Goal: Task Accomplishment & Management: Manage account settings

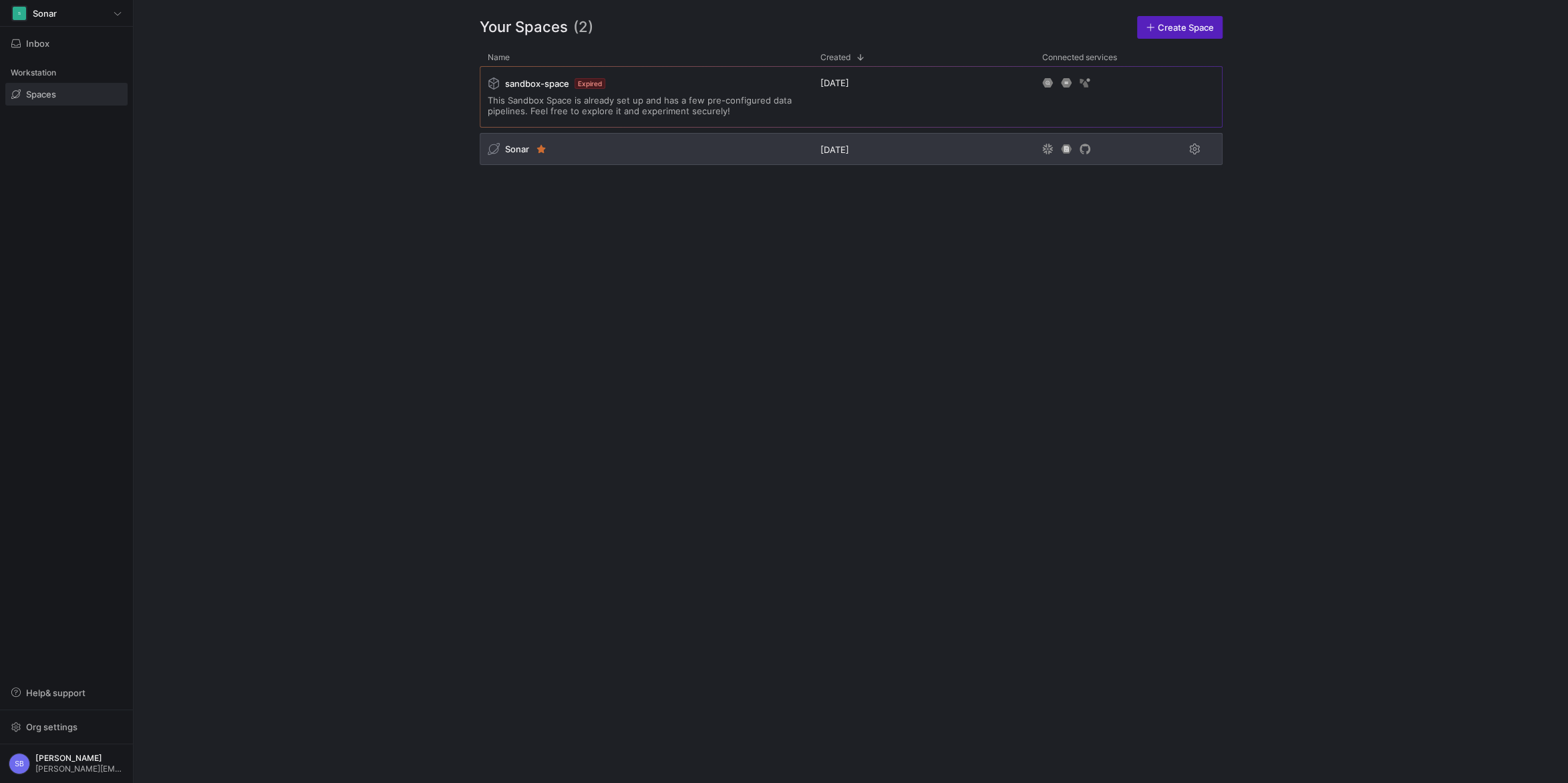
click at [520, 148] on span "Sonar" at bounding box center [517, 149] width 24 height 11
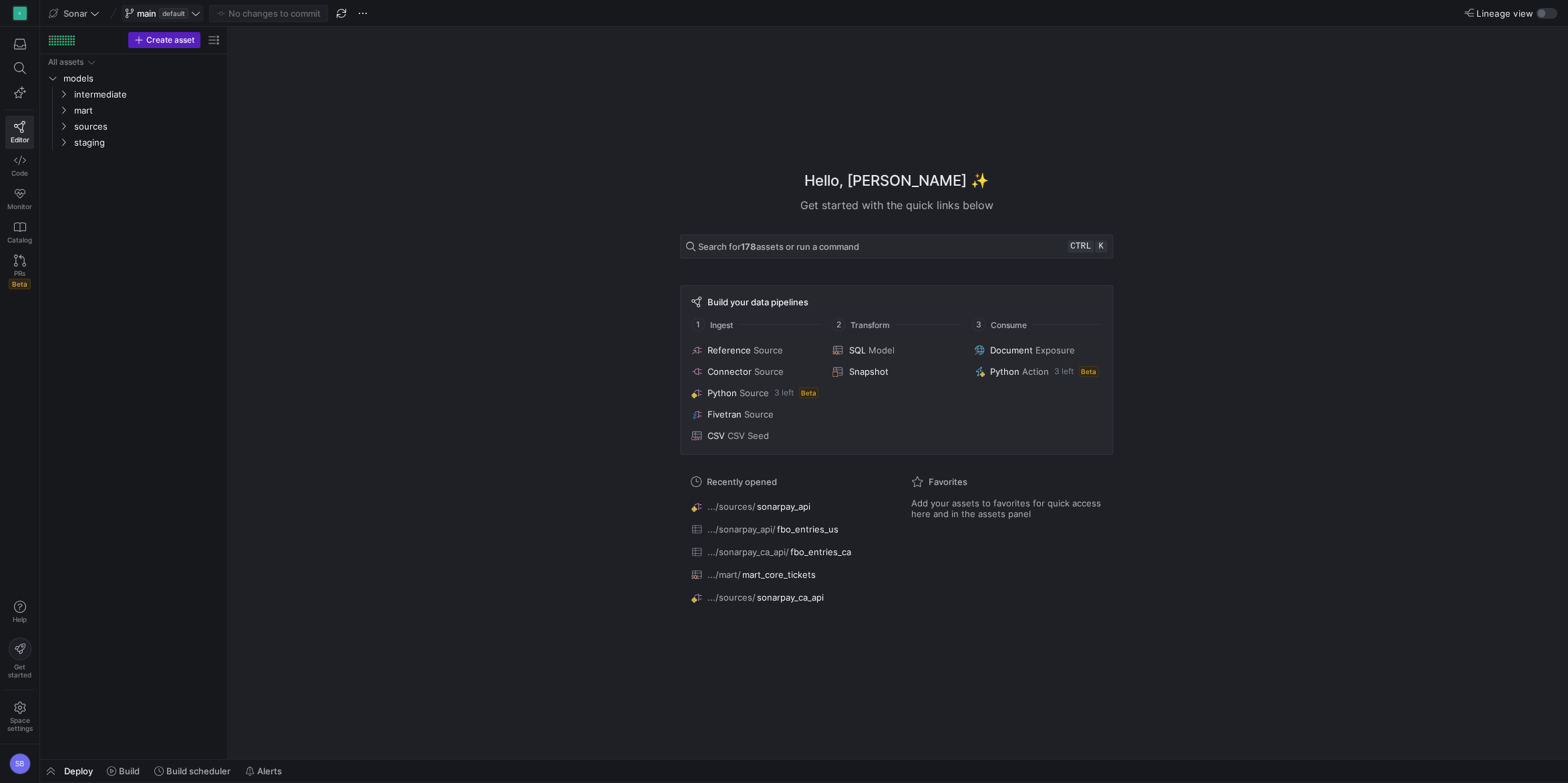
click at [196, 13] on icon at bounding box center [196, 14] width 9 height 9
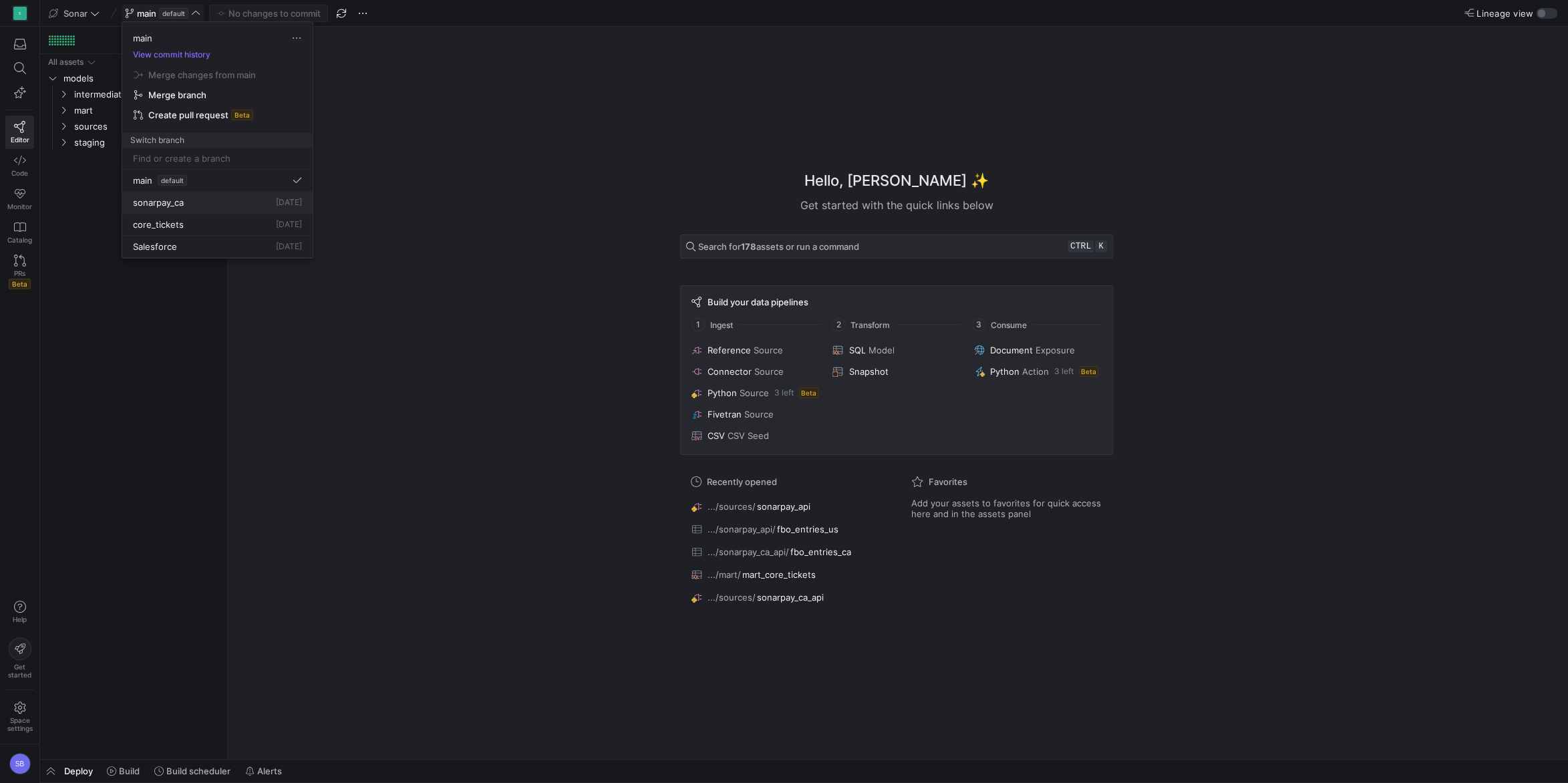
click at [175, 200] on span "sonarpay_ca" at bounding box center [158, 202] width 51 height 11
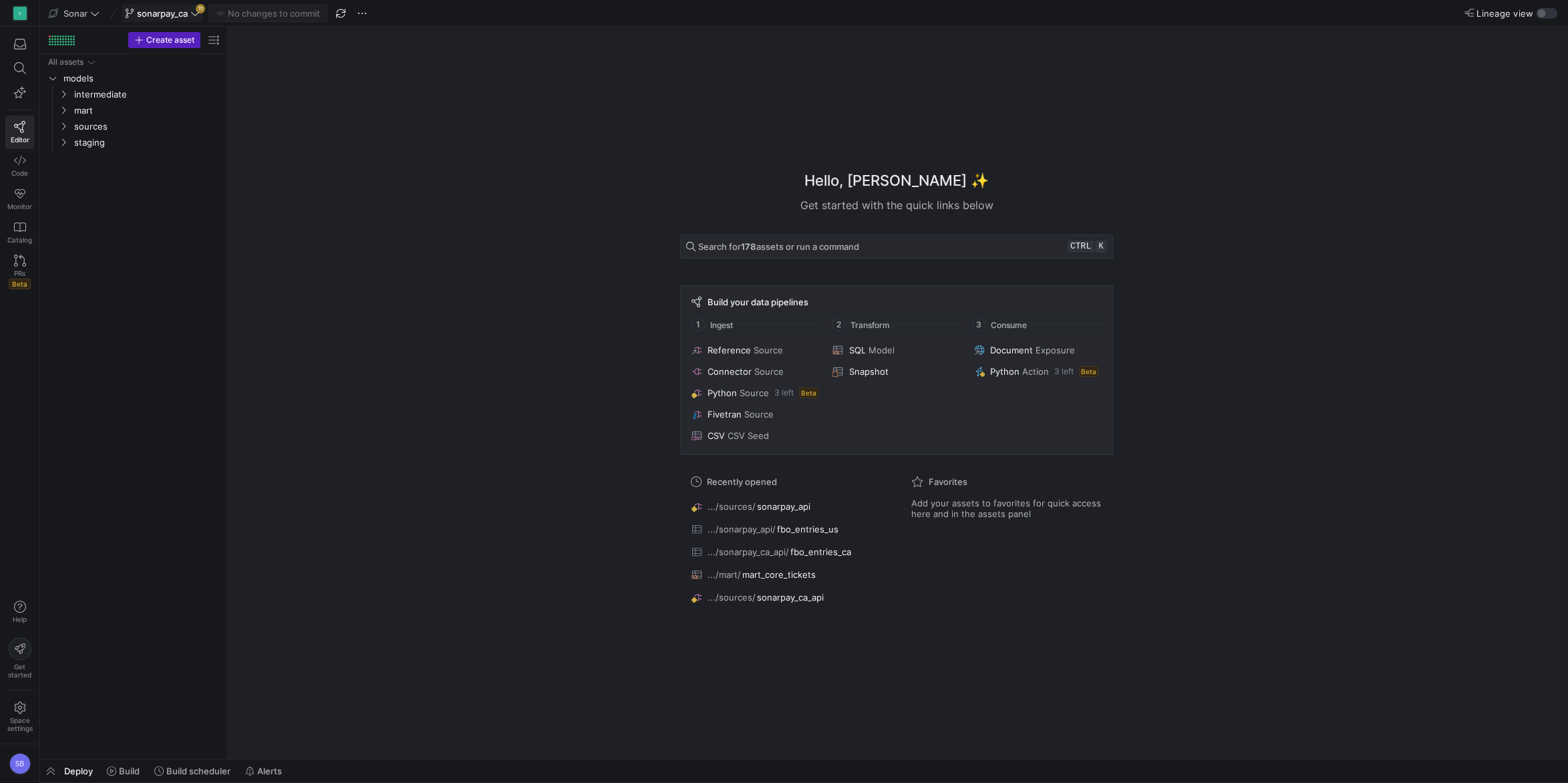
click at [192, 16] on icon at bounding box center [195, 14] width 9 height 9
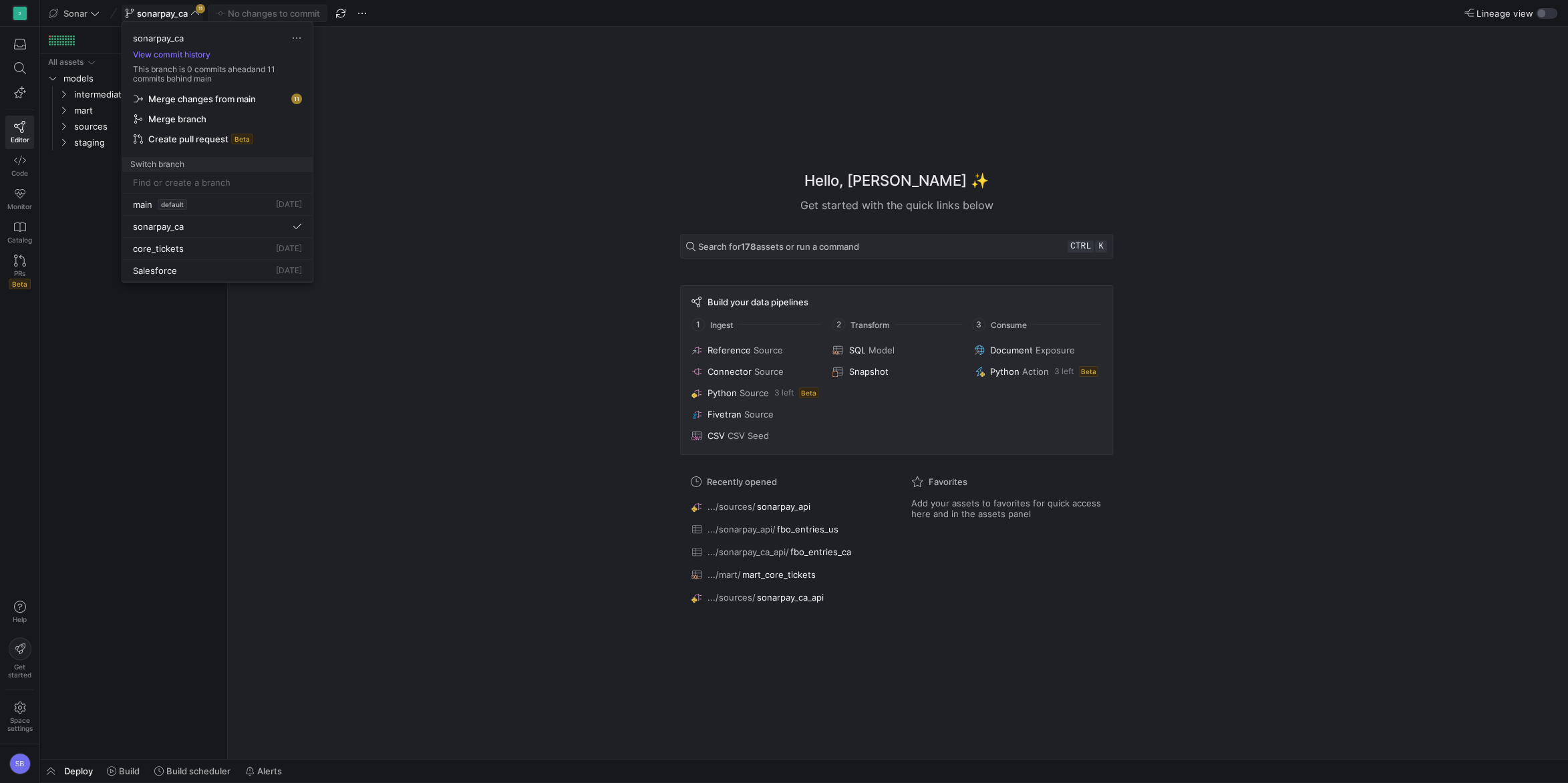
click at [236, 99] on span "Merge changes from main" at bounding box center [202, 99] width 108 height 11
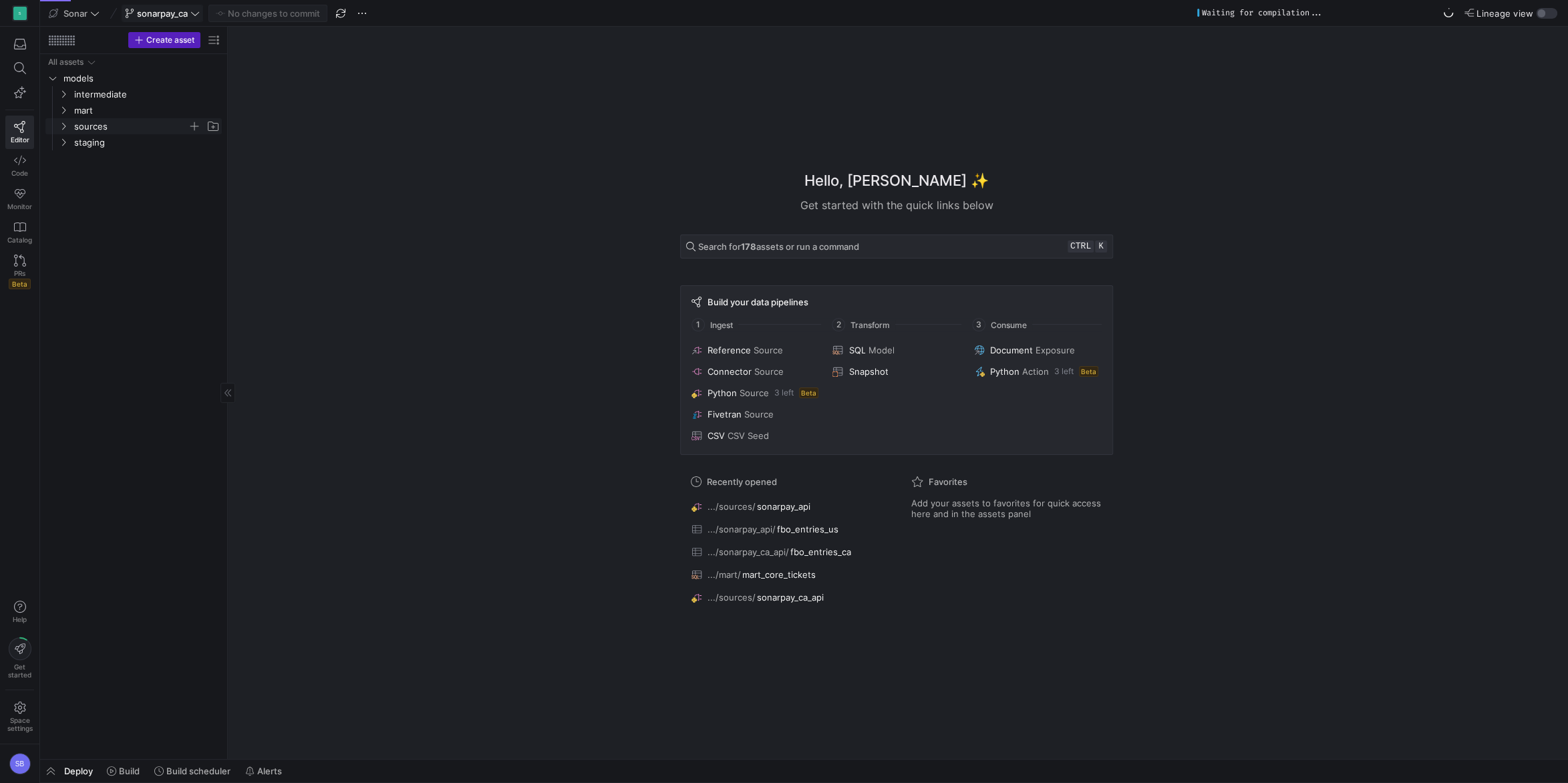
click at [63, 124] on icon "Press SPACE to select this row." at bounding box center [64, 127] width 9 height 8
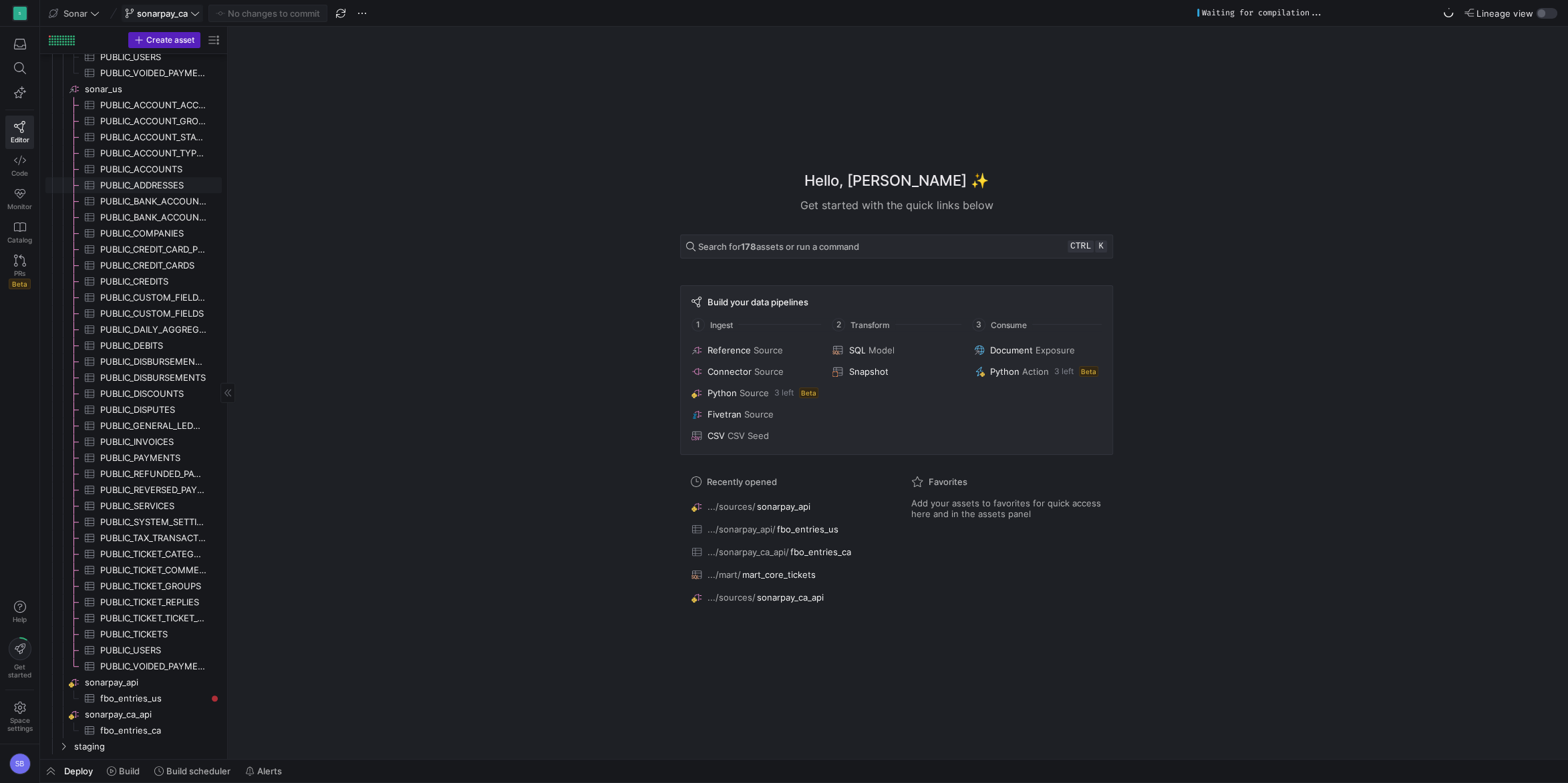
scroll to position [551, 0]
click at [155, 729] on span "fbo_entries_ca​​​​​​​​​" at bounding box center [153, 730] width 106 height 16
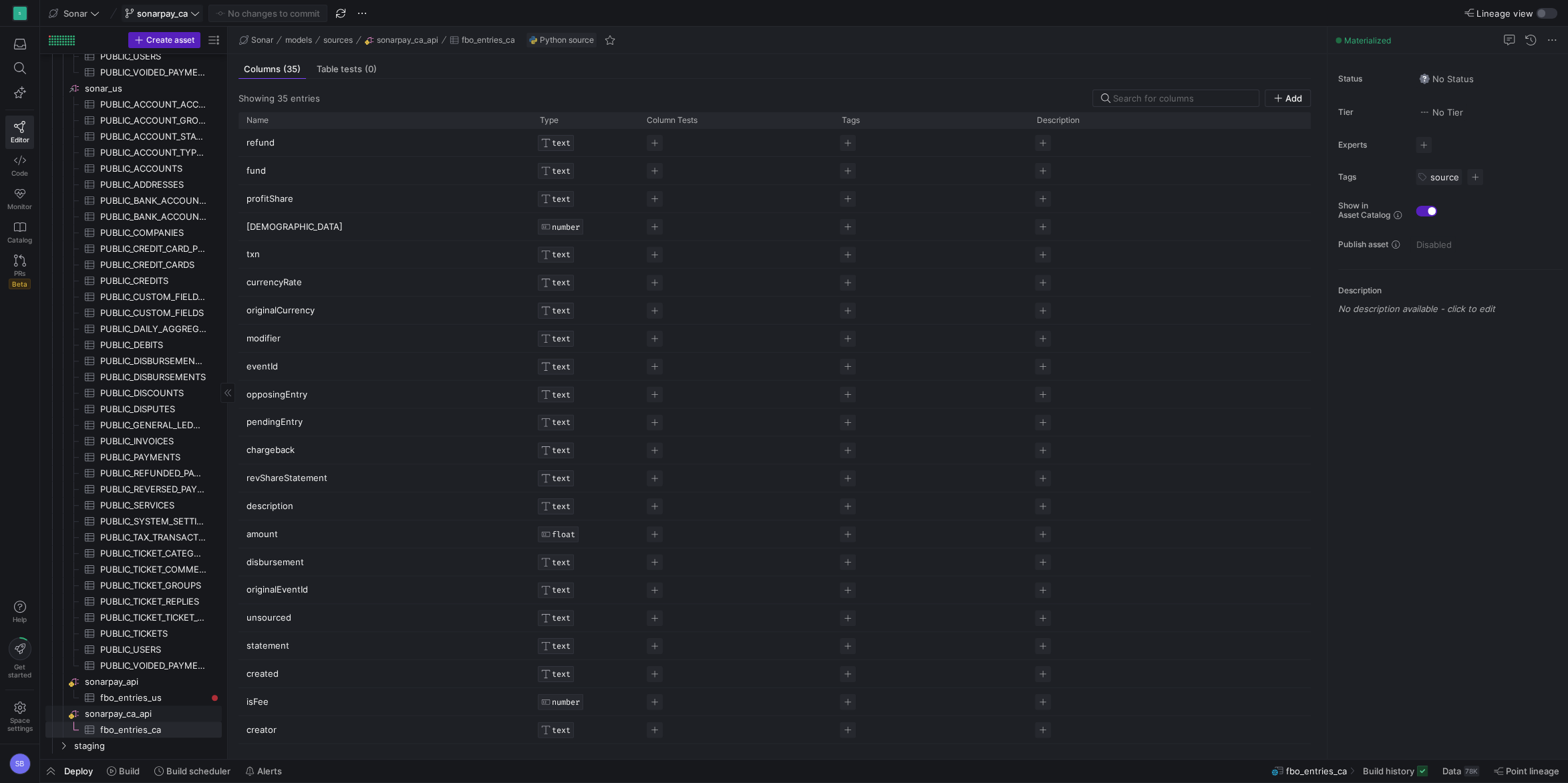
click at [137, 717] on span "sonarpay_ca_api​​​​​​​​" at bounding box center [152, 713] width 135 height 16
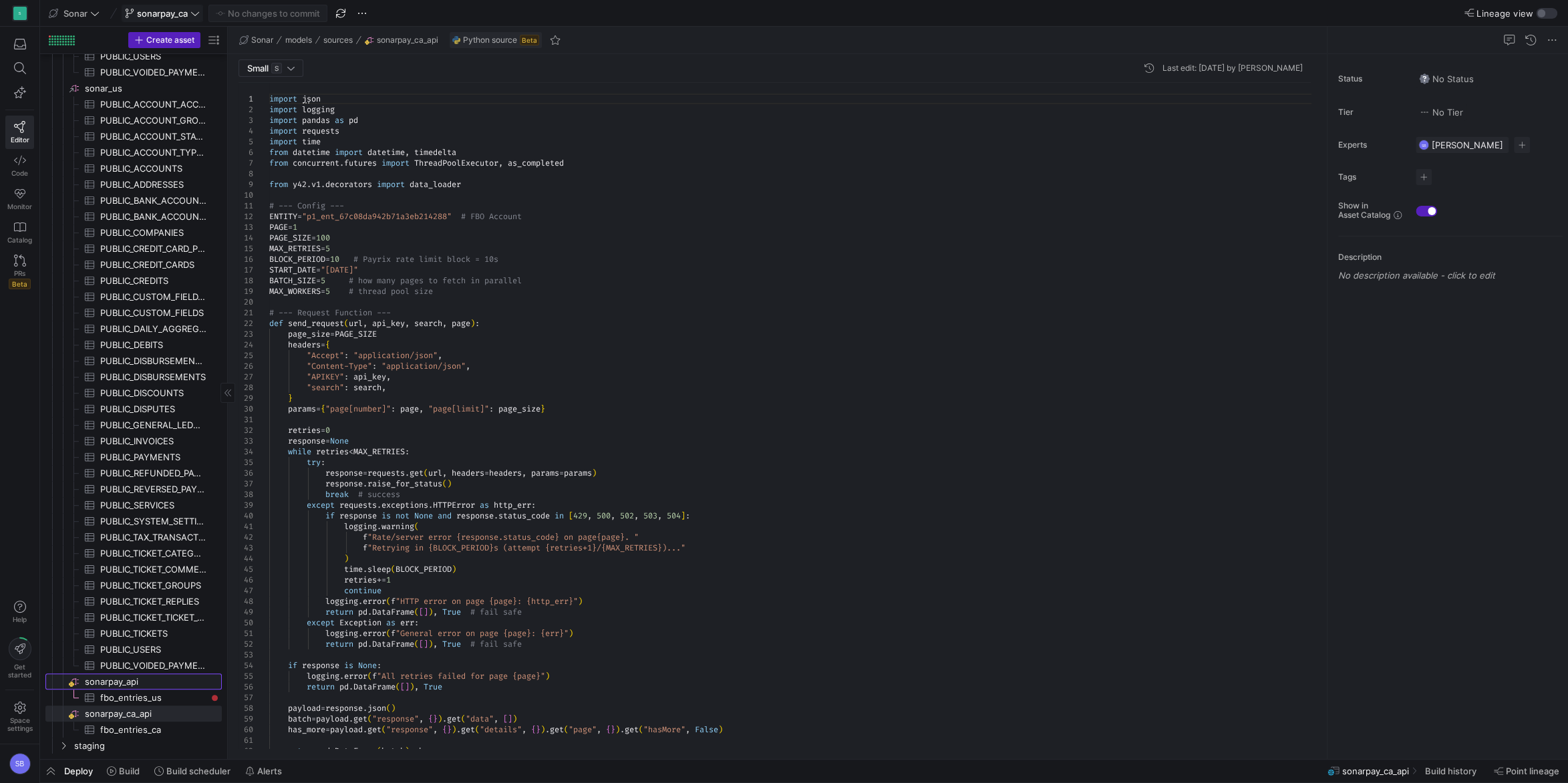
click at [151, 684] on span "sonarpay_api​​​​​​​​" at bounding box center [152, 681] width 135 height 16
click at [57, 772] on span "button" at bounding box center [51, 771] width 22 height 23
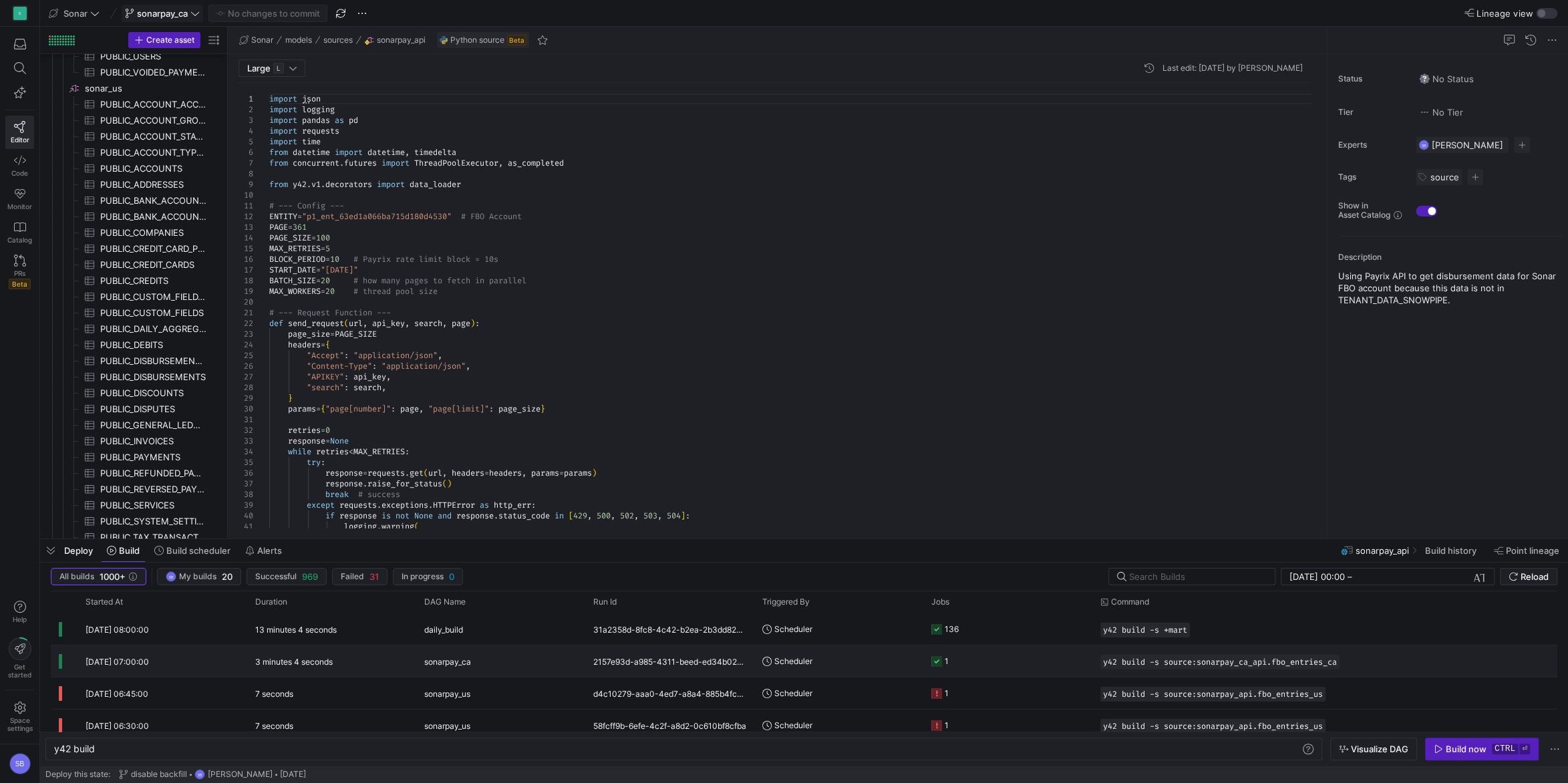
click at [478, 660] on div "sonarpay_ca" at bounding box center [501, 662] width 153 height 31
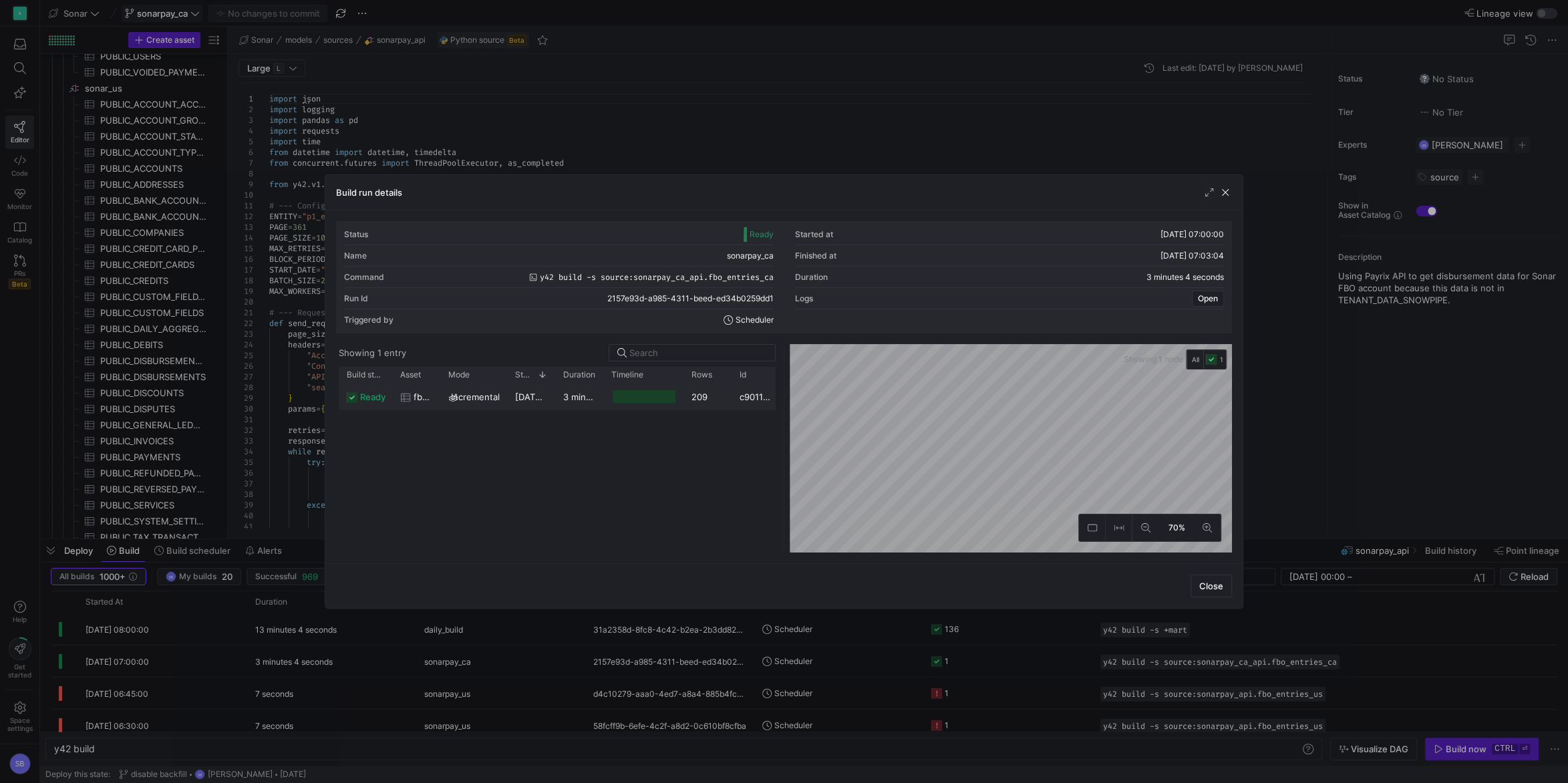
click at [705, 394] on div "209" at bounding box center [707, 397] width 48 height 26
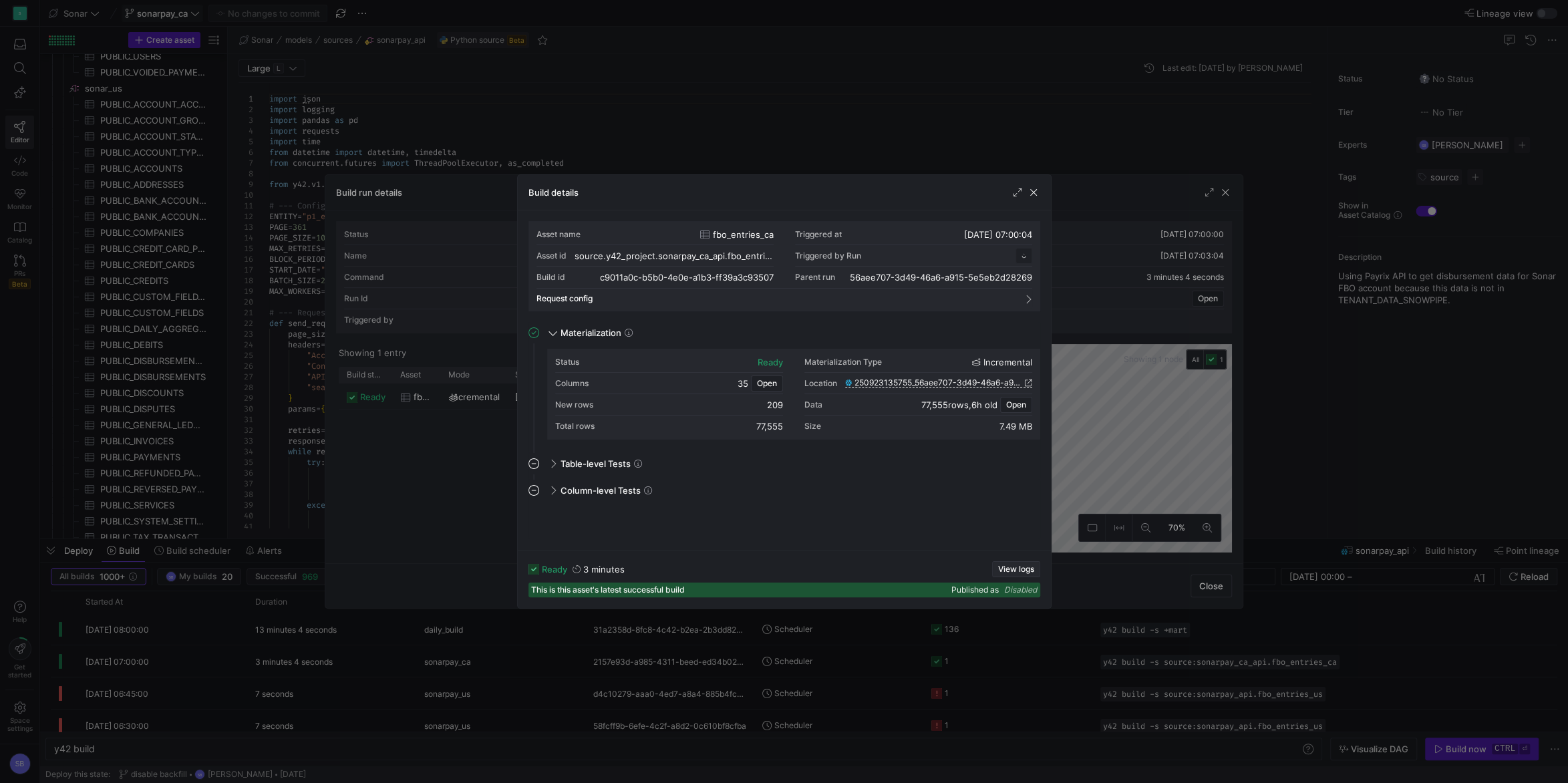
click at [1021, 571] on span "View logs" at bounding box center [1016, 569] width 36 height 9
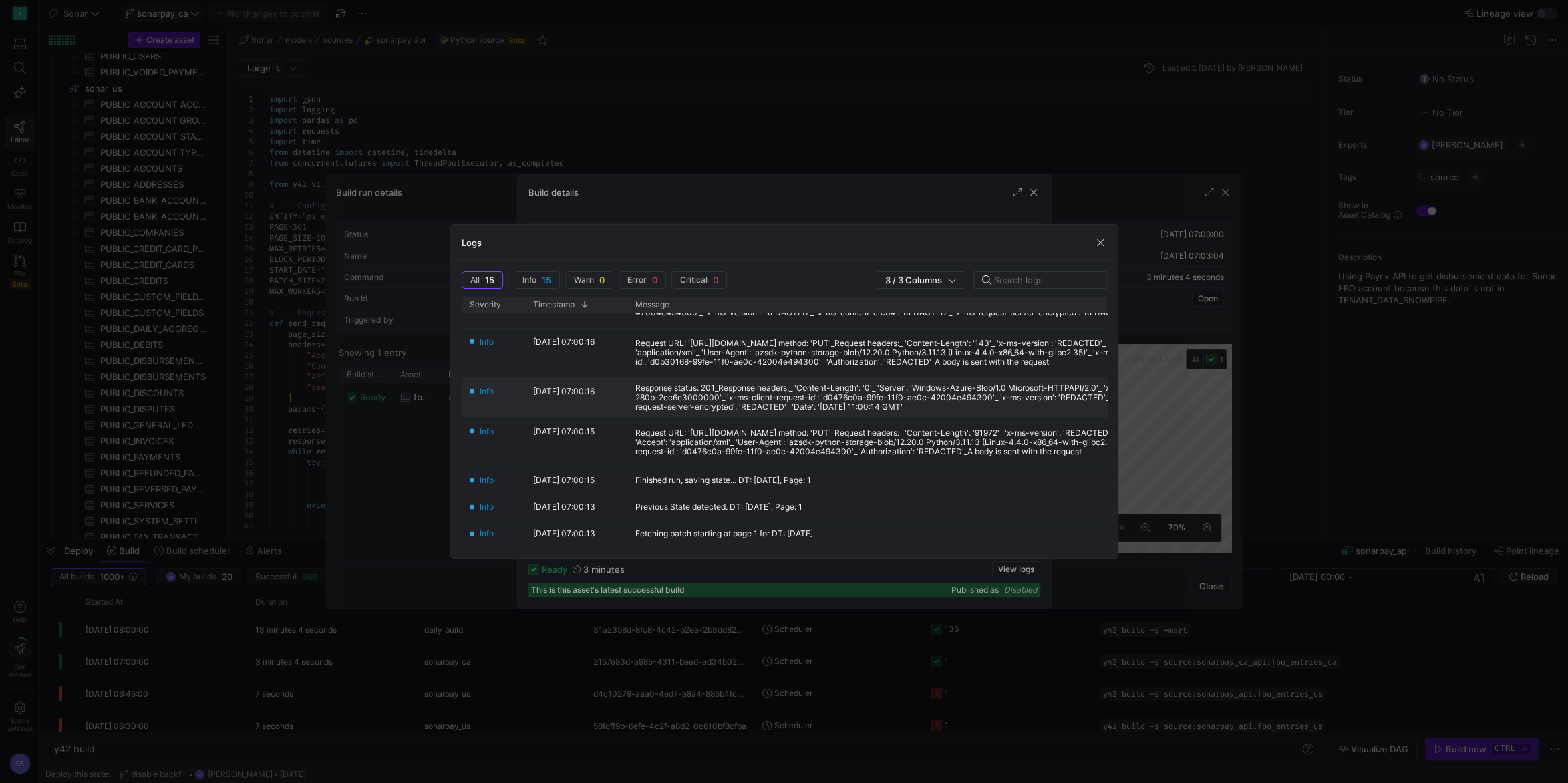
scroll to position [248, 0]
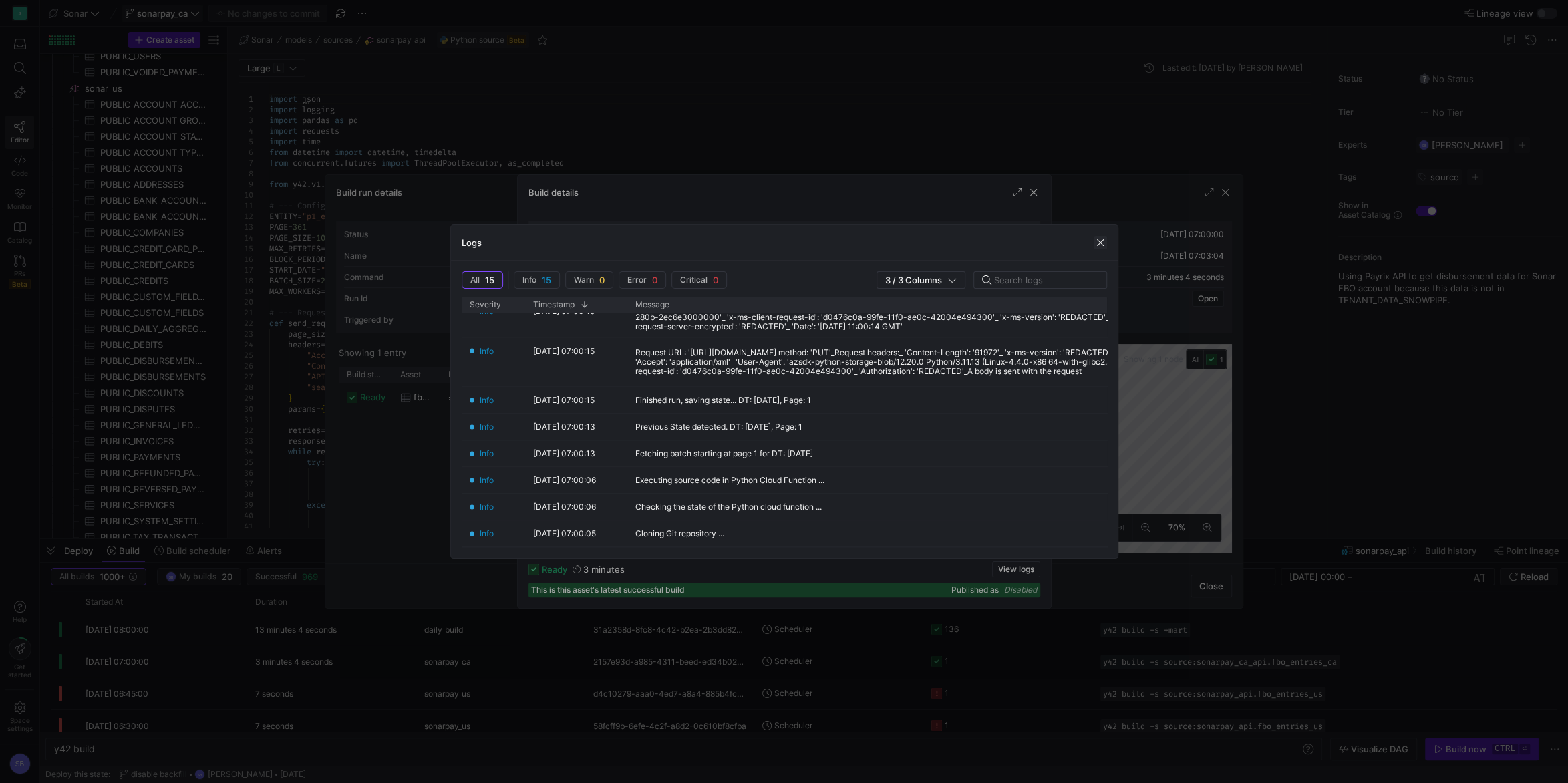
click at [1097, 241] on span "button" at bounding box center [1100, 242] width 14 height 14
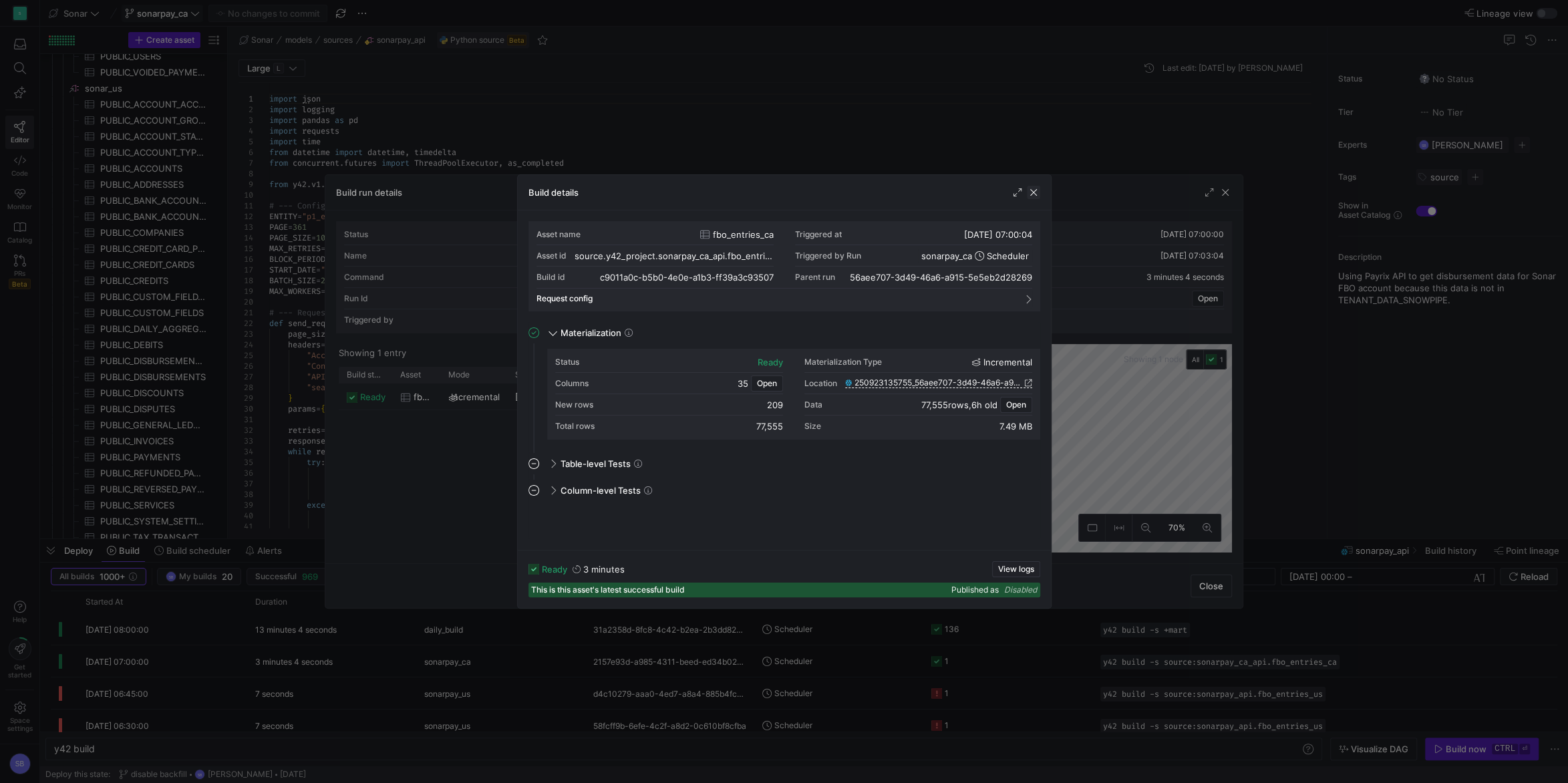
click at [1037, 192] on span "button" at bounding box center [1033, 192] width 14 height 14
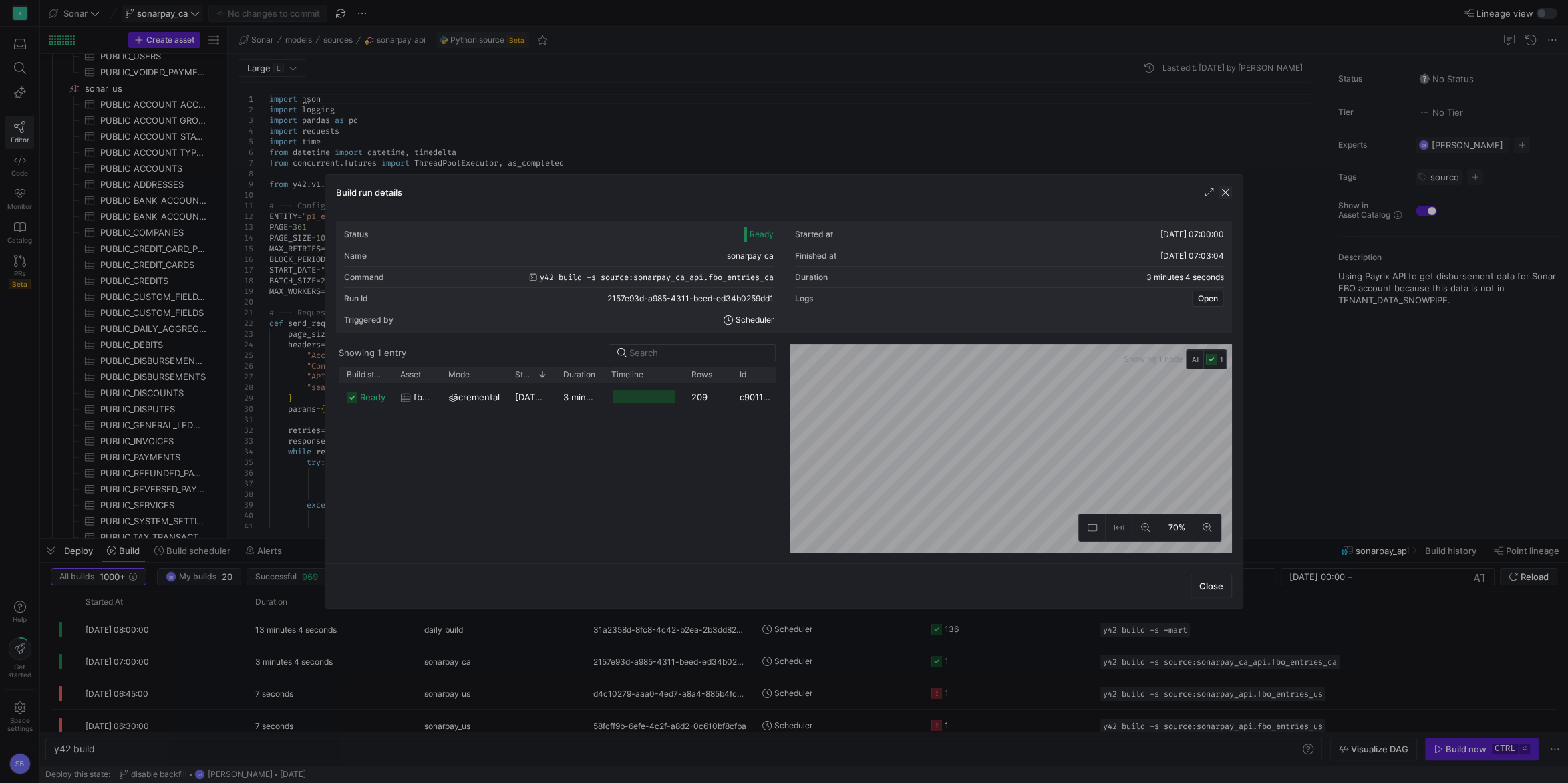
click at [1223, 188] on span "button" at bounding box center [1226, 192] width 14 height 14
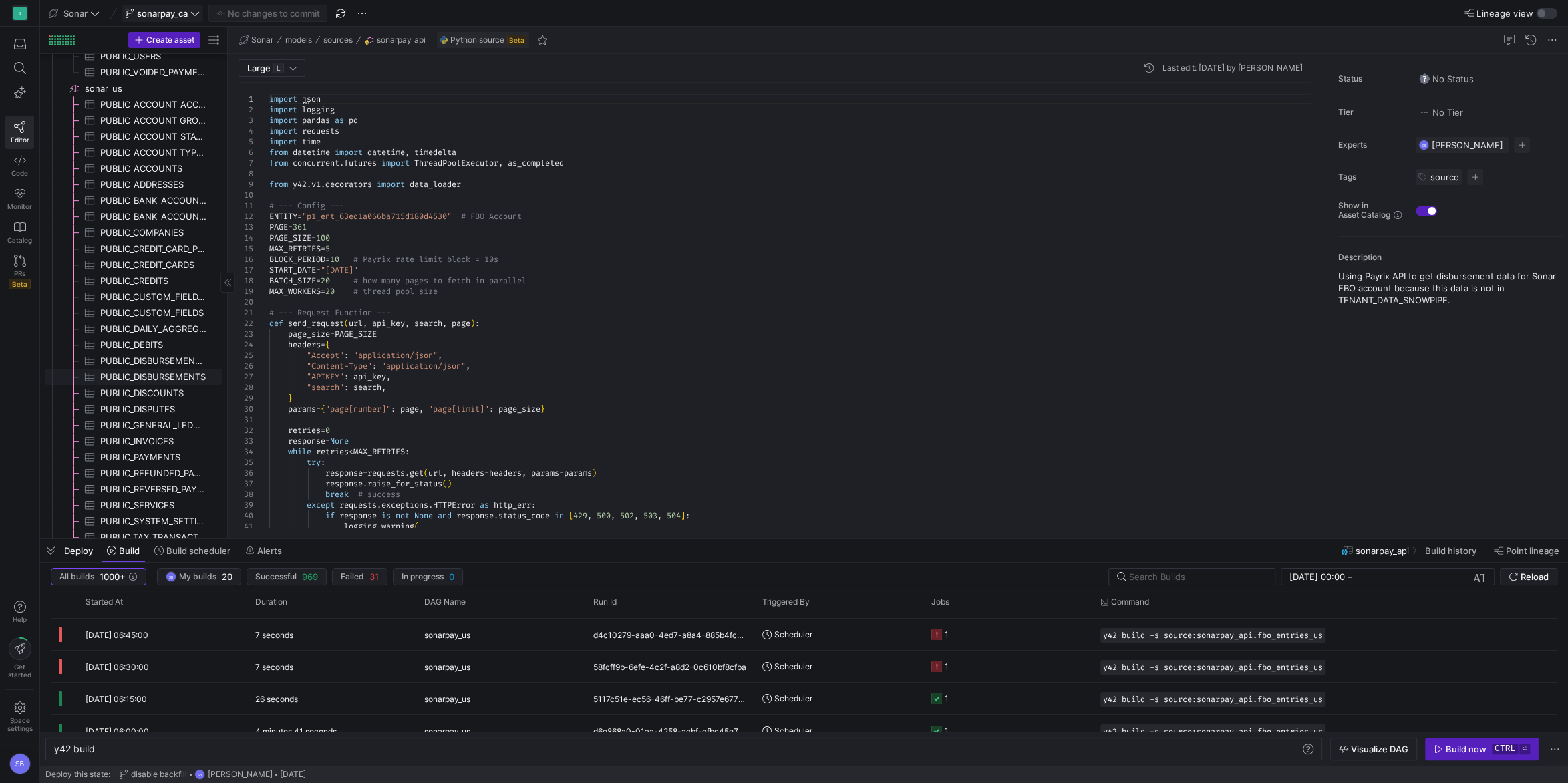
scroll to position [765, 0]
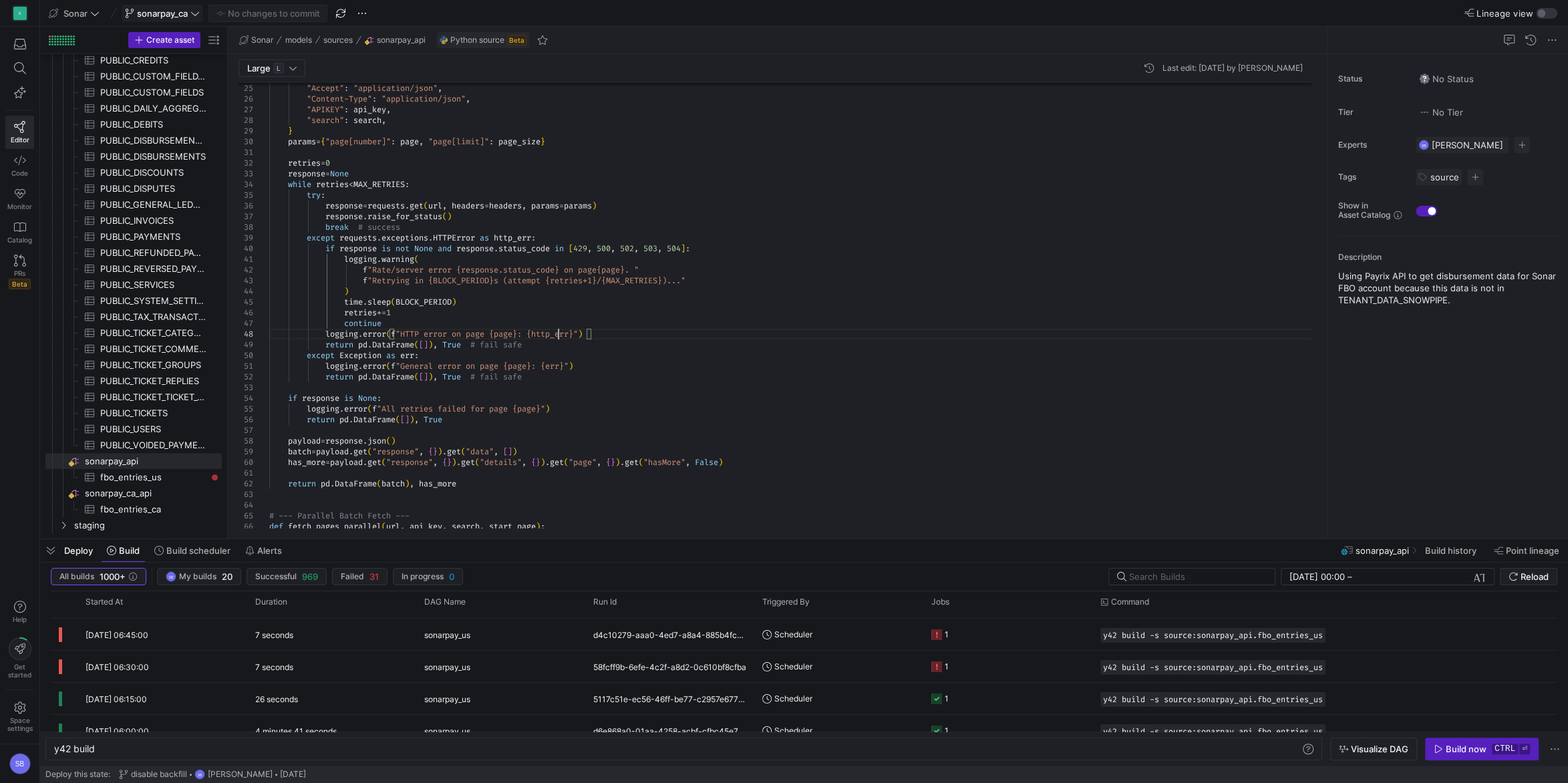
click at [556, 335] on div ""Accept" : "application/json" , "Content-Type" : "application/json" , "APIKEY" …" at bounding box center [795, 568] width 1052 height 1505
click at [443, 254] on div "if response is not None and response . status_code in [ 429 , 500 , 502 , 503 ,…" at bounding box center [795, 248] width 1052 height 11
click at [497, 315] on div ""Accept" : "application/json" , "Content-Type" : "application/json" , "APIKEY" …" at bounding box center [795, 568] width 1052 height 1505
click at [387, 246] on div ""Accept" : "application/json" , "Content-Type" : "application/json" , "APIKEY" …" at bounding box center [795, 568] width 1052 height 1505
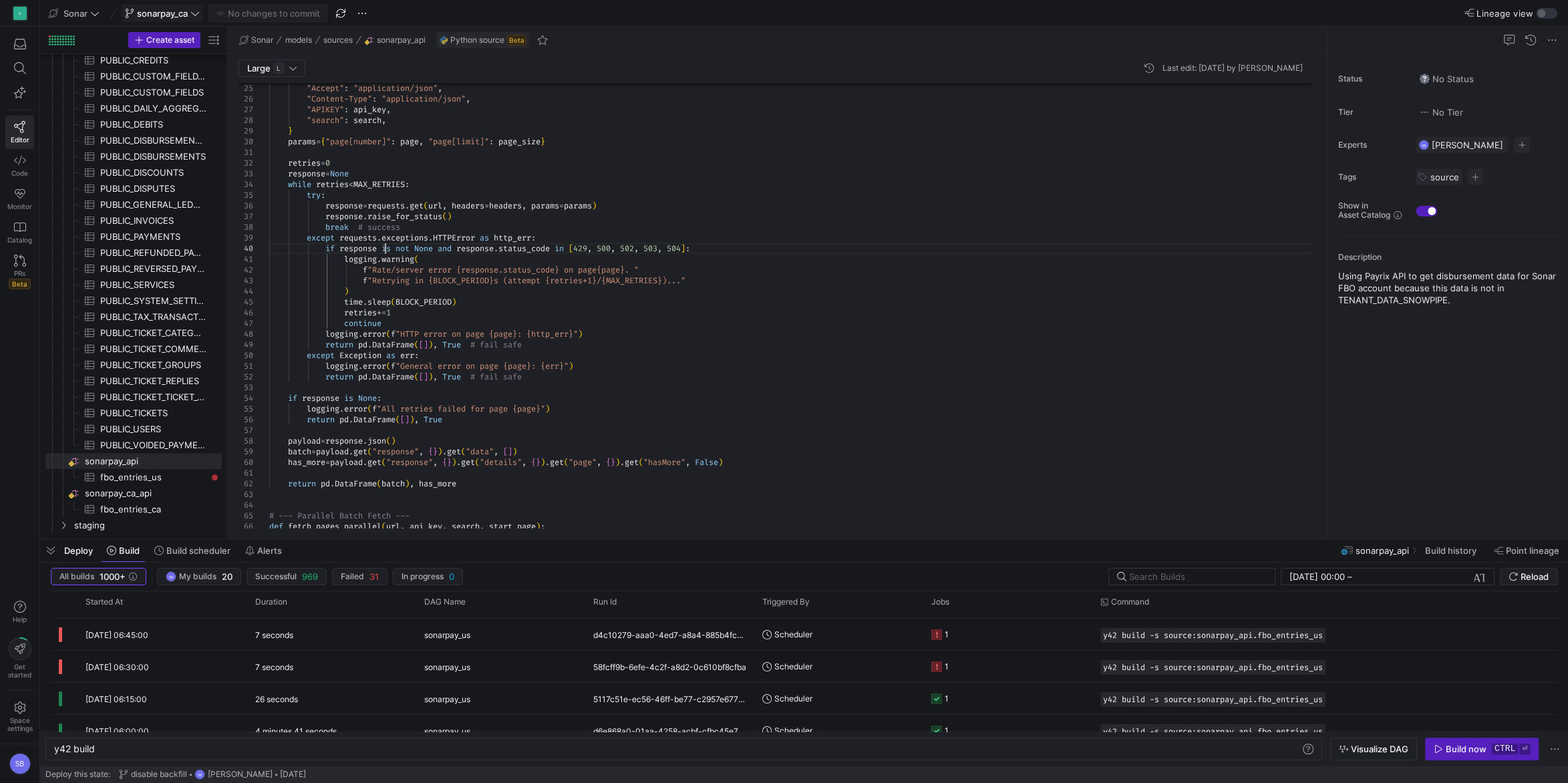
click at [387, 246] on div ""Accept" : "application/json" , "Content-Type" : "application/json" , "APIKEY" …" at bounding box center [795, 568] width 1052 height 1505
click at [711, 246] on div ""Accept" : "application/json" , "Content-Type" : "application/json" , "APIKEY" …" at bounding box center [795, 568] width 1052 height 1505
click at [443, 261] on div ""Accept" : "application/json" , "Content-Type" : "application/json" , "APIKEY" …" at bounding box center [795, 568] width 1052 height 1505
click at [445, 321] on div ""Accept" : "application/json" , "Content-Type" : "application/json" , "APIKEY" …" at bounding box center [795, 568] width 1052 height 1505
click at [558, 236] on div ""Accept" : "application/json" , "Content-Type" : "application/json" , "APIKEY" …" at bounding box center [795, 568] width 1052 height 1505
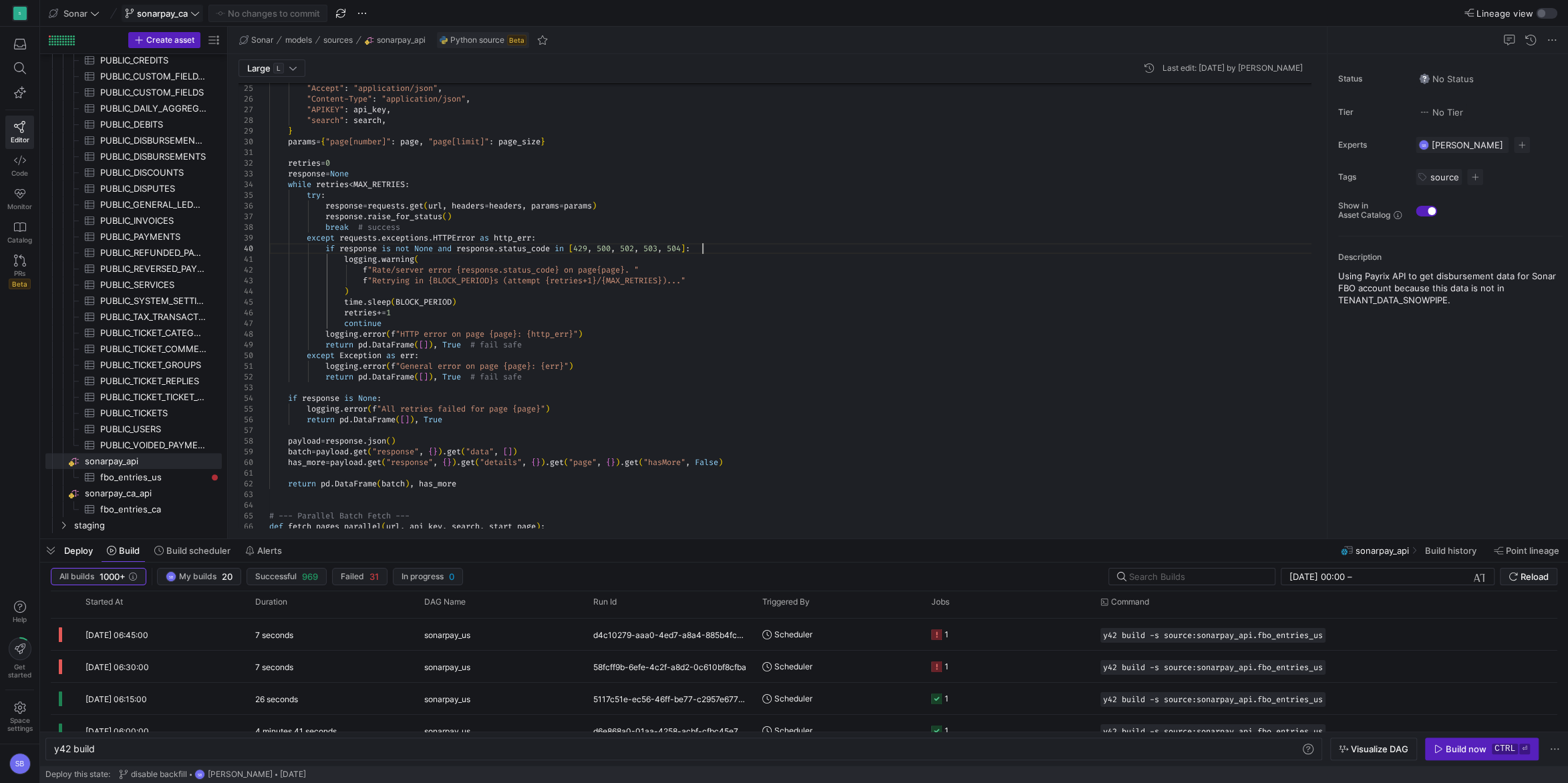
click at [723, 248] on div ""Accept" : "application/json" , "Content-Type" : "application/json" , "APIKEY" …" at bounding box center [795, 568] width 1052 height 1505
click at [413, 319] on div ""Accept" : "application/json" , "Content-Type" : "application/json" , "APIKEY" …" at bounding box center [795, 568] width 1052 height 1505
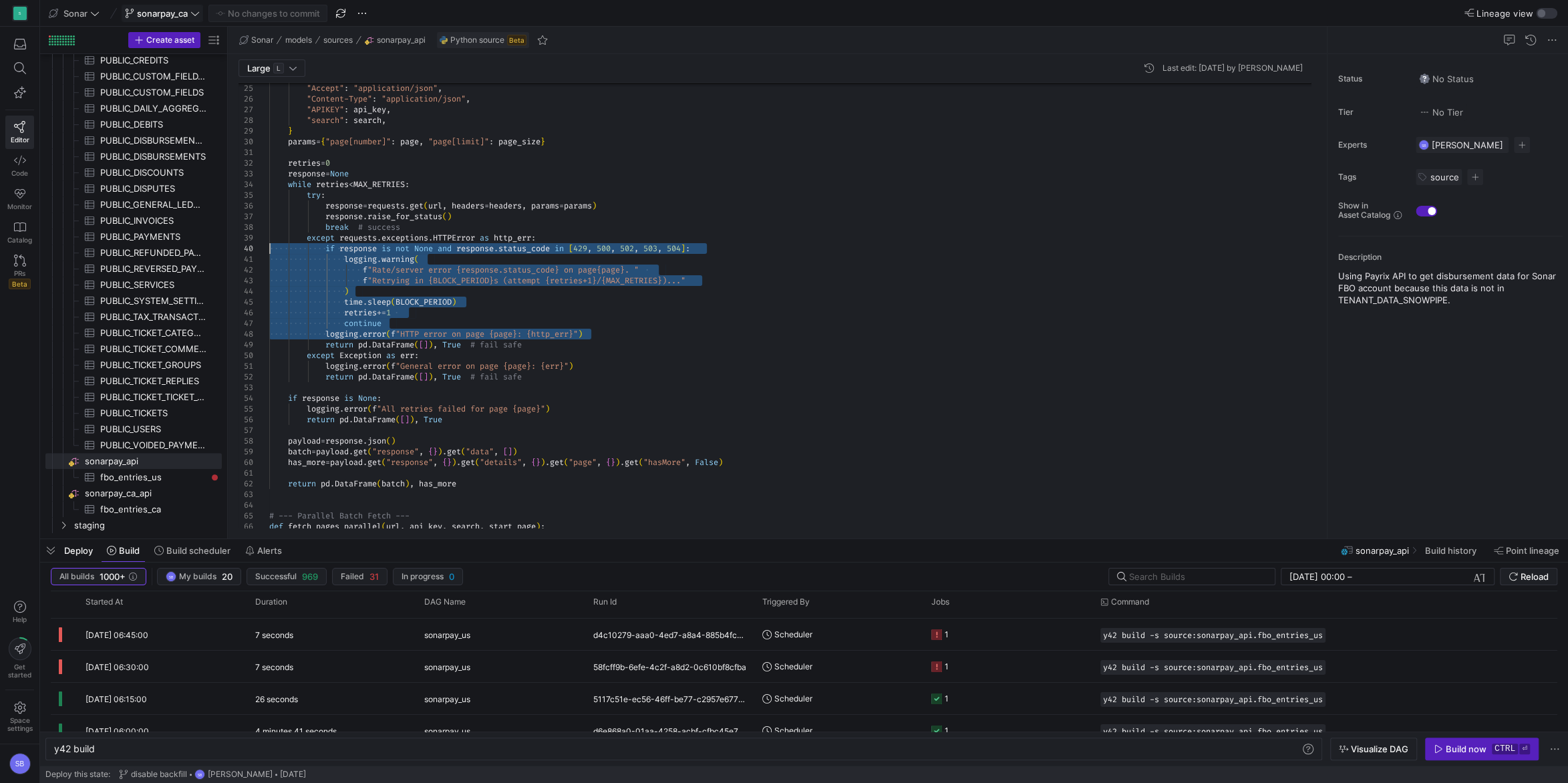
drag, startPoint x: 595, startPoint y: 335, endPoint x: 247, endPoint y: 249, distance: 358.5
click at [269, 249] on div ""Accept" : "application/json" , "Content-Type" : "application/json" , "APIKEY" …" at bounding box center [795, 568] width 1052 height 1505
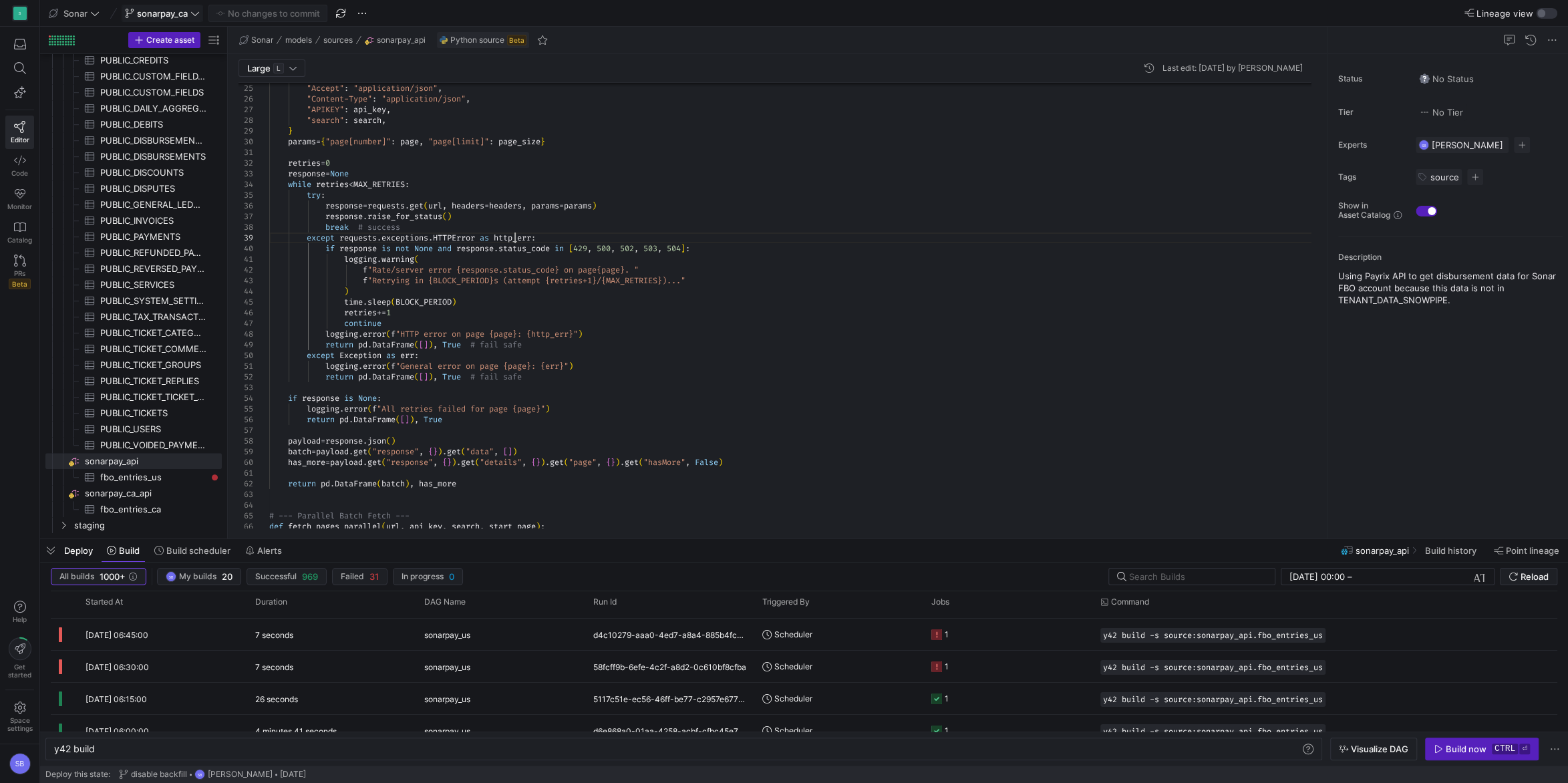
click at [514, 241] on div ""Accept" : "application/json" , "Content-Type" : "application/json" , "APIKEY" …" at bounding box center [795, 568] width 1052 height 1505
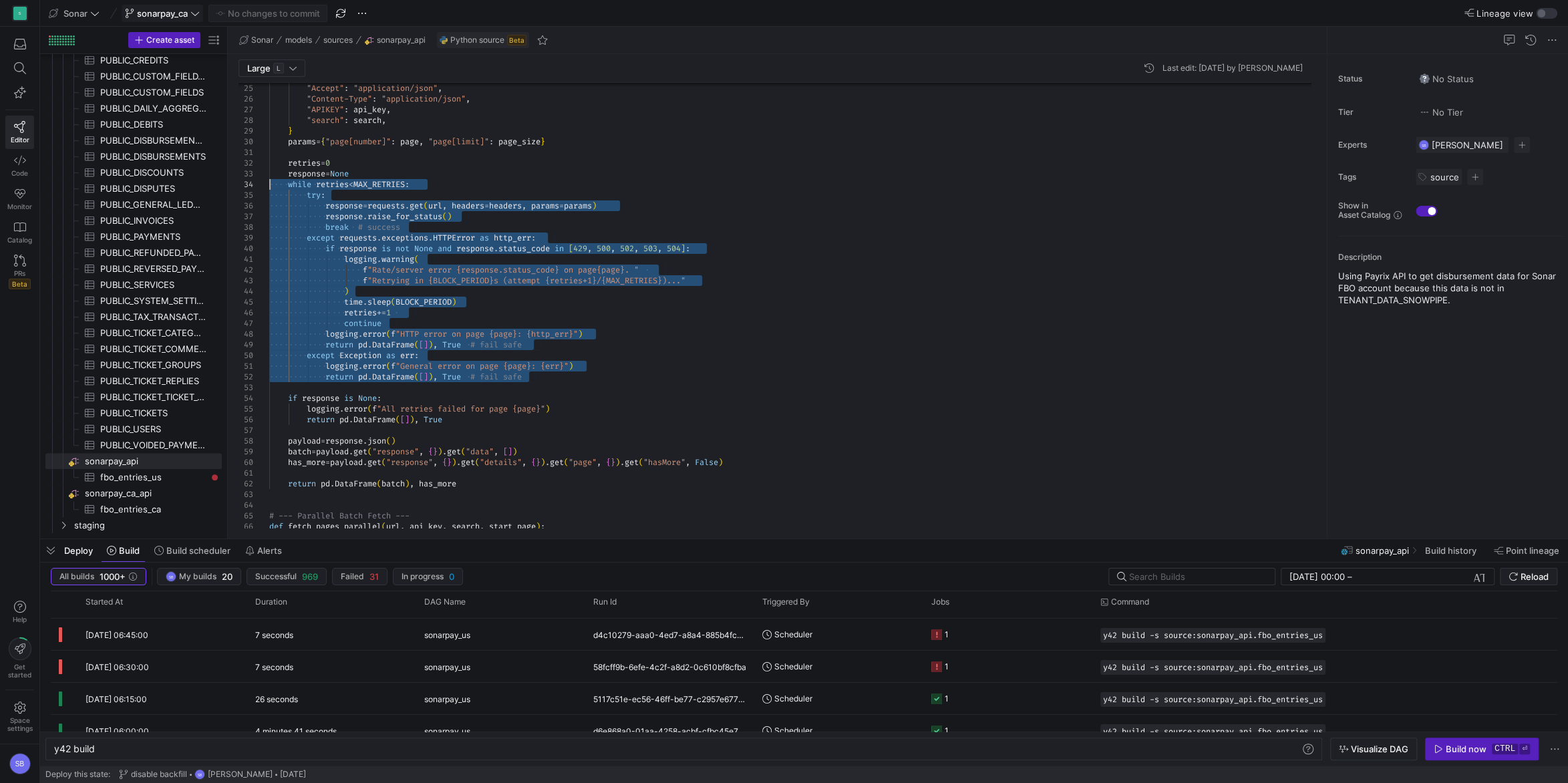
drag, startPoint x: 577, startPoint y: 376, endPoint x: 263, endPoint y: 187, distance: 366.5
click at [269, 187] on div ""Accept" : "application/json" , "Content-Type" : "application/json" , "APIKEY" …" at bounding box center [795, 568] width 1052 height 1505
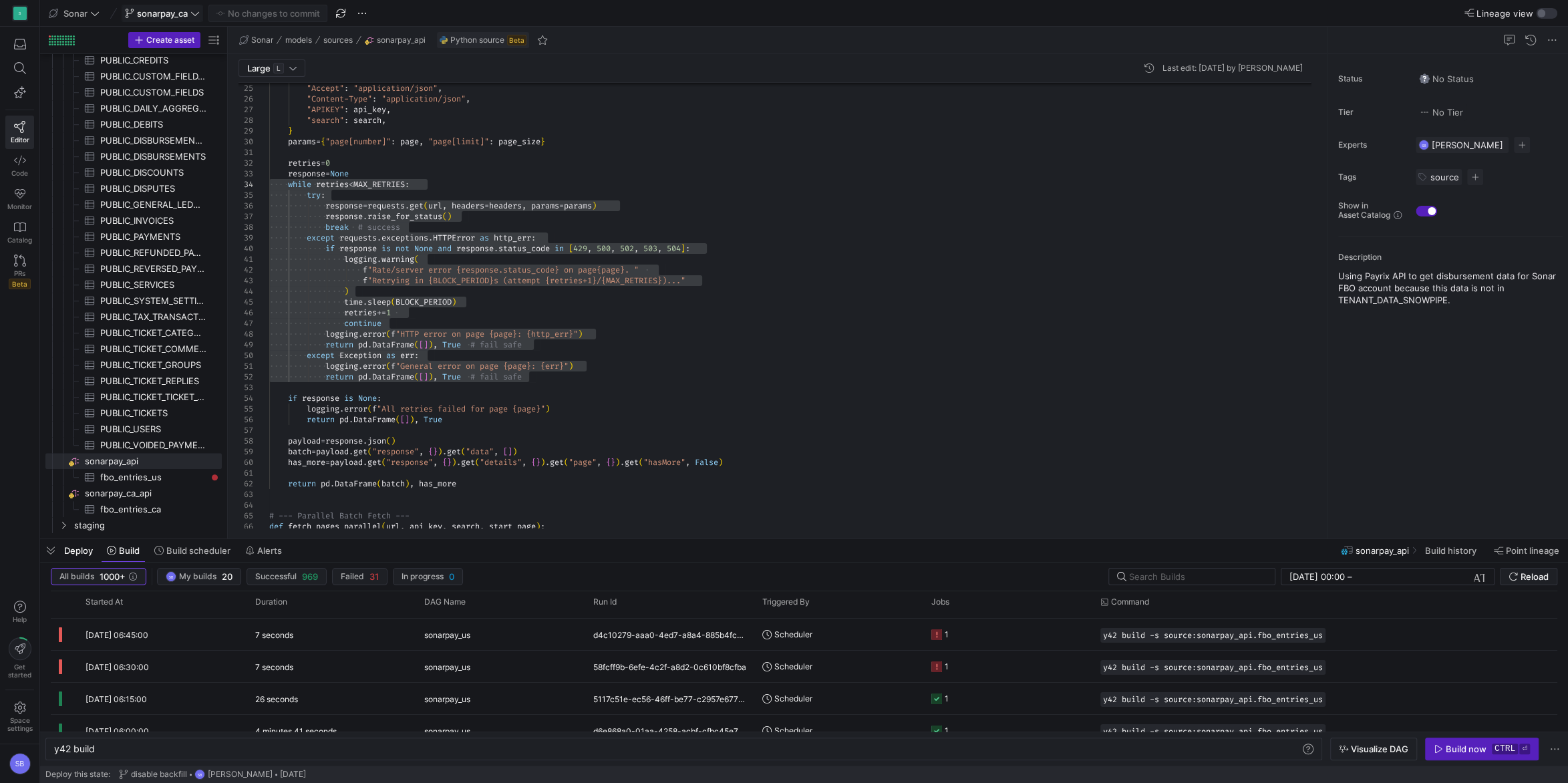
click at [406, 321] on div ""Accept" : "application/json" , "Content-Type" : "application/json" , "APIKEY" …" at bounding box center [795, 568] width 1052 height 1505
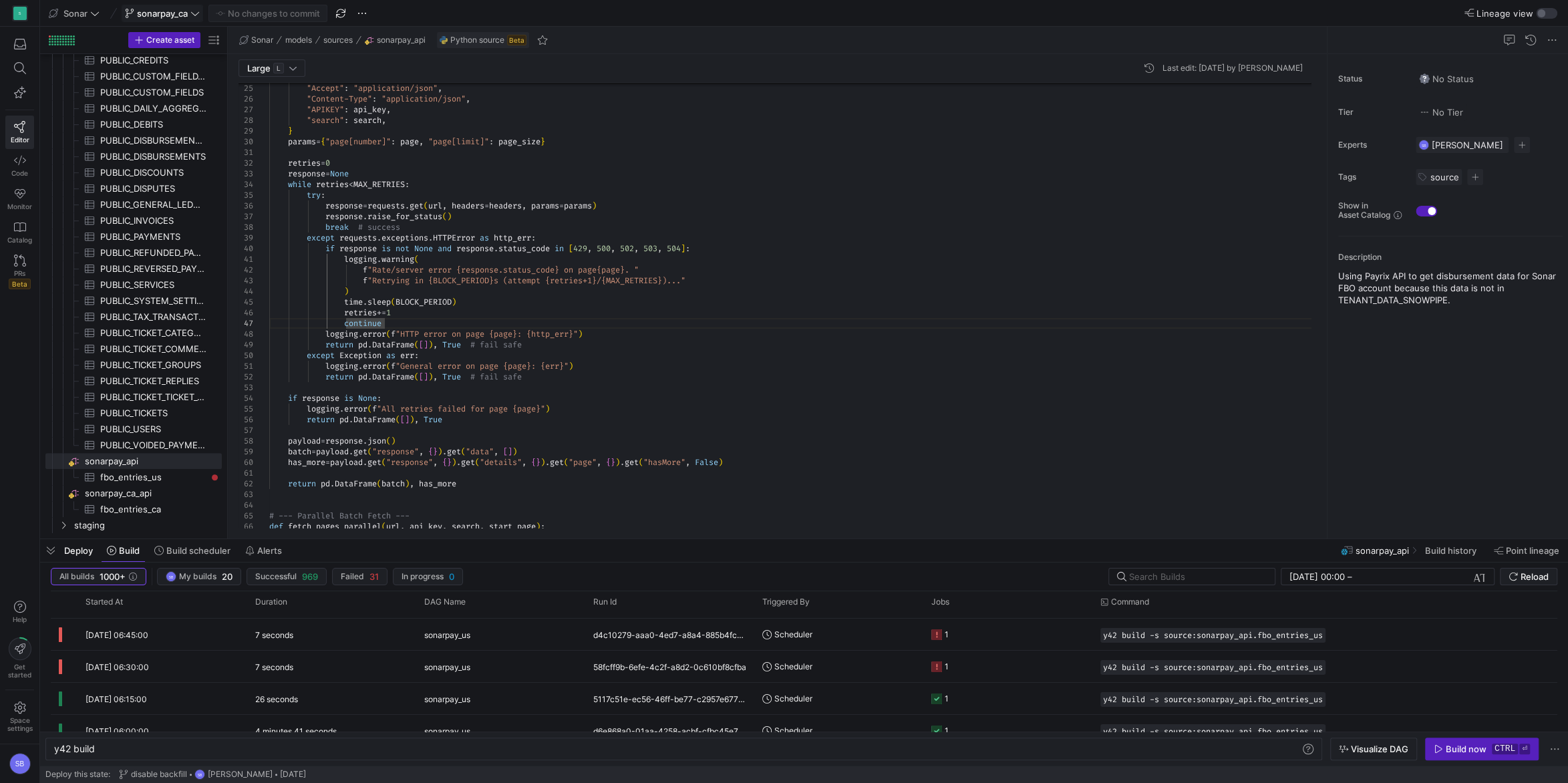
click at [508, 325] on div ""Accept" : "application/json" , "Content-Type" : "application/json" , "APIKEY" …" at bounding box center [795, 568] width 1052 height 1505
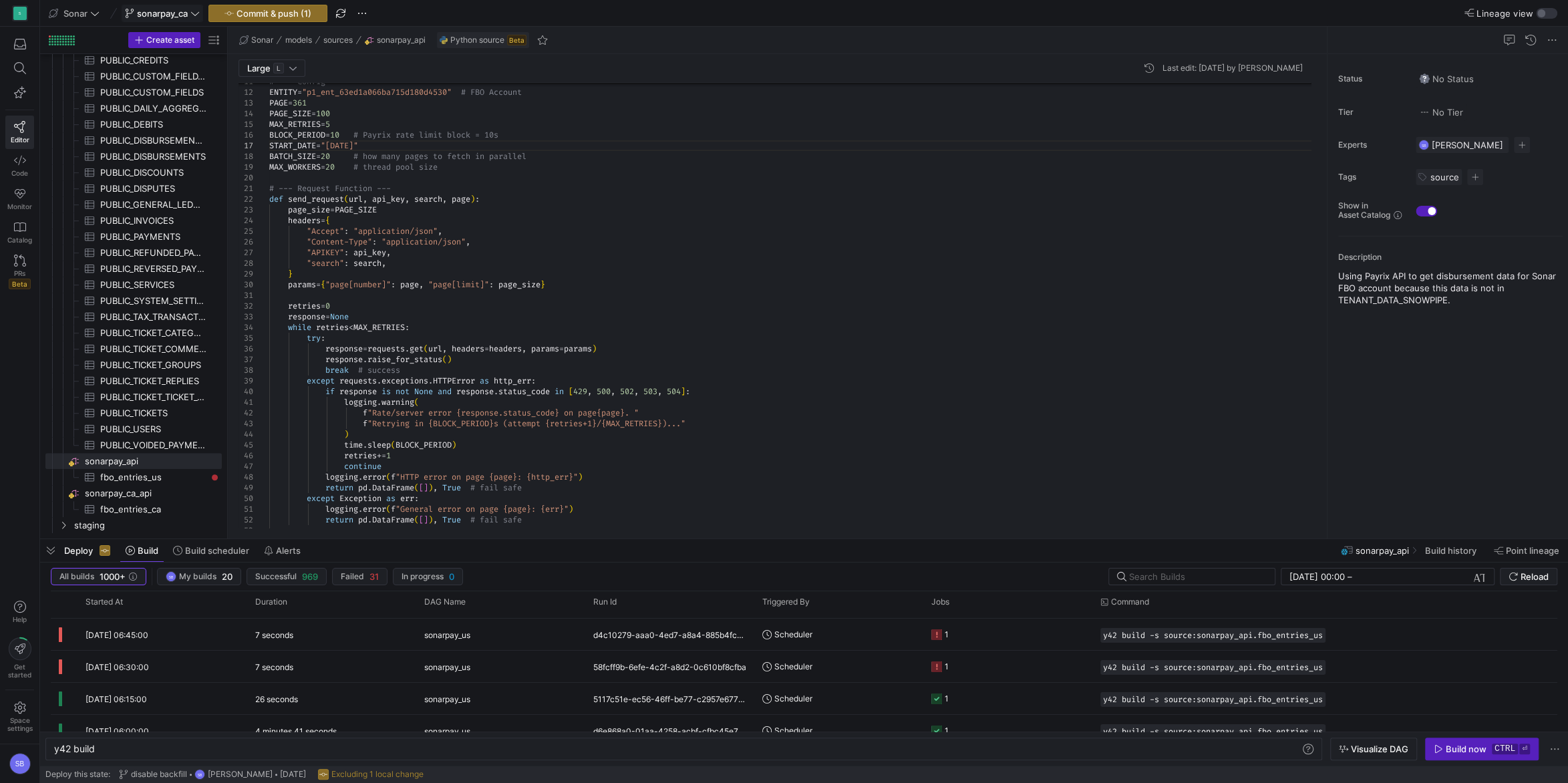
click at [309, 102] on div "f "Rate/server error {response.status_code} on page {page}. " f "Retrying in {B…" at bounding box center [795, 711] width 1052 height 1505
click at [432, 110] on div "f "Rate/server error {response.status_code} on page {page}. " f "Retrying in {B…" at bounding box center [795, 711] width 1052 height 1505
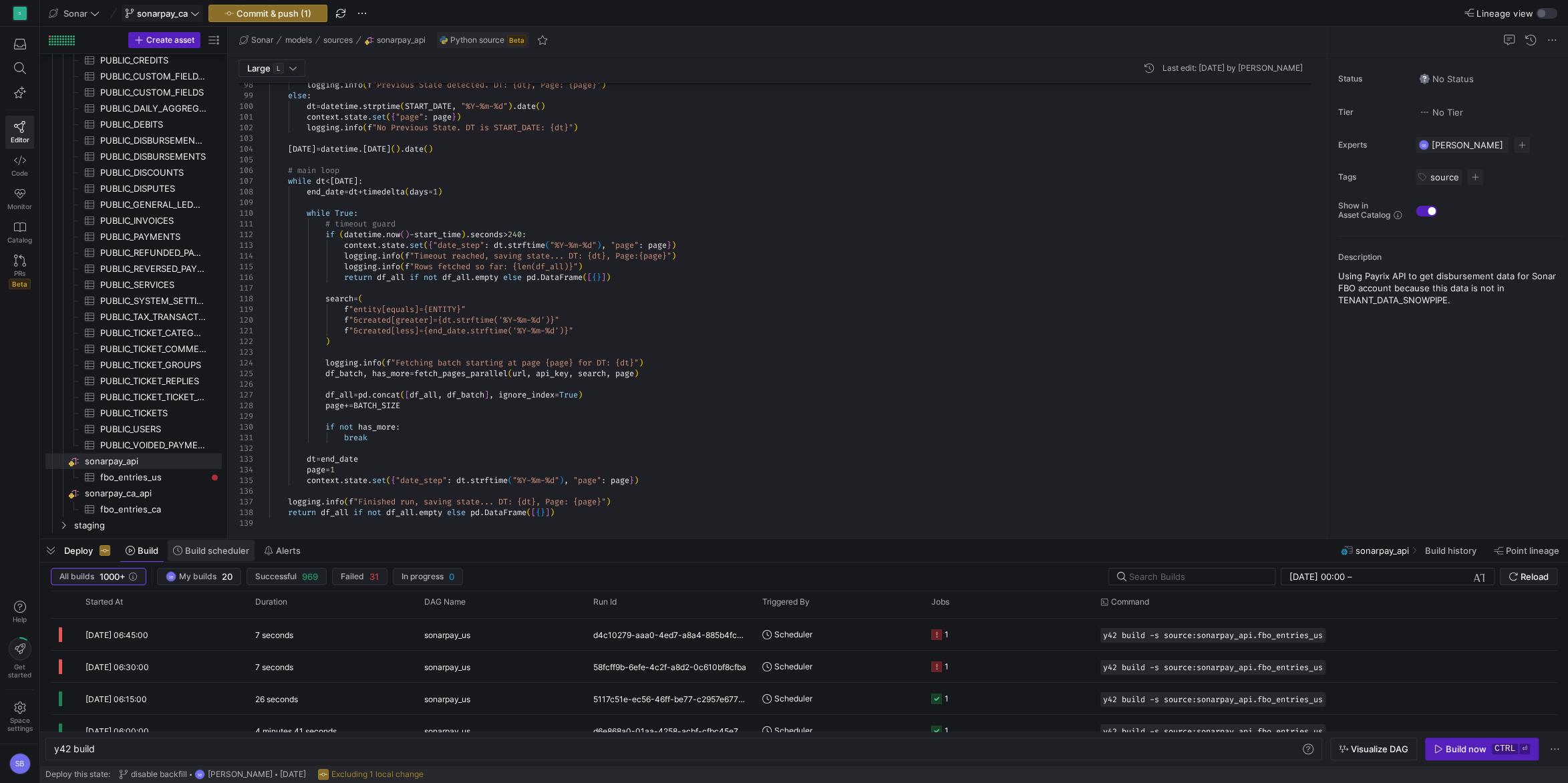
click at [223, 555] on span "Build scheduler" at bounding box center [217, 551] width 64 height 11
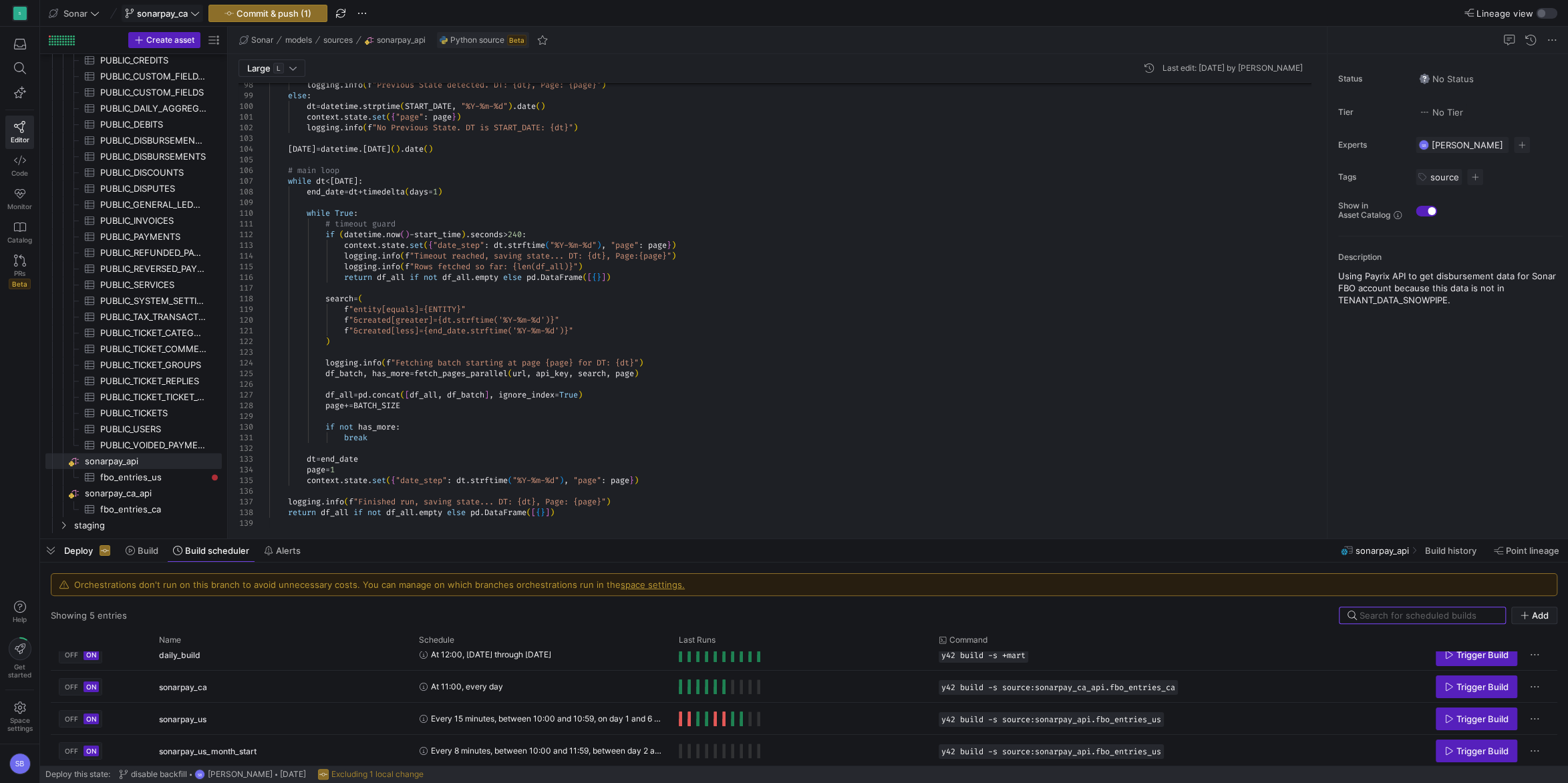
scroll to position [45, 0]
click at [70, 722] on span "OFF" at bounding box center [72, 718] width 14 height 8
click at [70, 746] on button "OFF" at bounding box center [72, 751] width 19 height 11
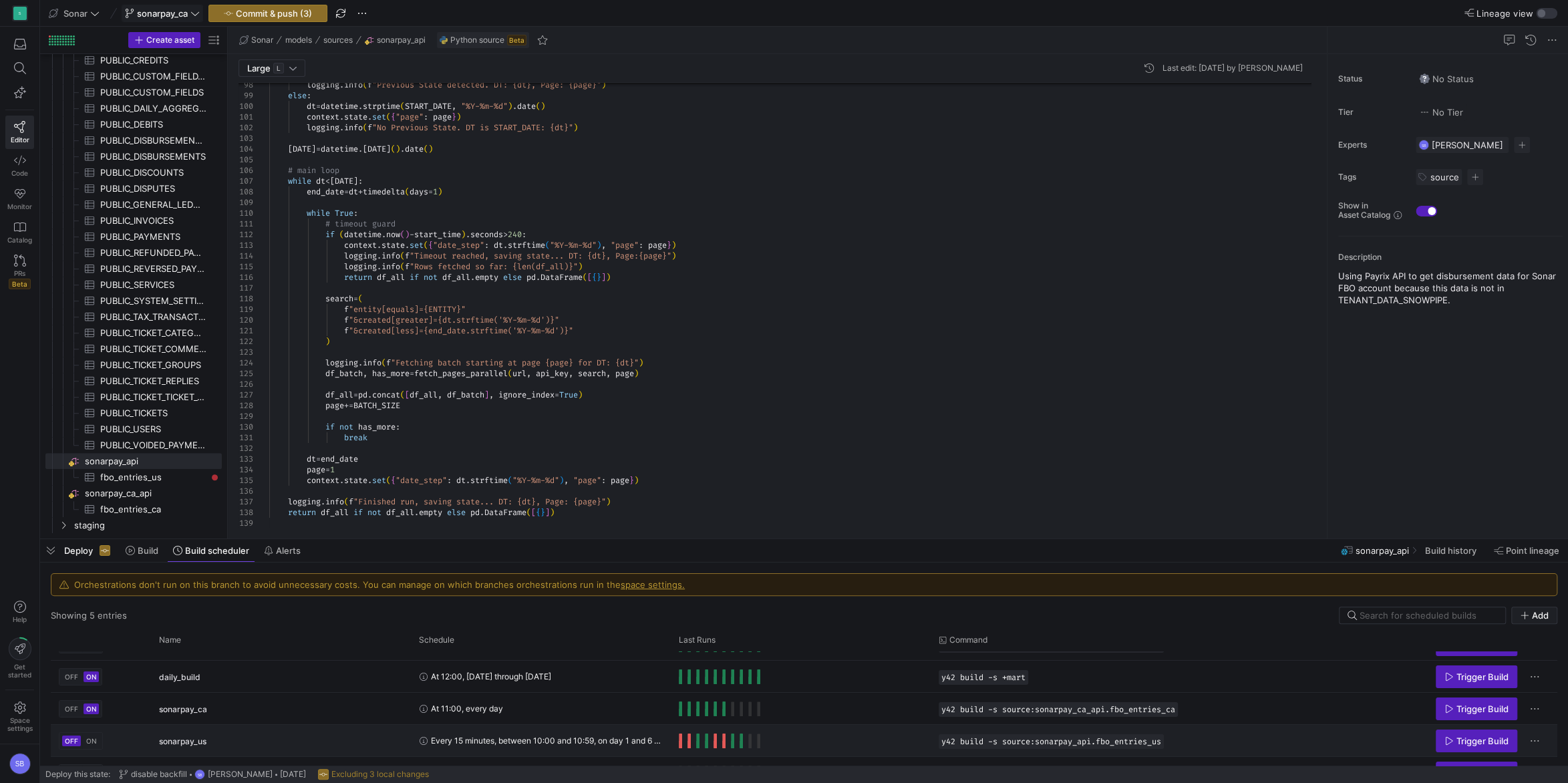
scroll to position [0, 0]
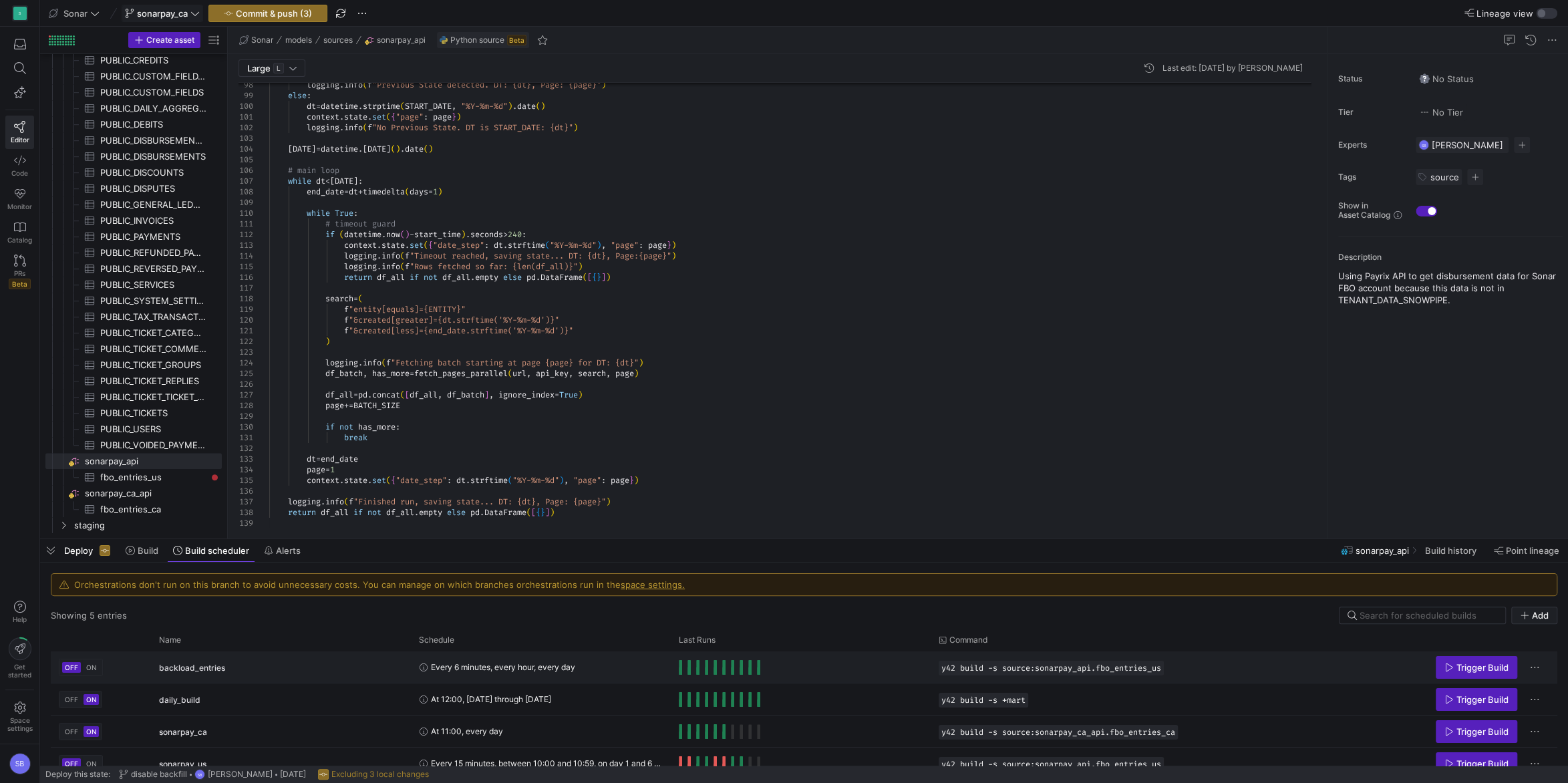
click at [91, 667] on span "ON" at bounding box center [91, 667] width 11 height 8
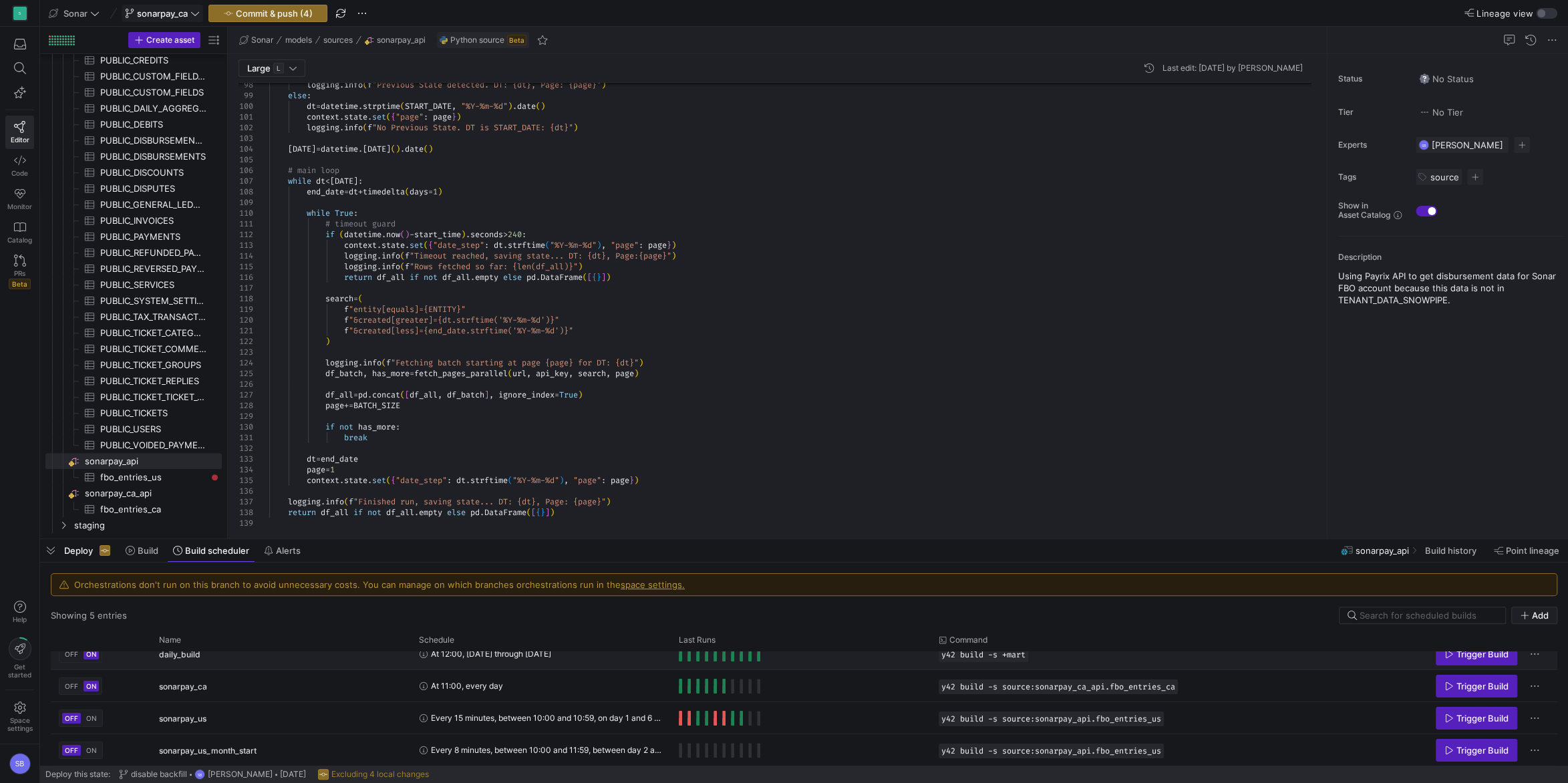
scroll to position [45, 0]
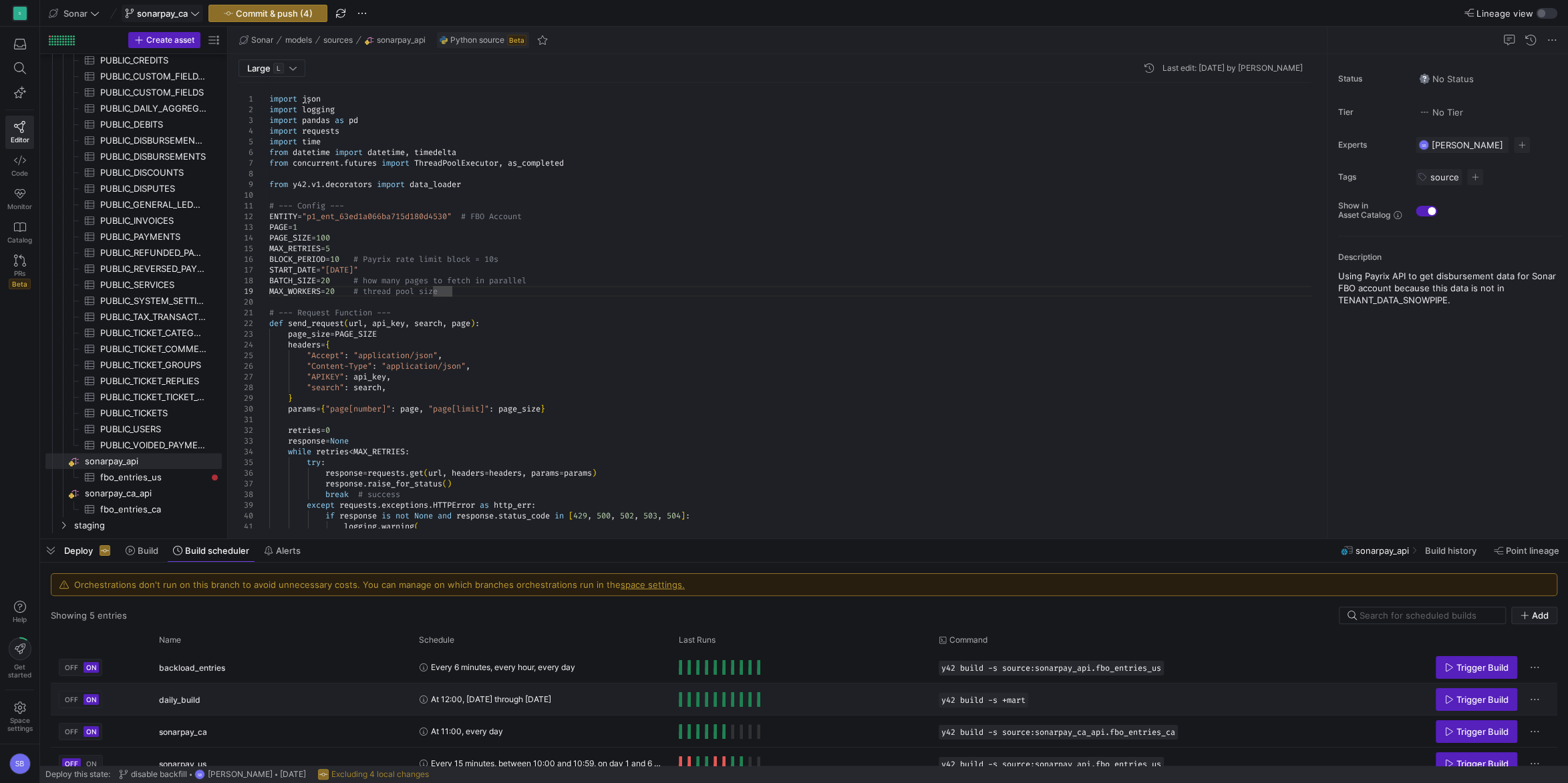
scroll to position [0, 0]
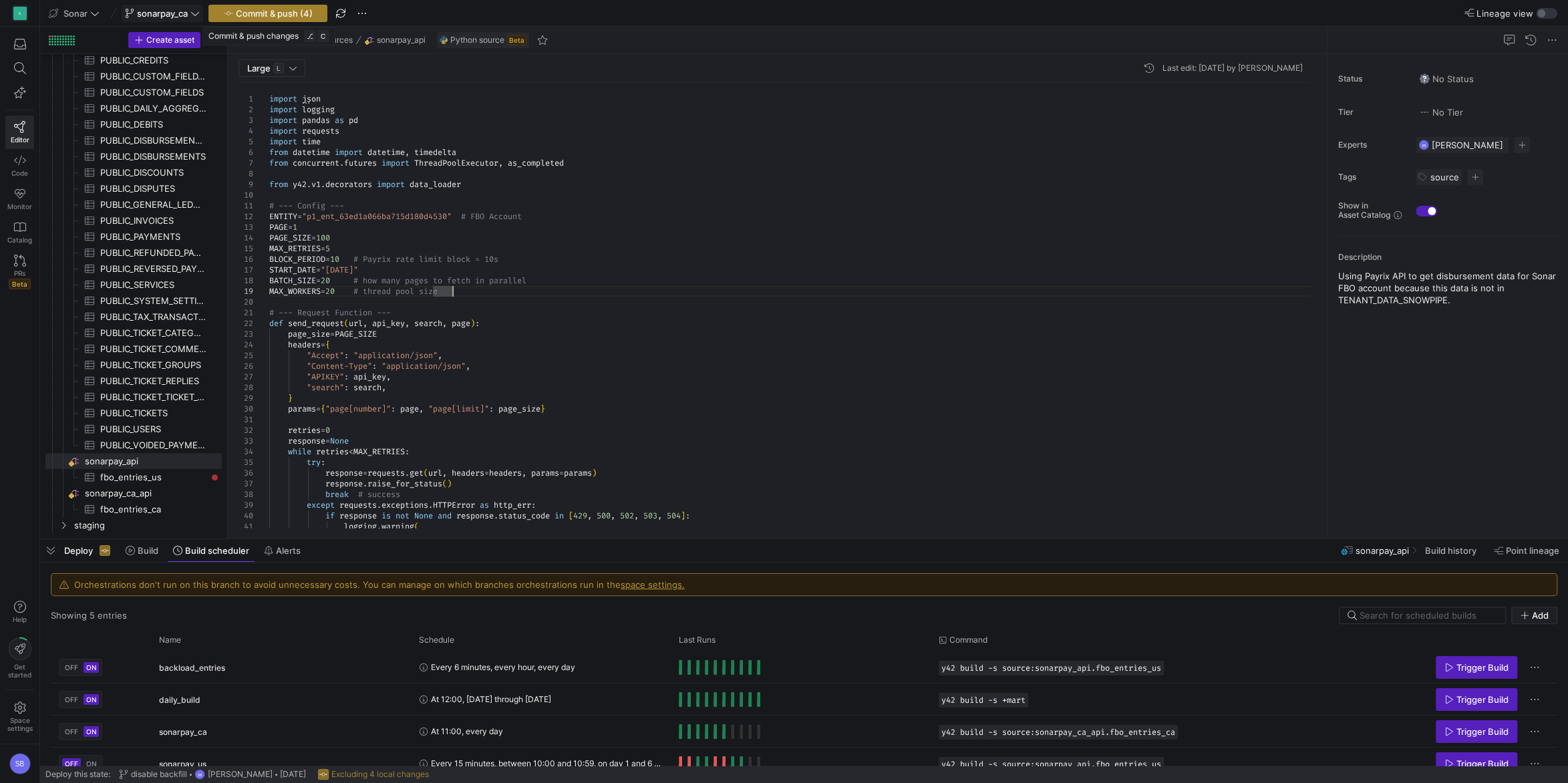
click at [300, 14] on span "Commit & push (4)" at bounding box center [274, 14] width 77 height 11
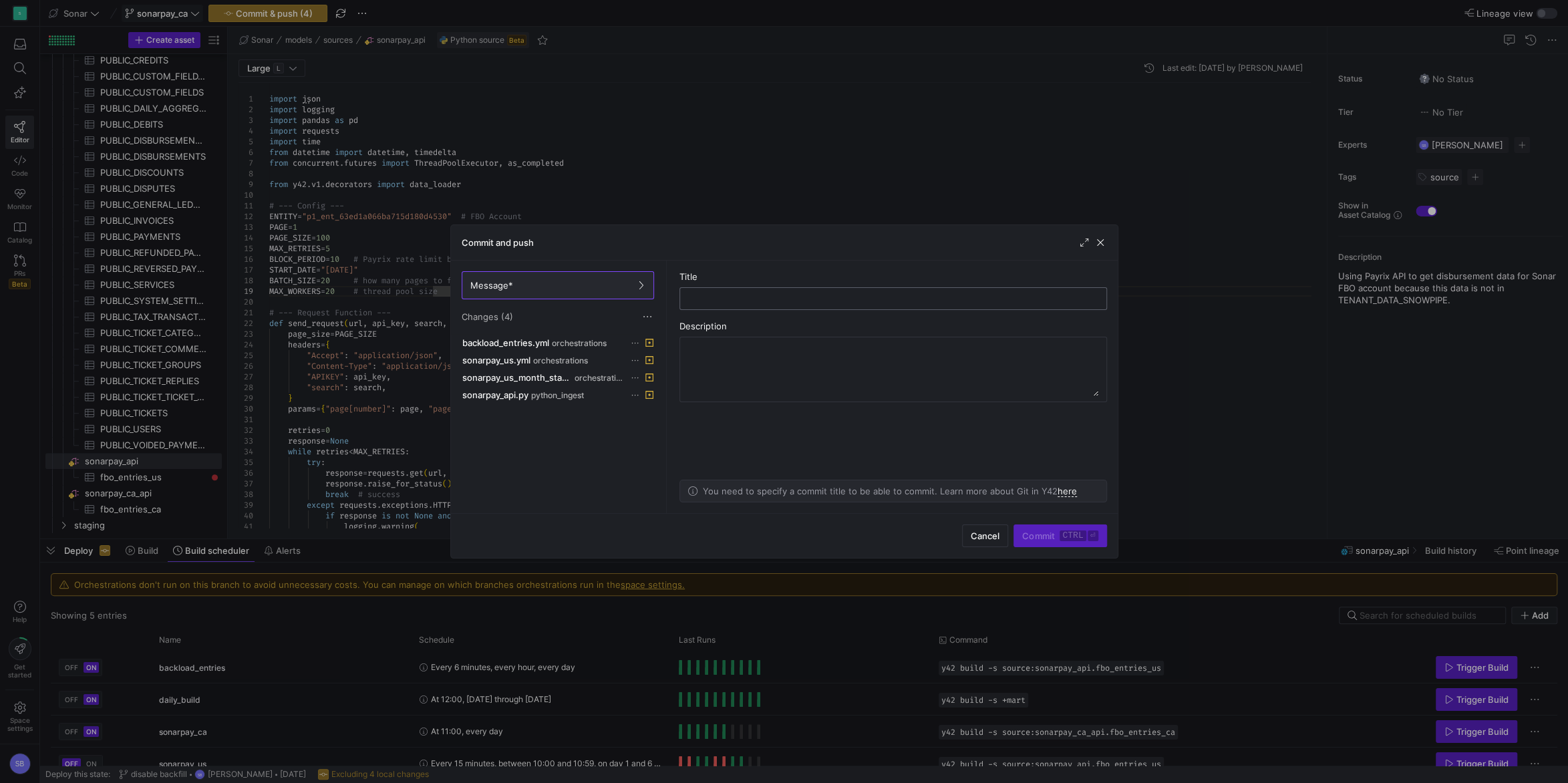
click at [813, 301] on input "text" at bounding box center [893, 298] width 405 height 11
drag, startPoint x: 744, startPoint y: 298, endPoint x: 547, endPoint y: 300, distance: 197.0
click at [691, 300] on input "full sync" at bounding box center [893, 298] width 405 height 11
type input "resync"
click at [1053, 539] on span "Commit ctrl ⏎" at bounding box center [1060, 536] width 76 height 11
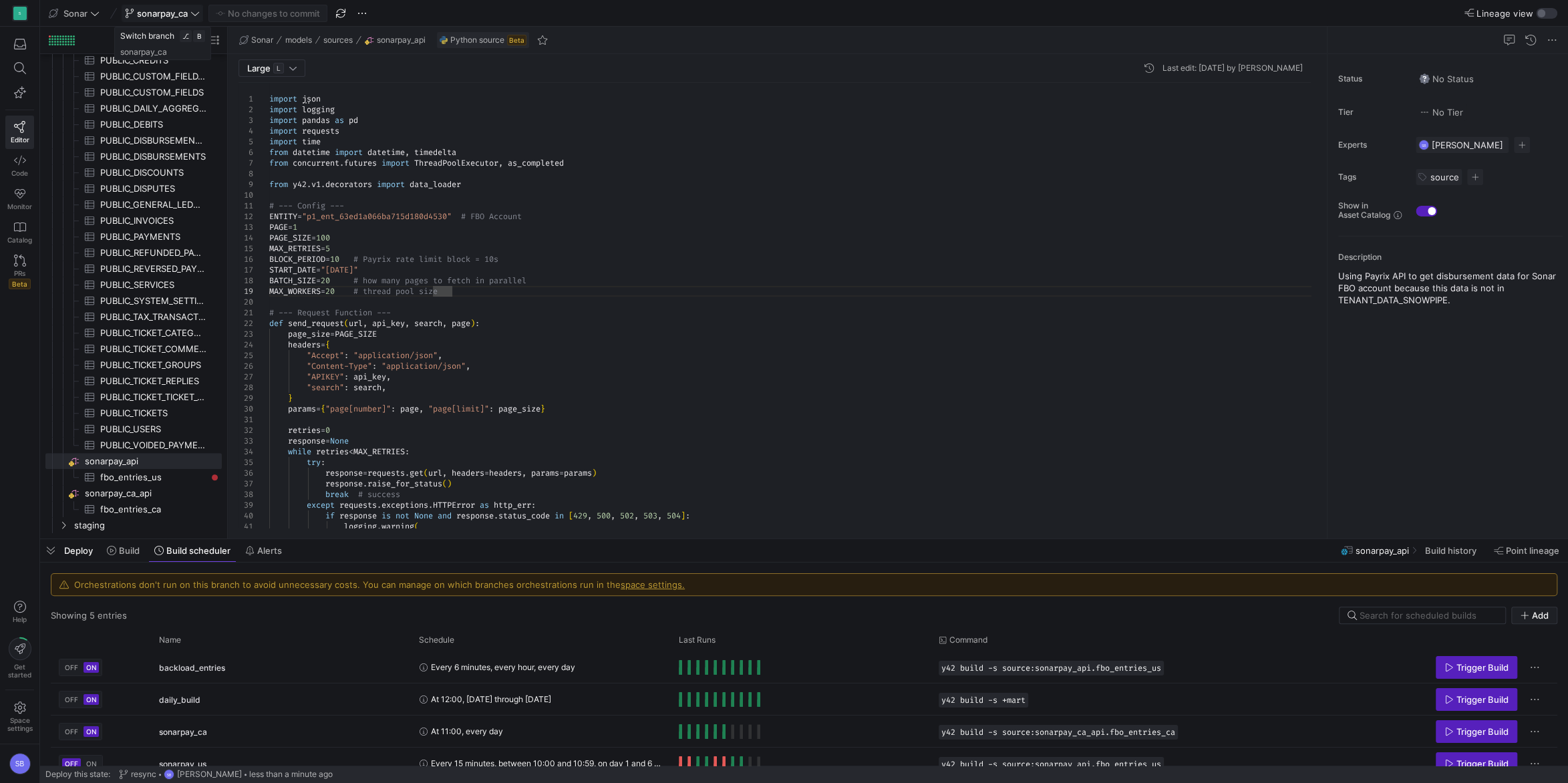
click at [197, 16] on icon at bounding box center [195, 14] width 9 height 9
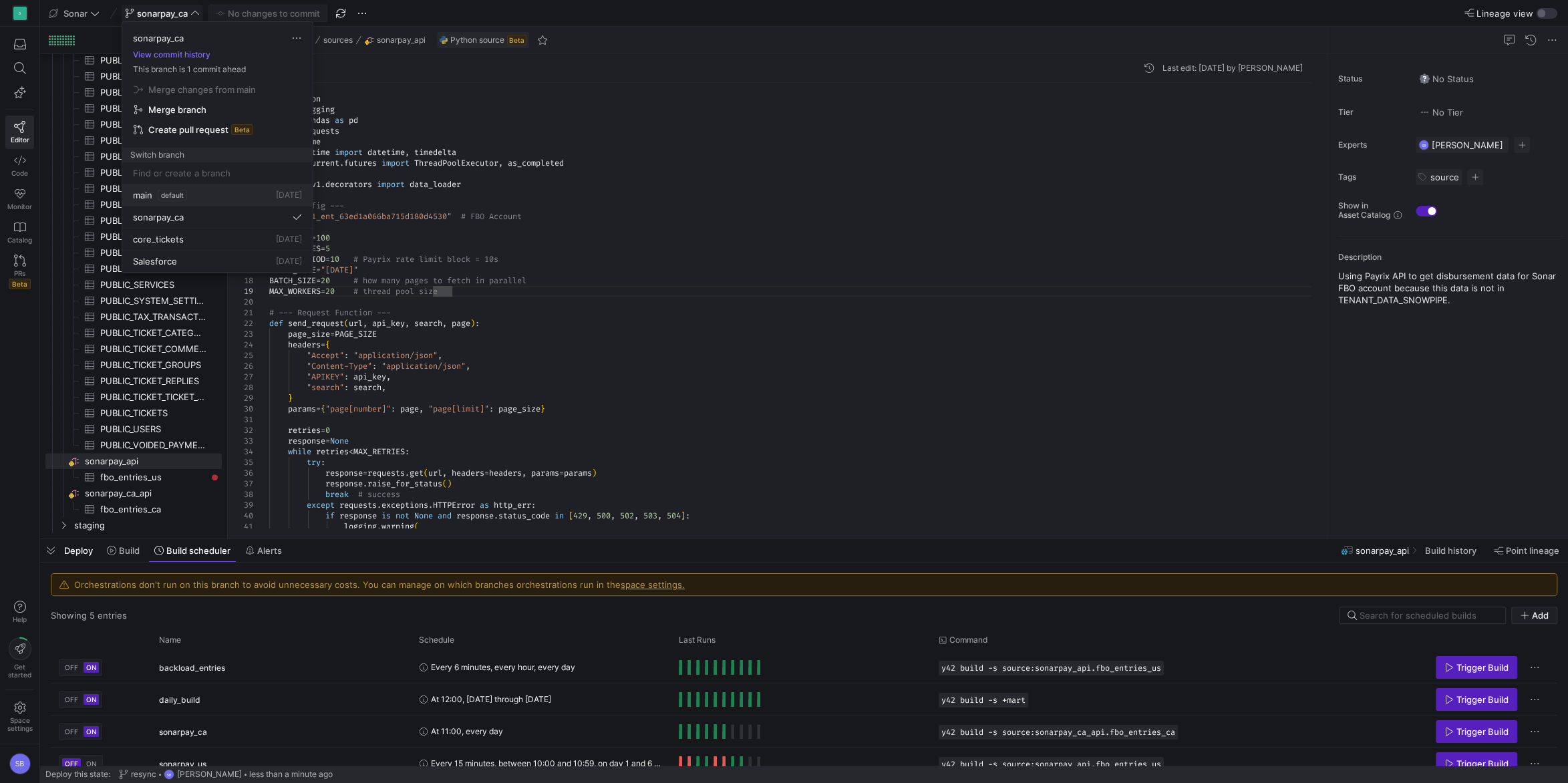
click at [150, 195] on span "main" at bounding box center [142, 195] width 20 height 11
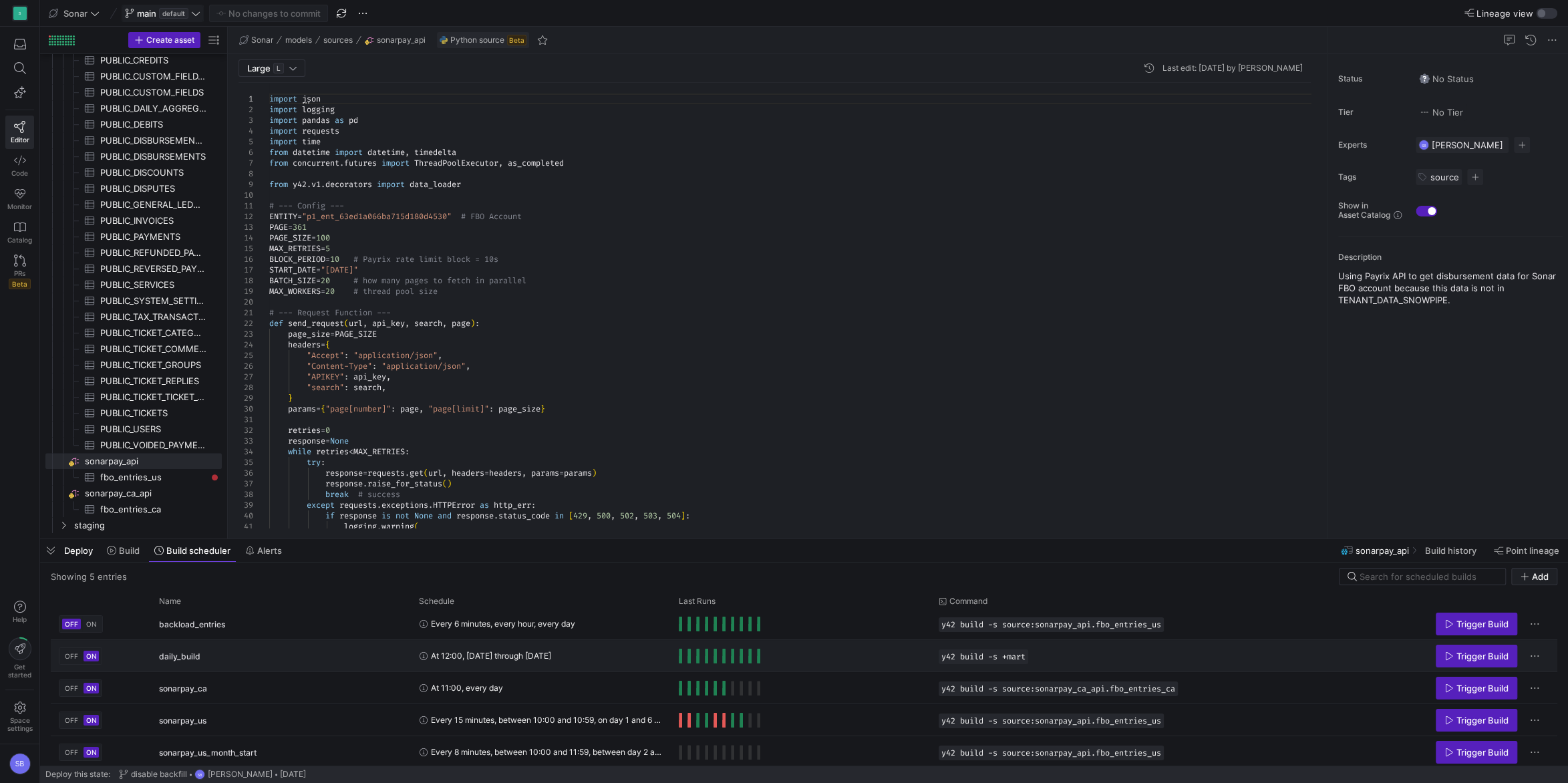
scroll to position [7, 0]
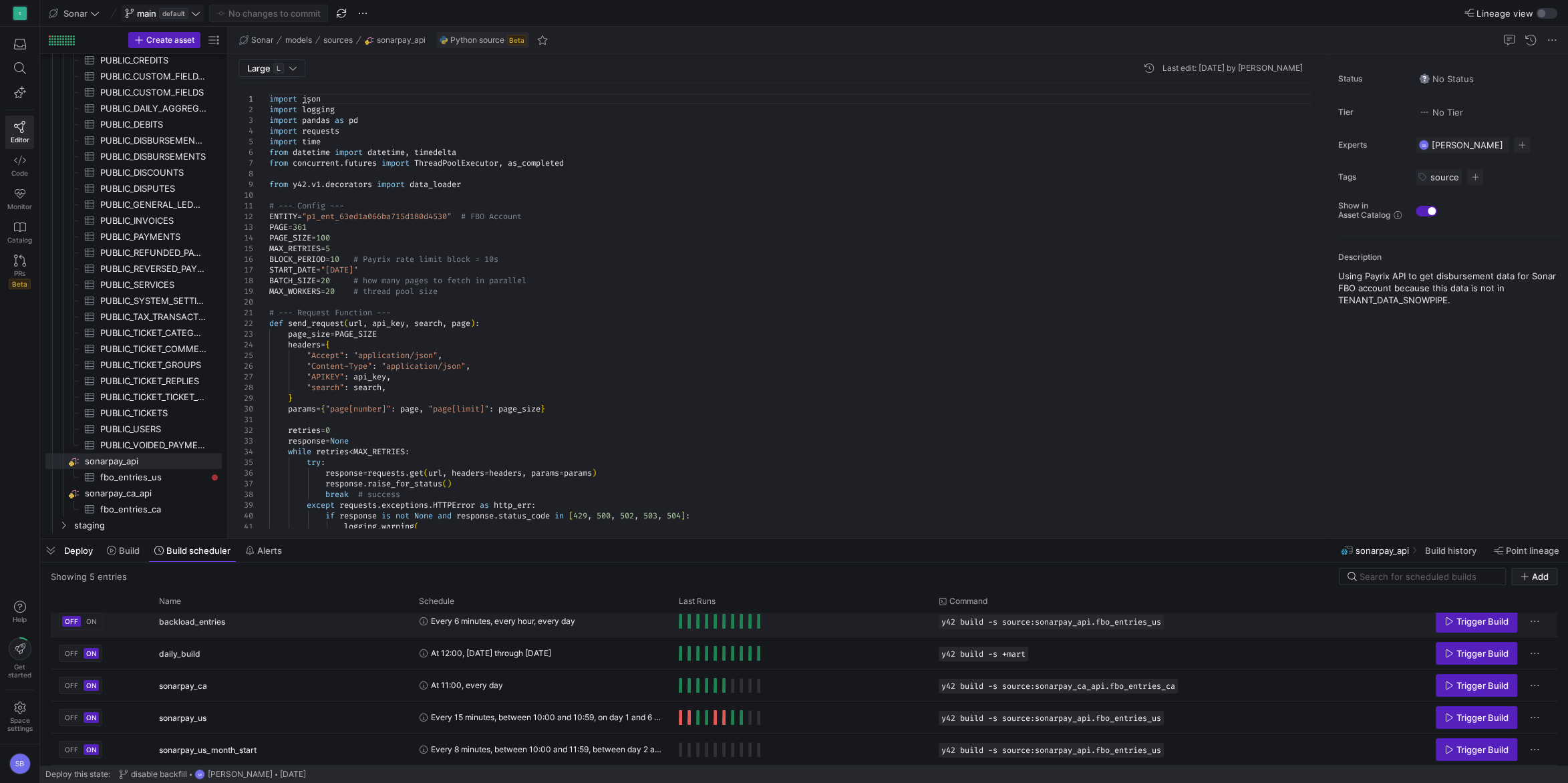
click at [93, 621] on span "ON" at bounding box center [91, 621] width 11 height 8
click at [70, 720] on span "OFF" at bounding box center [72, 717] width 14 height 8
click at [66, 753] on span "OFF" at bounding box center [72, 750] width 14 height 8
click at [304, 16] on span "Commit & push (3)" at bounding box center [274, 14] width 76 height 11
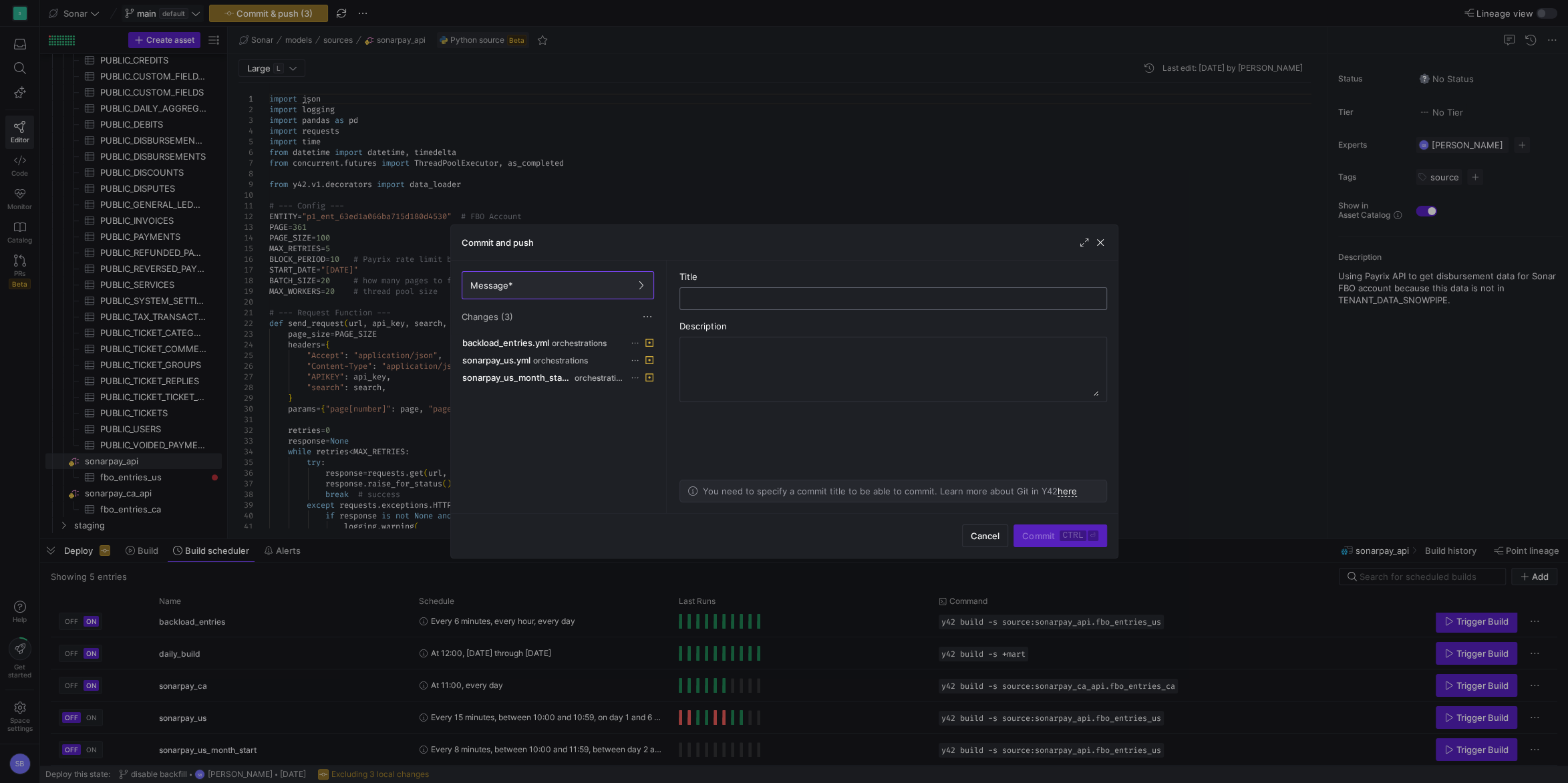
click at [708, 295] on input "text" at bounding box center [893, 298] width 405 height 11
type input "p"
type input "orchestrations"
click at [1053, 536] on span "Commit ctrl ⏎" at bounding box center [1060, 536] width 76 height 11
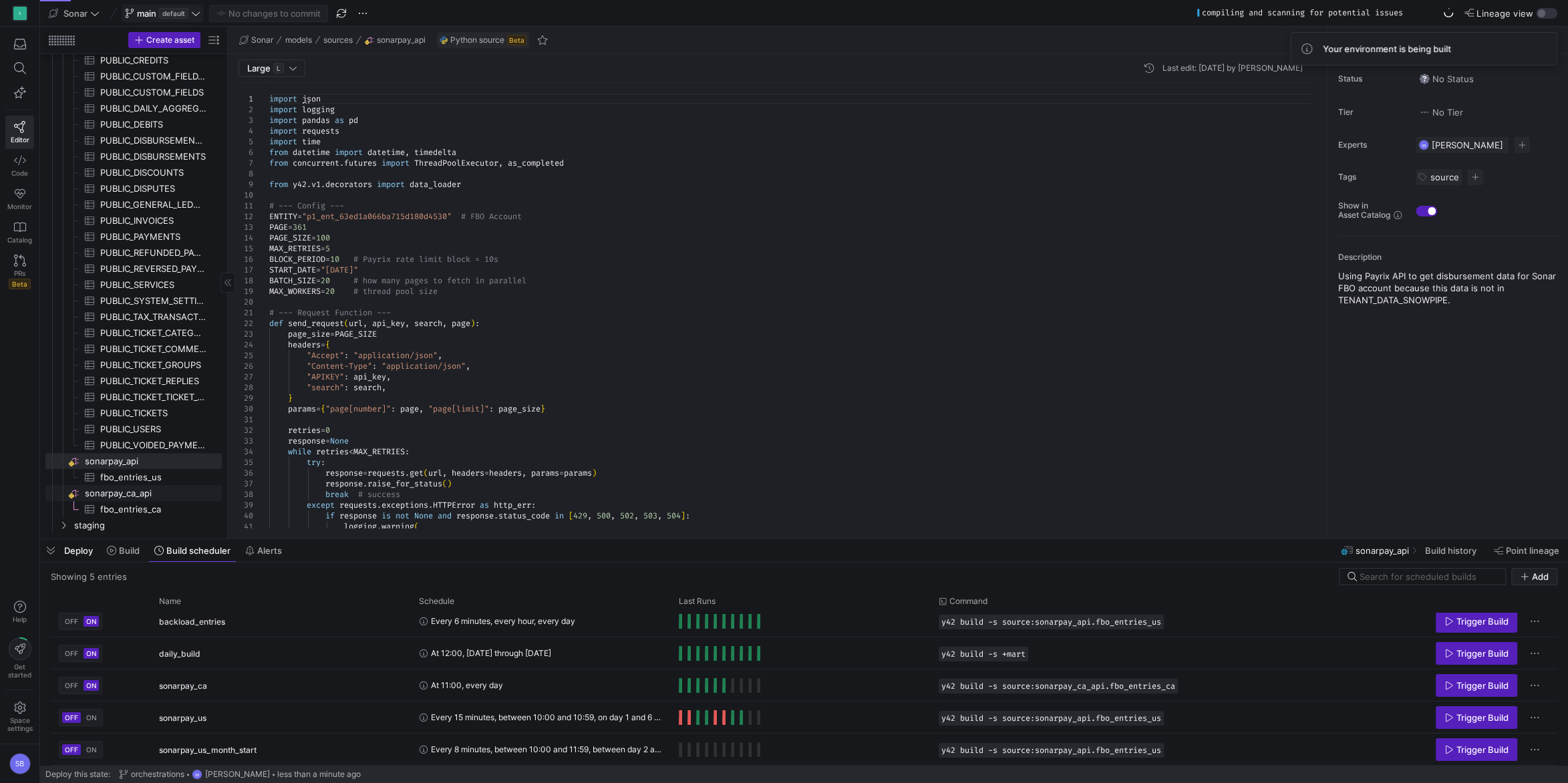
click at [144, 497] on span "sonarpay_ca_api​​​​​​​​" at bounding box center [152, 493] width 135 height 16
click at [136, 465] on span "sonarpay_api​​​​​​​​" at bounding box center [152, 461] width 135 height 16
click at [202, 10] on span at bounding box center [162, 14] width 81 height 16
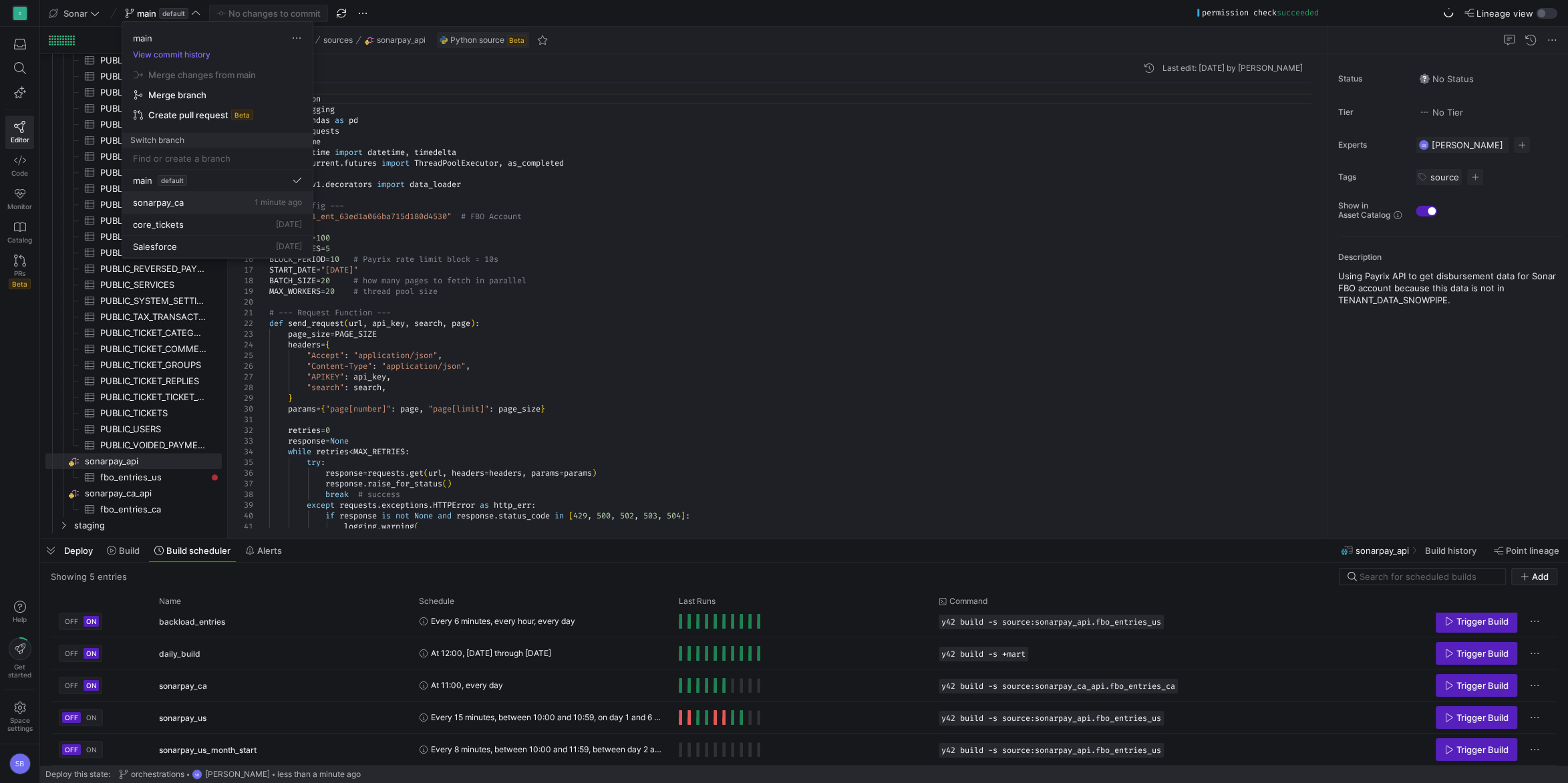
click at [192, 202] on div "sonarpay_ca 1 minute ago" at bounding box center [217, 202] width 169 height 11
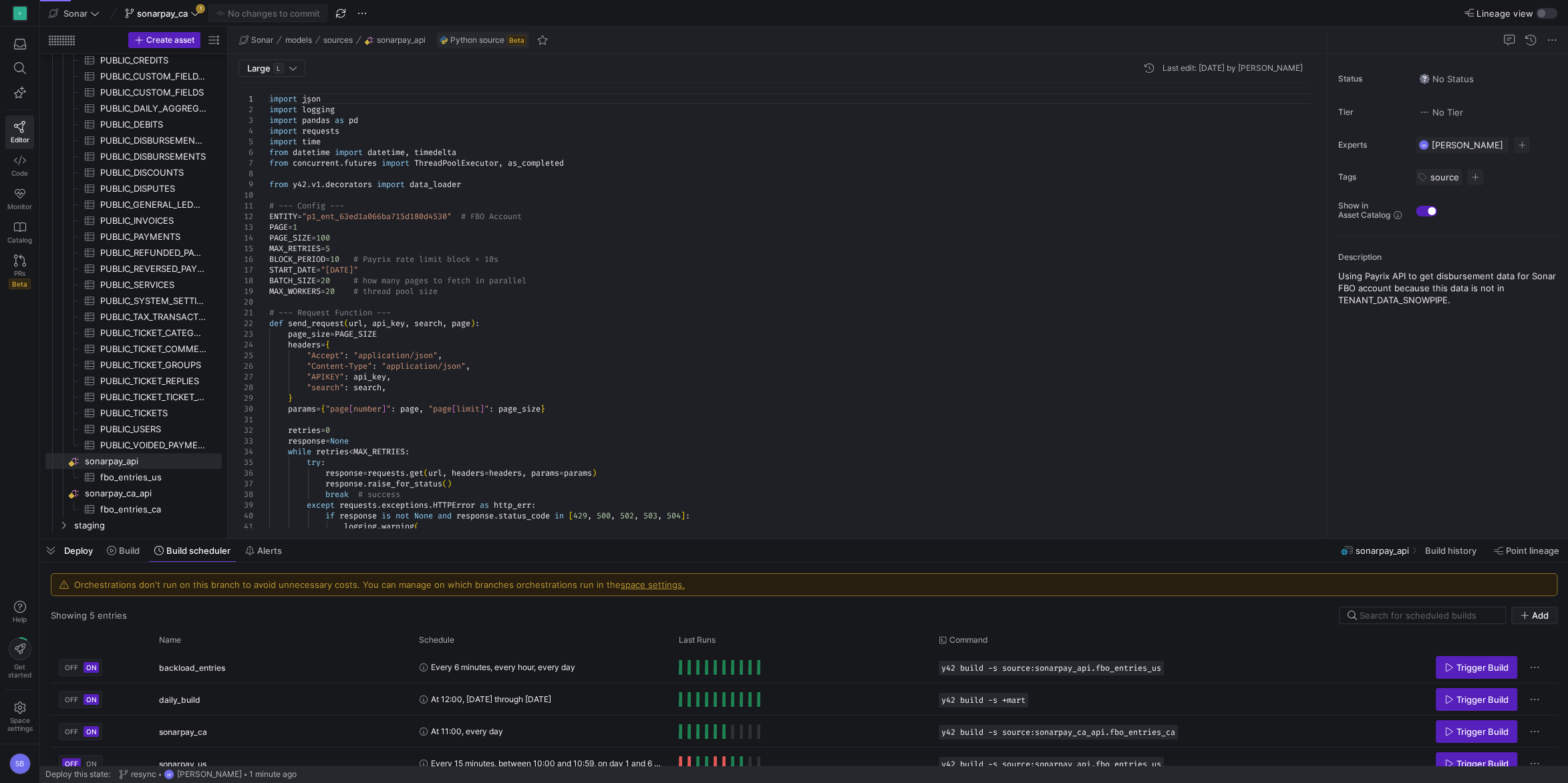
click at [190, 18] on span "sonarpay_ca" at bounding box center [162, 14] width 75 height 11
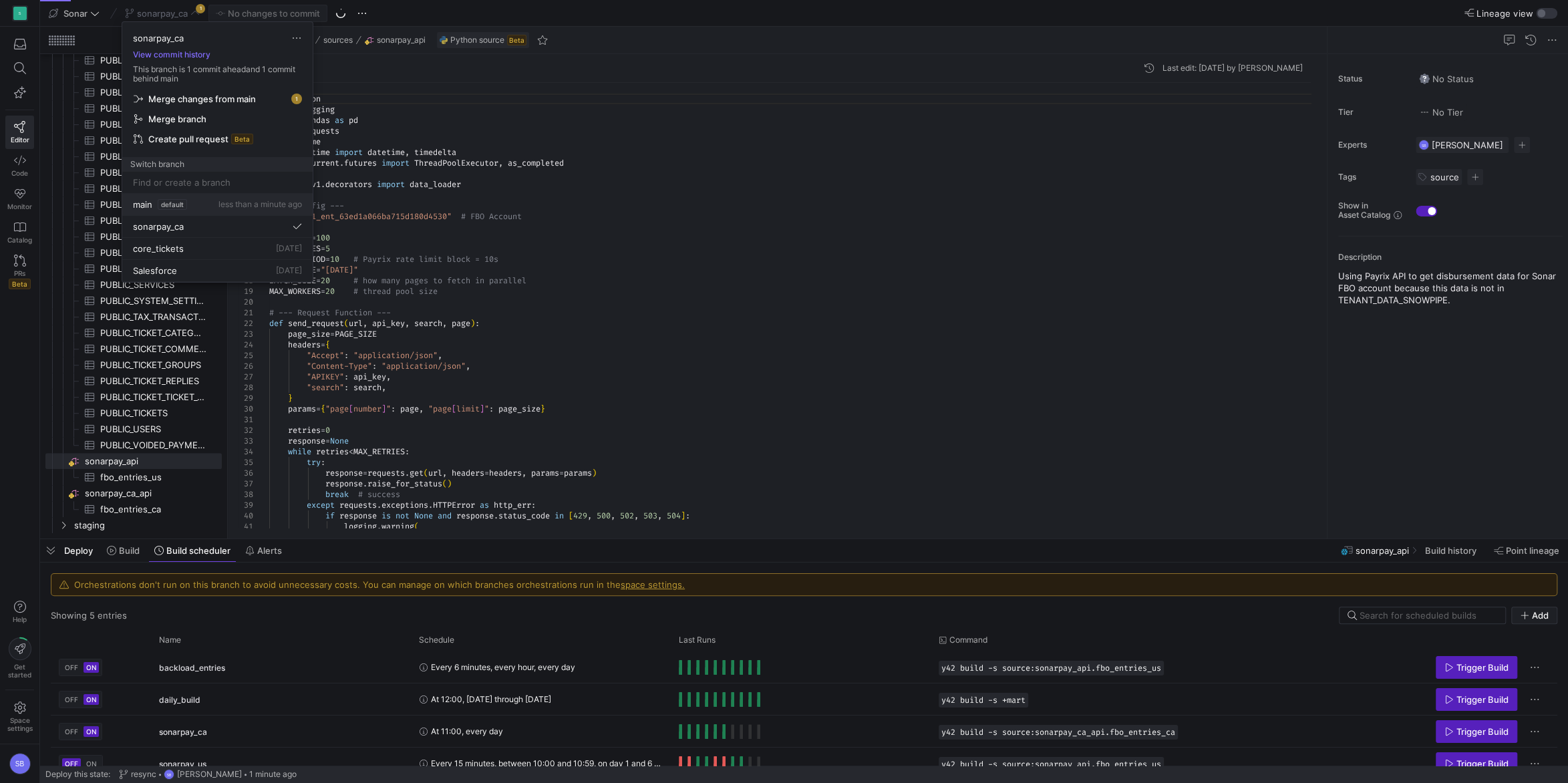
click at [206, 208] on div "main default less than a minute ago" at bounding box center [217, 204] width 169 height 11
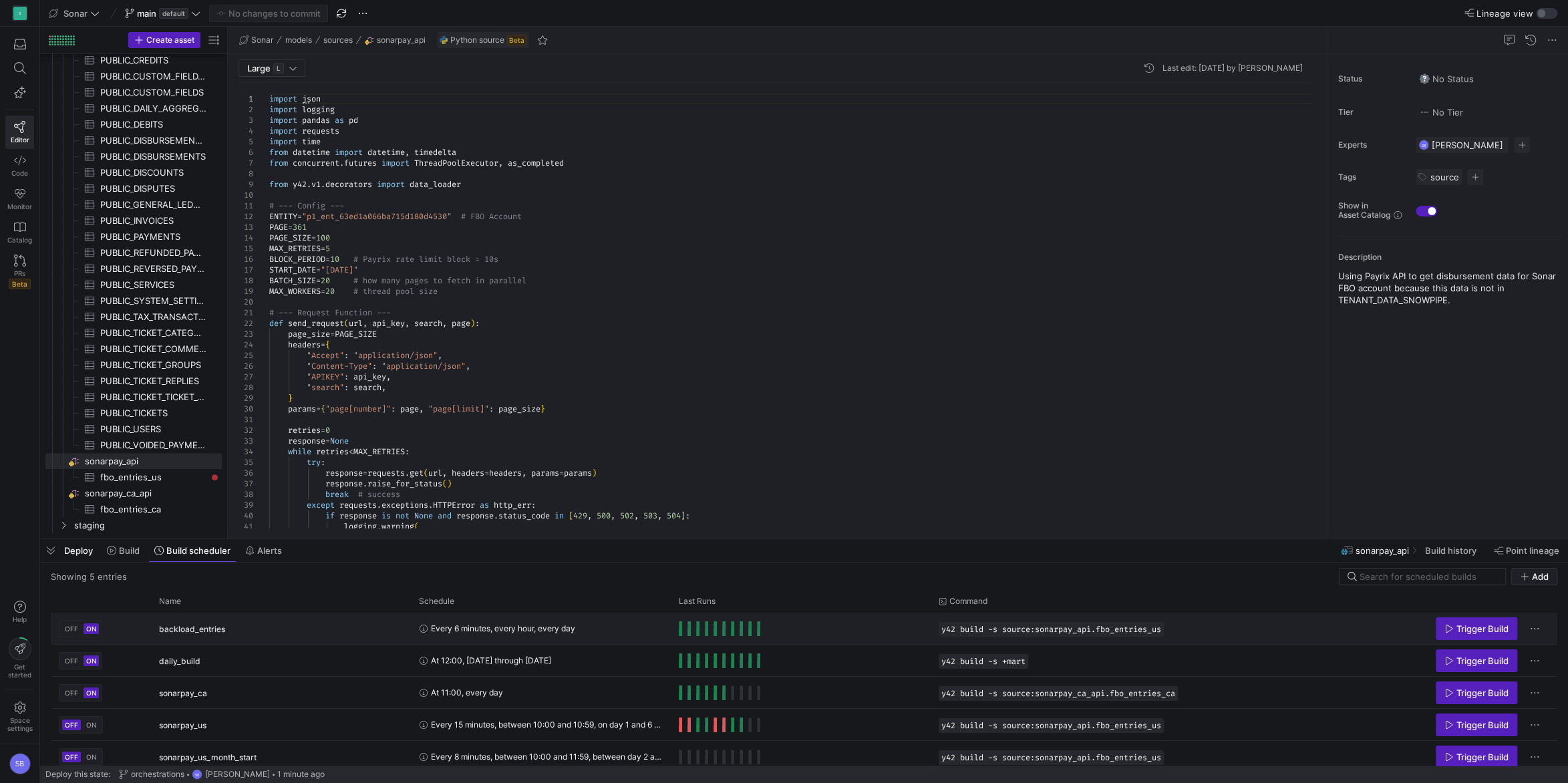
click at [75, 633] on span "OFF" at bounding box center [72, 629] width 14 height 8
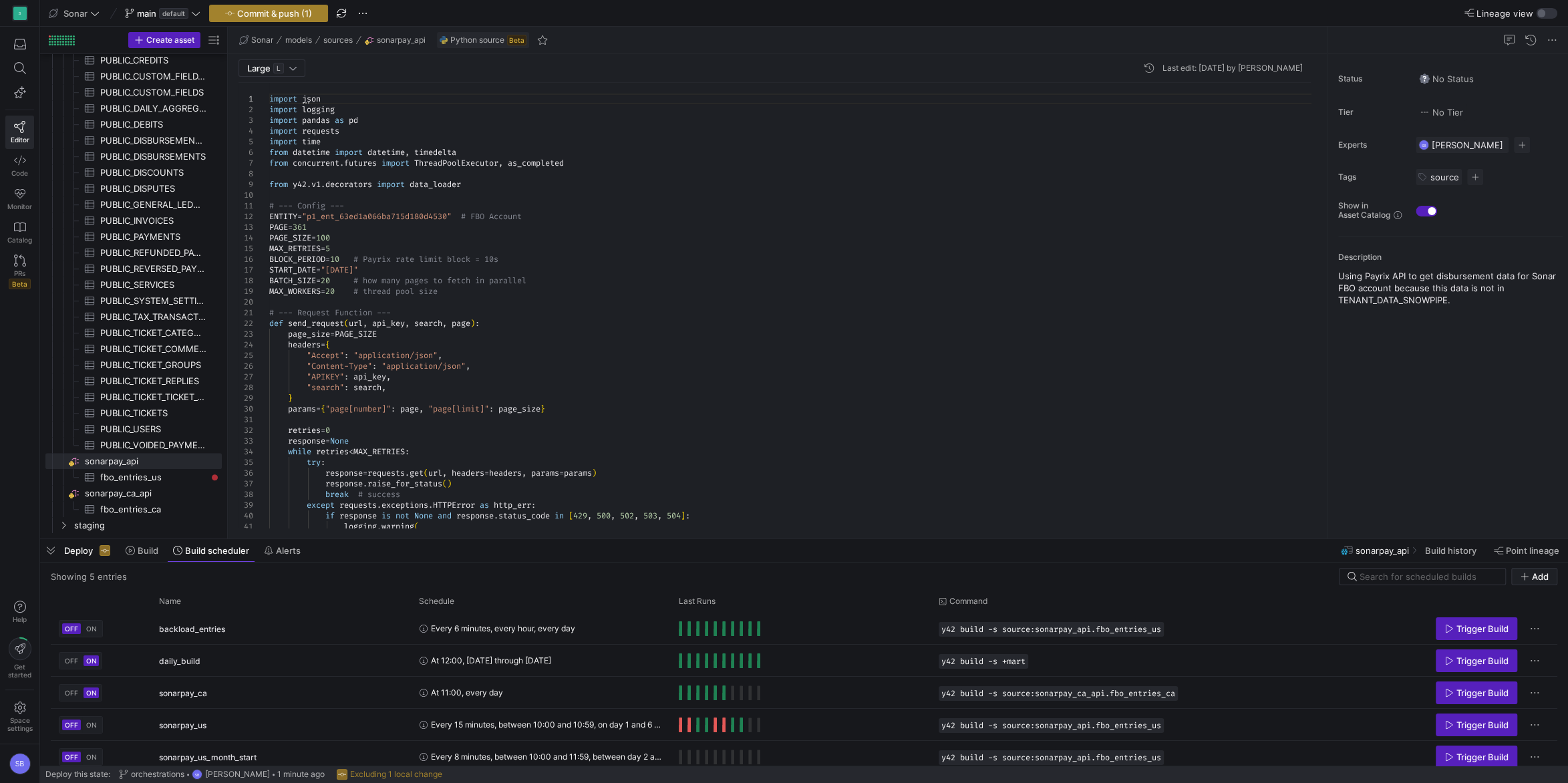
click at [309, 12] on span "Commit & push (1)" at bounding box center [274, 14] width 75 height 11
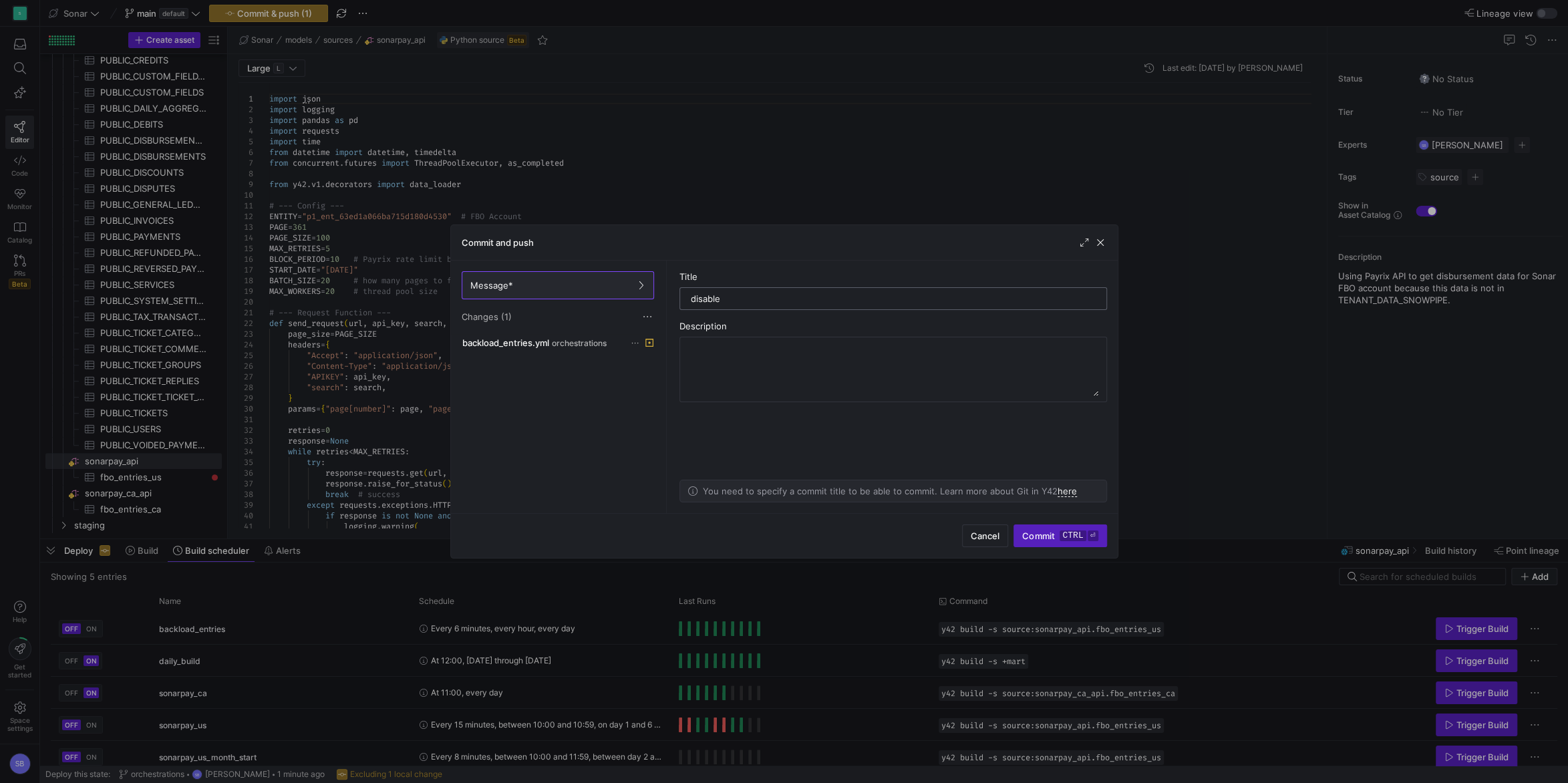
click at [1051, 304] on input "disable" at bounding box center [893, 298] width 405 height 11
type input "disable"
click at [1056, 543] on span "submit" at bounding box center [1060, 536] width 91 height 22
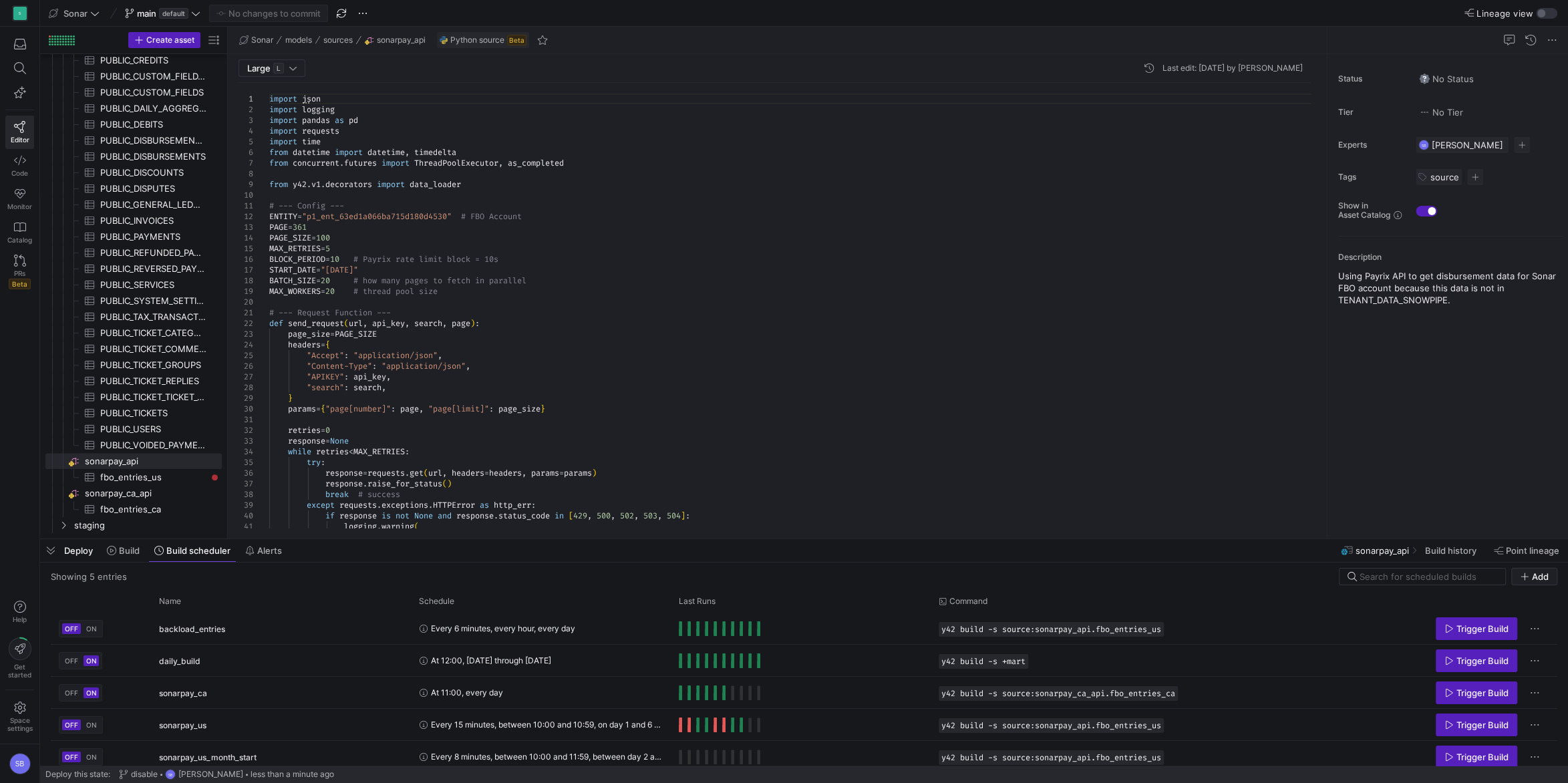
click at [198, 18] on icon at bounding box center [196, 14] width 9 height 9
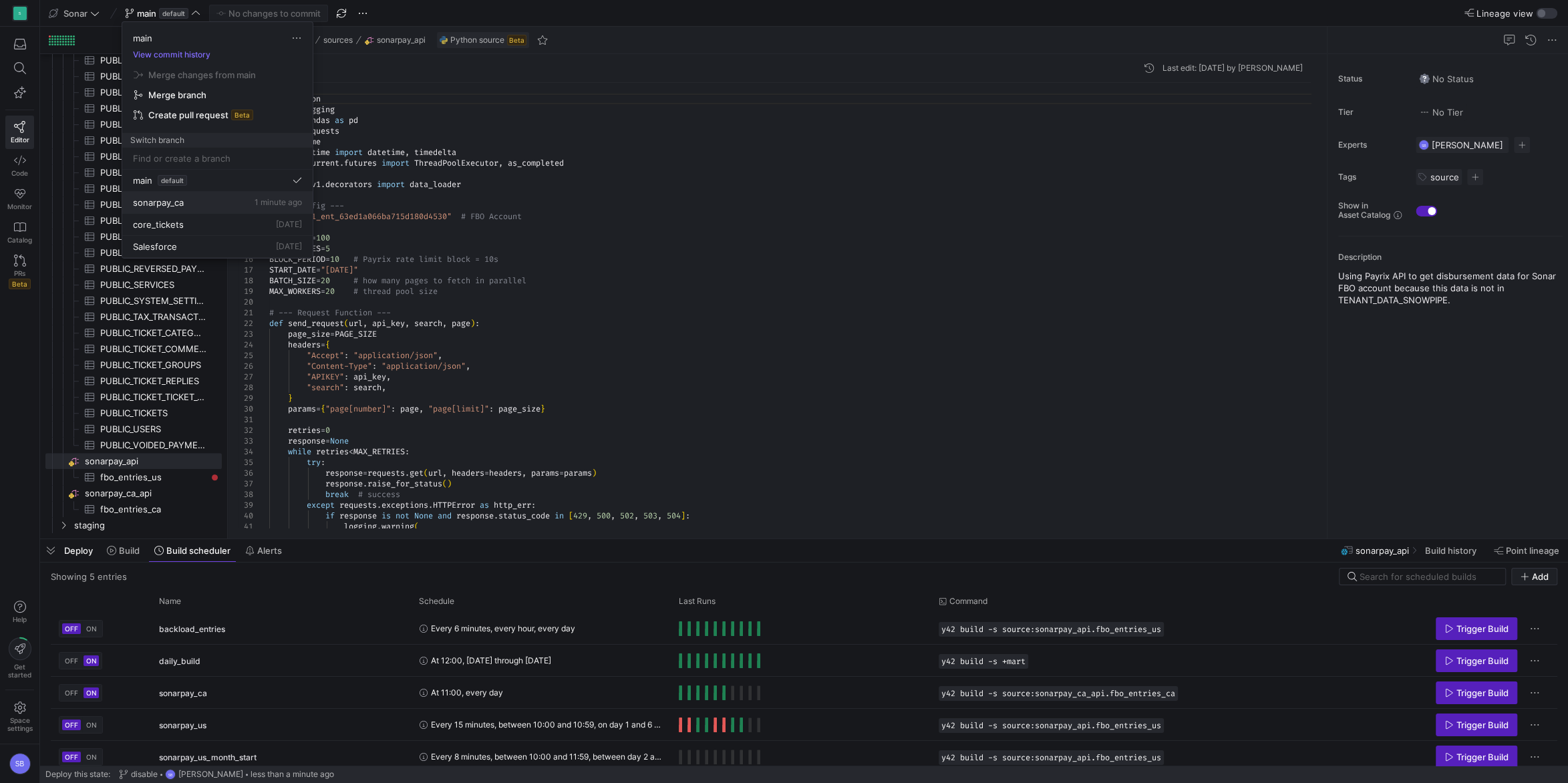
click at [183, 202] on span "sonarpay_ca" at bounding box center [158, 202] width 51 height 11
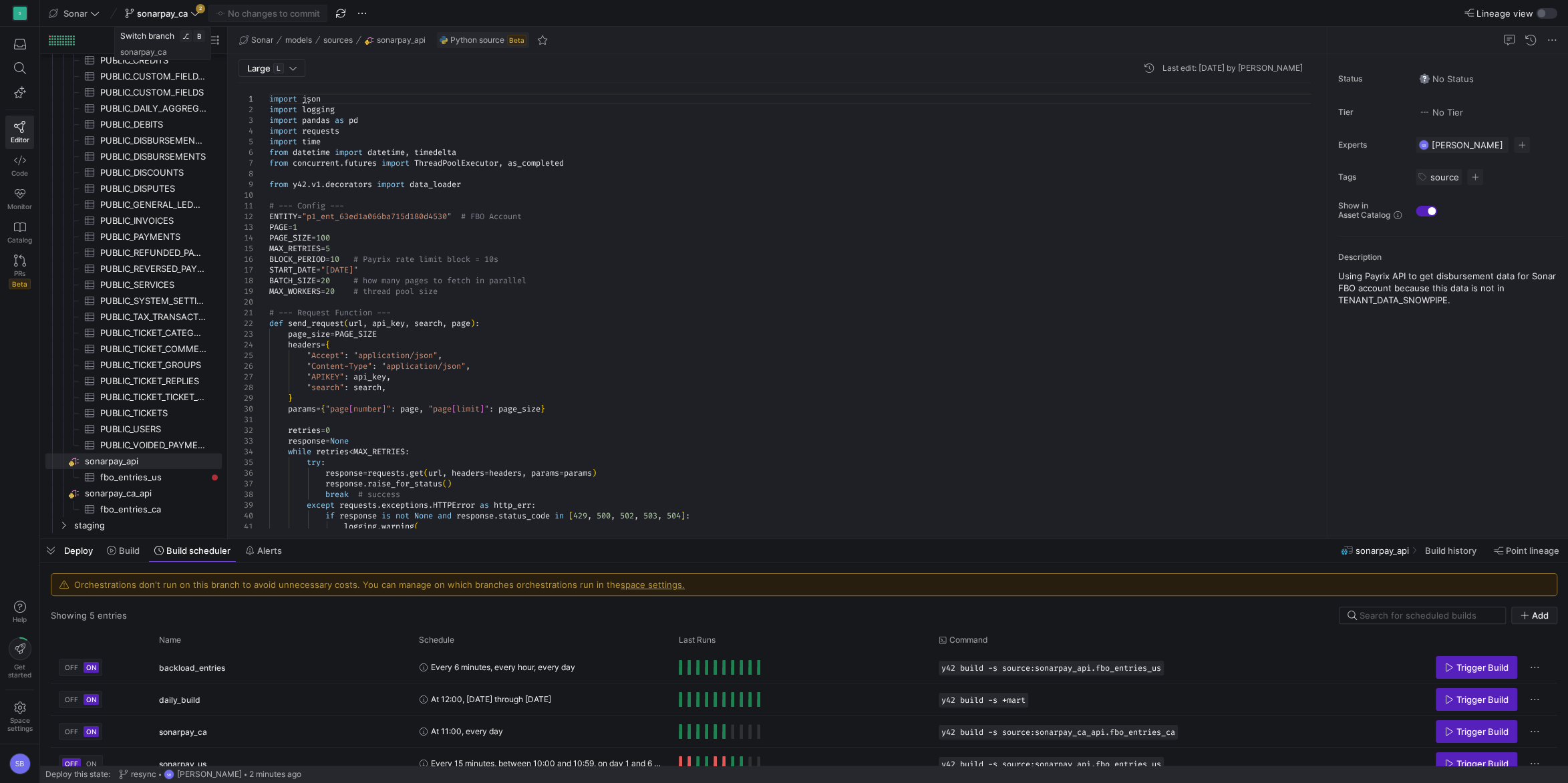
click at [196, 18] on icon at bounding box center [195, 14] width 9 height 9
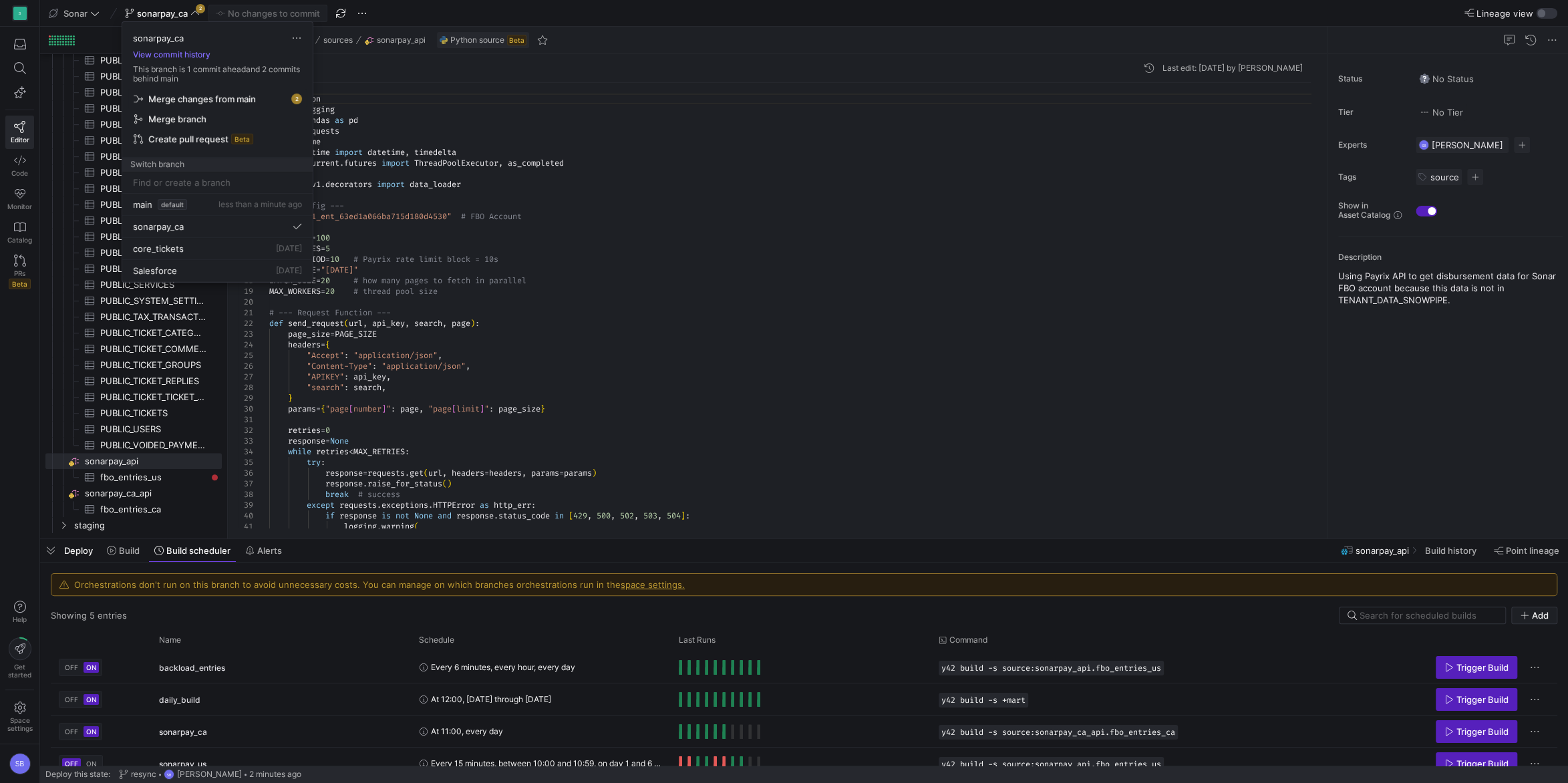
click at [246, 99] on span "Merge changes from main" at bounding box center [202, 99] width 108 height 11
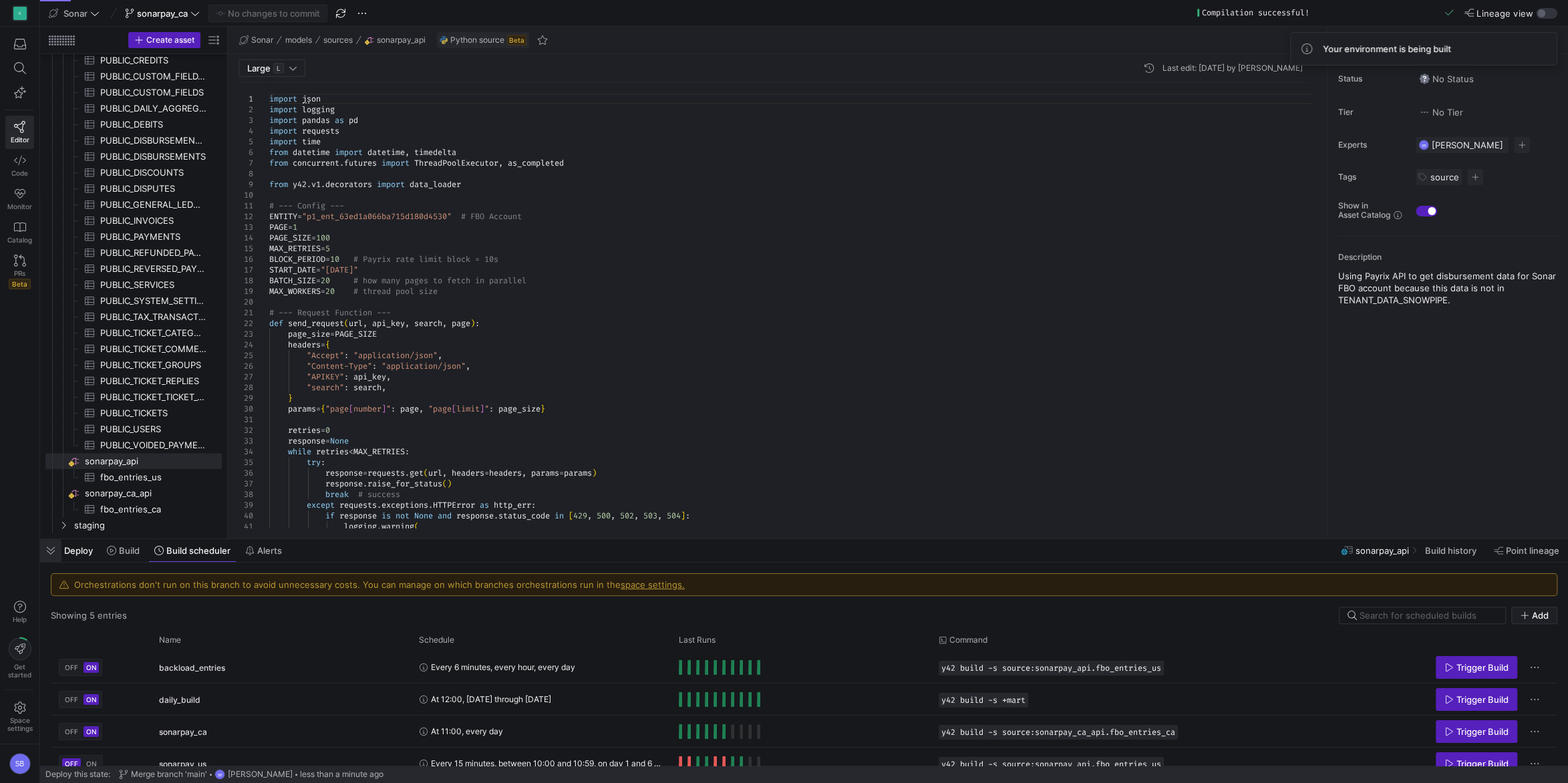
click at [49, 550] on span "button" at bounding box center [51, 551] width 22 height 23
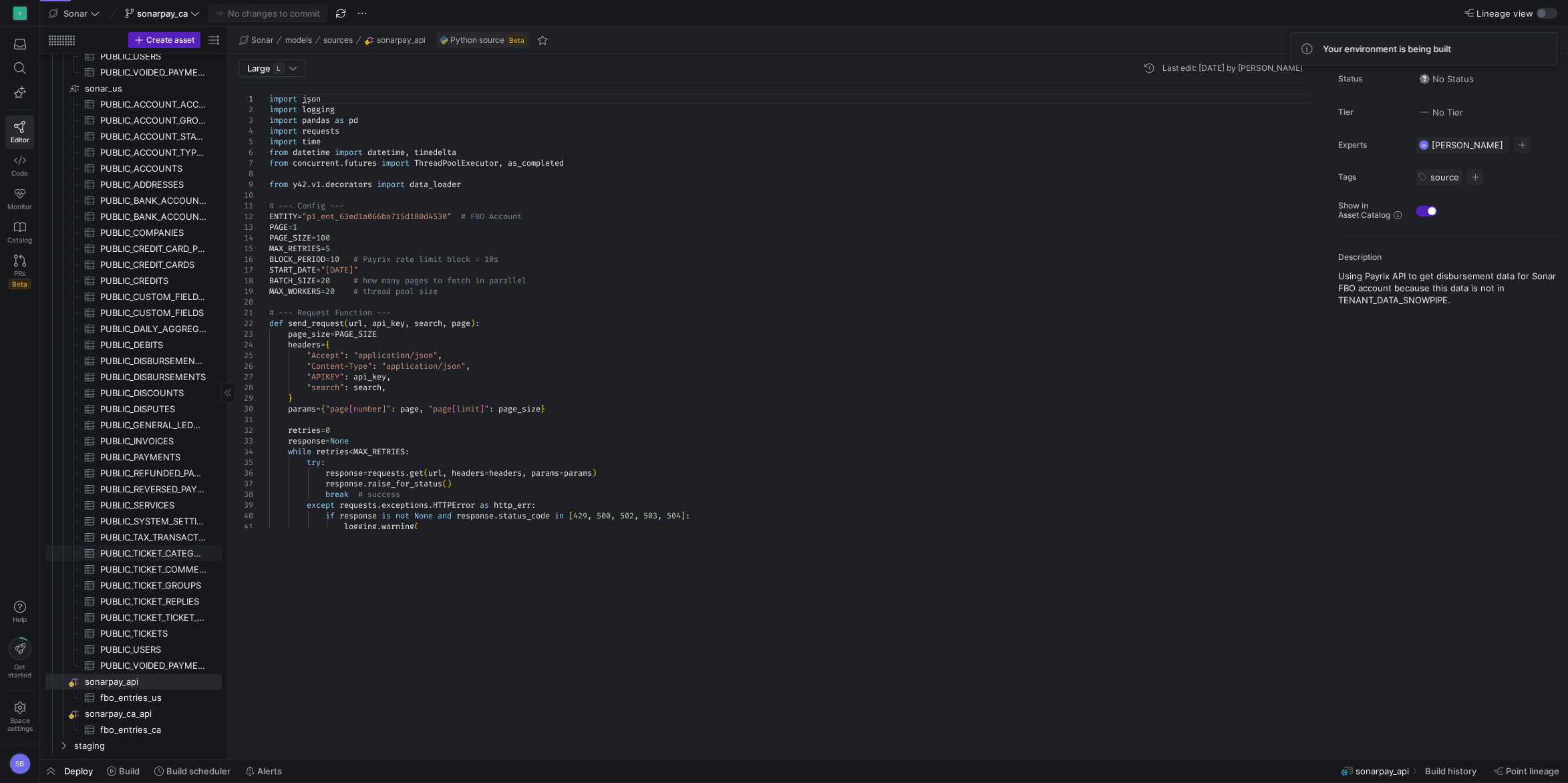
scroll to position [545, 0]
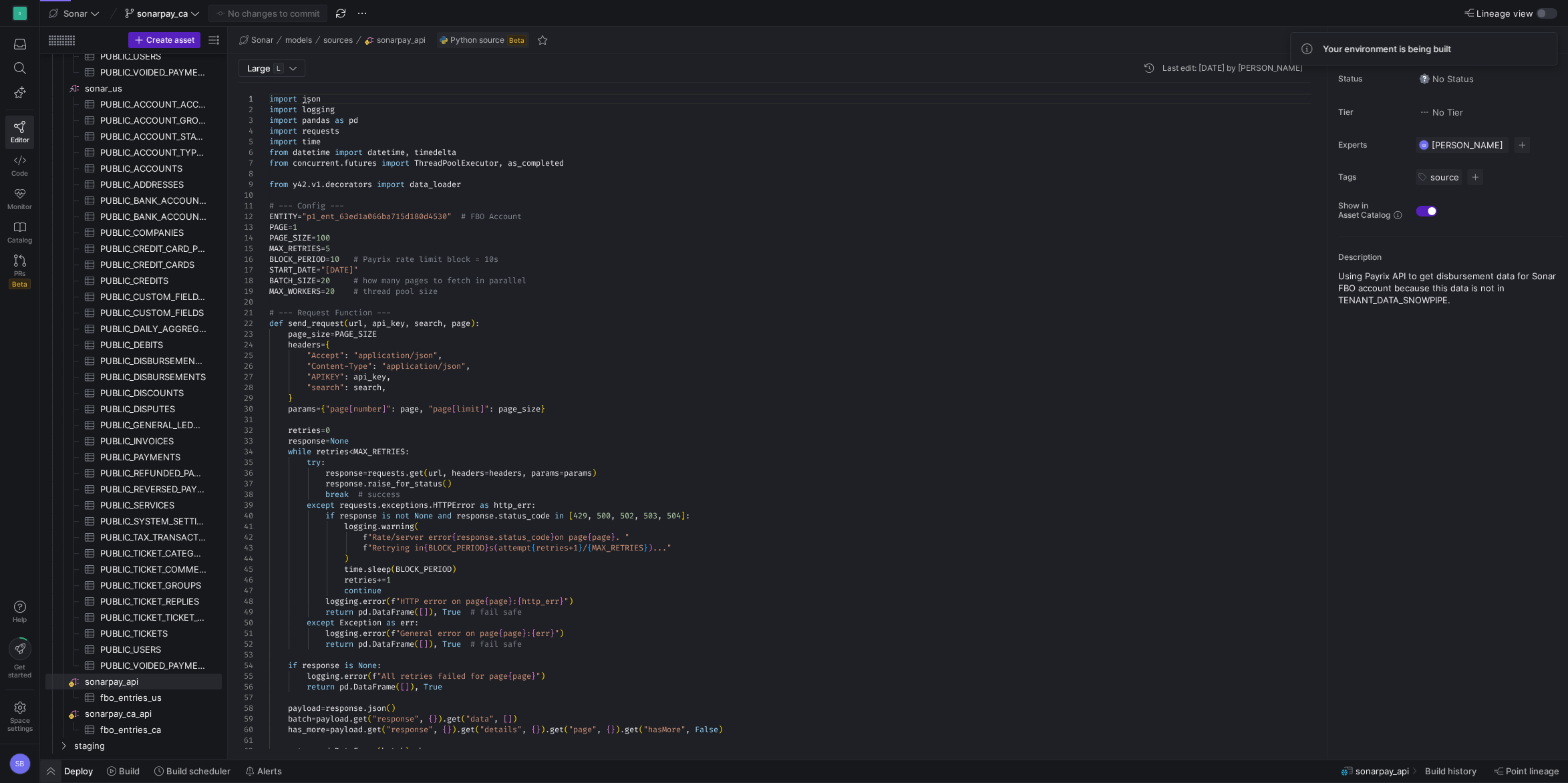
click at [52, 769] on span "button" at bounding box center [51, 771] width 22 height 23
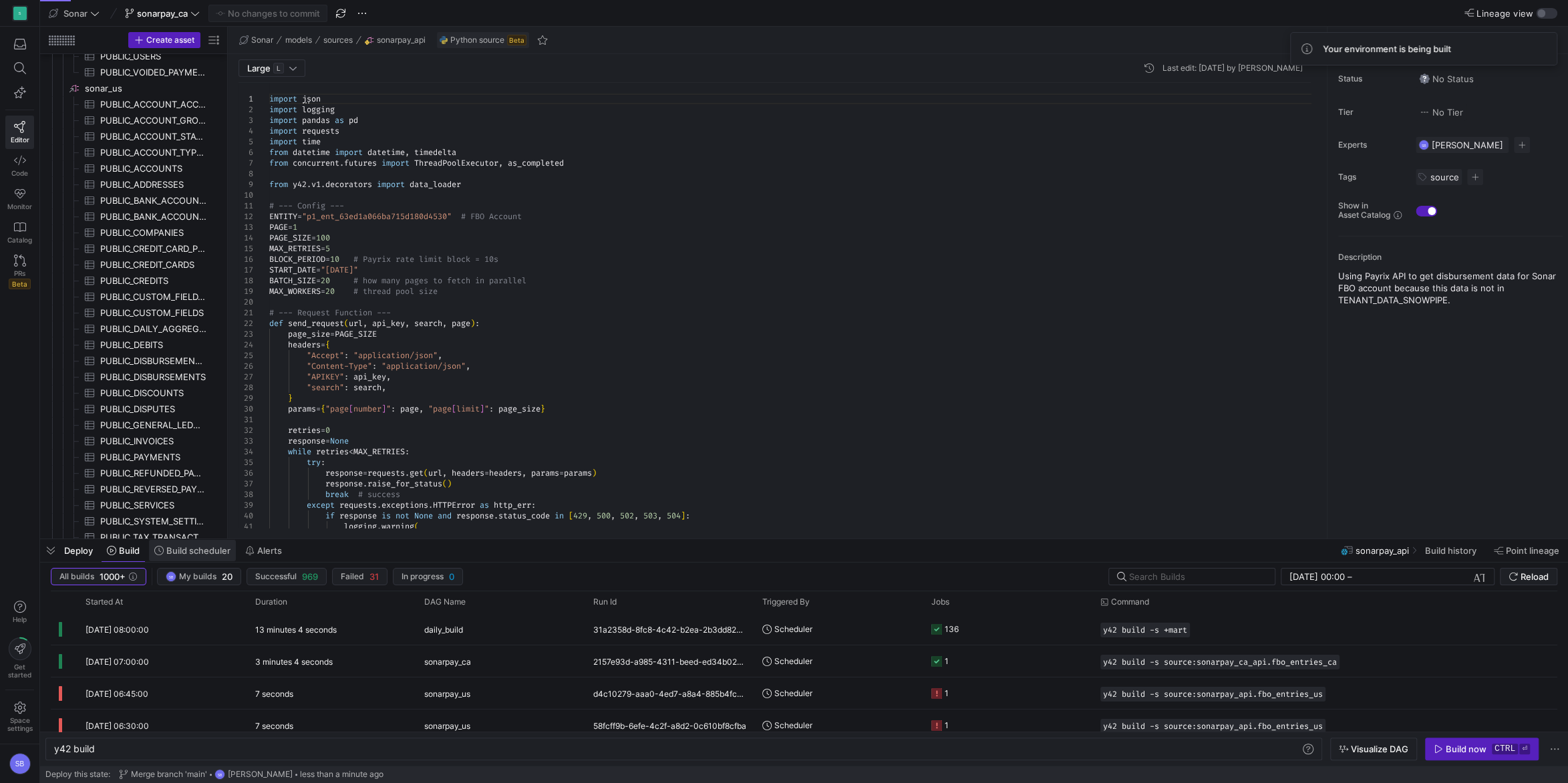
click at [197, 556] on span "Build scheduler" at bounding box center [198, 551] width 64 height 11
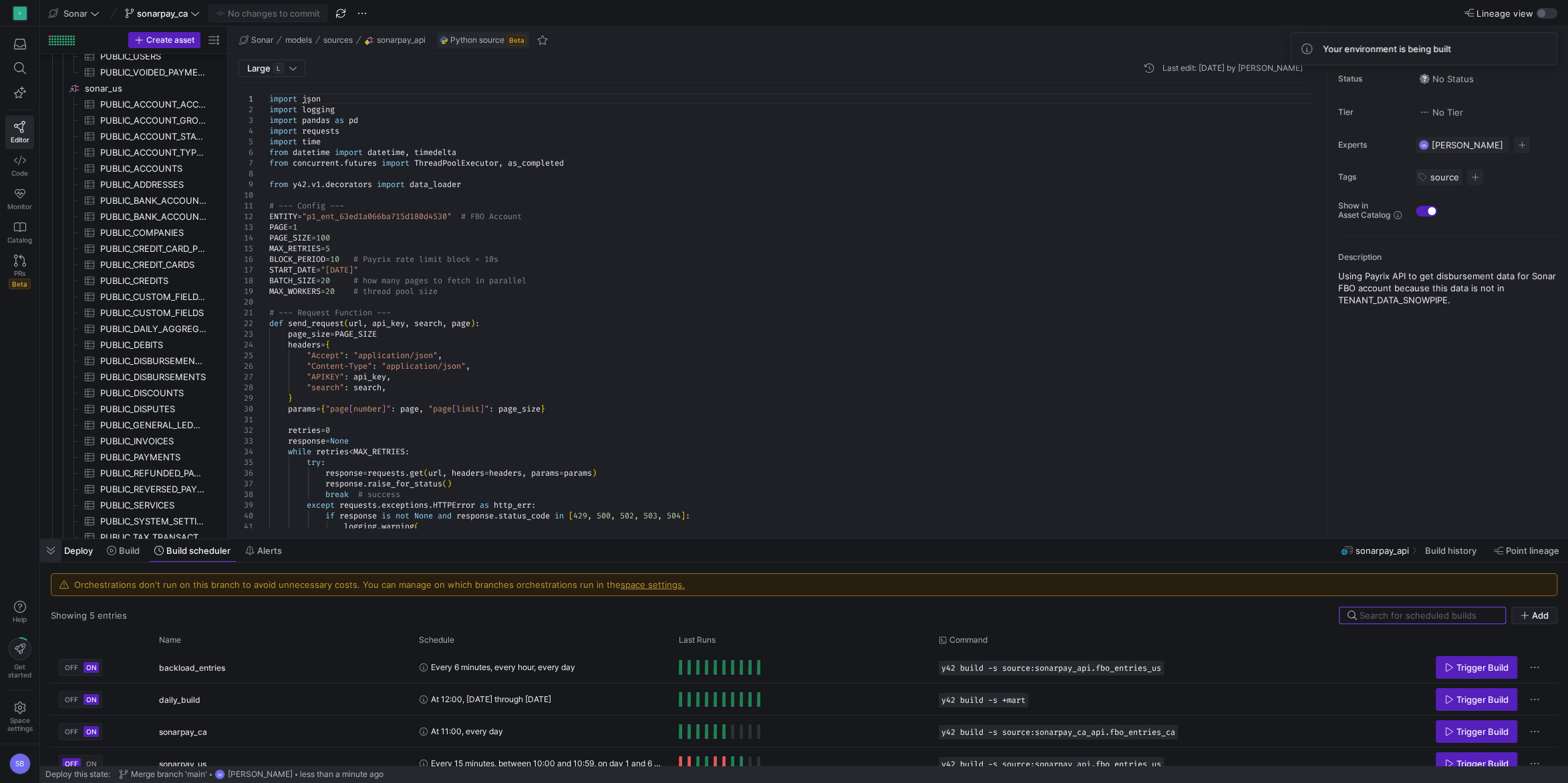
click at [53, 552] on span "button" at bounding box center [51, 551] width 22 height 23
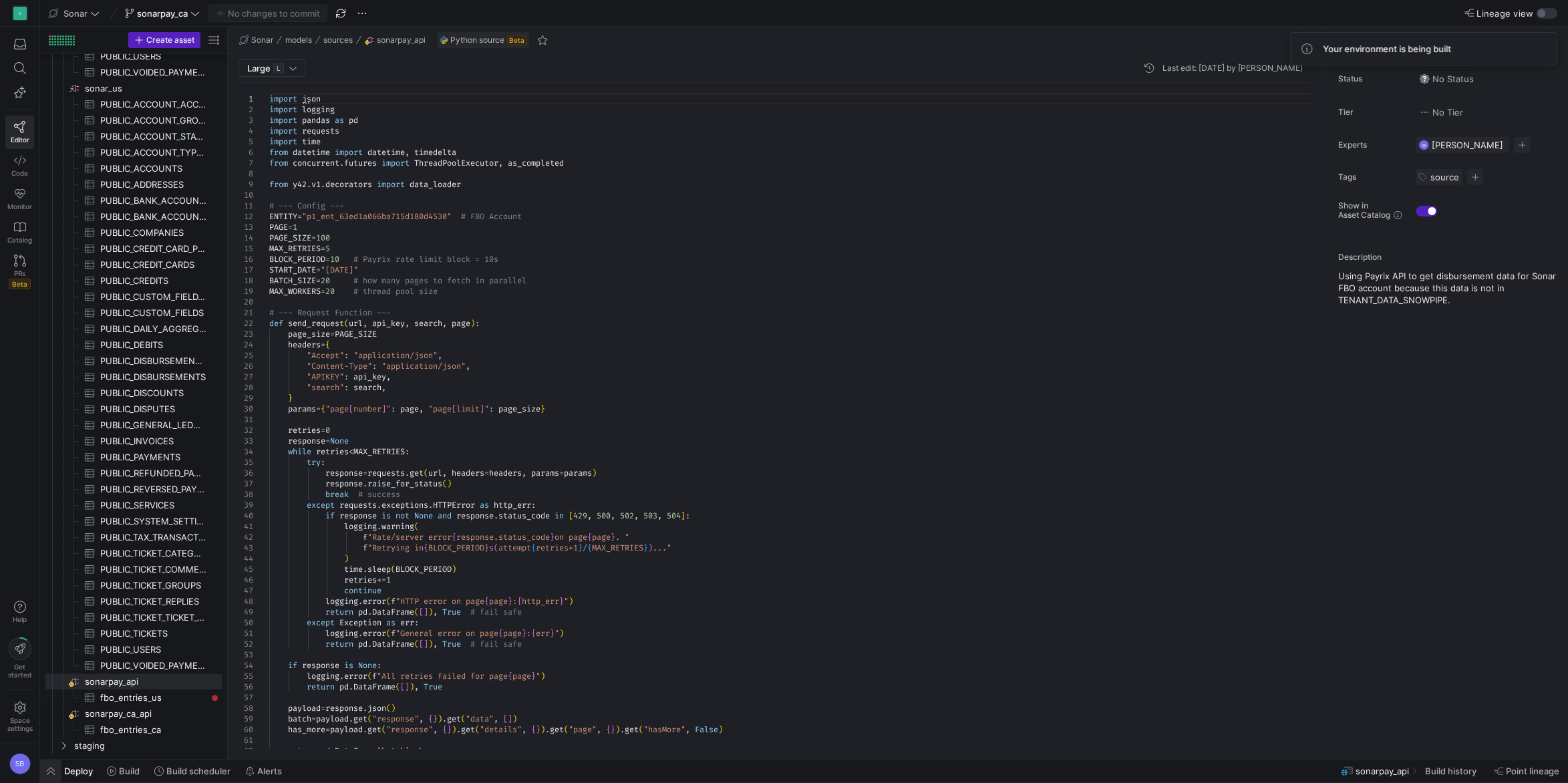
click at [49, 772] on span "button" at bounding box center [51, 771] width 22 height 23
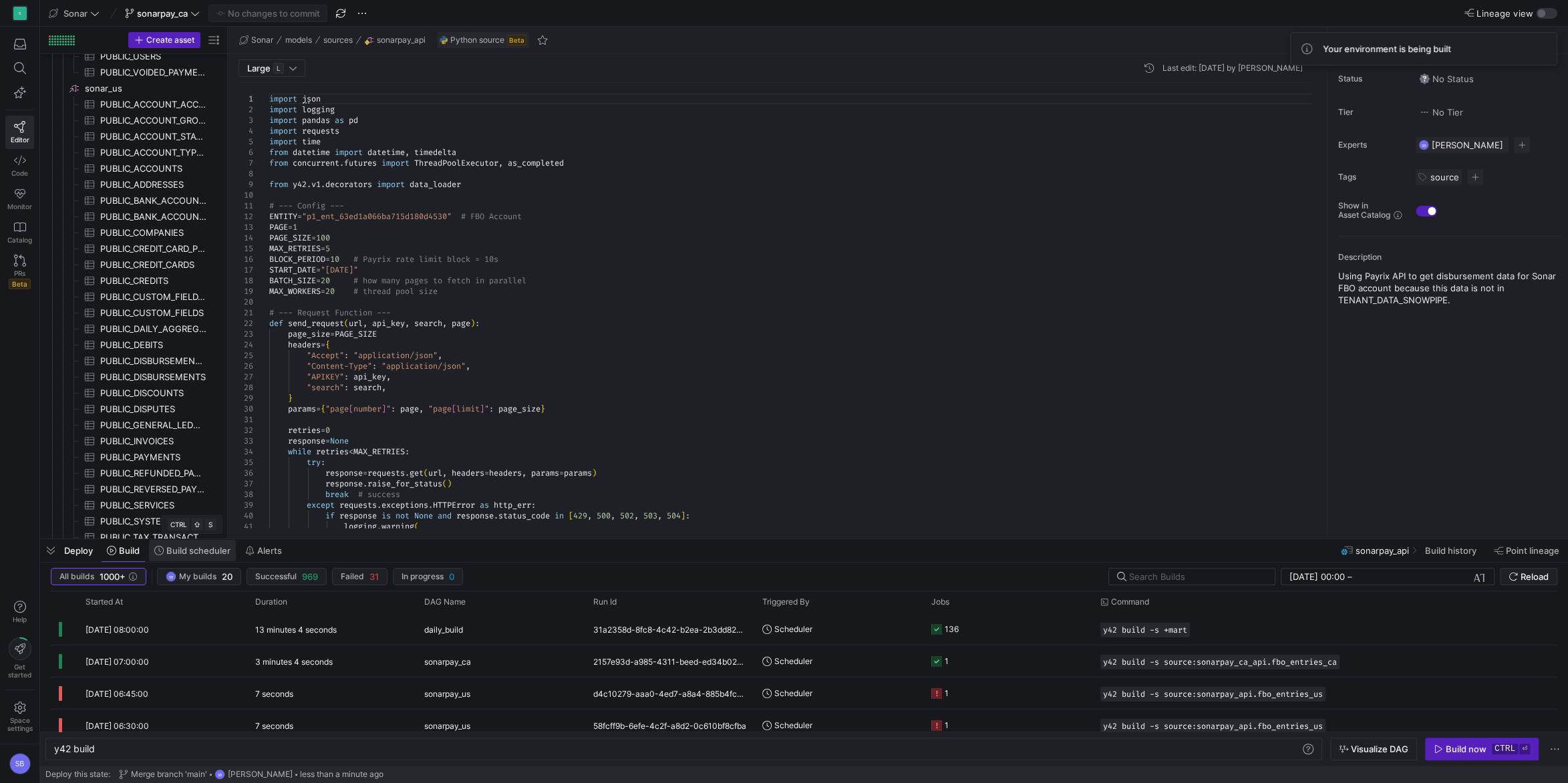
click at [204, 552] on span "Build scheduler" at bounding box center [198, 551] width 64 height 11
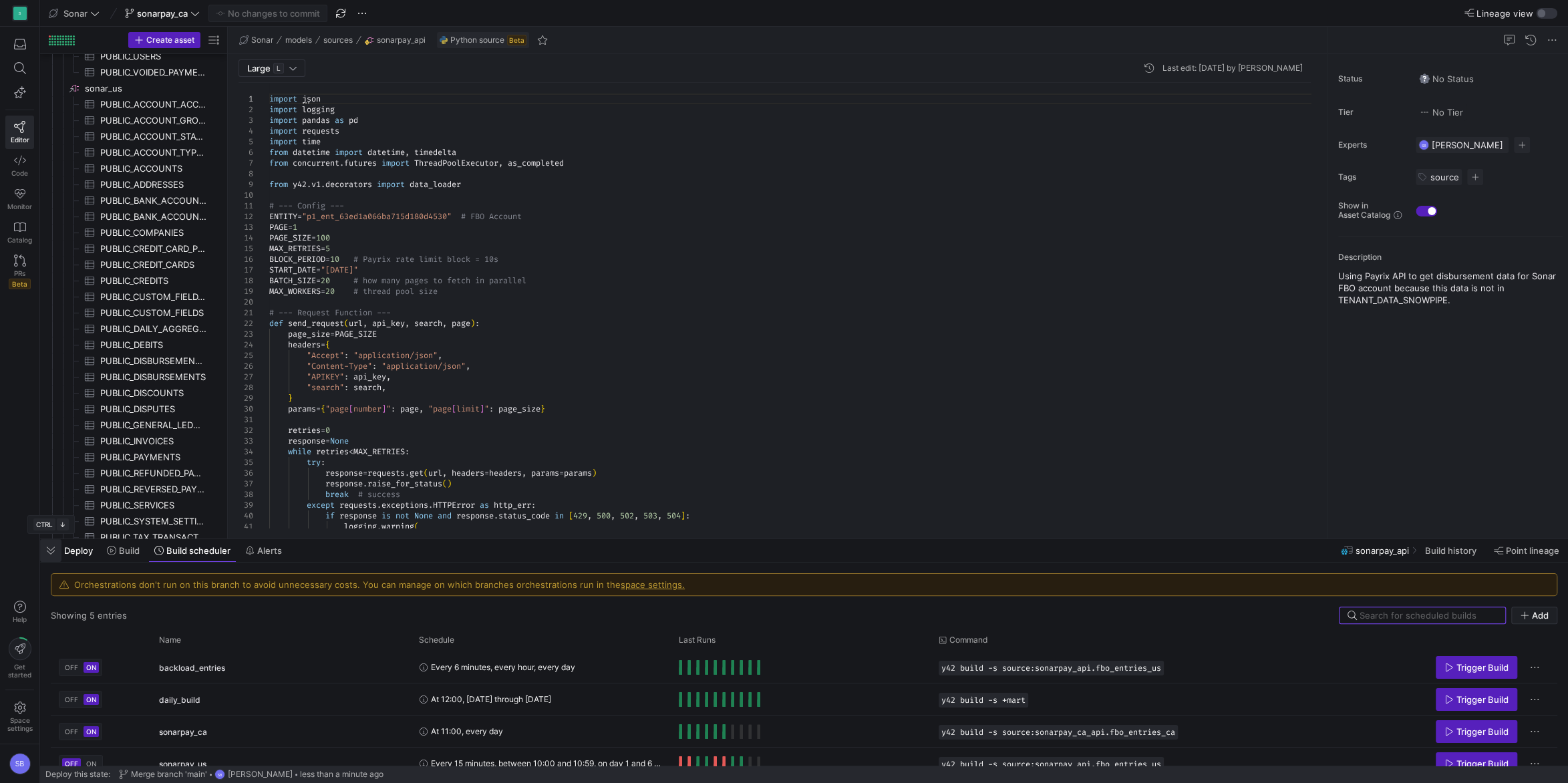
click at [57, 547] on span "button" at bounding box center [51, 551] width 22 height 23
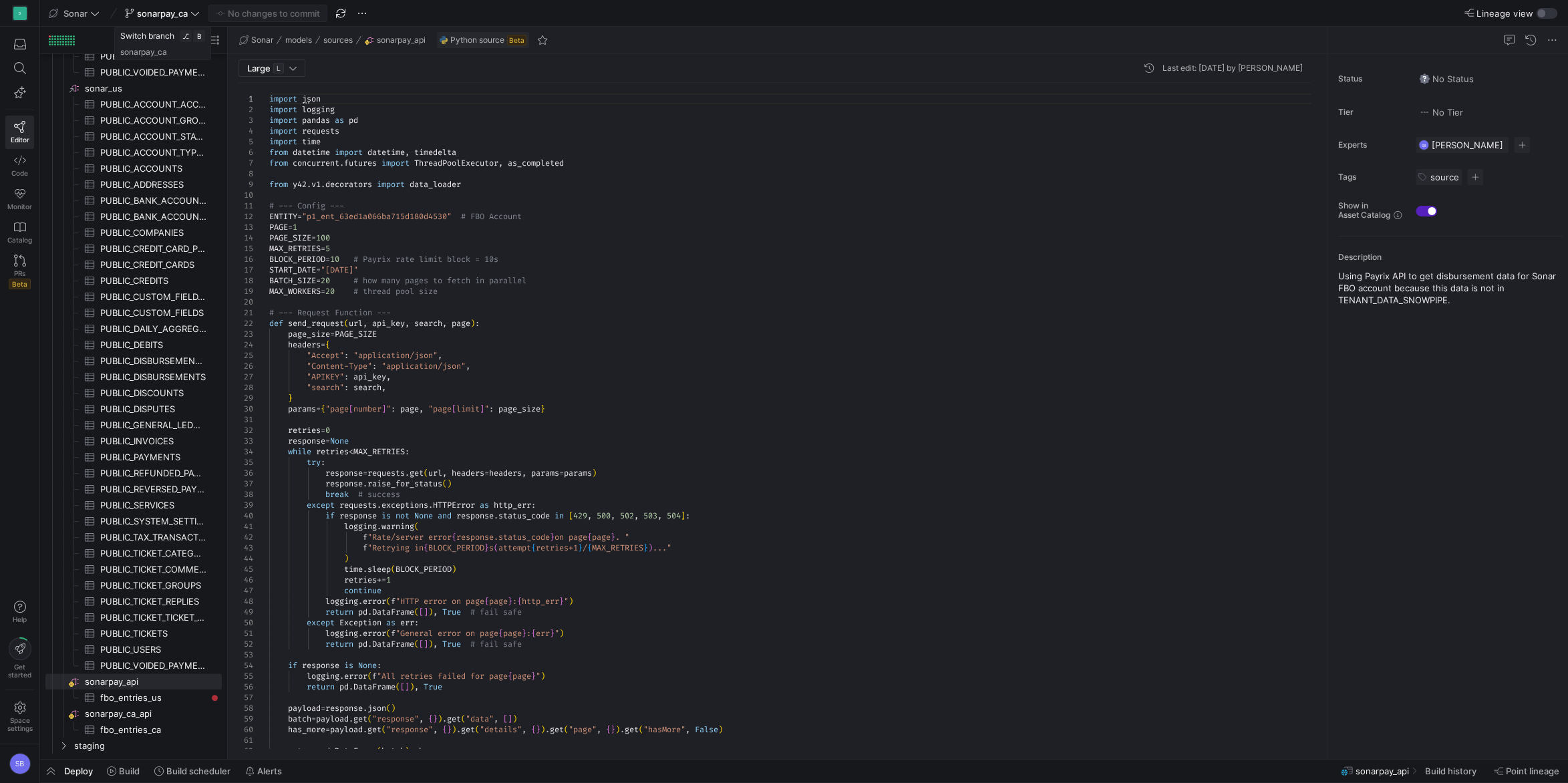
click at [193, 15] on icon at bounding box center [195, 14] width 9 height 9
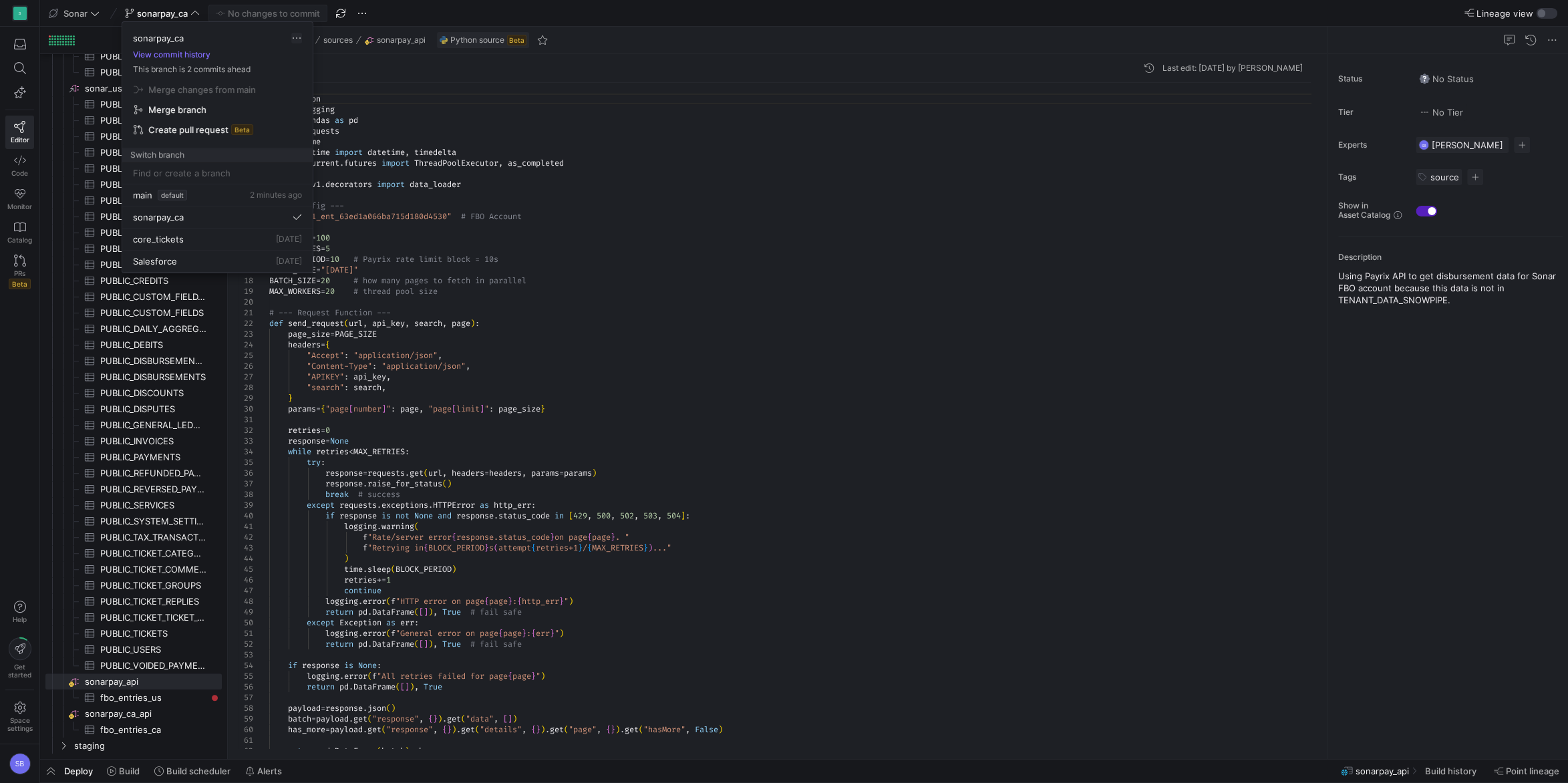
click at [296, 37] on span "button" at bounding box center [296, 38] width 11 height 11
click at [364, 124] on span "Delete branch" at bounding box center [346, 121] width 93 height 11
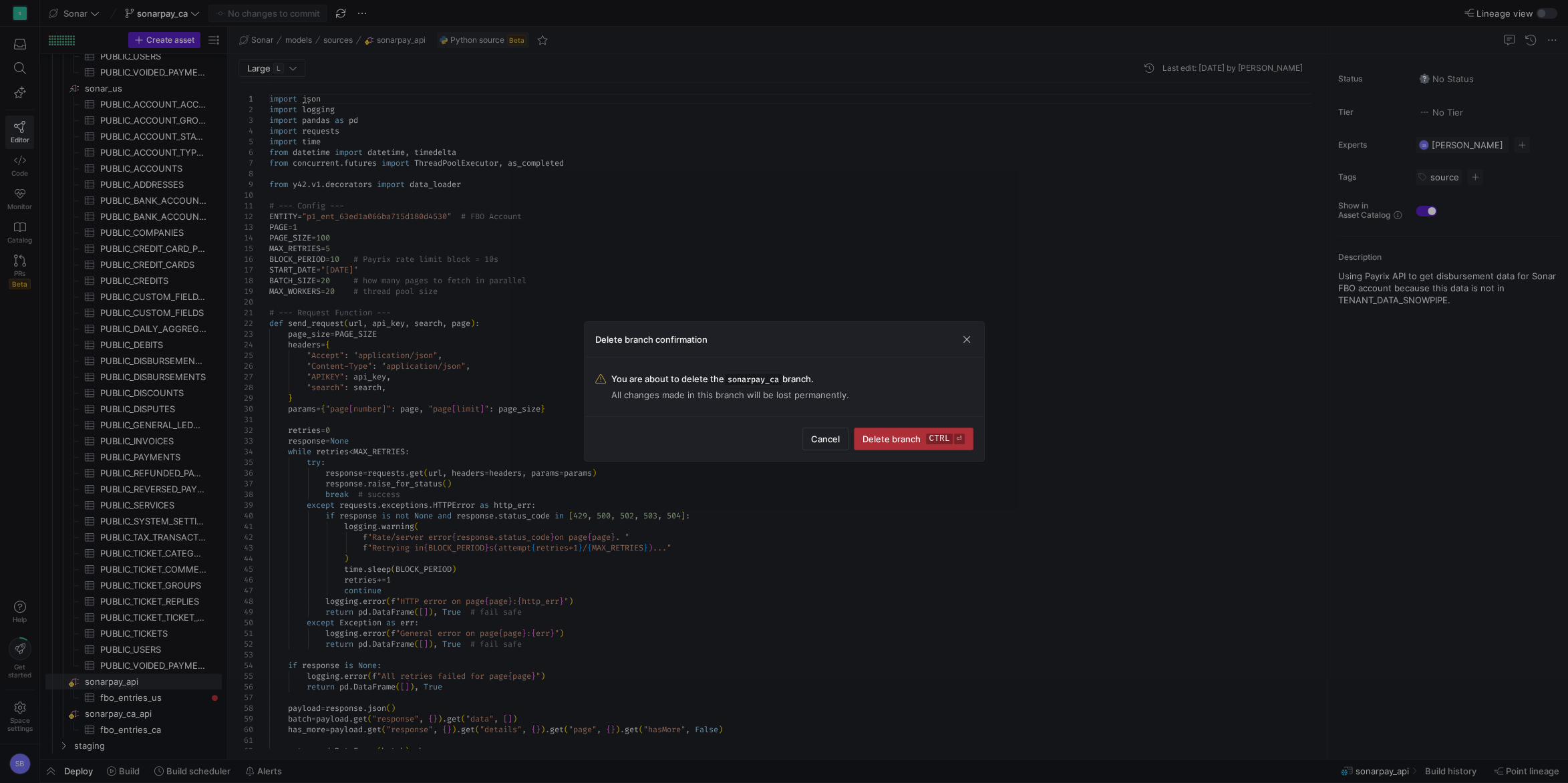
click at [929, 441] on kbd "ctrl" at bounding box center [939, 439] width 26 height 11
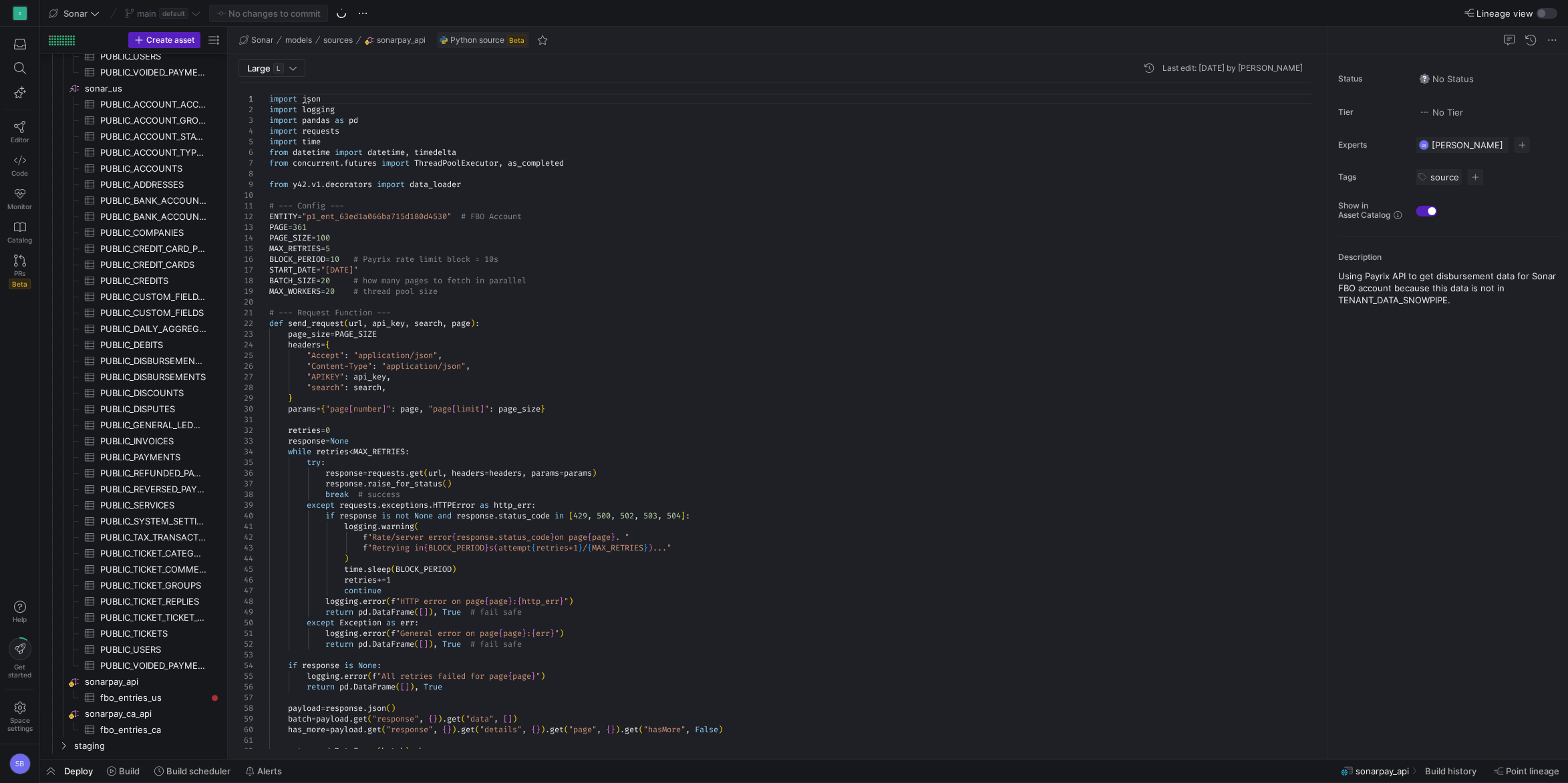
click at [54, 769] on span "button" at bounding box center [51, 771] width 22 height 23
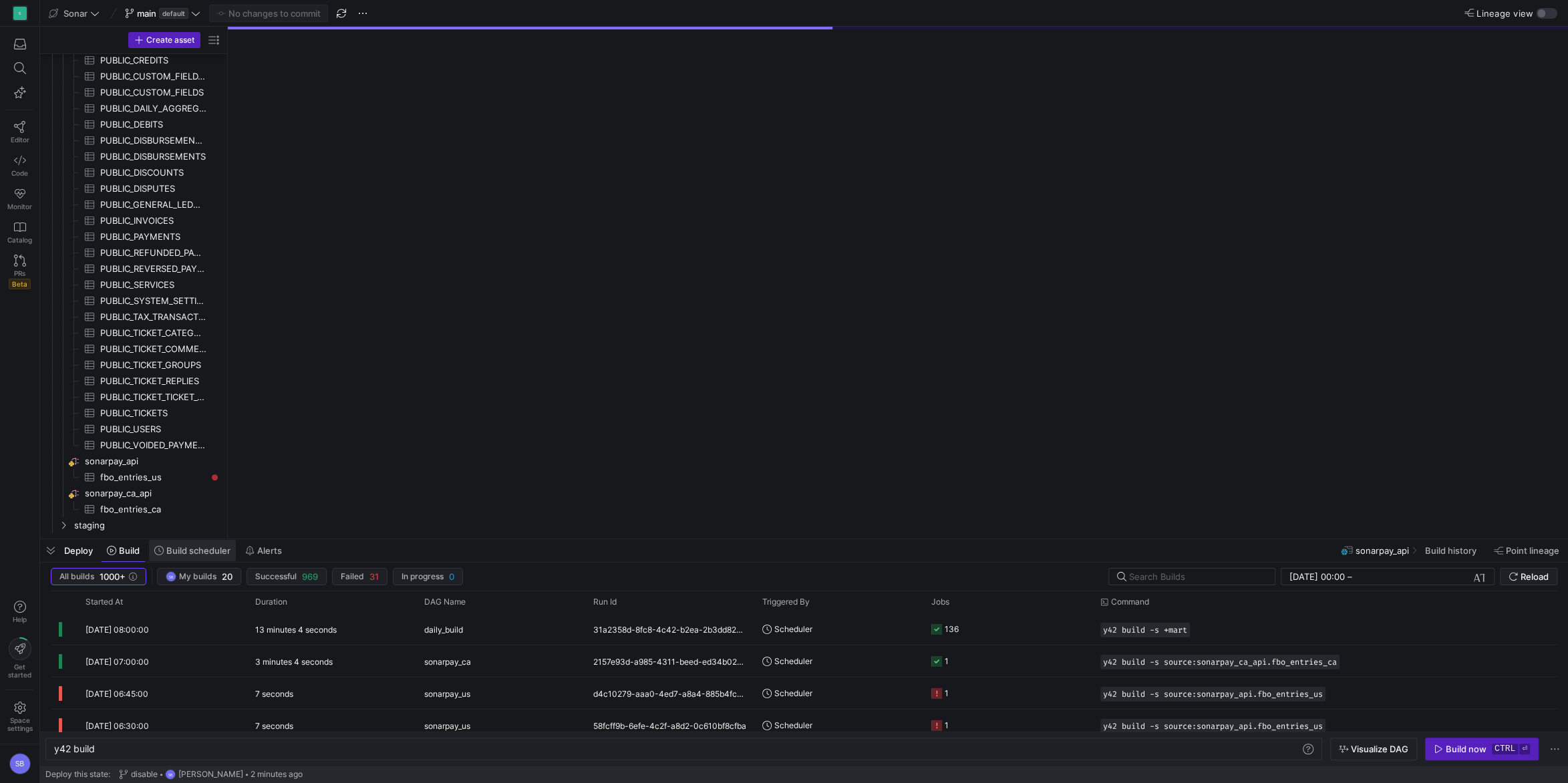
scroll to position [765, 0]
click at [204, 556] on span at bounding box center [192, 551] width 87 height 22
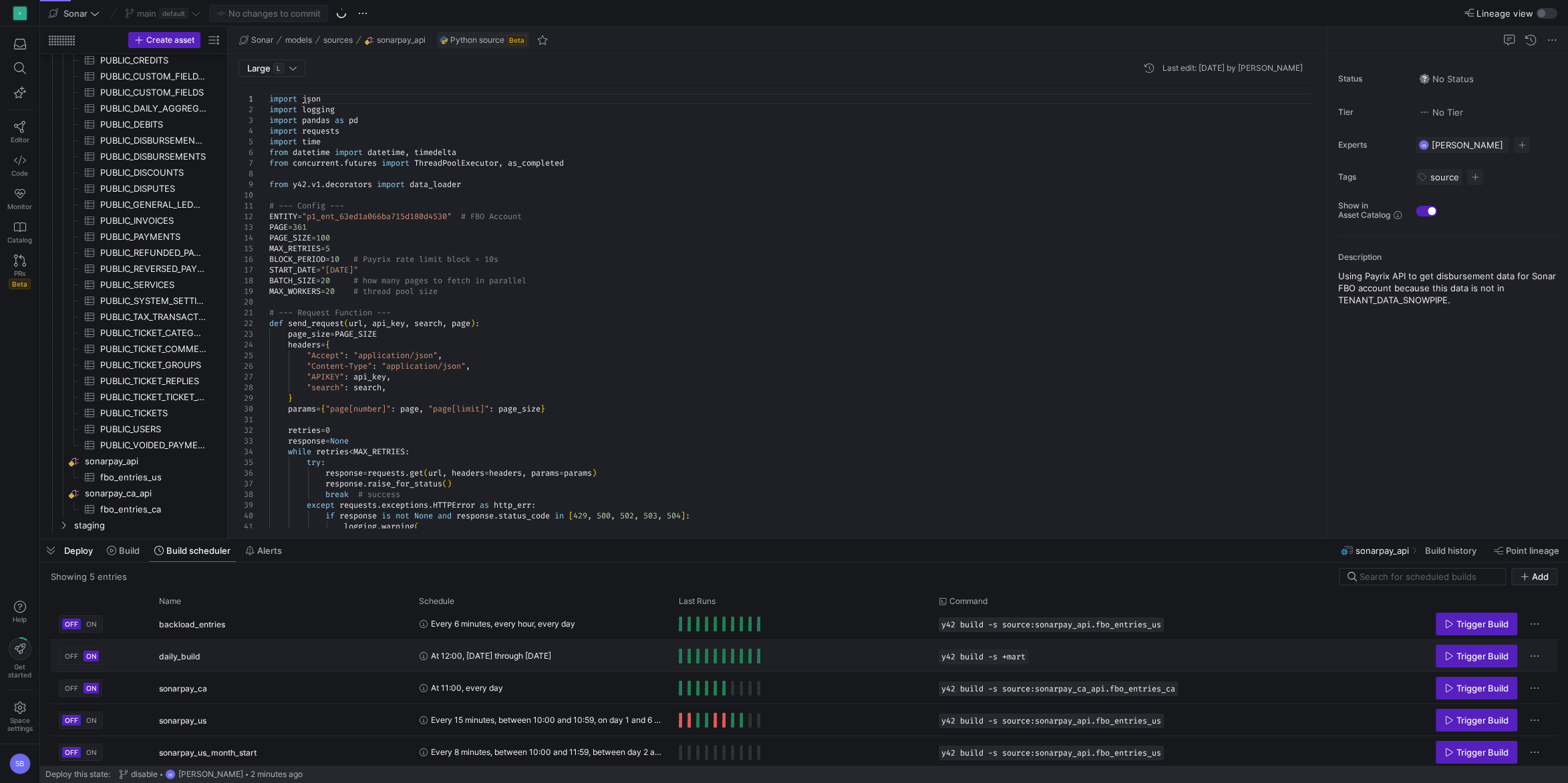
scroll to position [7, 0]
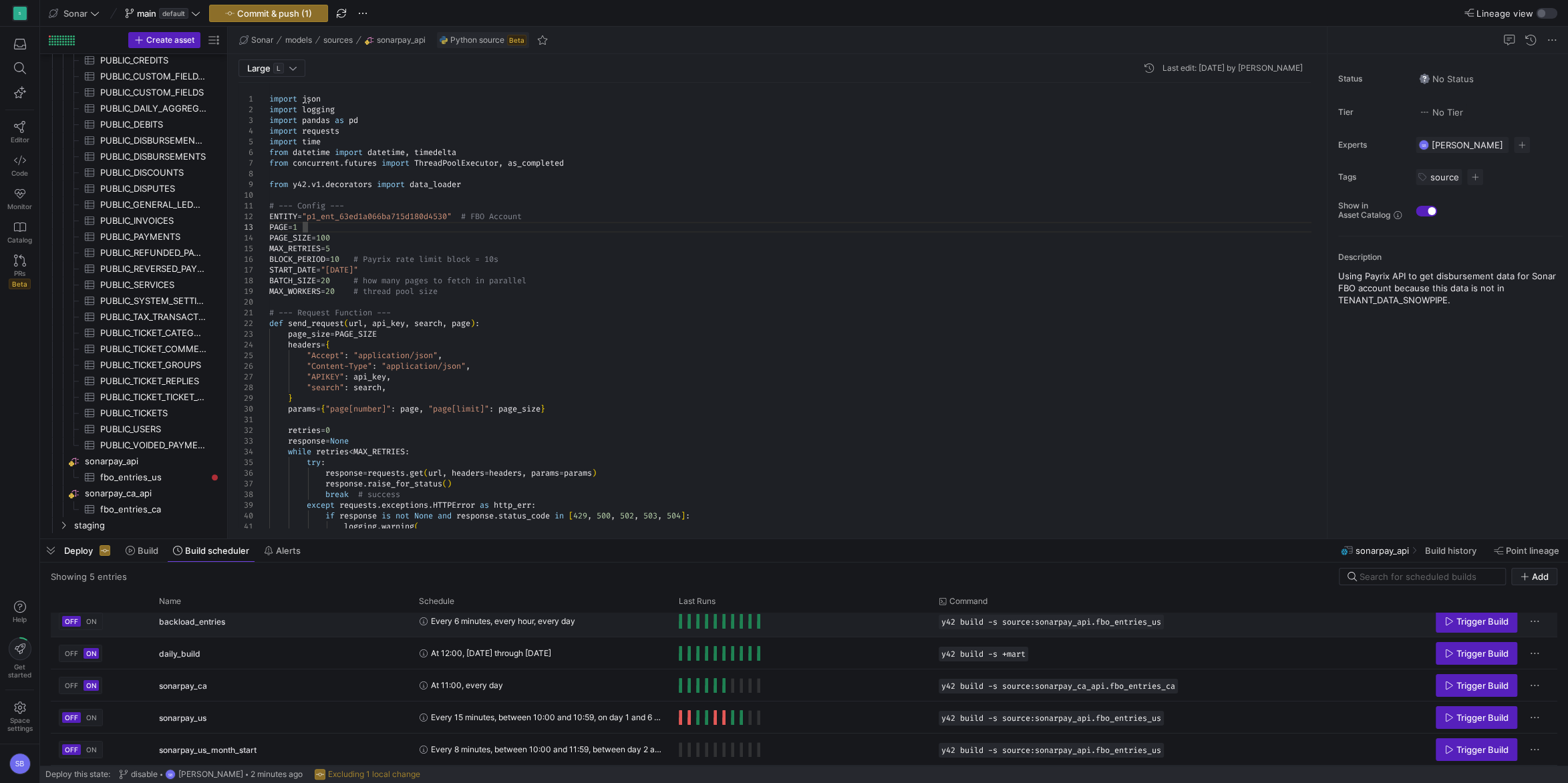
click at [92, 618] on button "ON" at bounding box center [91, 621] width 16 height 11
click at [245, 9] on span "Commit & push (2)" at bounding box center [274, 14] width 76 height 11
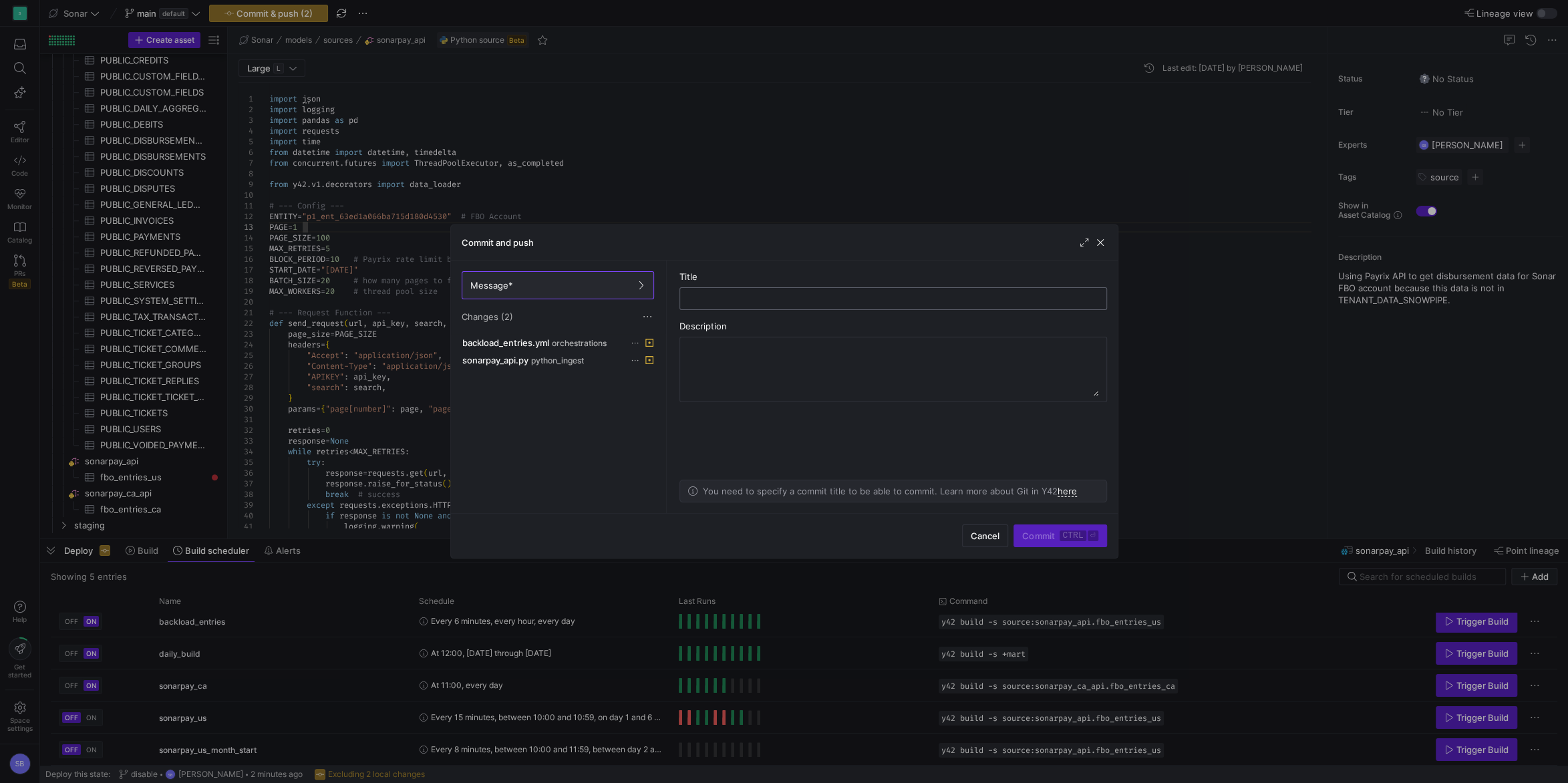
click at [726, 294] on input "text" at bounding box center [893, 298] width 405 height 11
type input "re-enable"
click at [1062, 533] on kbd "ctrl" at bounding box center [1073, 536] width 26 height 11
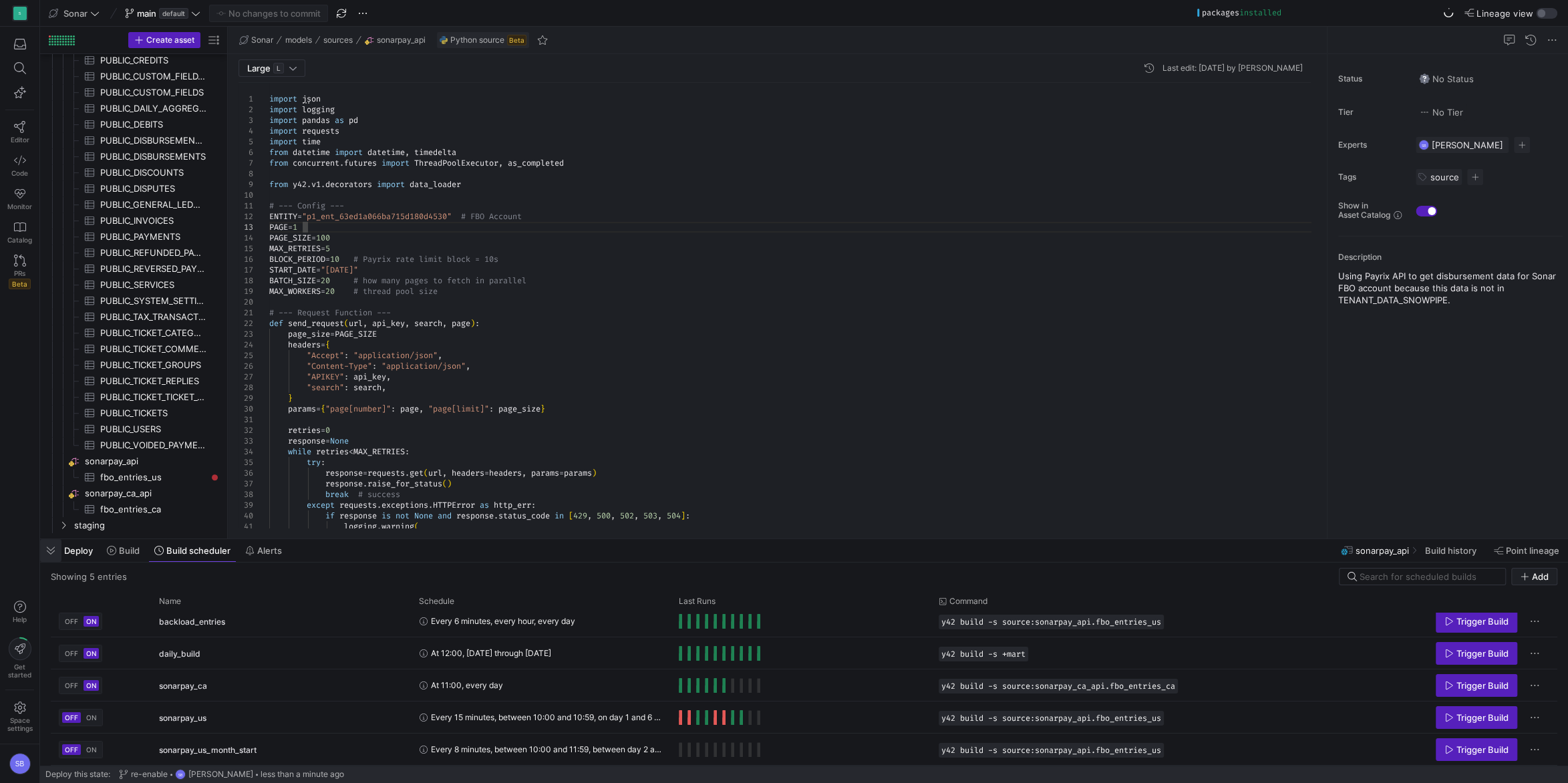
click at [54, 548] on span "button" at bounding box center [51, 551] width 22 height 23
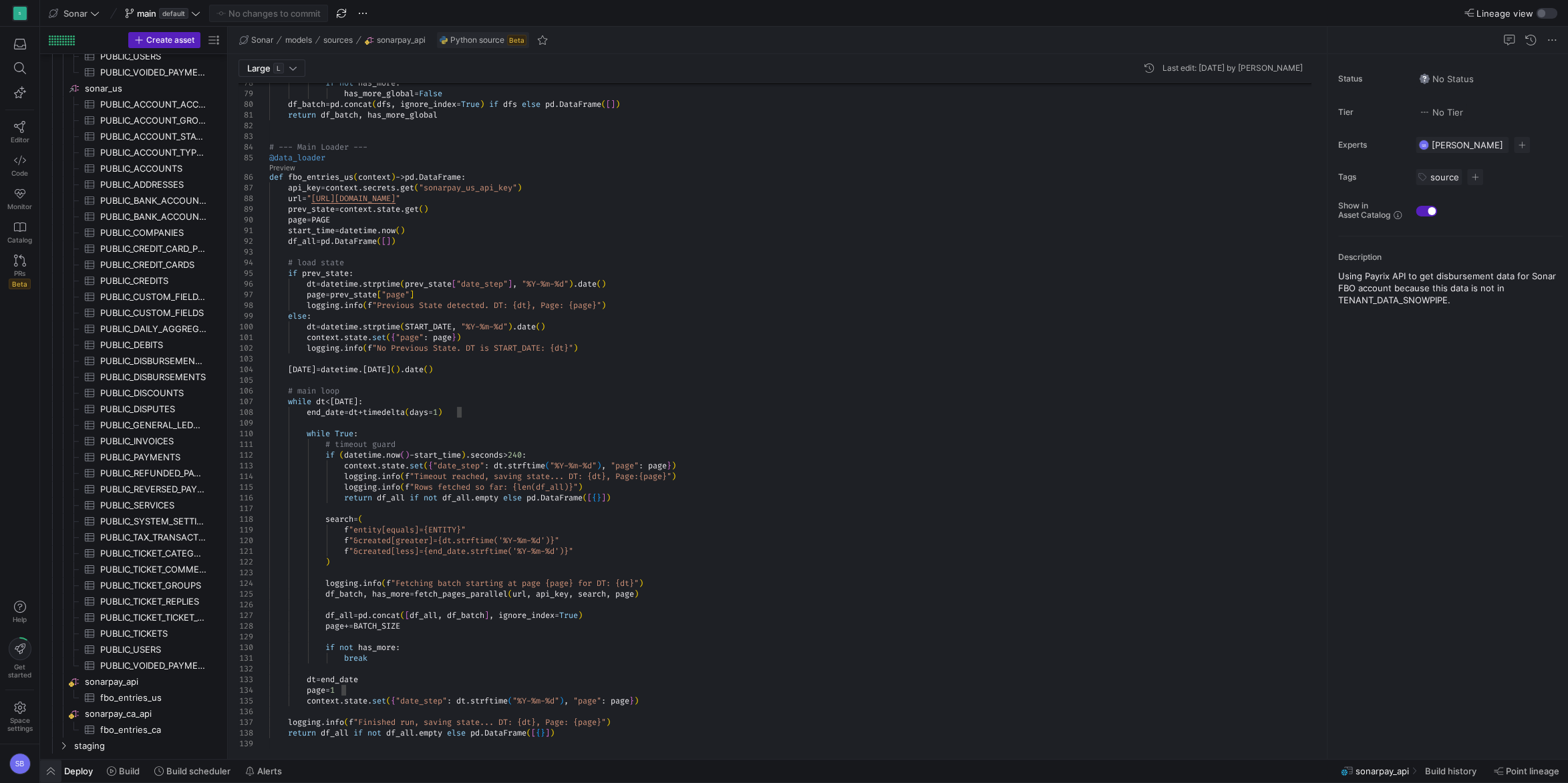
click at [53, 773] on span "button" at bounding box center [51, 771] width 22 height 23
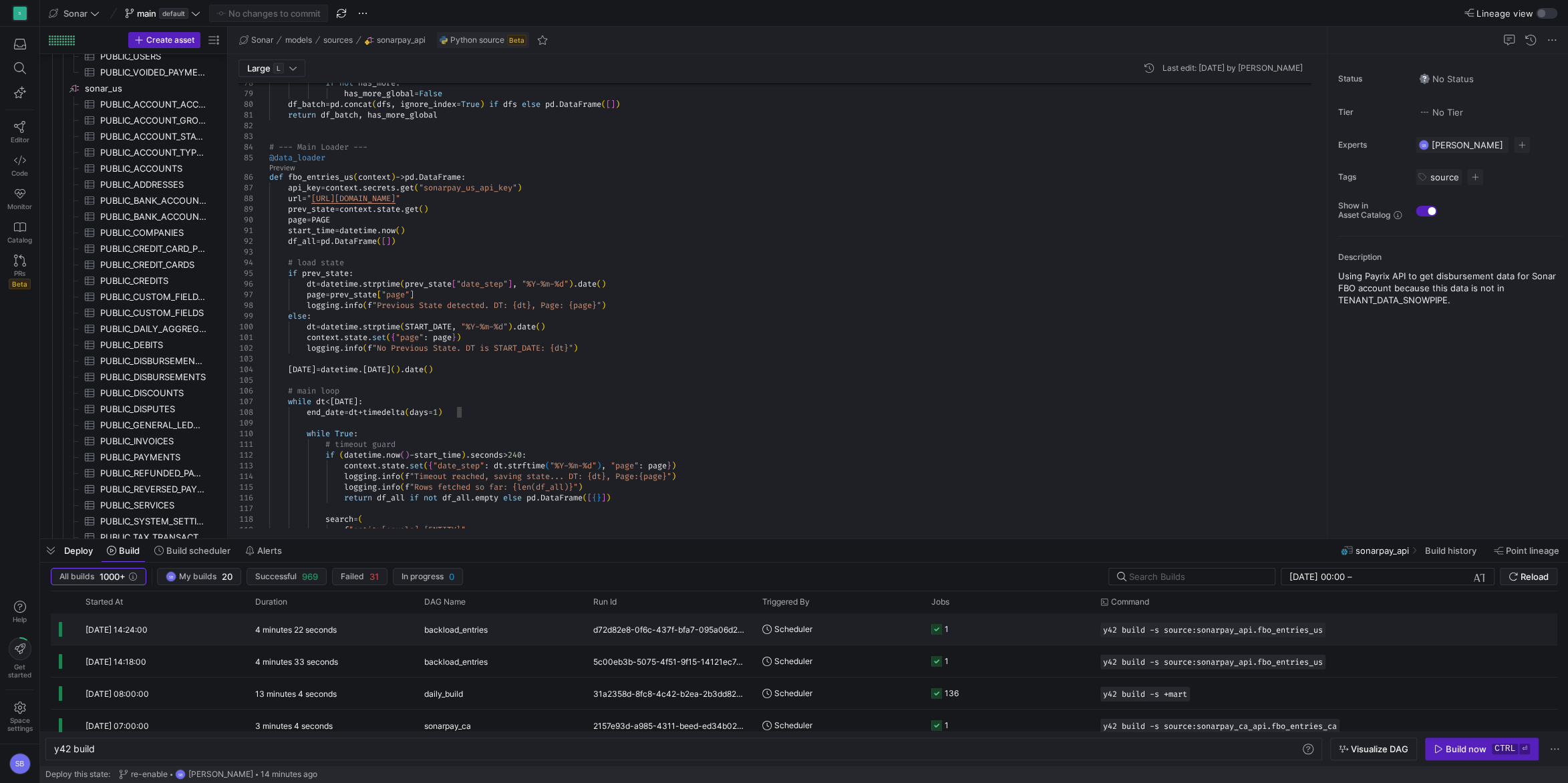
click at [606, 631] on div "d72d82e8-0f6c-437f-bfa7-095a06d22986" at bounding box center [670, 629] width 169 height 31
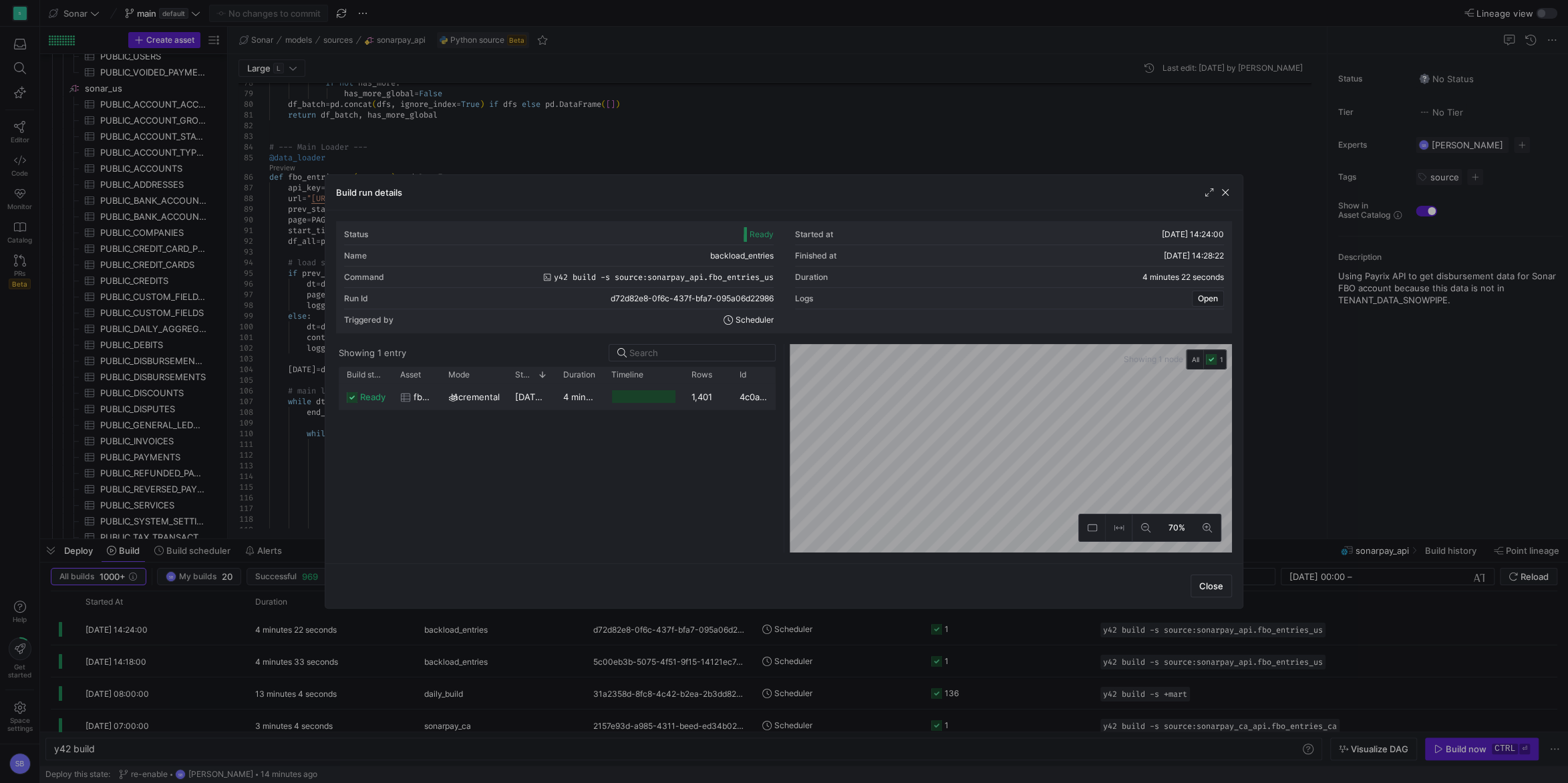
click at [576, 399] on y42-duration "4 minutes 19 seconds" at bounding box center [608, 397] width 91 height 11
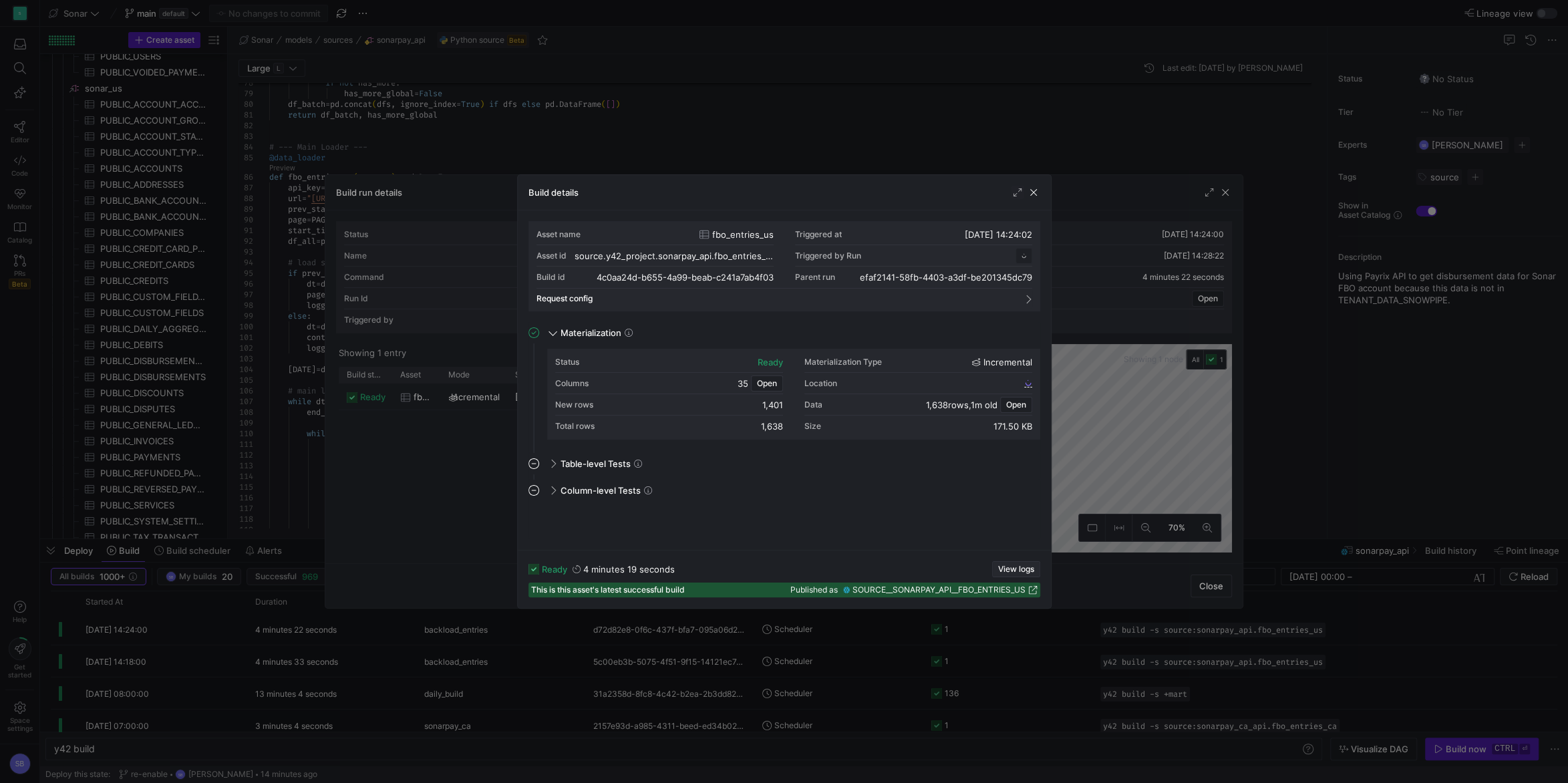
click at [1031, 567] on span "View logs" at bounding box center [1016, 569] width 36 height 9
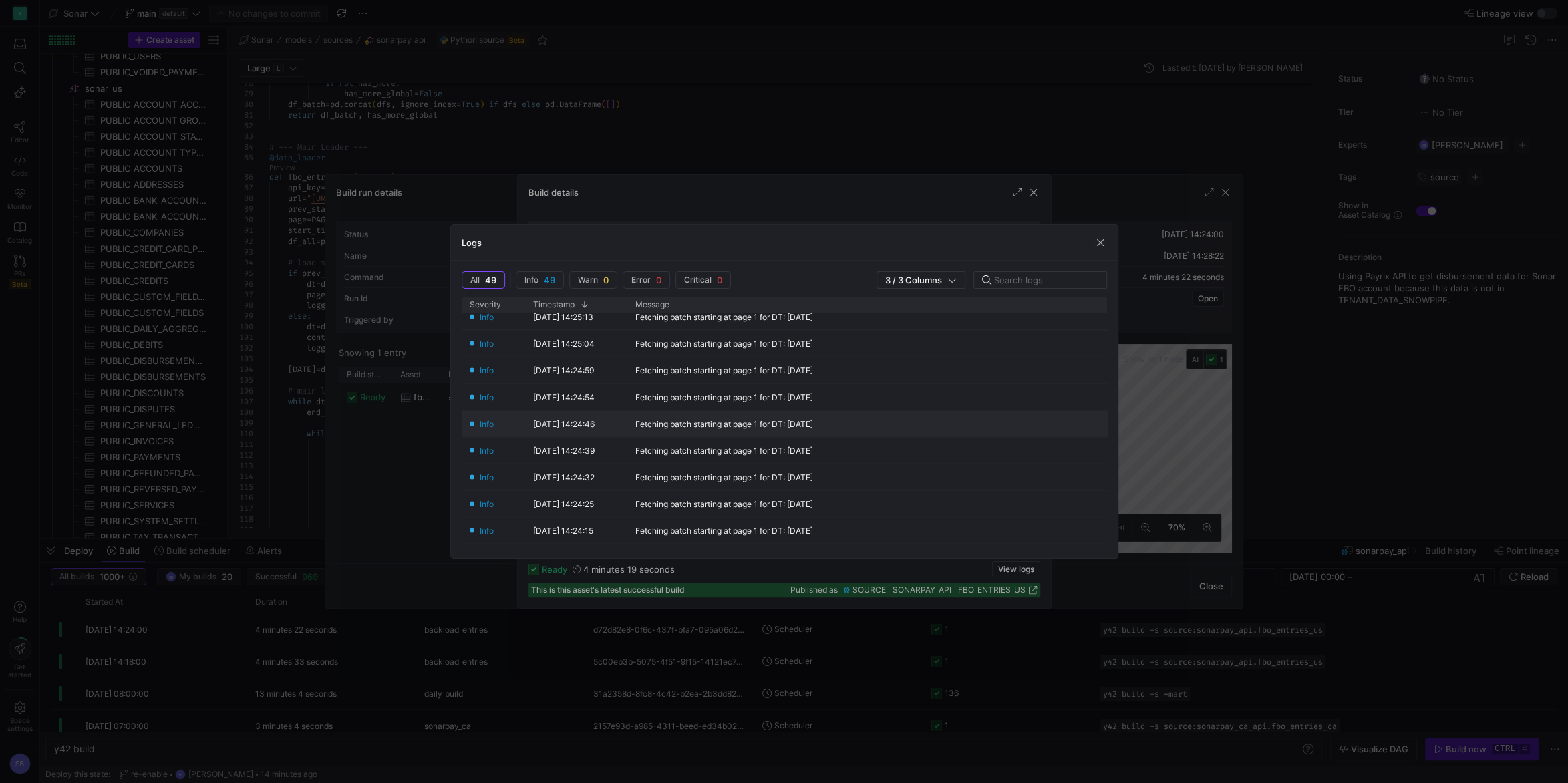
scroll to position [1156, 0]
click at [1098, 243] on span "button" at bounding box center [1100, 242] width 14 height 14
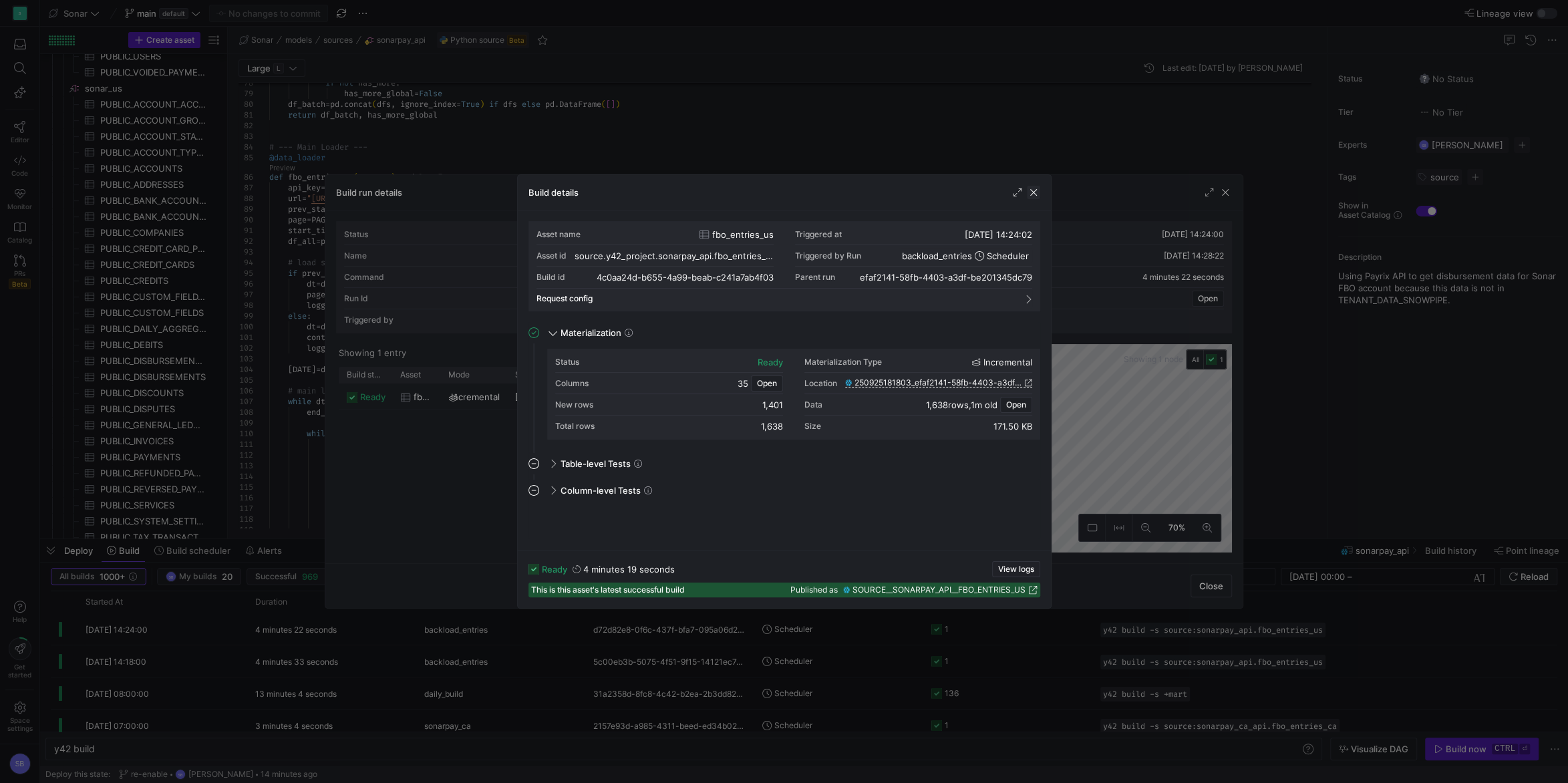
click at [1037, 195] on span "button" at bounding box center [1033, 192] width 14 height 14
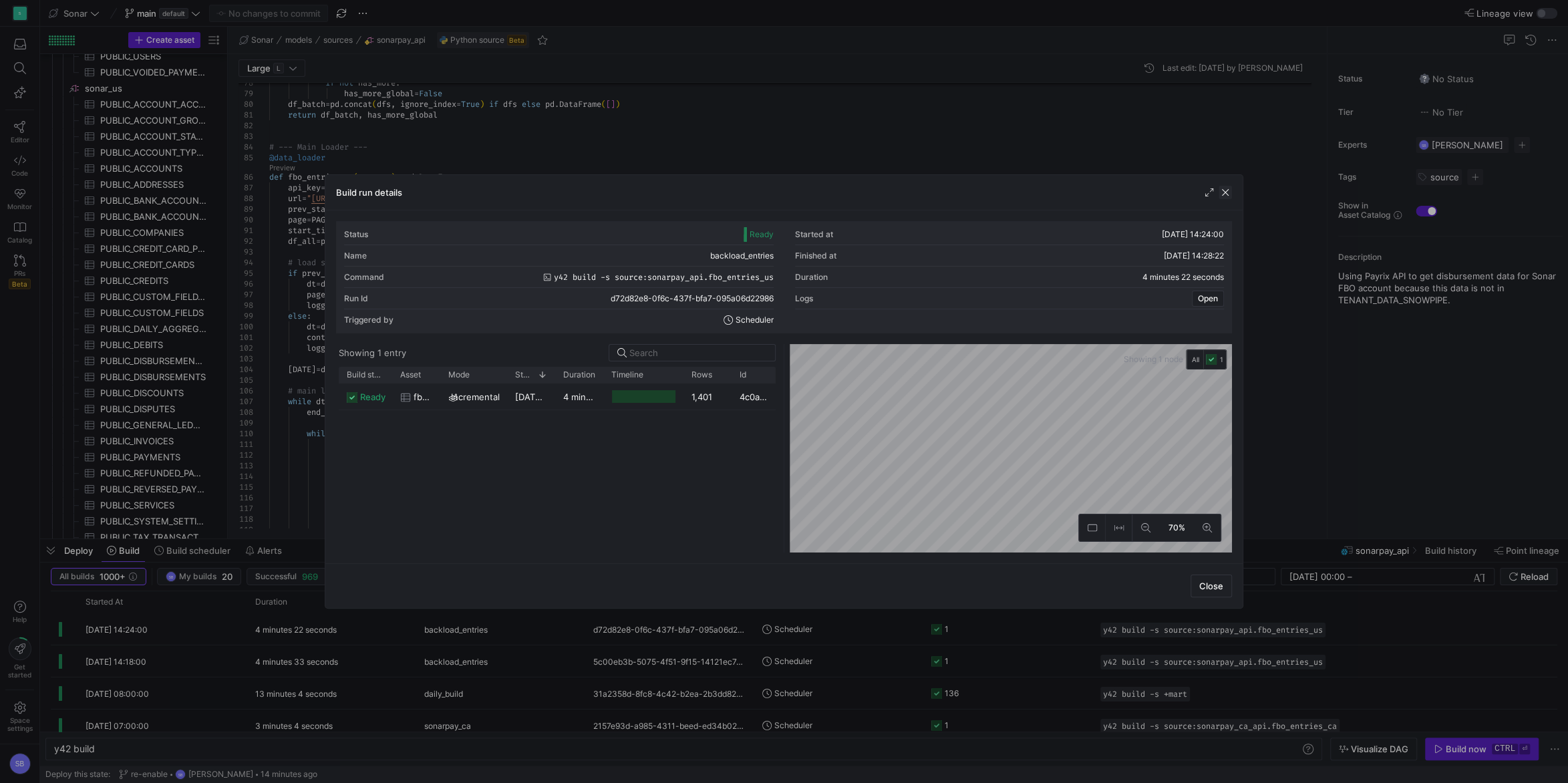
click at [1226, 192] on span "button" at bounding box center [1226, 192] width 14 height 14
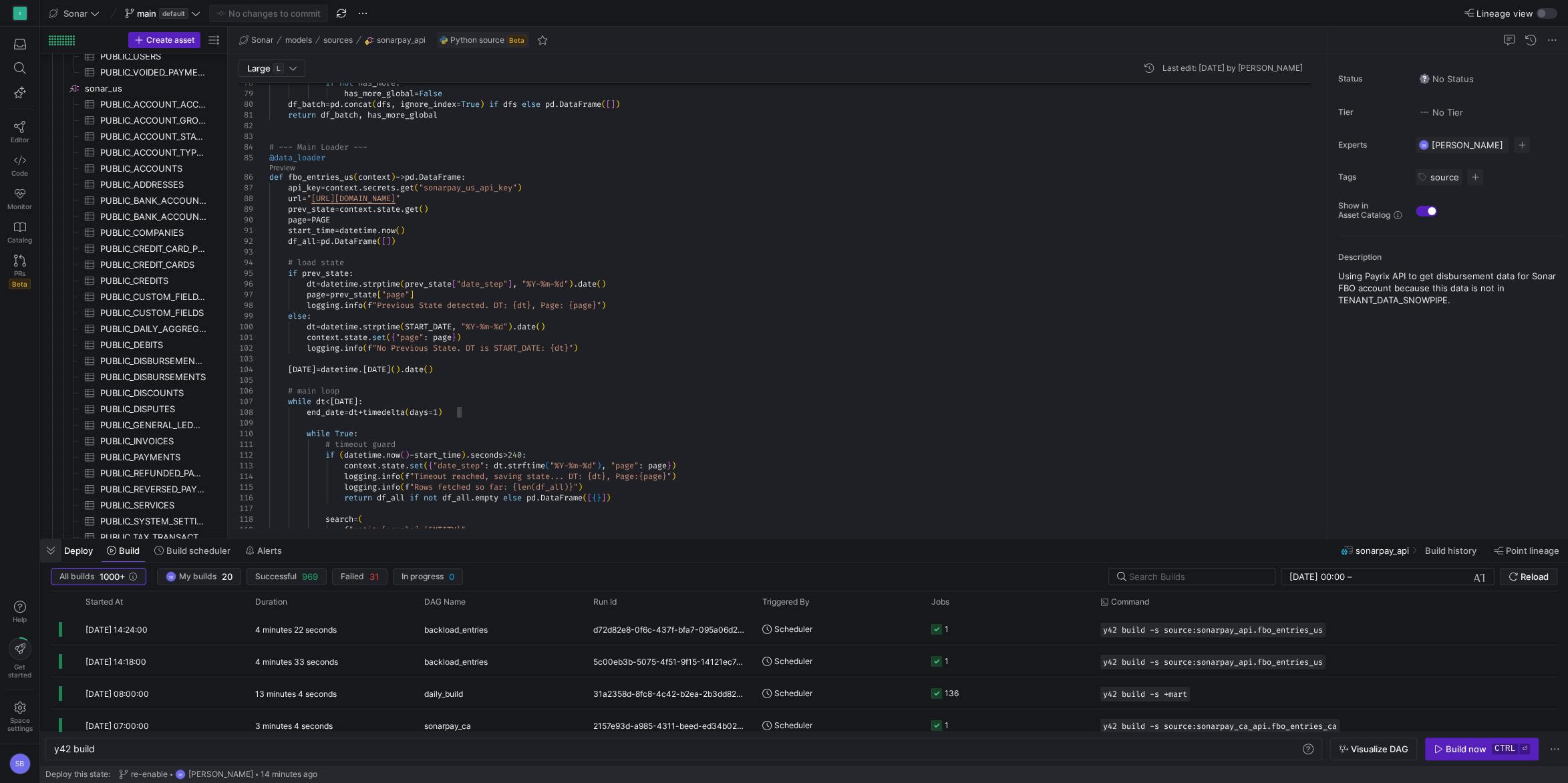
click at [48, 545] on span "button" at bounding box center [51, 551] width 22 height 23
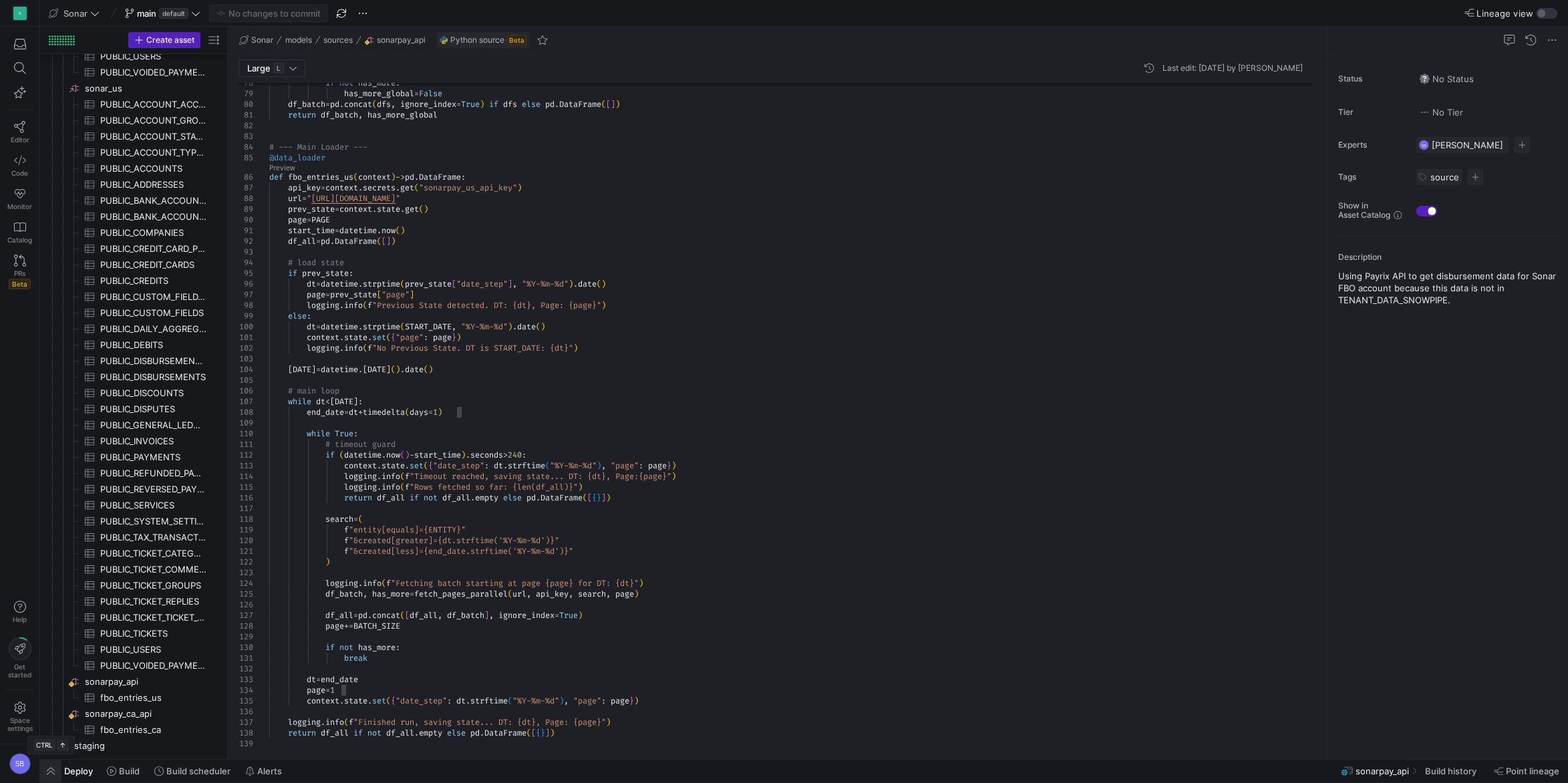
click at [54, 772] on span "button" at bounding box center [51, 771] width 22 height 23
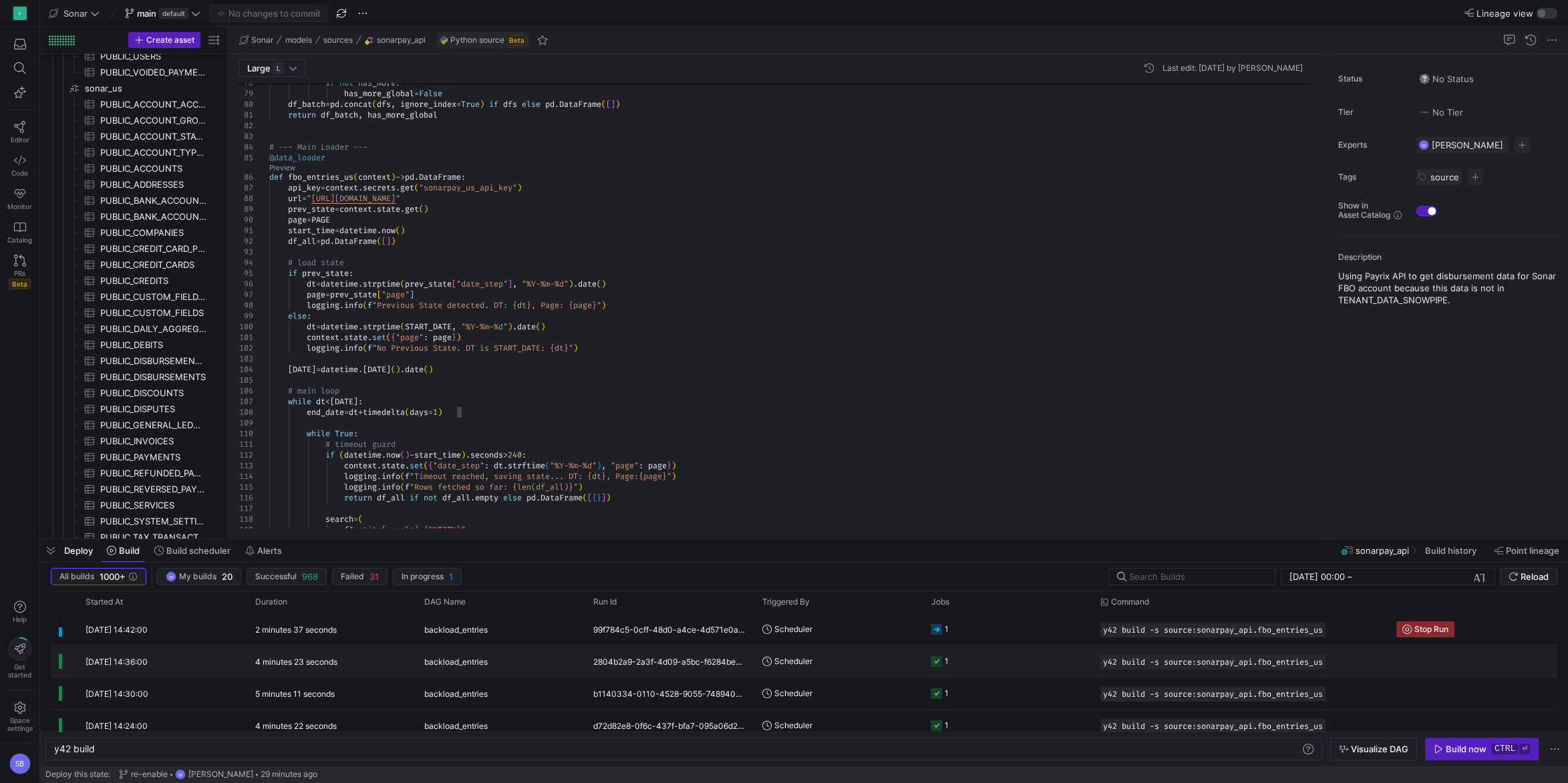
click at [392, 657] on div "4 minutes 23 seconds" at bounding box center [332, 661] width 169 height 31
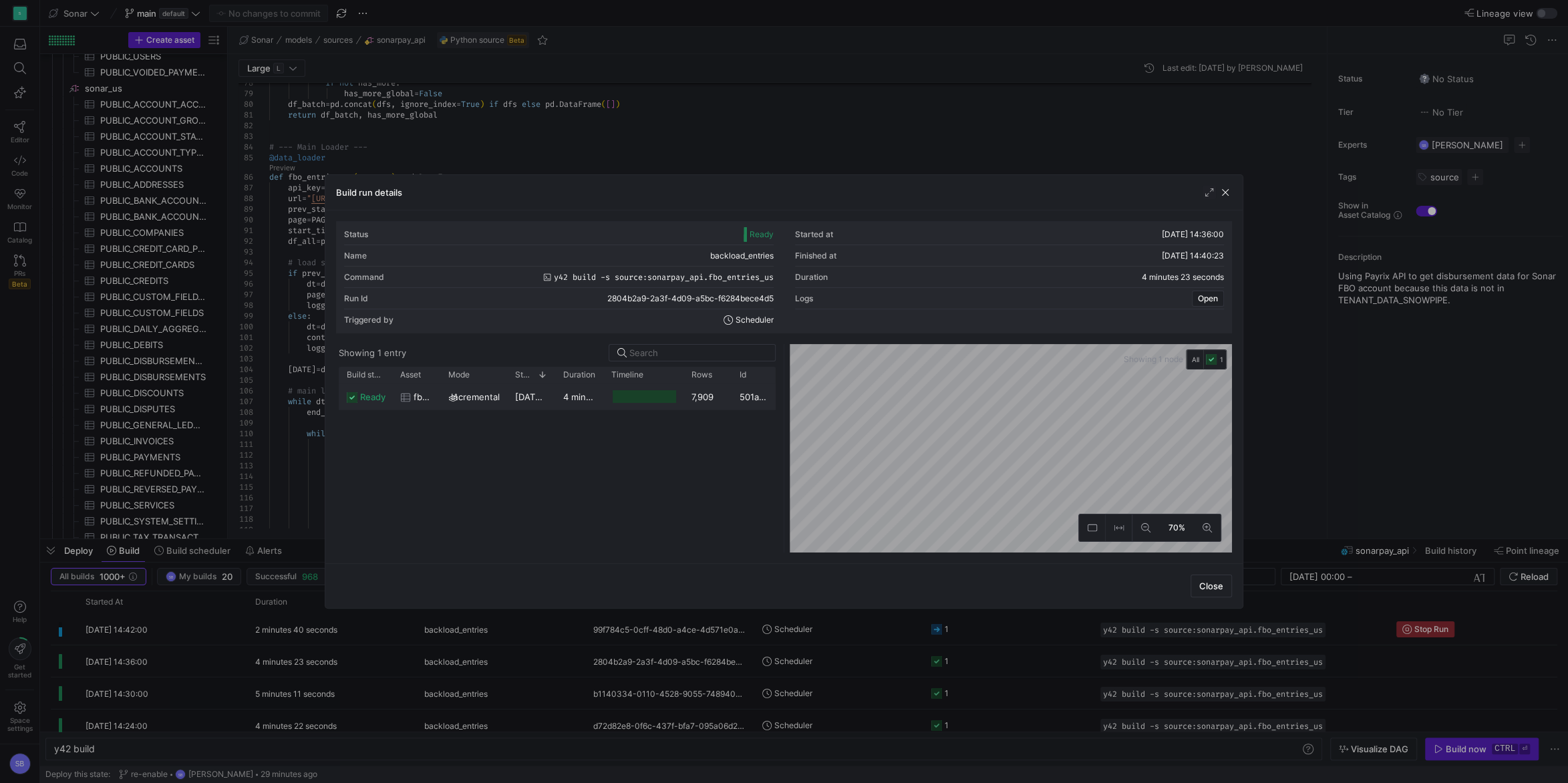
click at [702, 395] on div "7,909" at bounding box center [707, 397] width 48 height 26
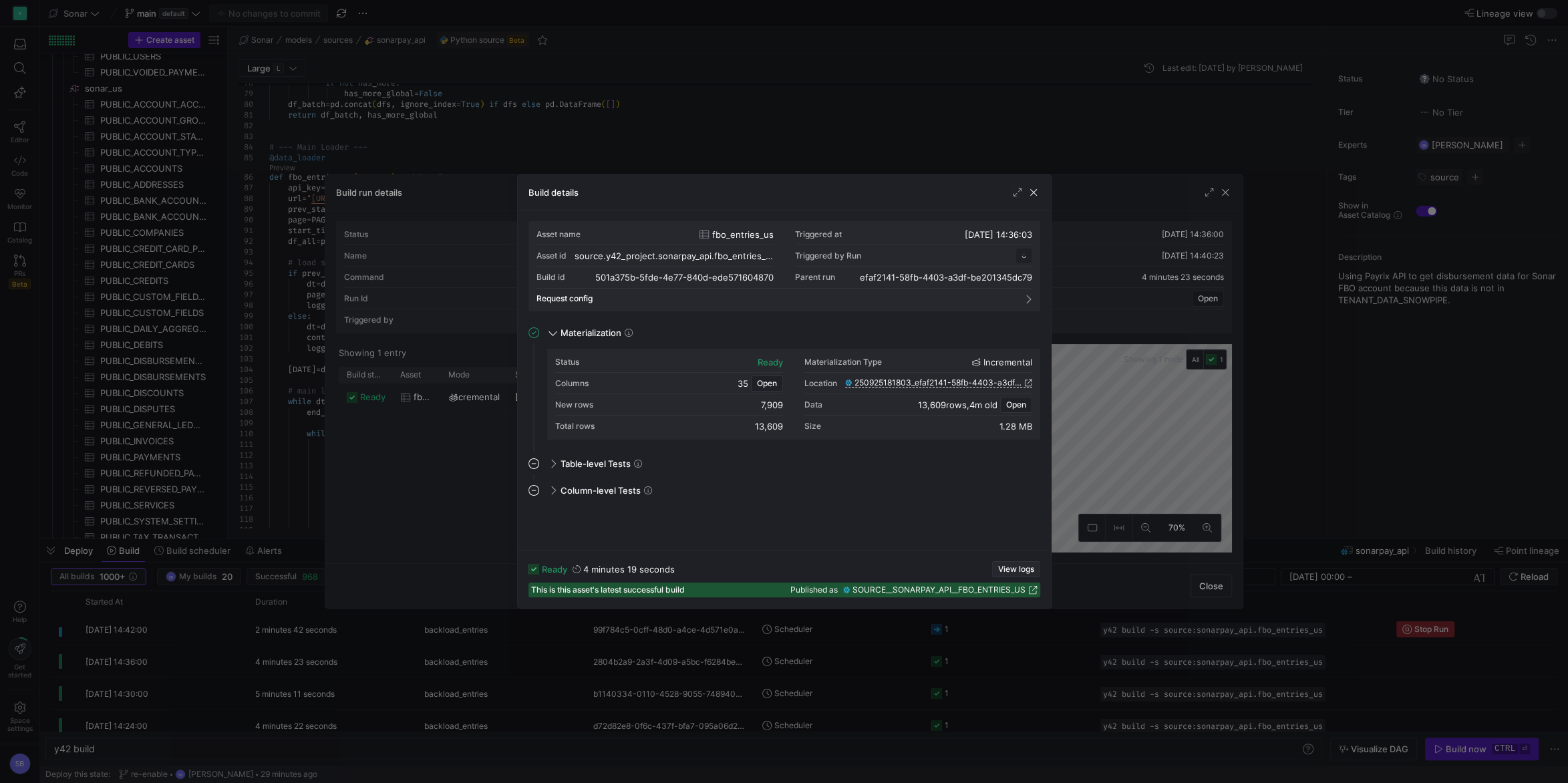
click at [1004, 567] on span "View logs" at bounding box center [1016, 569] width 36 height 9
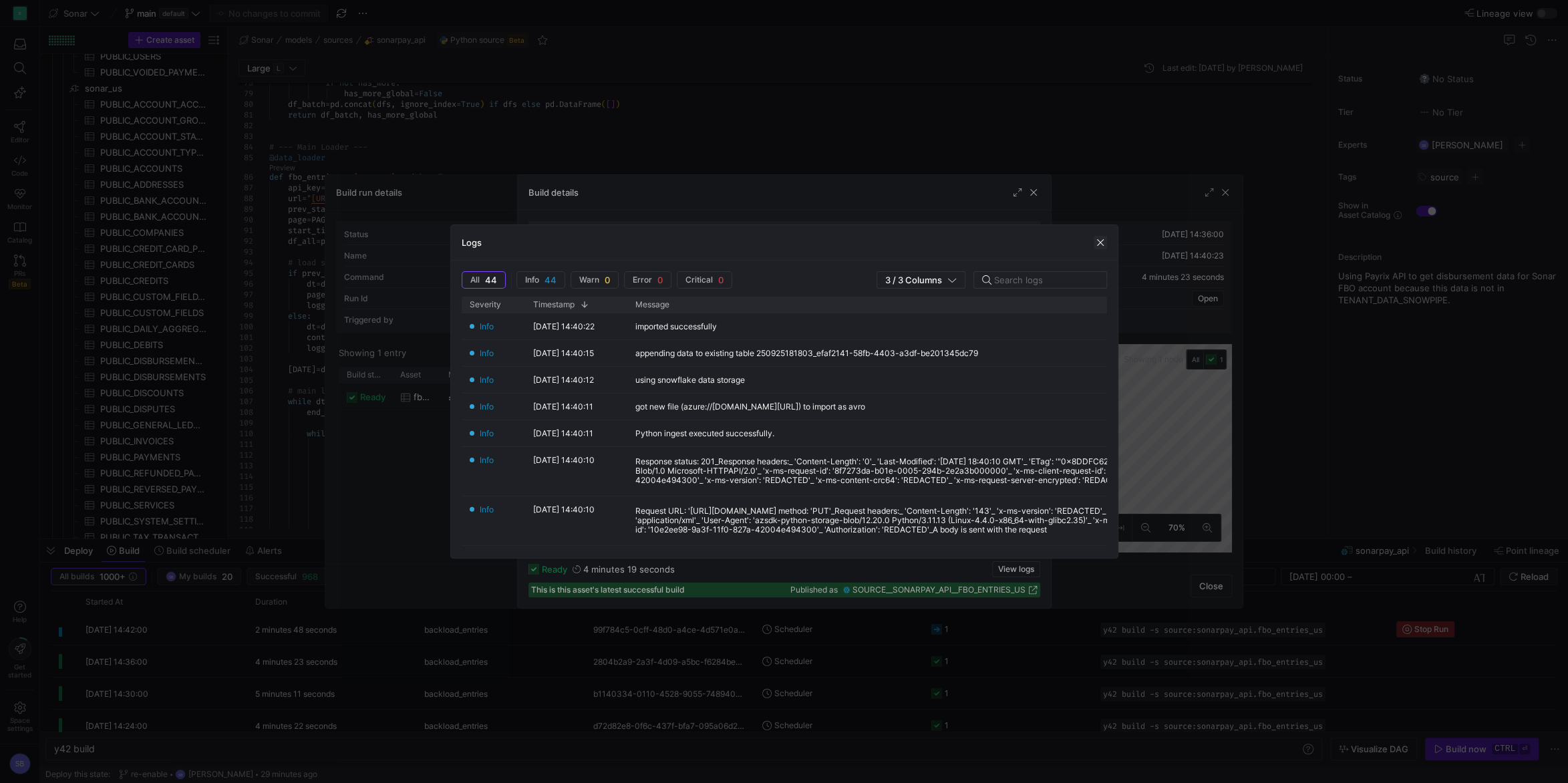
click at [1096, 239] on span "button" at bounding box center [1100, 242] width 14 height 14
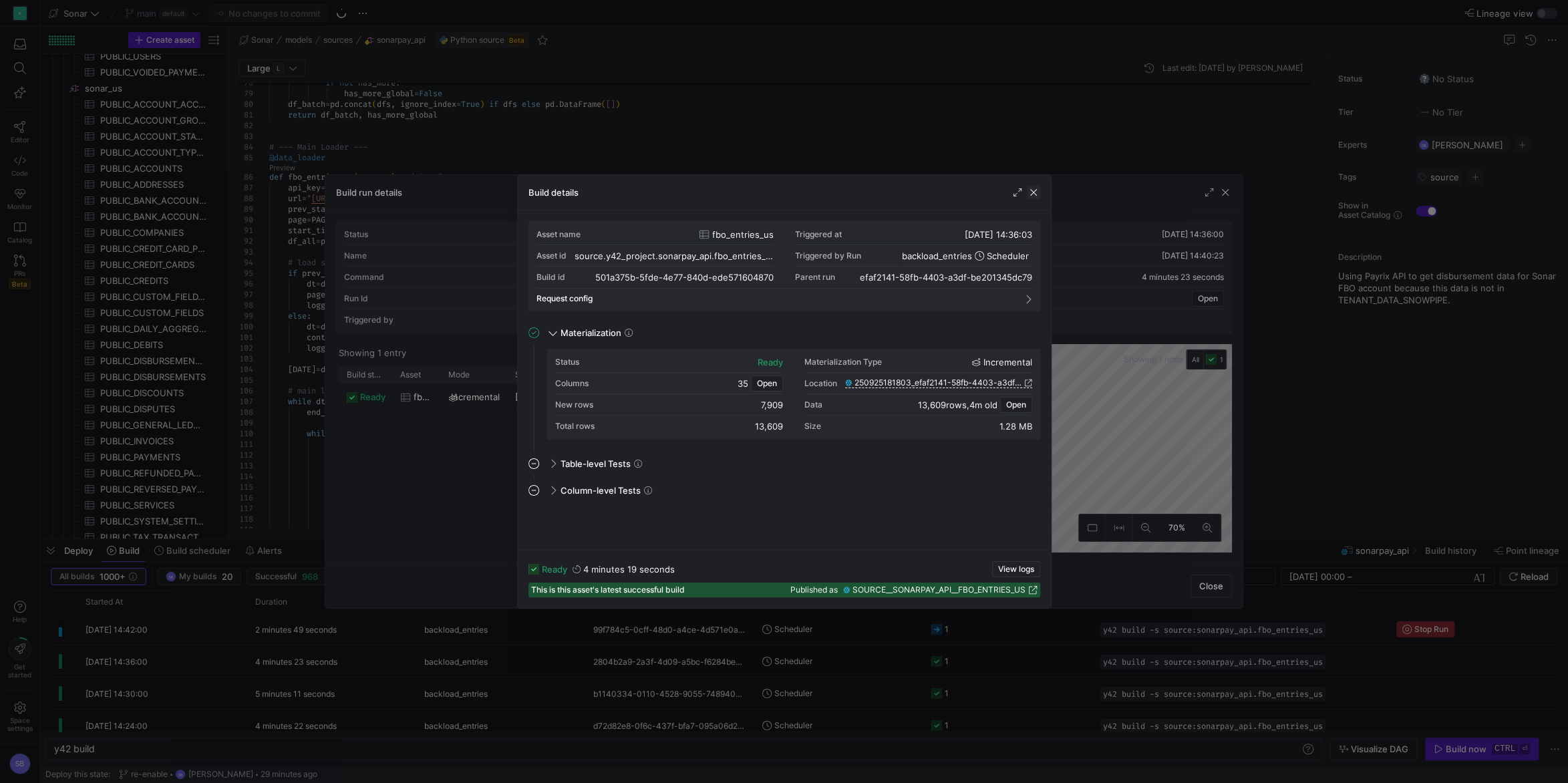
click at [1037, 195] on span "button" at bounding box center [1033, 192] width 14 height 14
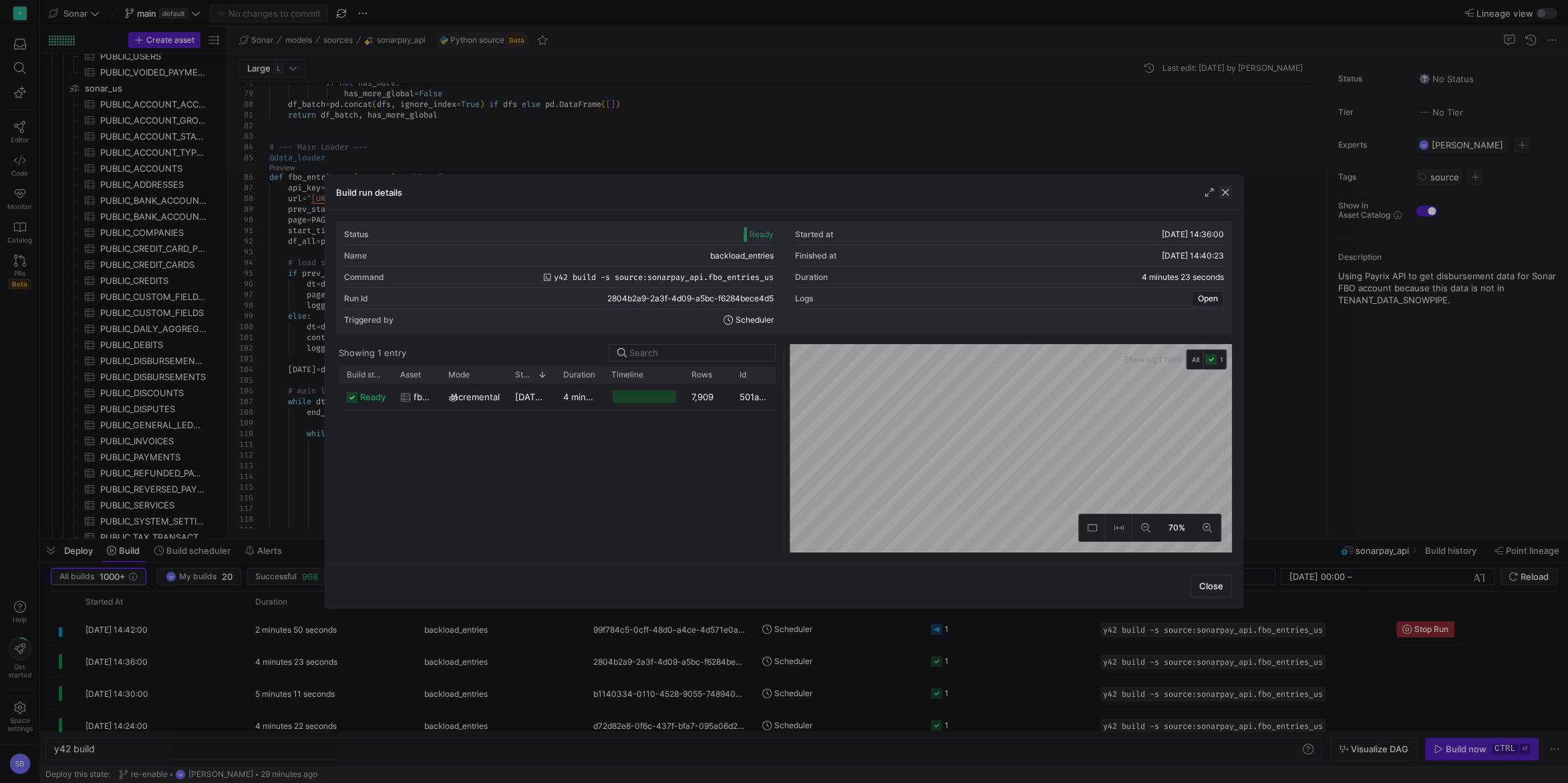
click at [1223, 192] on span "button" at bounding box center [1226, 192] width 14 height 14
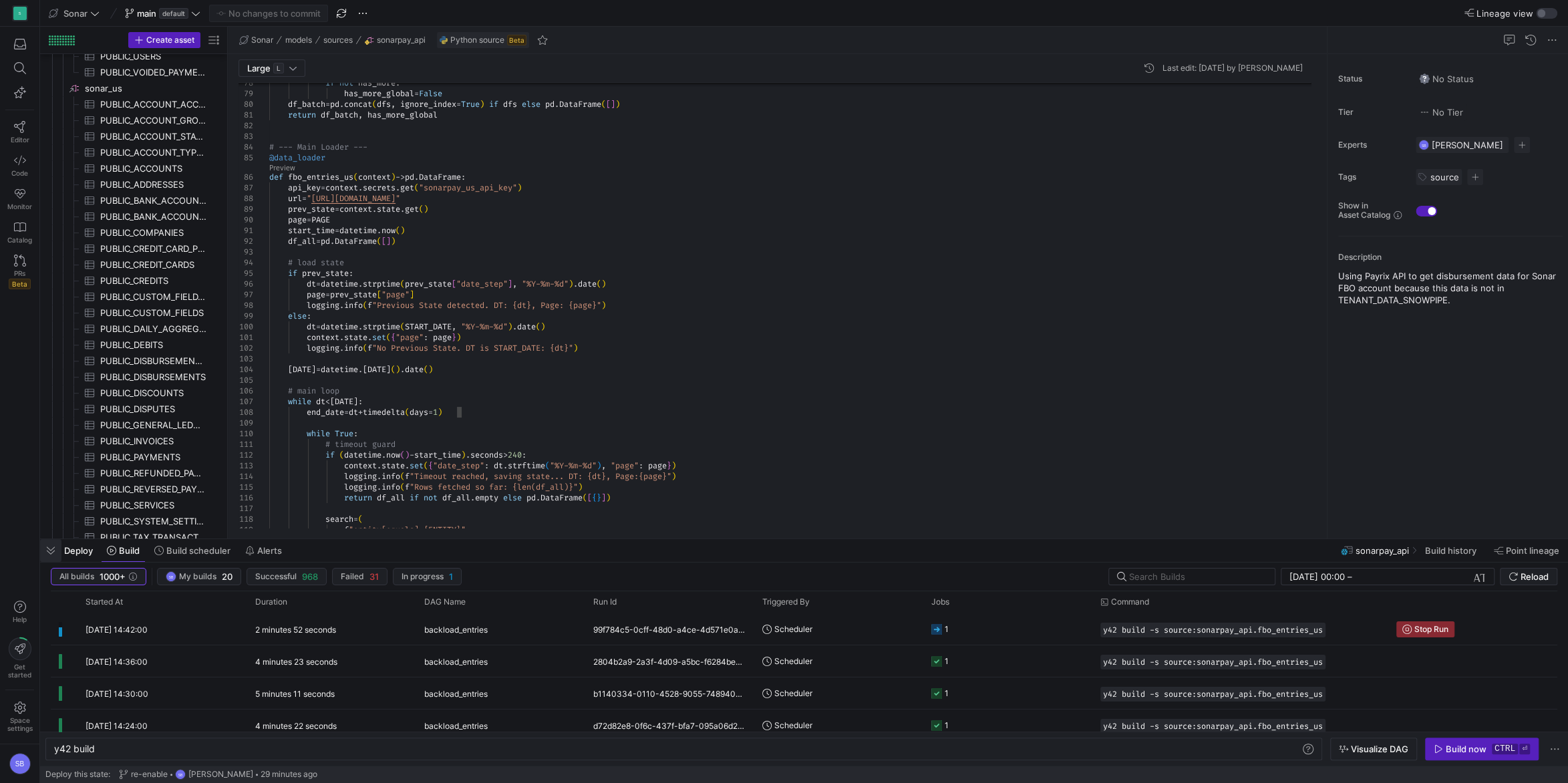
click at [55, 555] on span "button" at bounding box center [51, 551] width 22 height 23
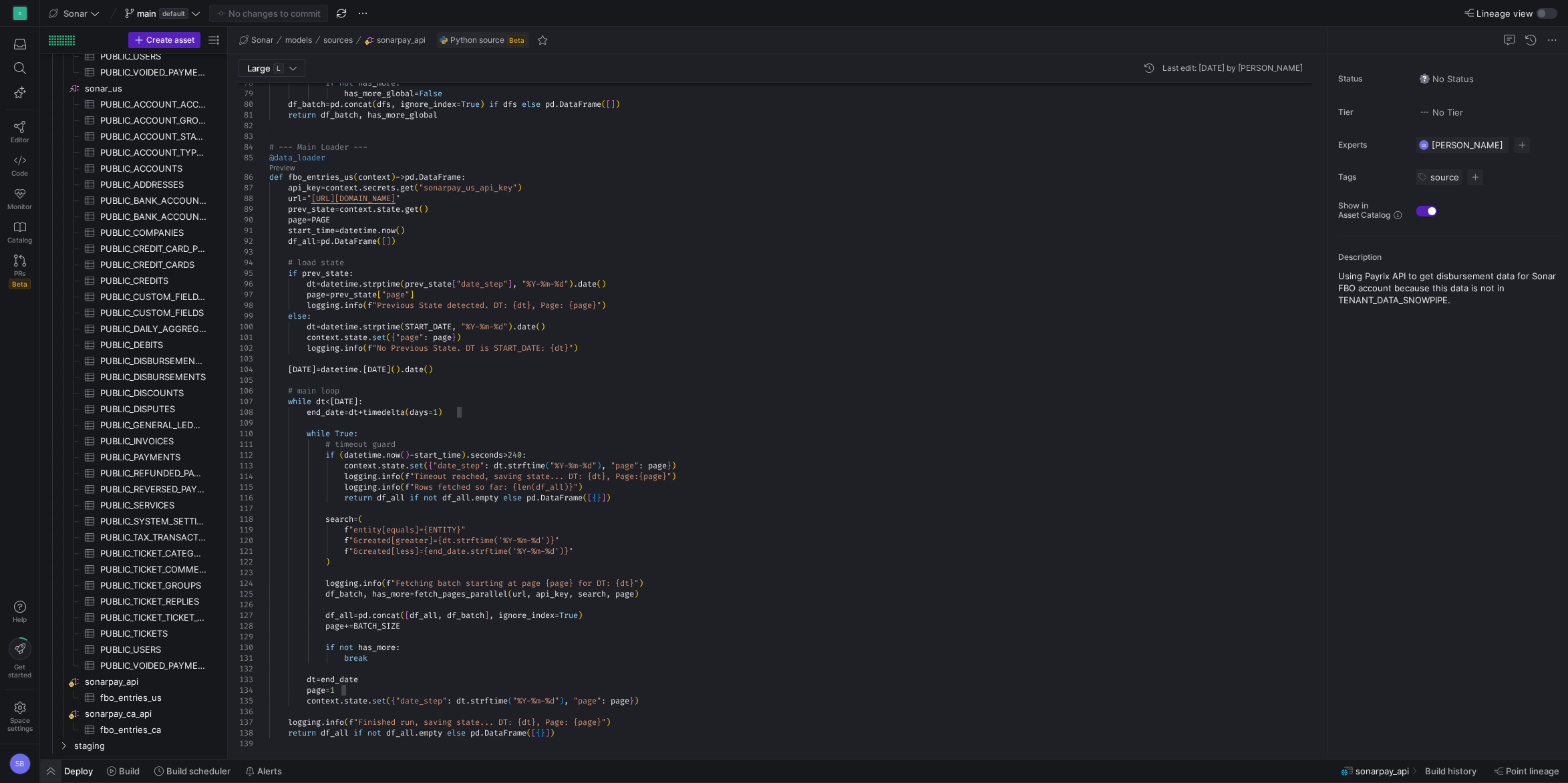
click at [51, 770] on span "button" at bounding box center [51, 771] width 22 height 23
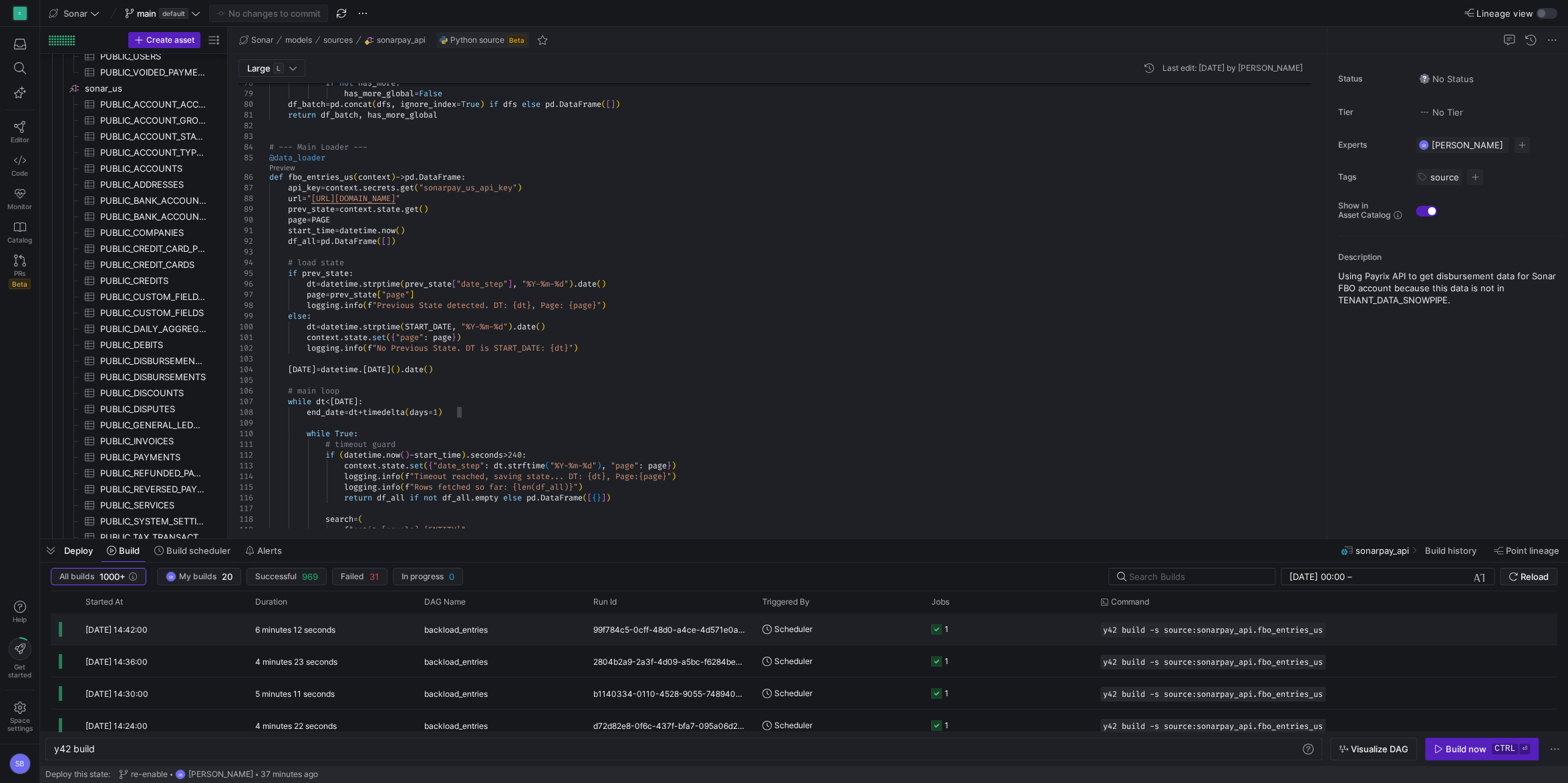
click at [503, 637] on div "backload_entries" at bounding box center [501, 629] width 153 height 31
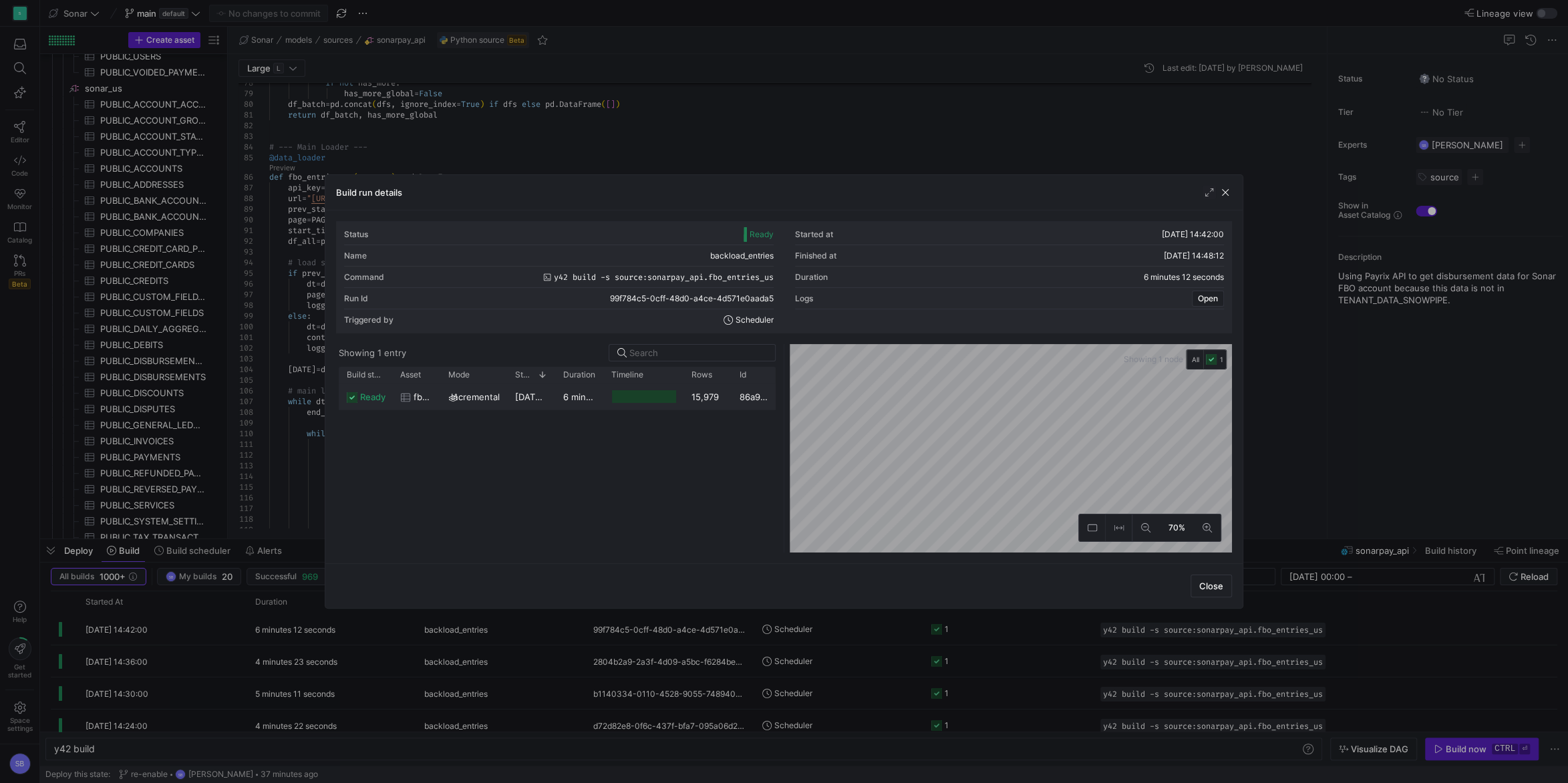
click at [572, 403] on div "6 minutes 10 seconds" at bounding box center [579, 397] width 48 height 26
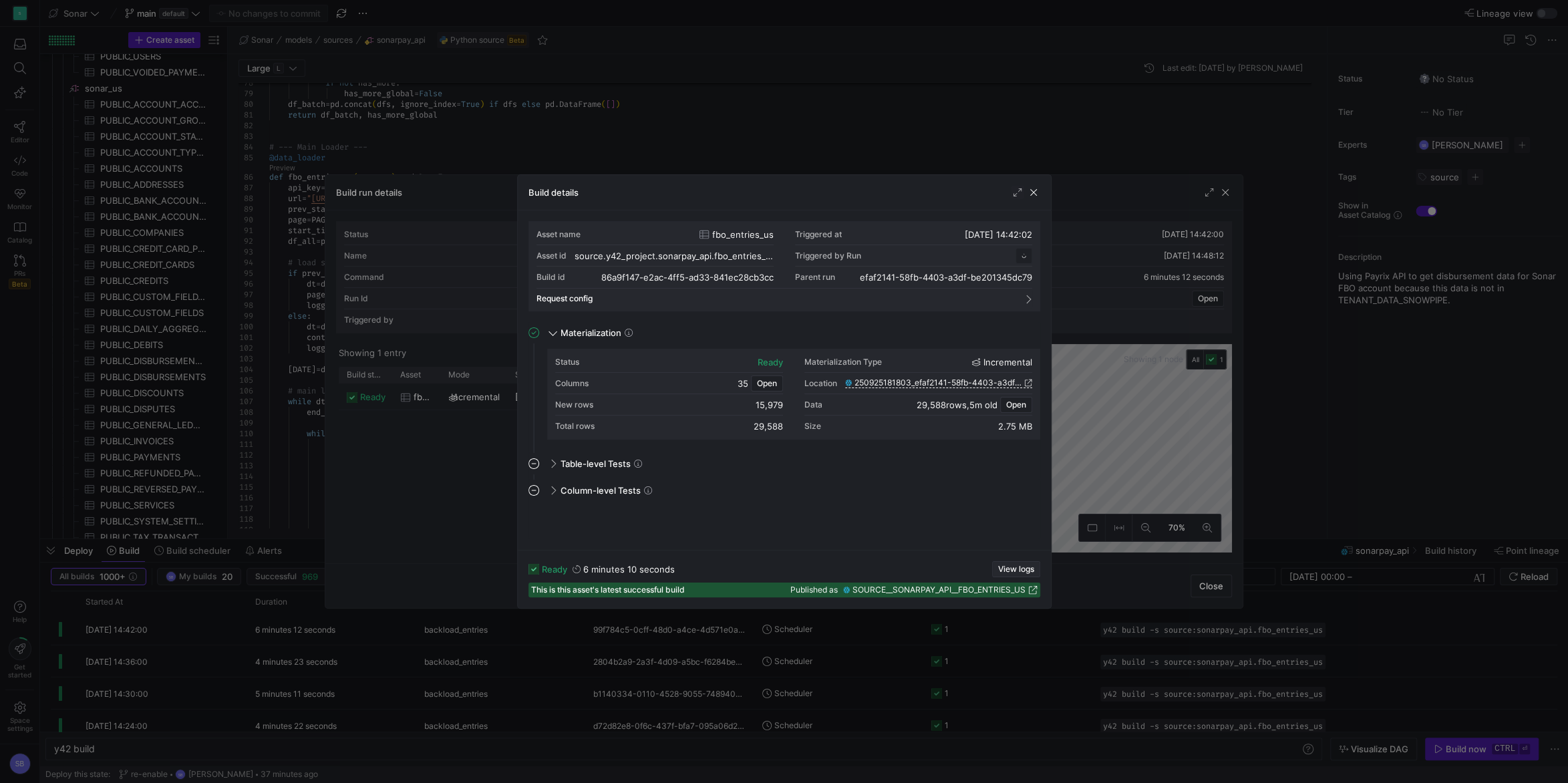
click at [1017, 564] on span "View logs" at bounding box center [1016, 569] width 36 height 9
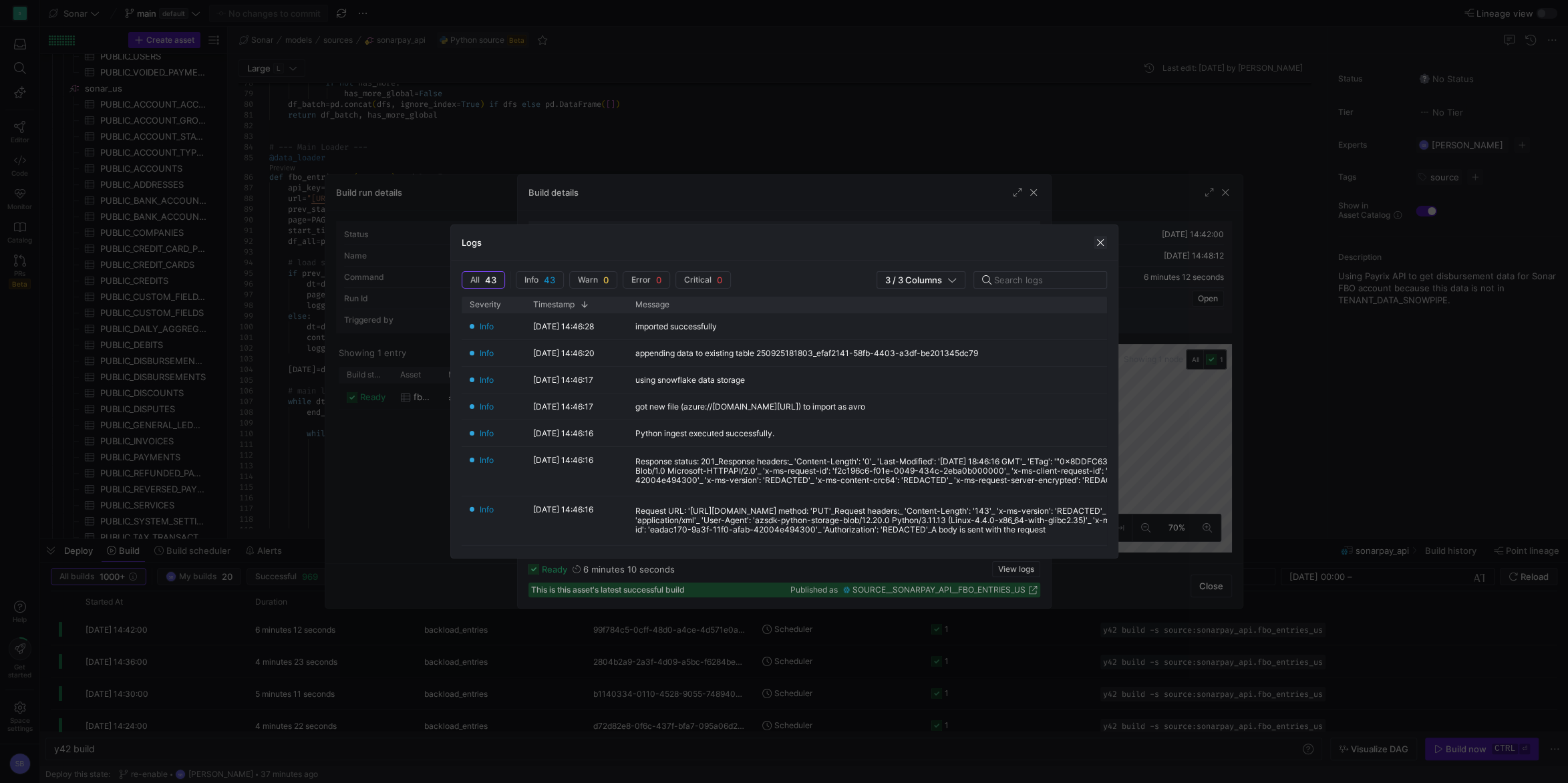
click at [1099, 237] on span "button" at bounding box center [1100, 242] width 14 height 14
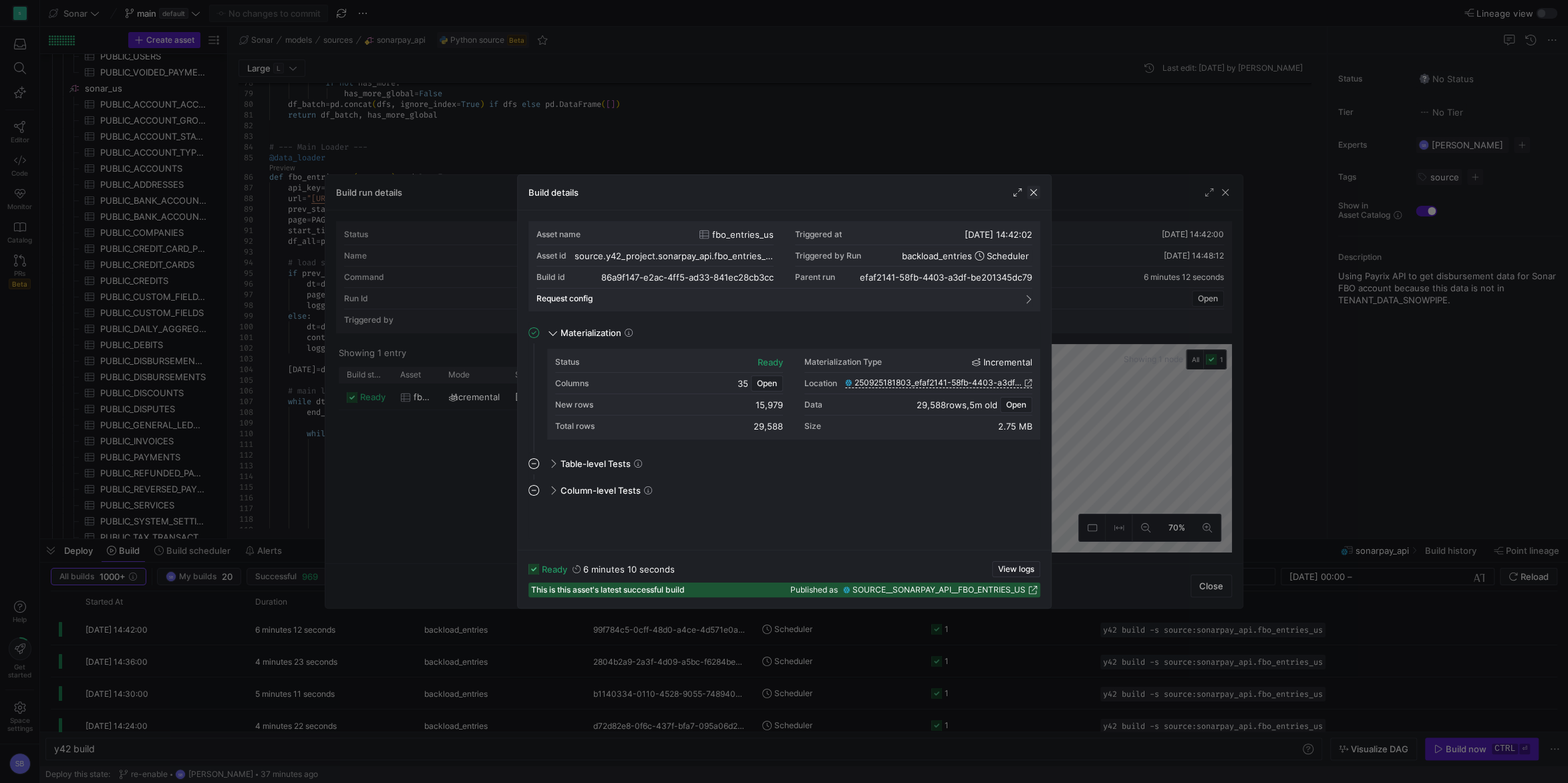
click at [1038, 190] on span "button" at bounding box center [1033, 192] width 14 height 14
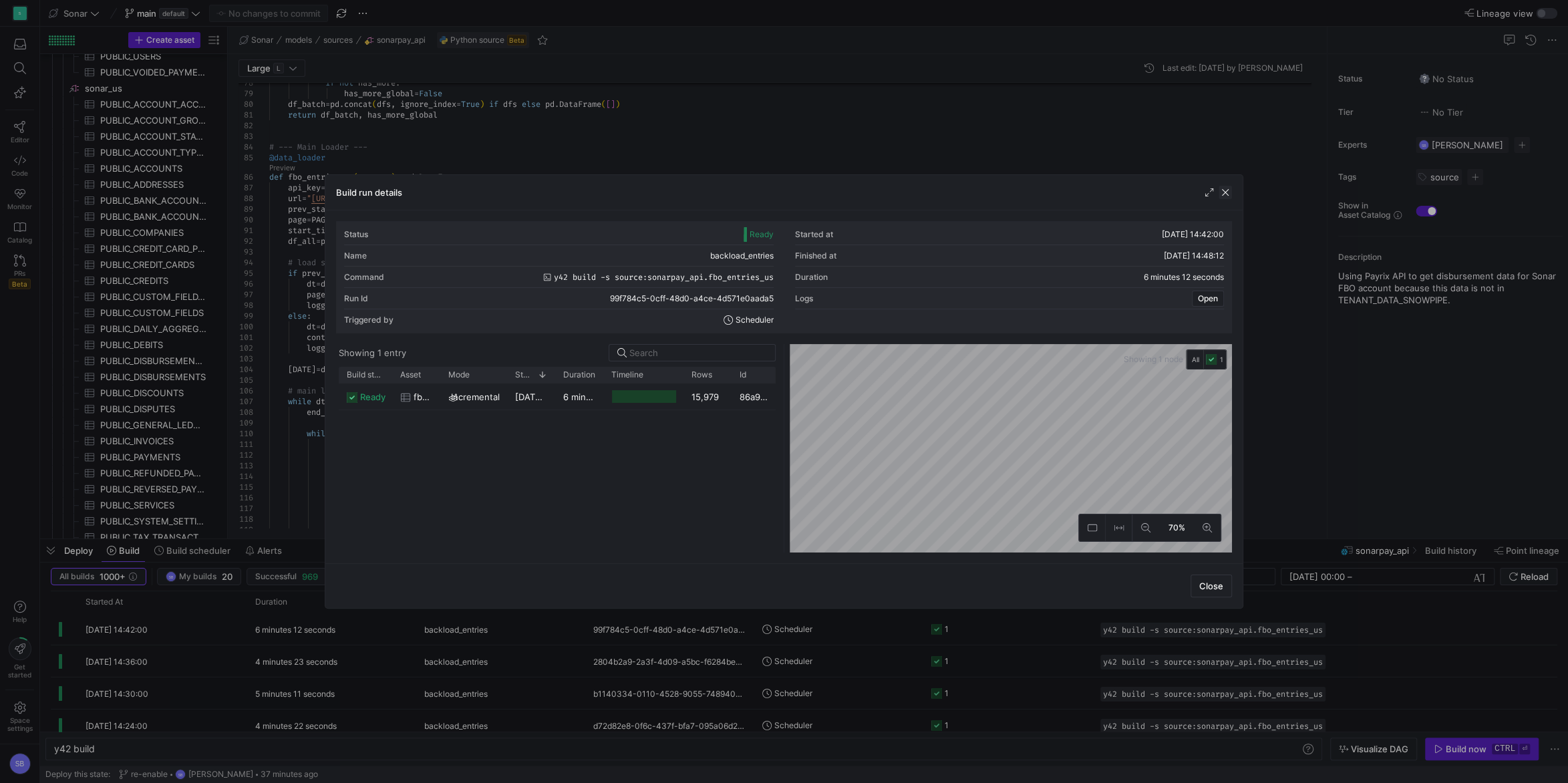
click at [1224, 192] on span "button" at bounding box center [1226, 192] width 14 height 14
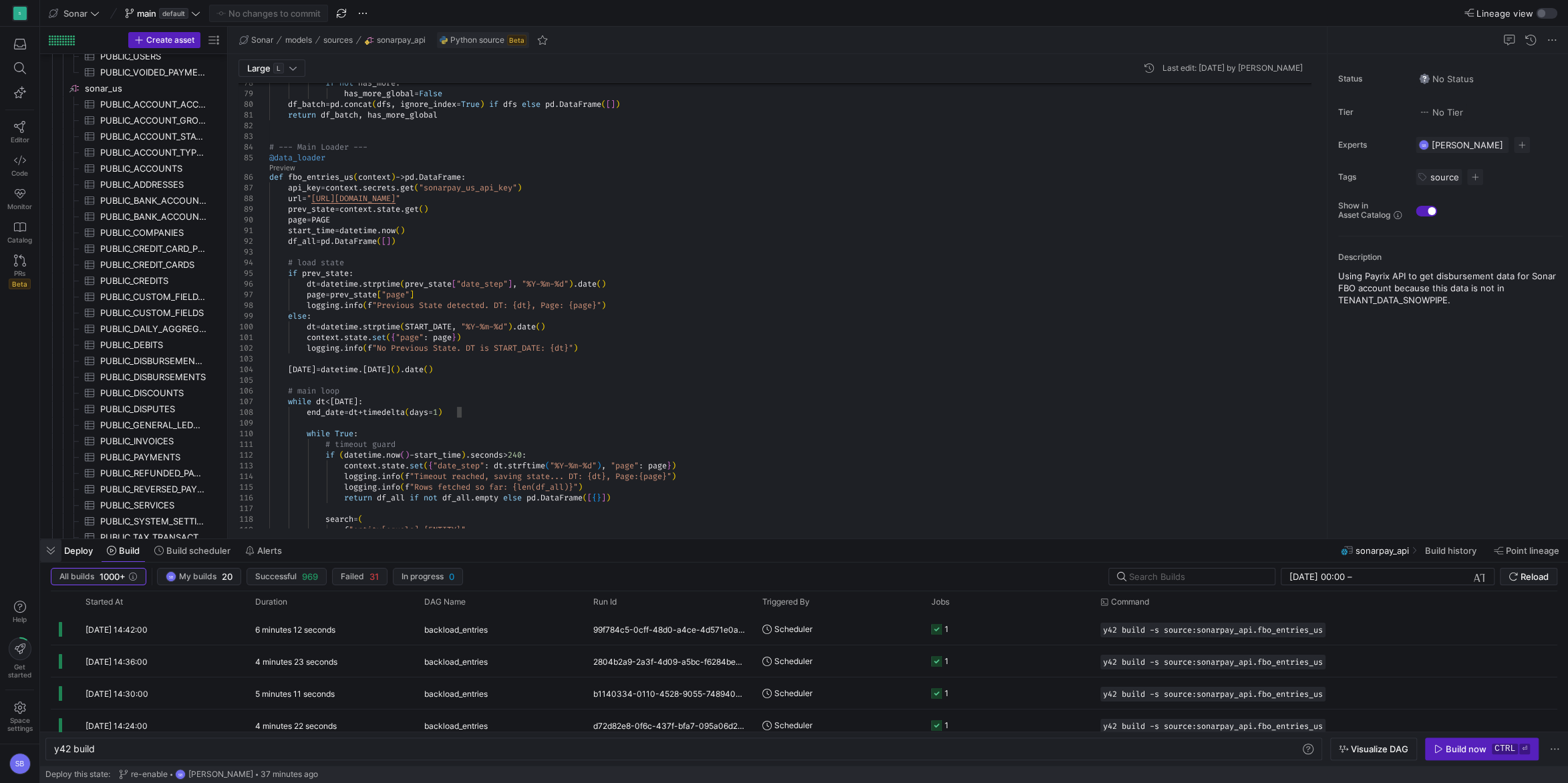
click at [55, 546] on span "button" at bounding box center [51, 551] width 22 height 23
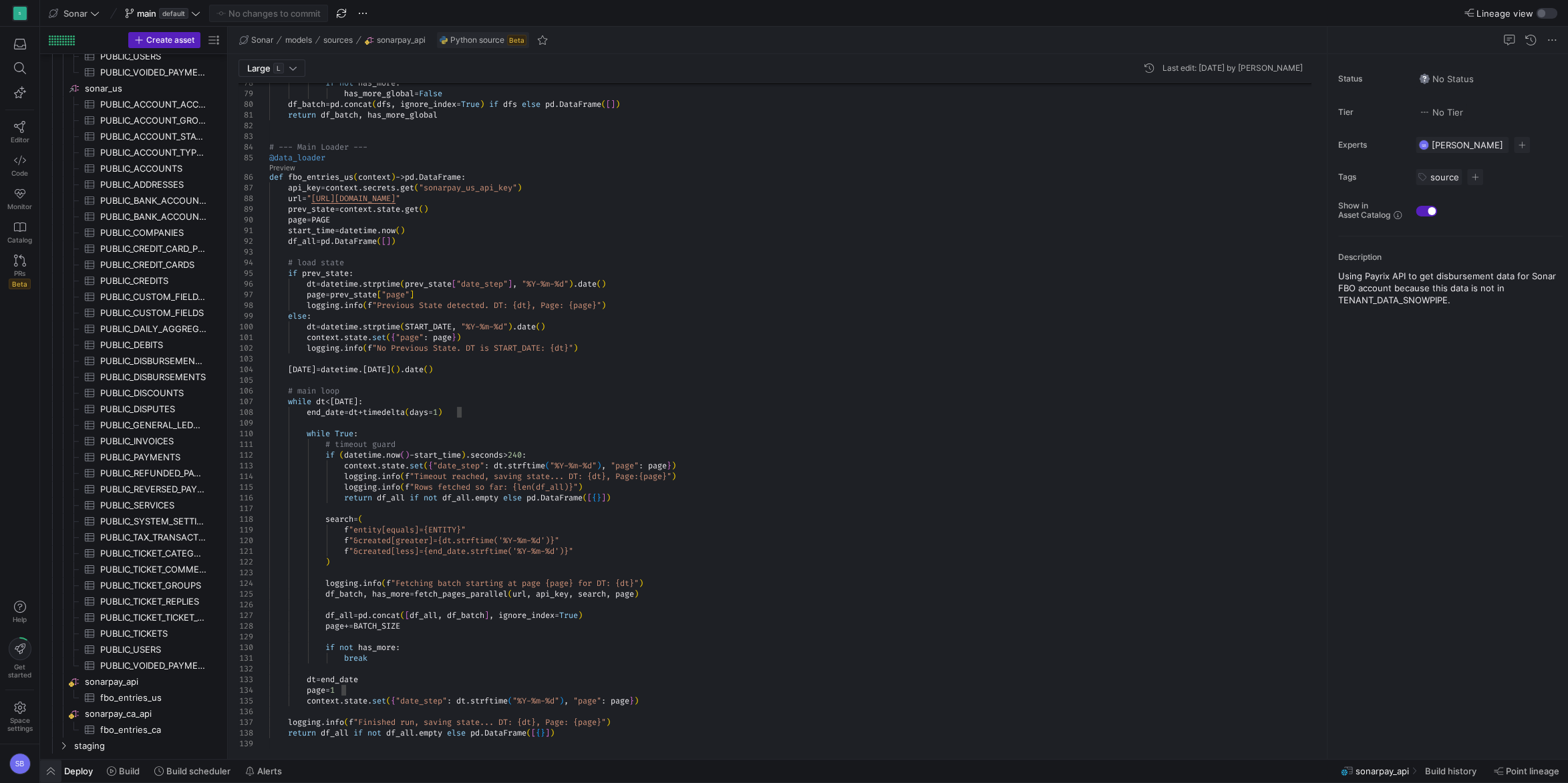
click at [53, 766] on span "button" at bounding box center [51, 771] width 22 height 23
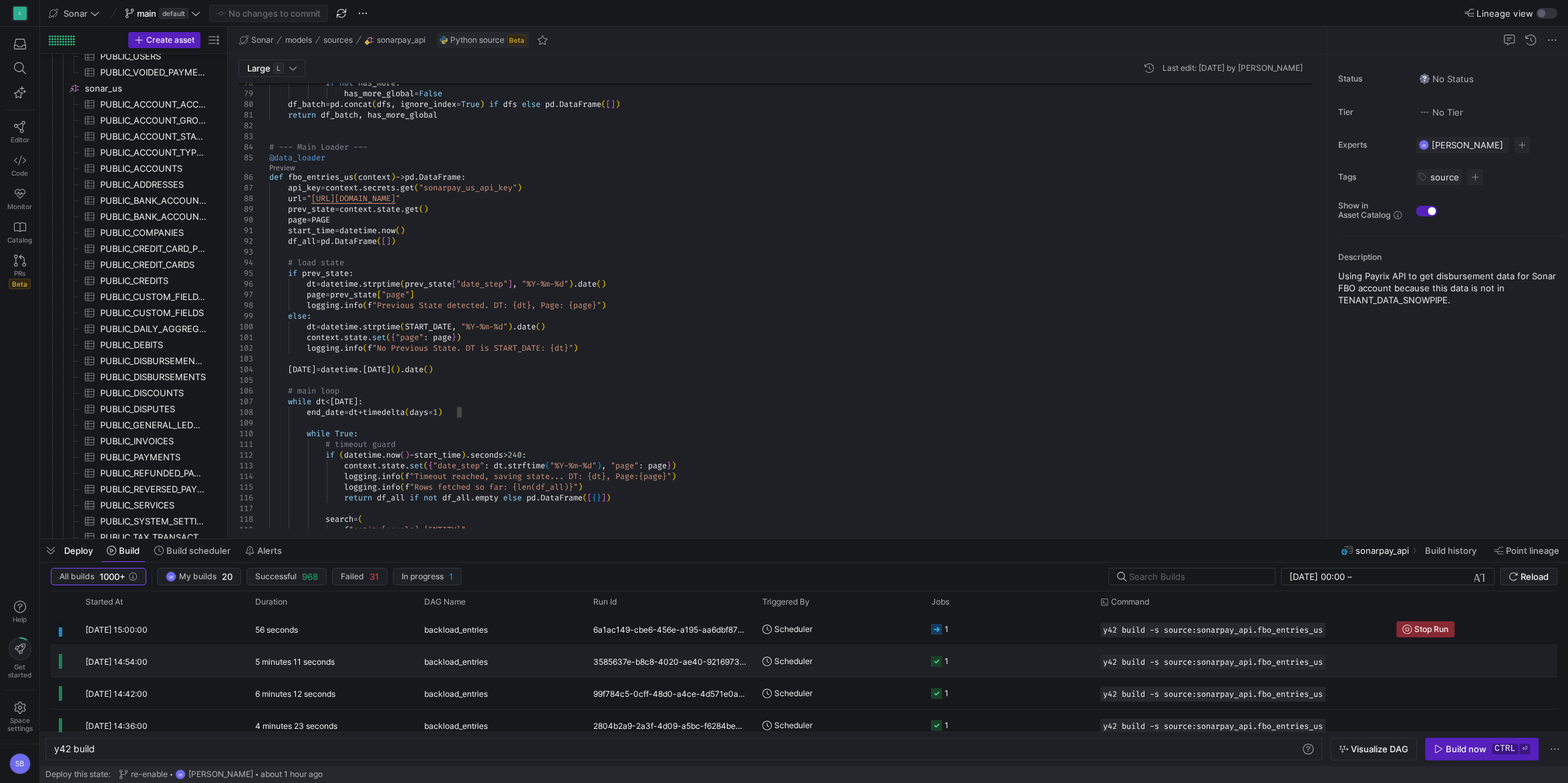
click at [388, 661] on div "5 minutes 11 seconds" at bounding box center [332, 661] width 169 height 31
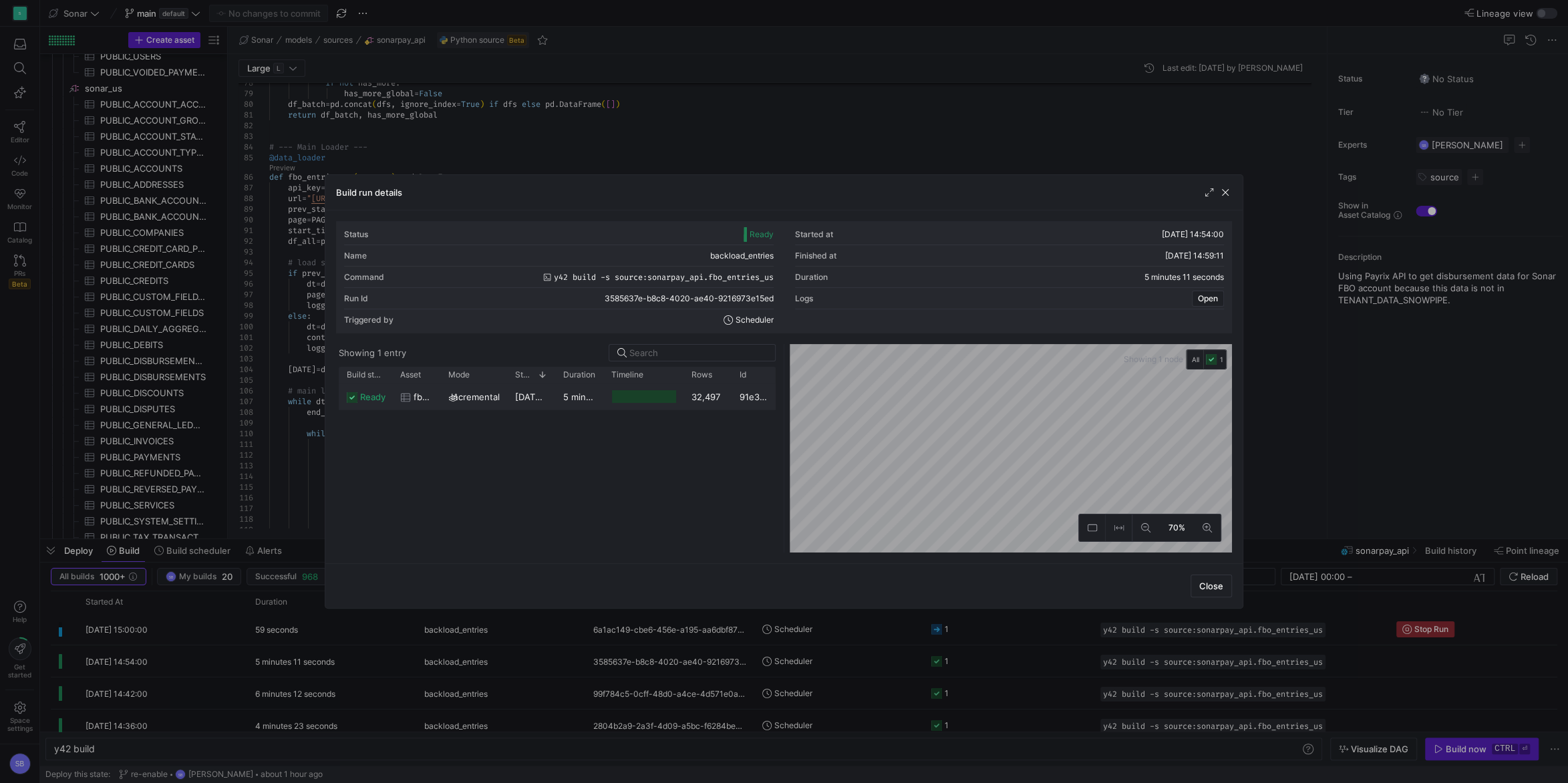
click at [580, 390] on div "5 minutes 8 seconds" at bounding box center [579, 397] width 48 height 26
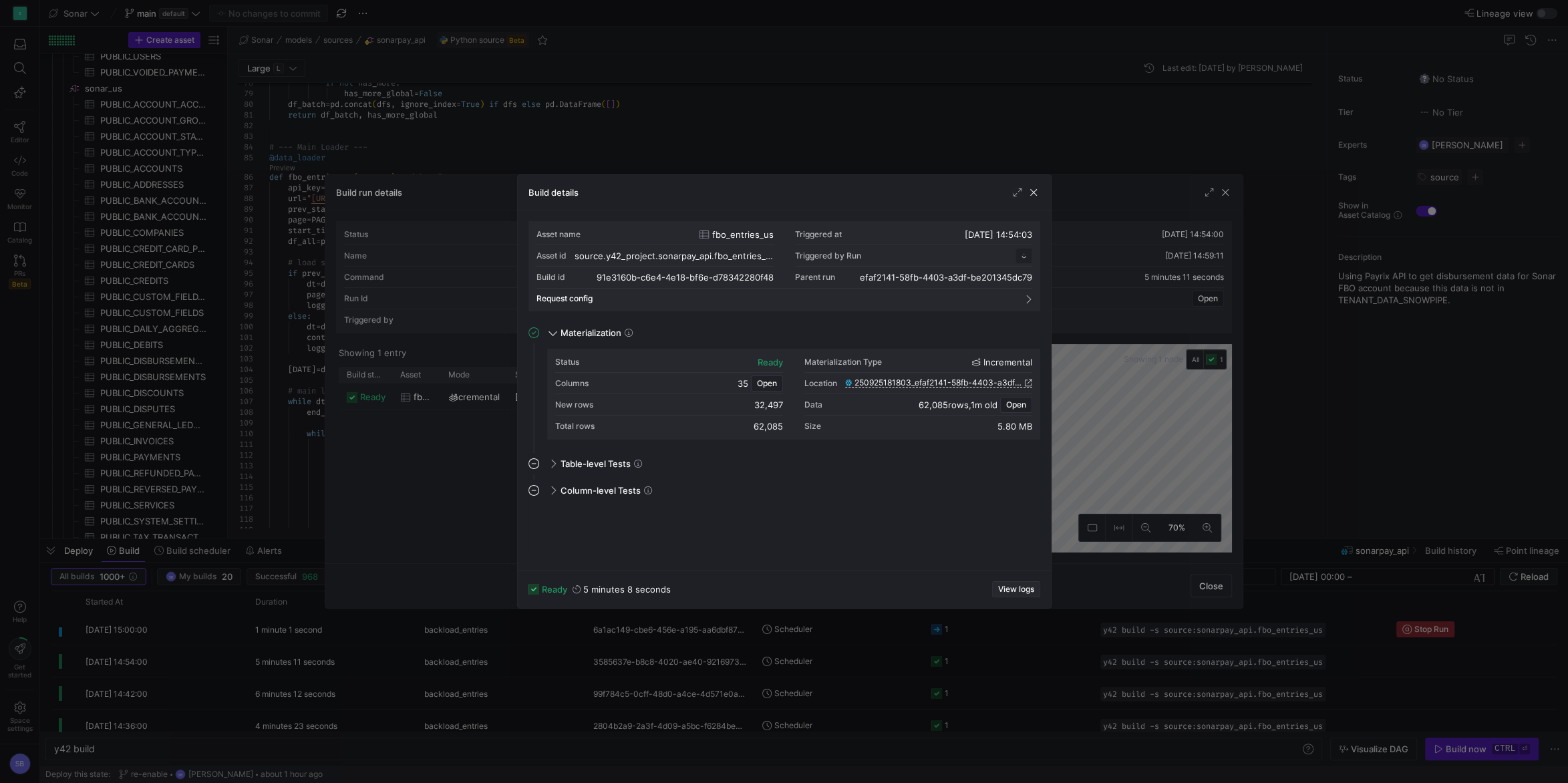
click at [1022, 589] on span "View logs" at bounding box center [1016, 589] width 36 height 9
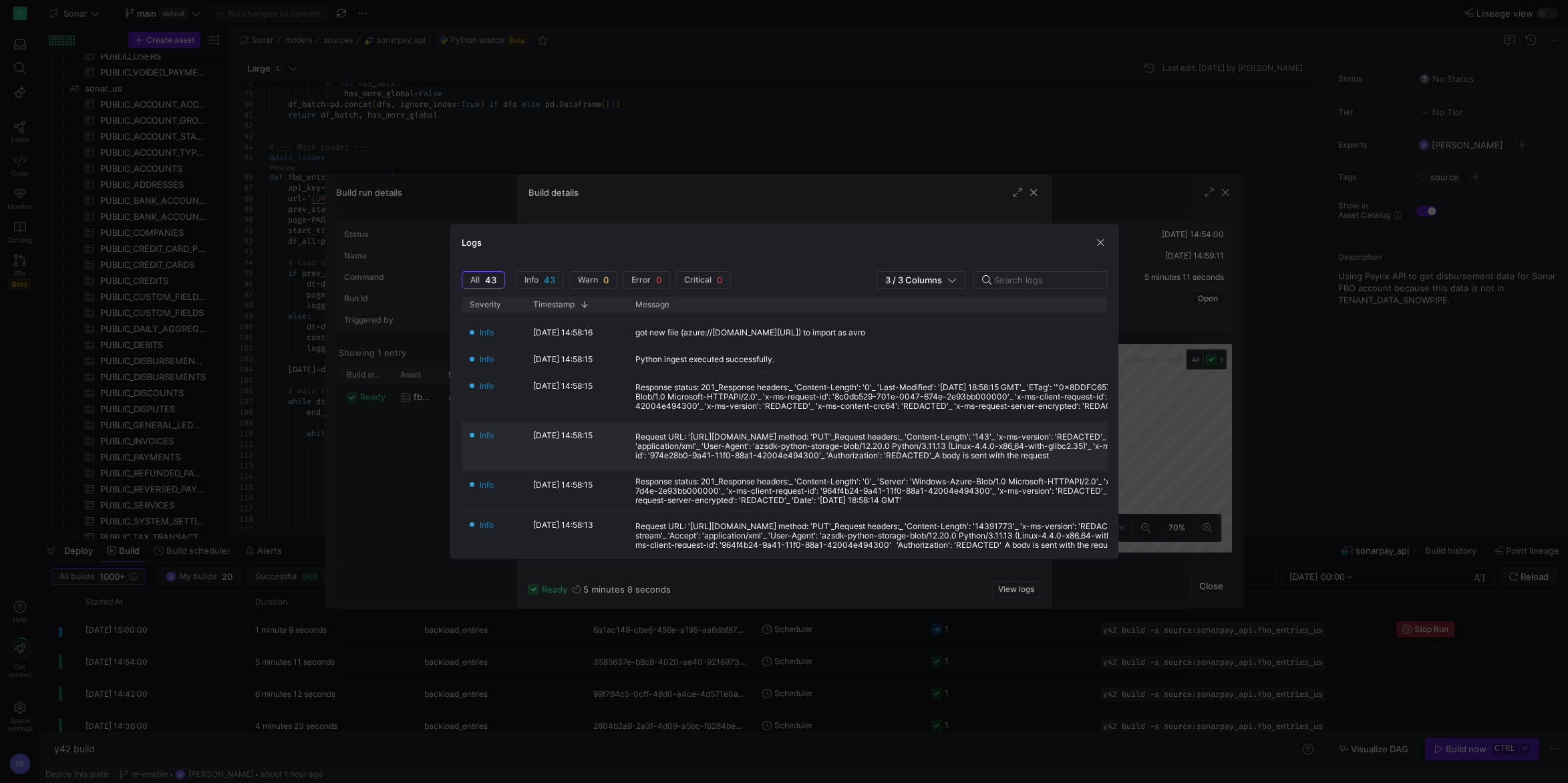
scroll to position [59, 0]
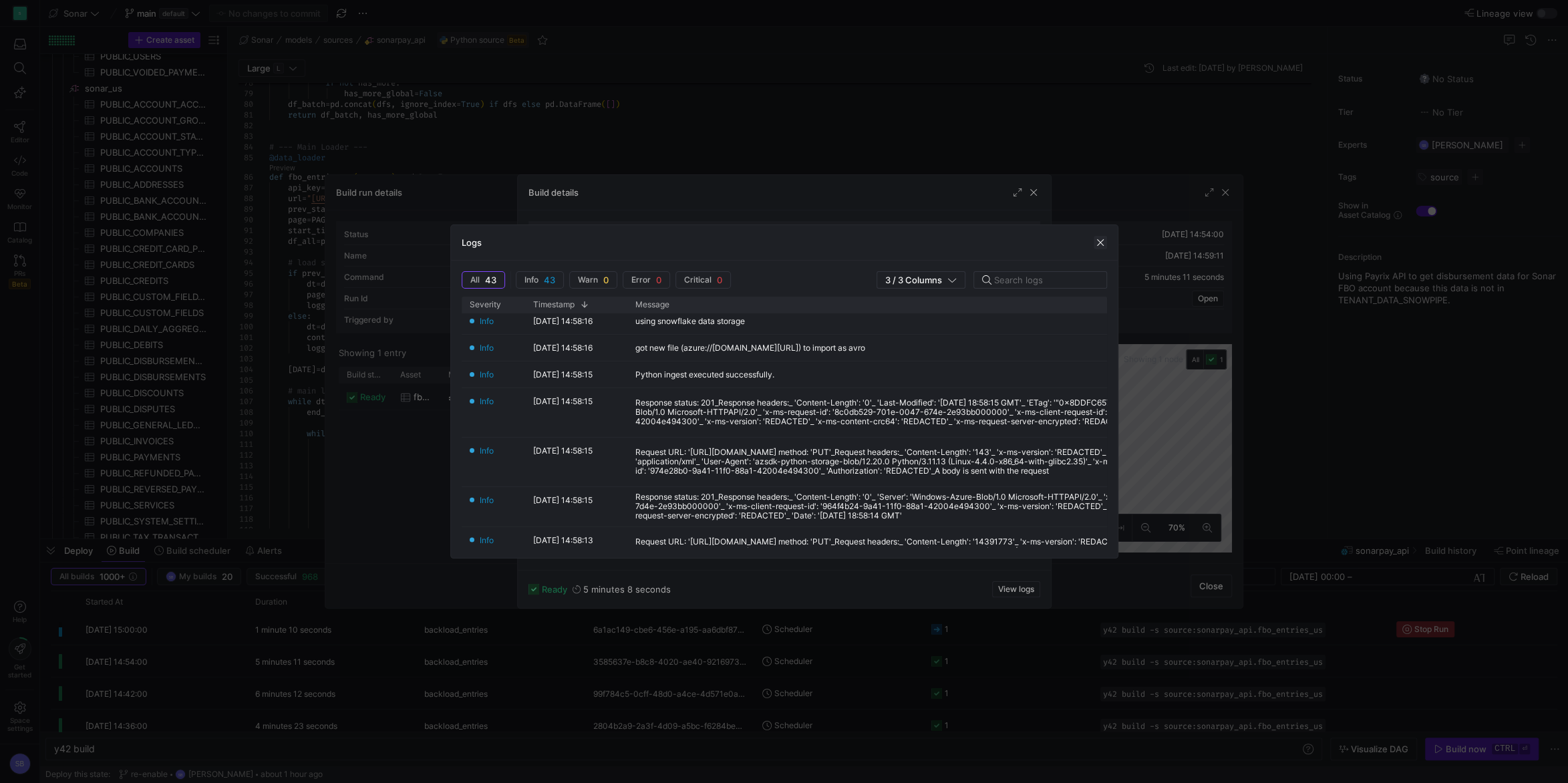
click at [1100, 243] on span "button" at bounding box center [1100, 242] width 14 height 14
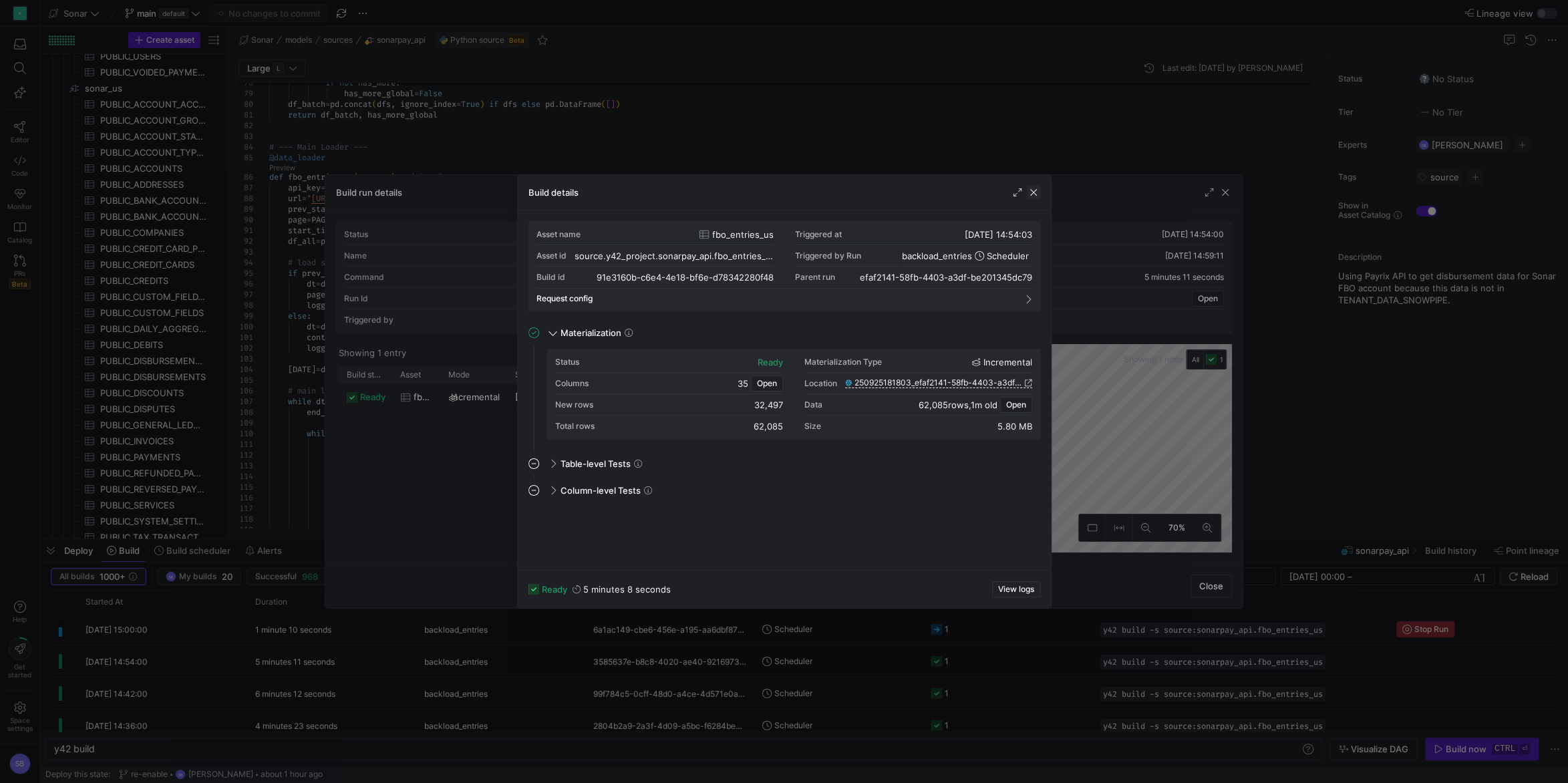
click at [1027, 191] on span "button" at bounding box center [1033, 192] width 14 height 14
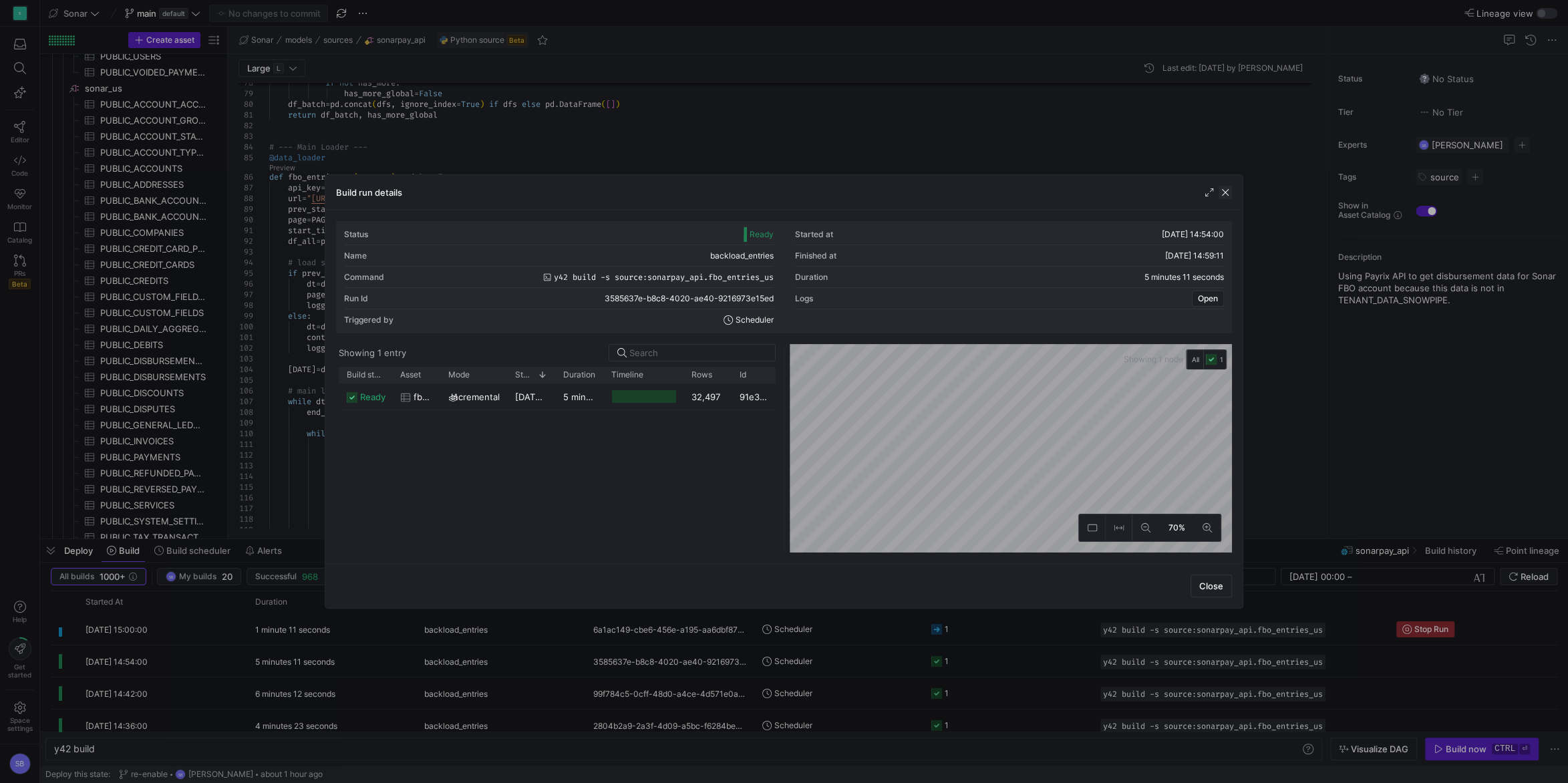
click at [1231, 187] on span "button" at bounding box center [1226, 192] width 14 height 14
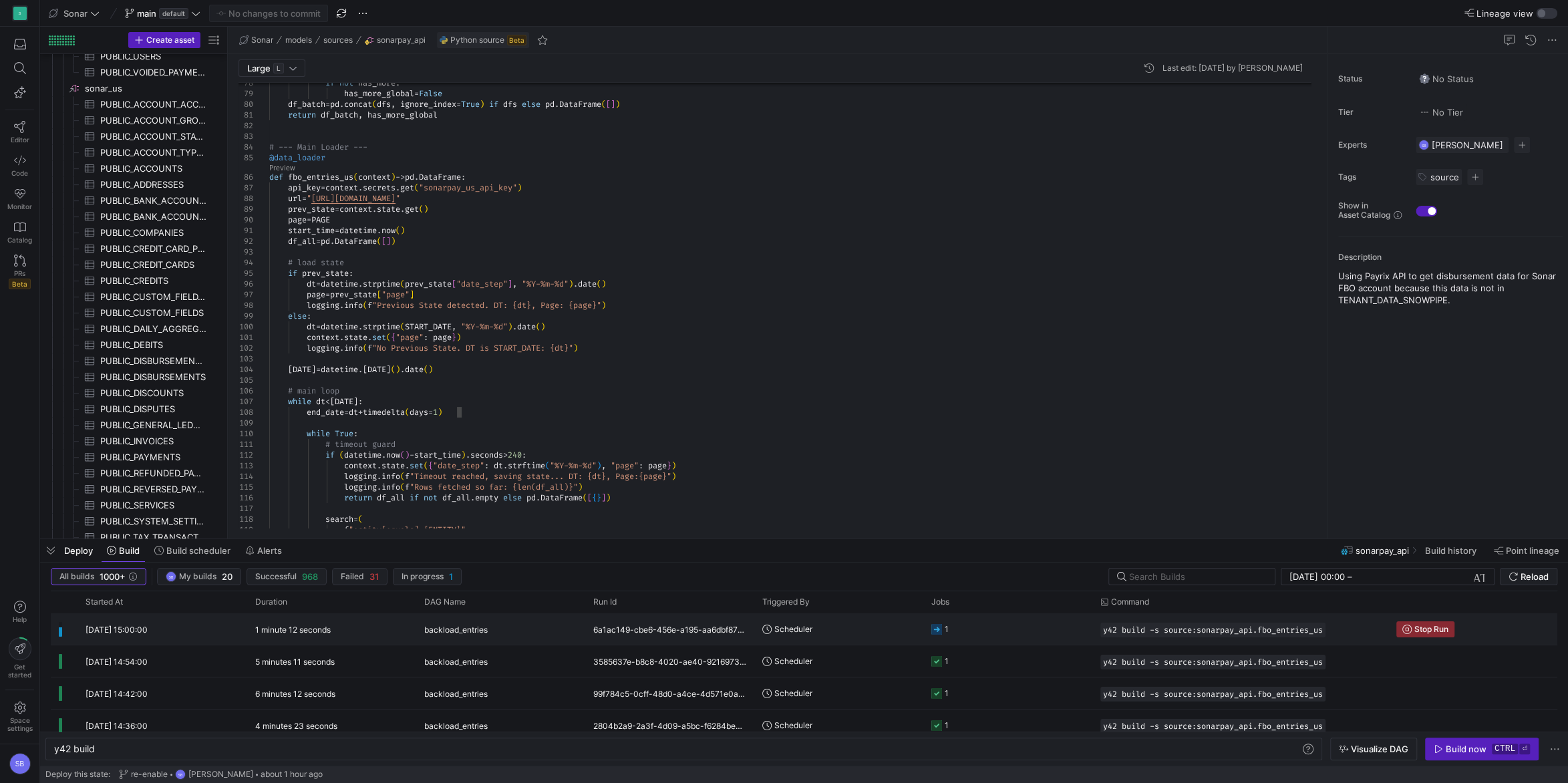
click at [439, 640] on span "backload_entries" at bounding box center [456, 629] width 64 height 31
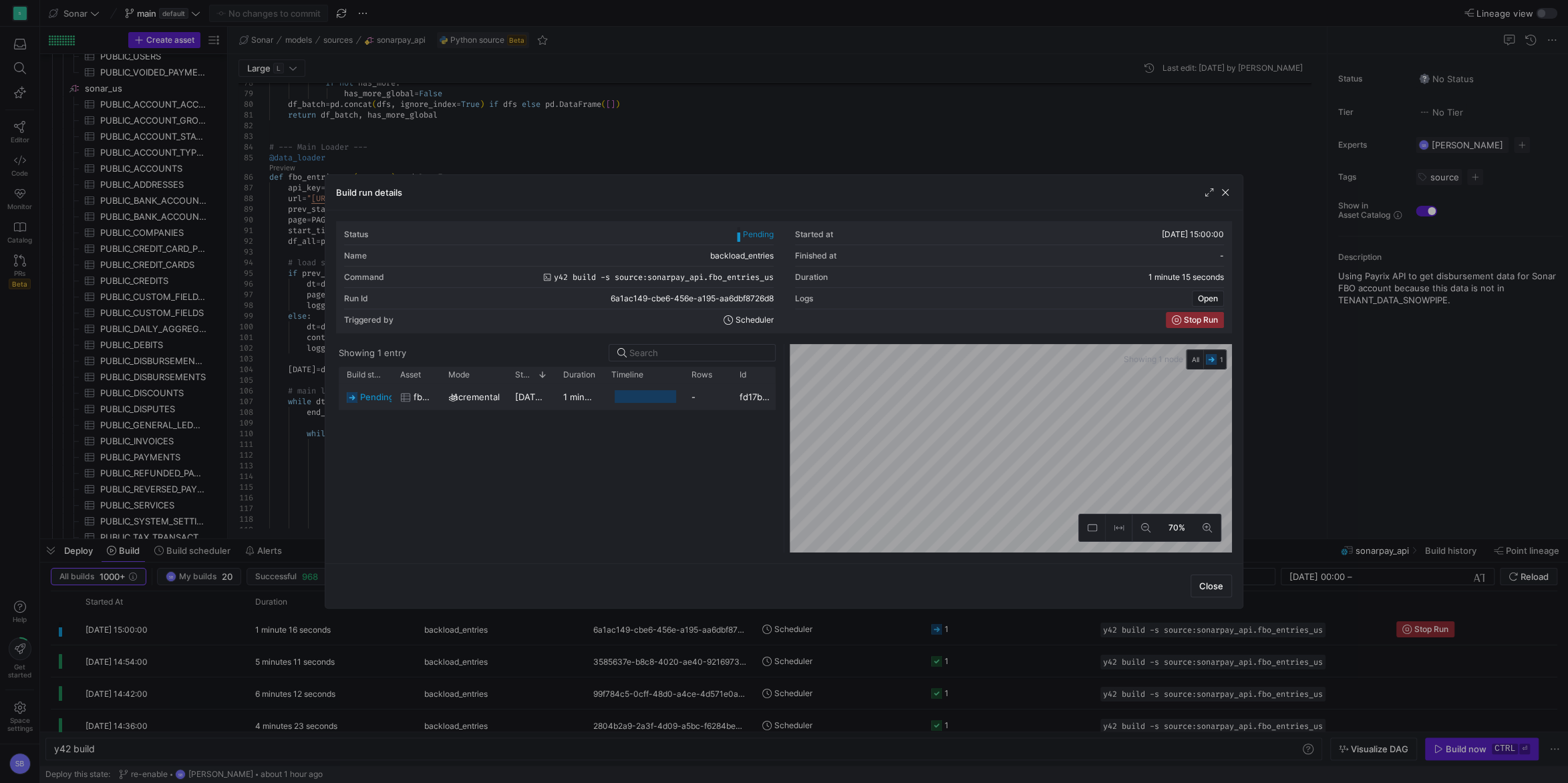
click at [522, 401] on span "[DATE] 15:00:03" at bounding box center [549, 397] width 68 height 11
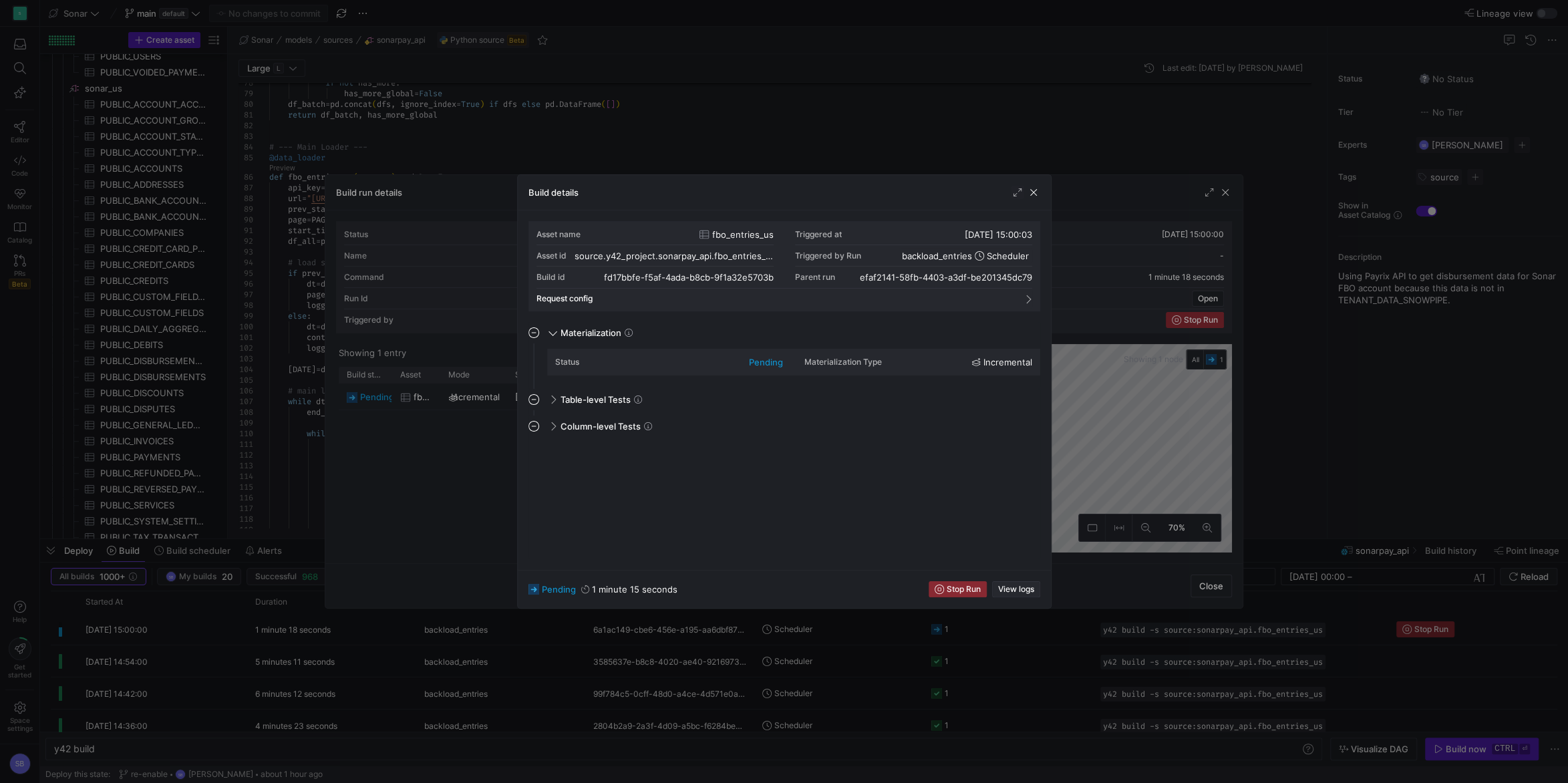
click at [1031, 585] on span "View logs" at bounding box center [1016, 589] width 36 height 9
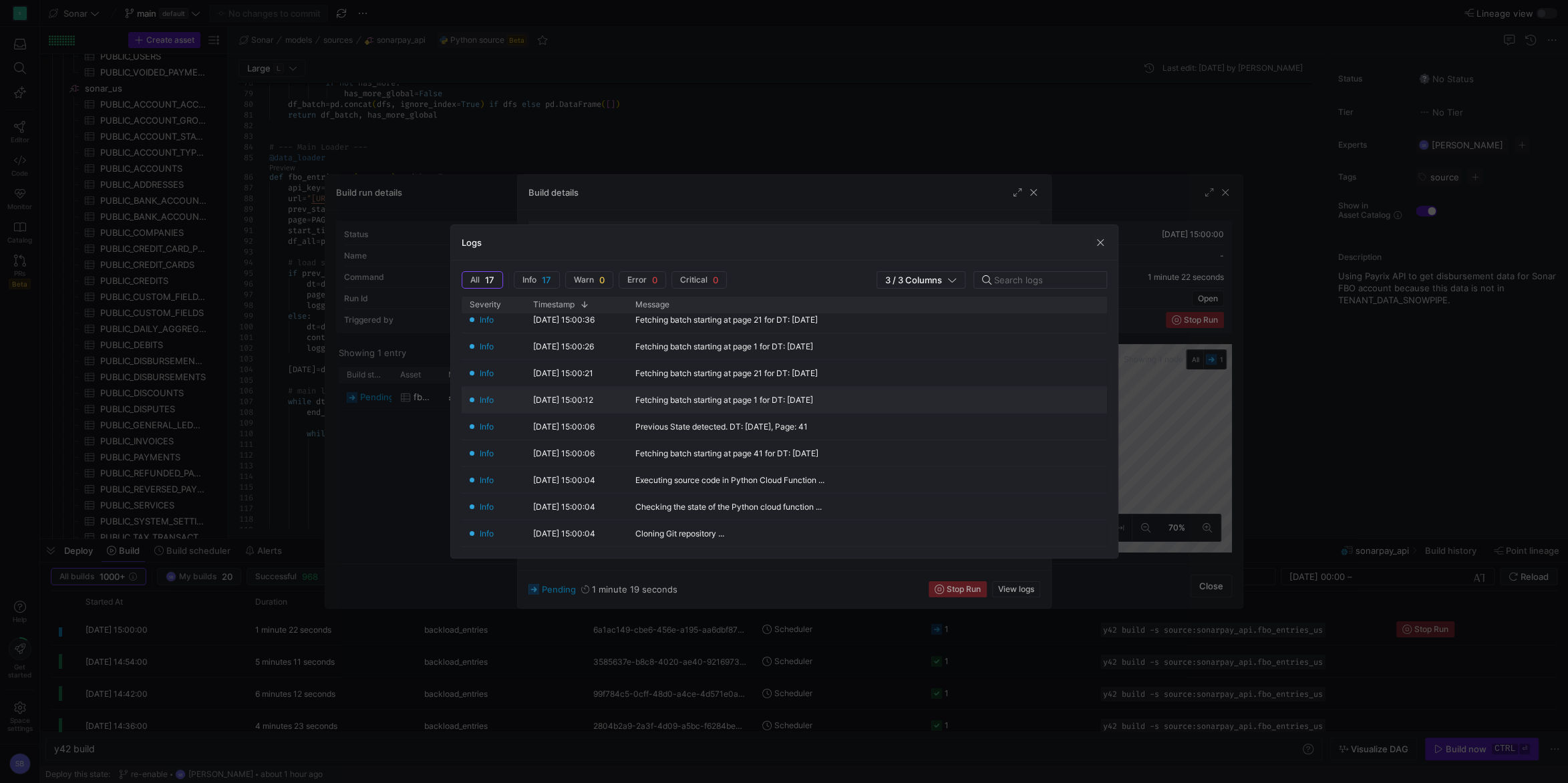
scroll to position [182, 0]
click at [1095, 246] on span "button" at bounding box center [1100, 242] width 14 height 14
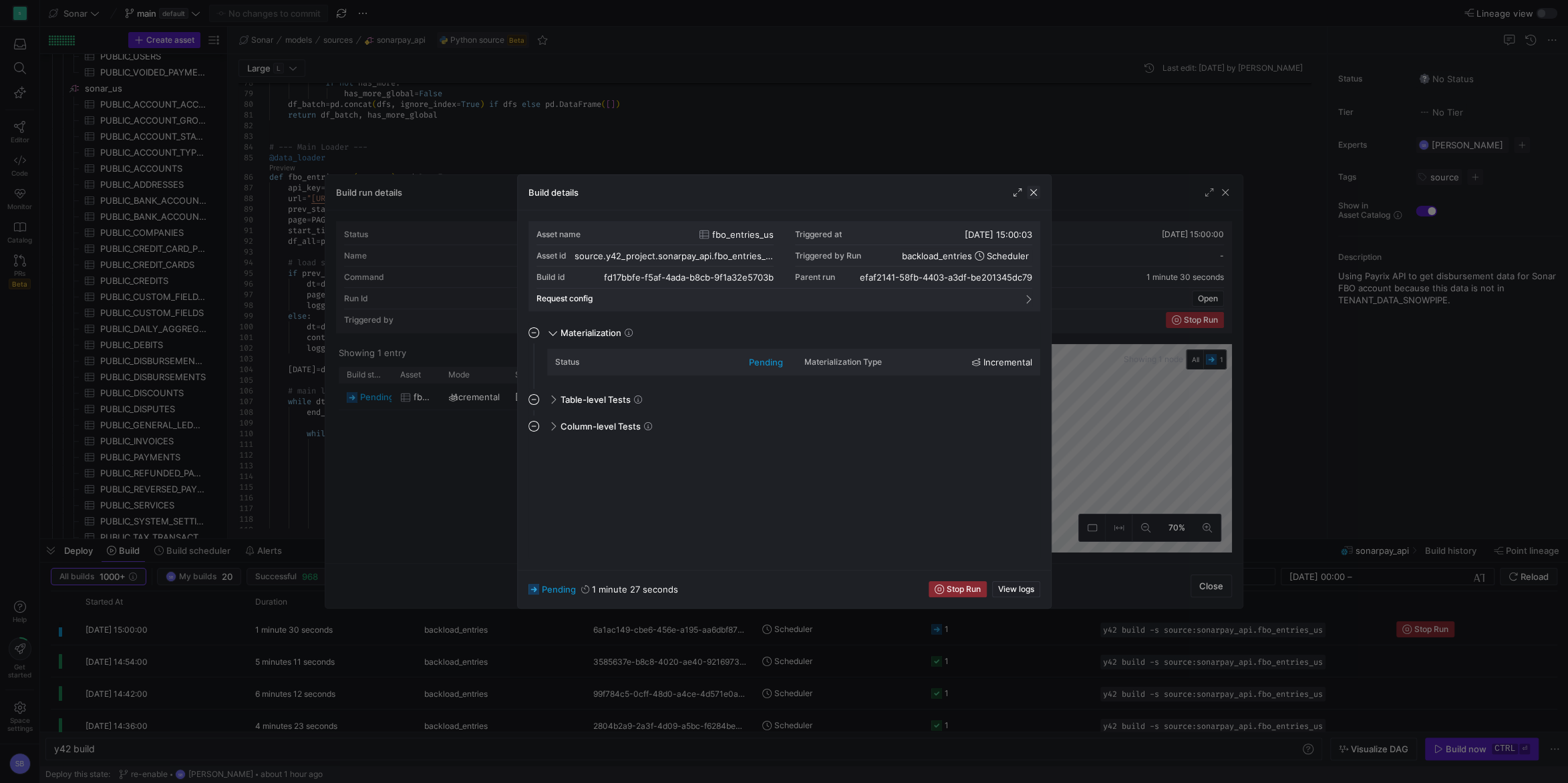
click at [1033, 194] on span "button" at bounding box center [1033, 192] width 14 height 14
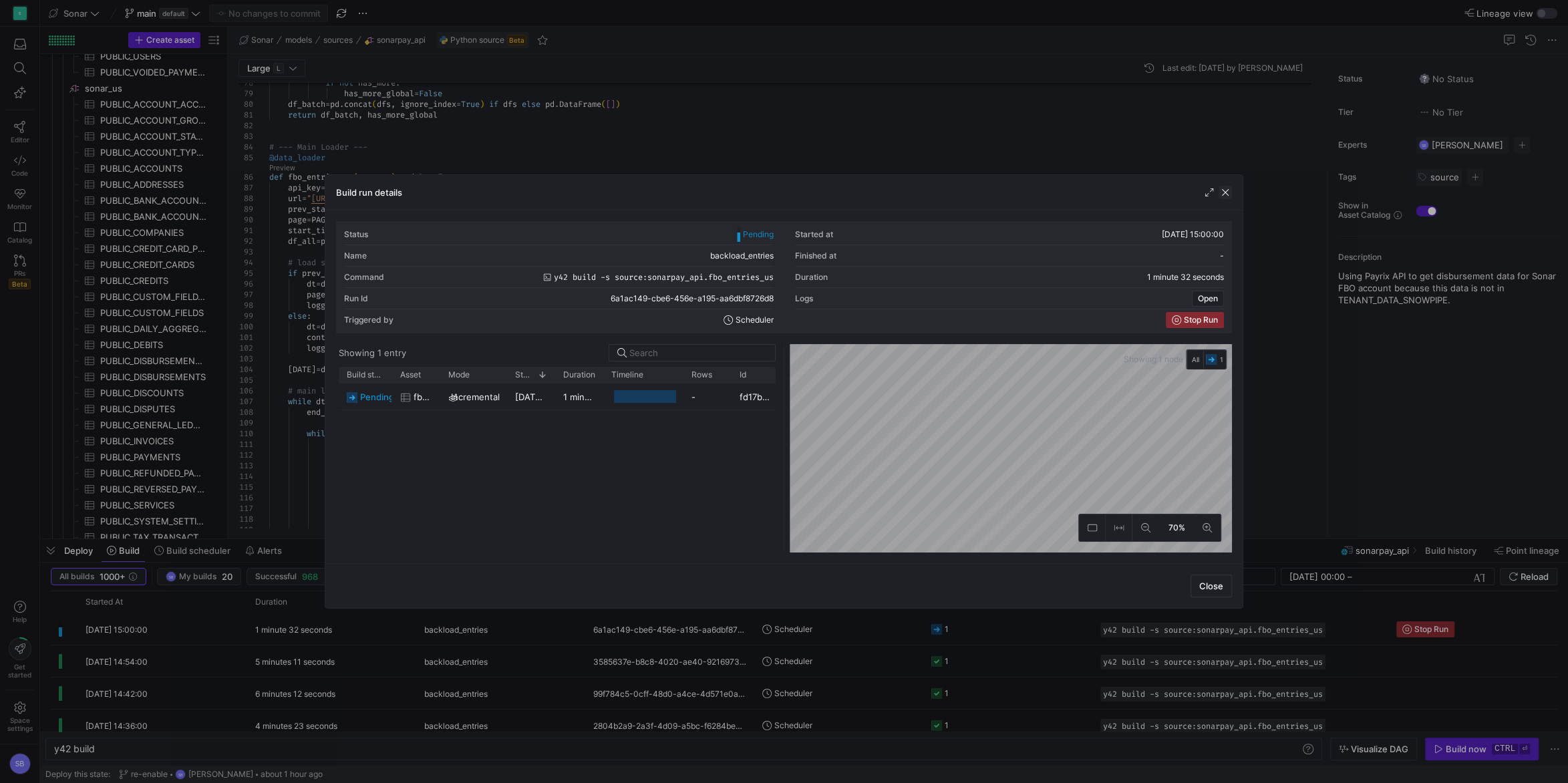
click at [1231, 193] on span "button" at bounding box center [1226, 192] width 14 height 14
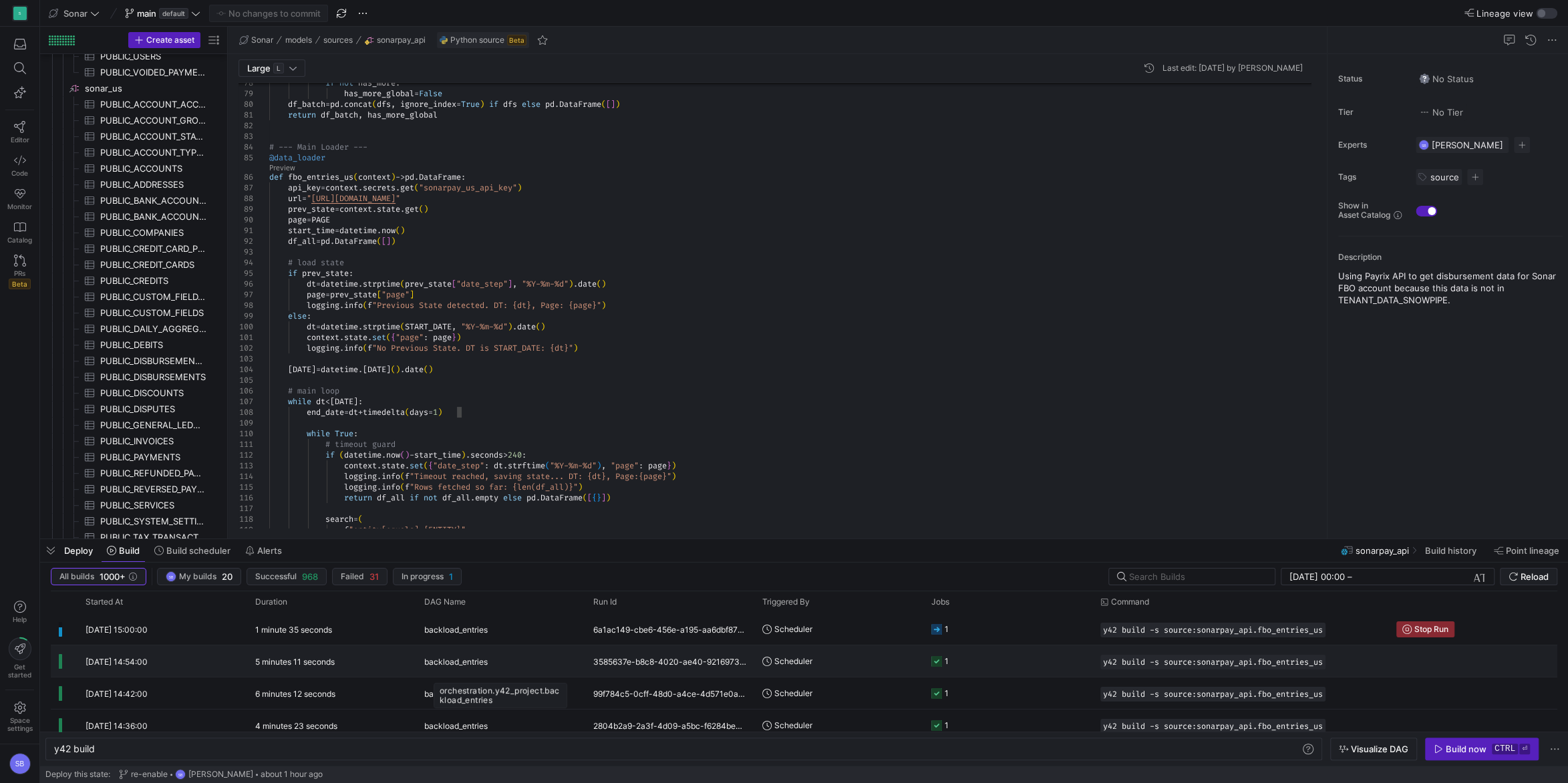
click at [508, 668] on div "backload_entries" at bounding box center [501, 662] width 153 height 31
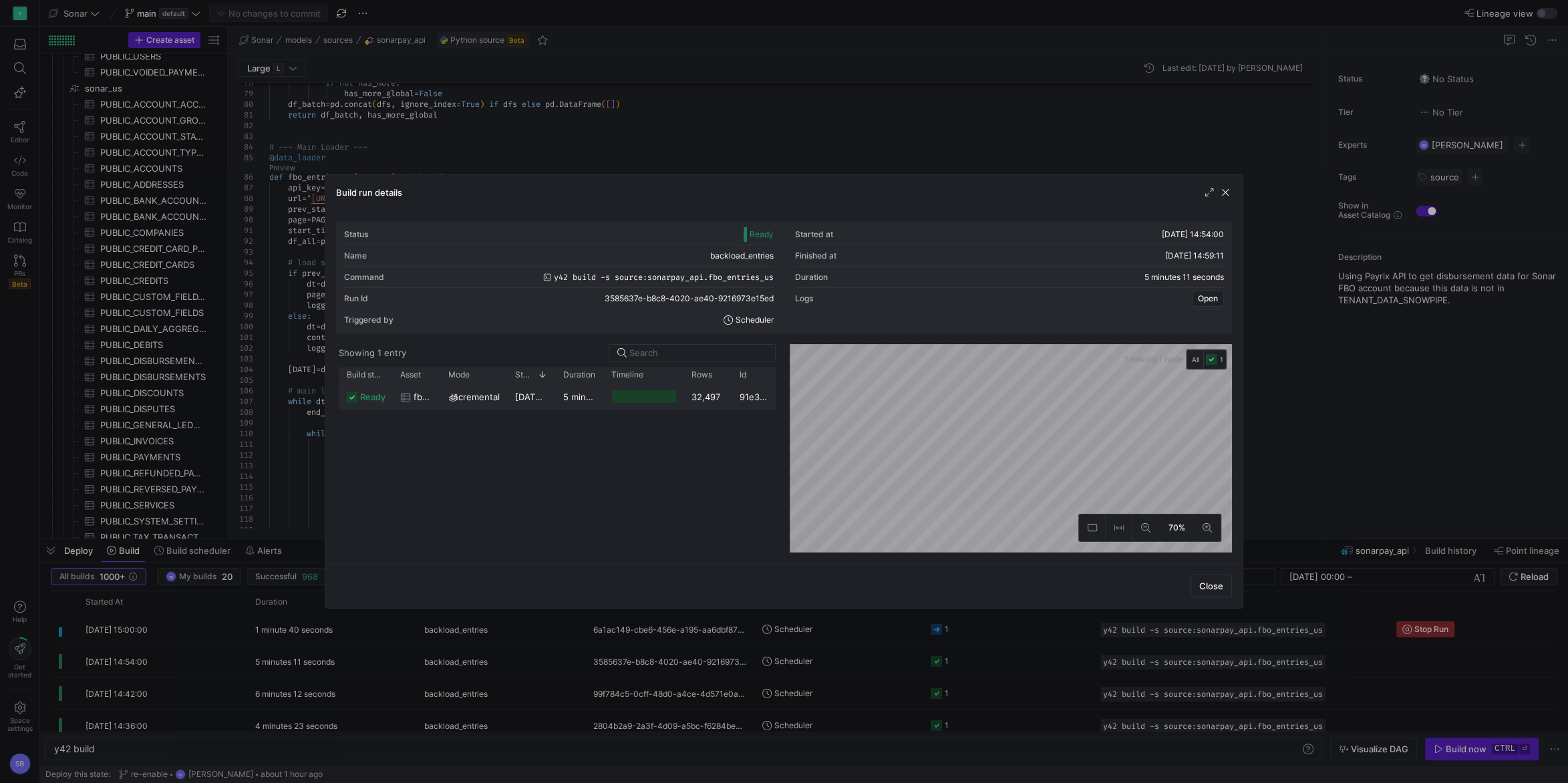
click at [561, 409] on div "5 minutes 8 seconds" at bounding box center [579, 397] width 48 height 26
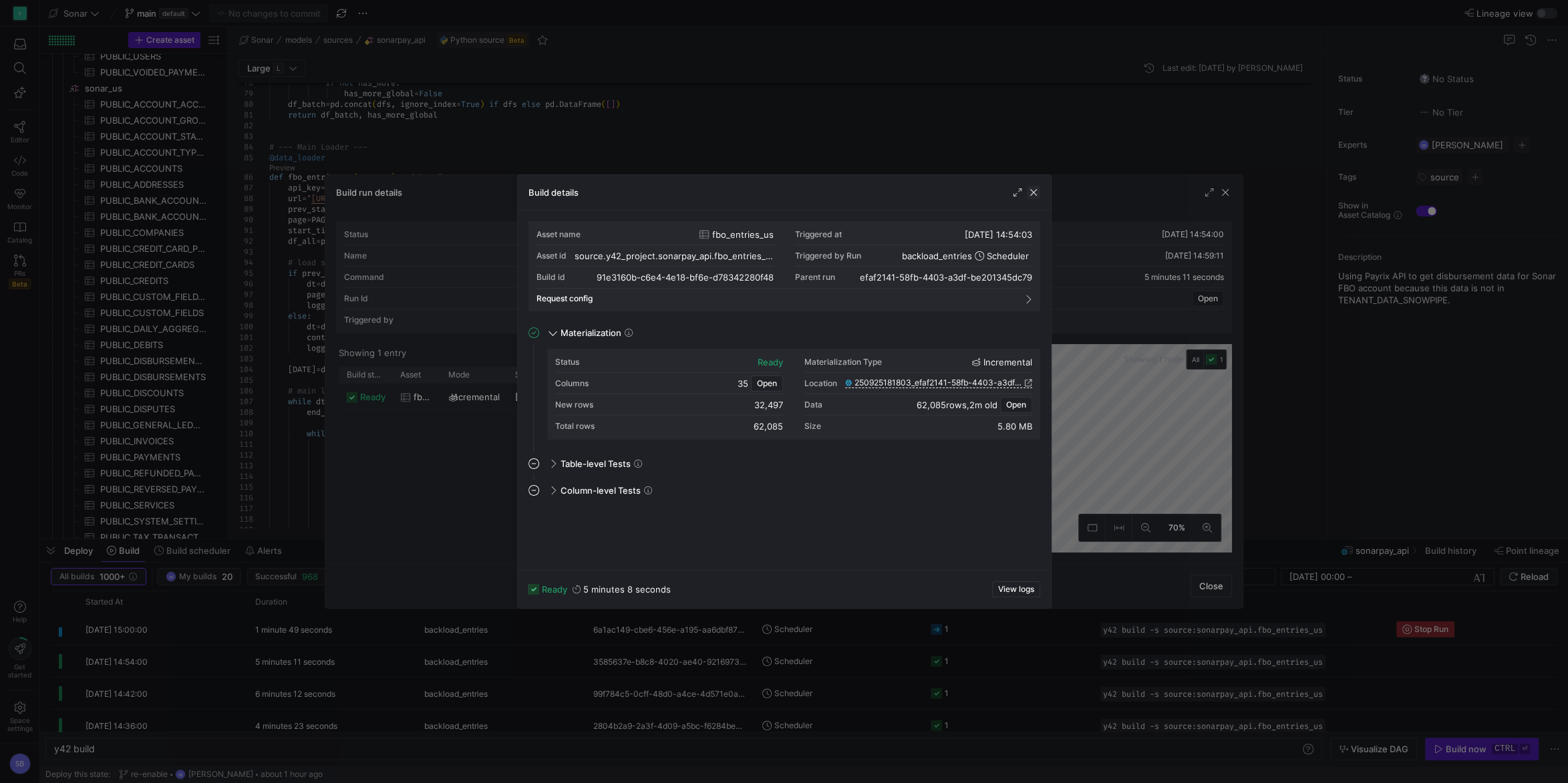
click at [1035, 190] on span "button" at bounding box center [1033, 192] width 14 height 14
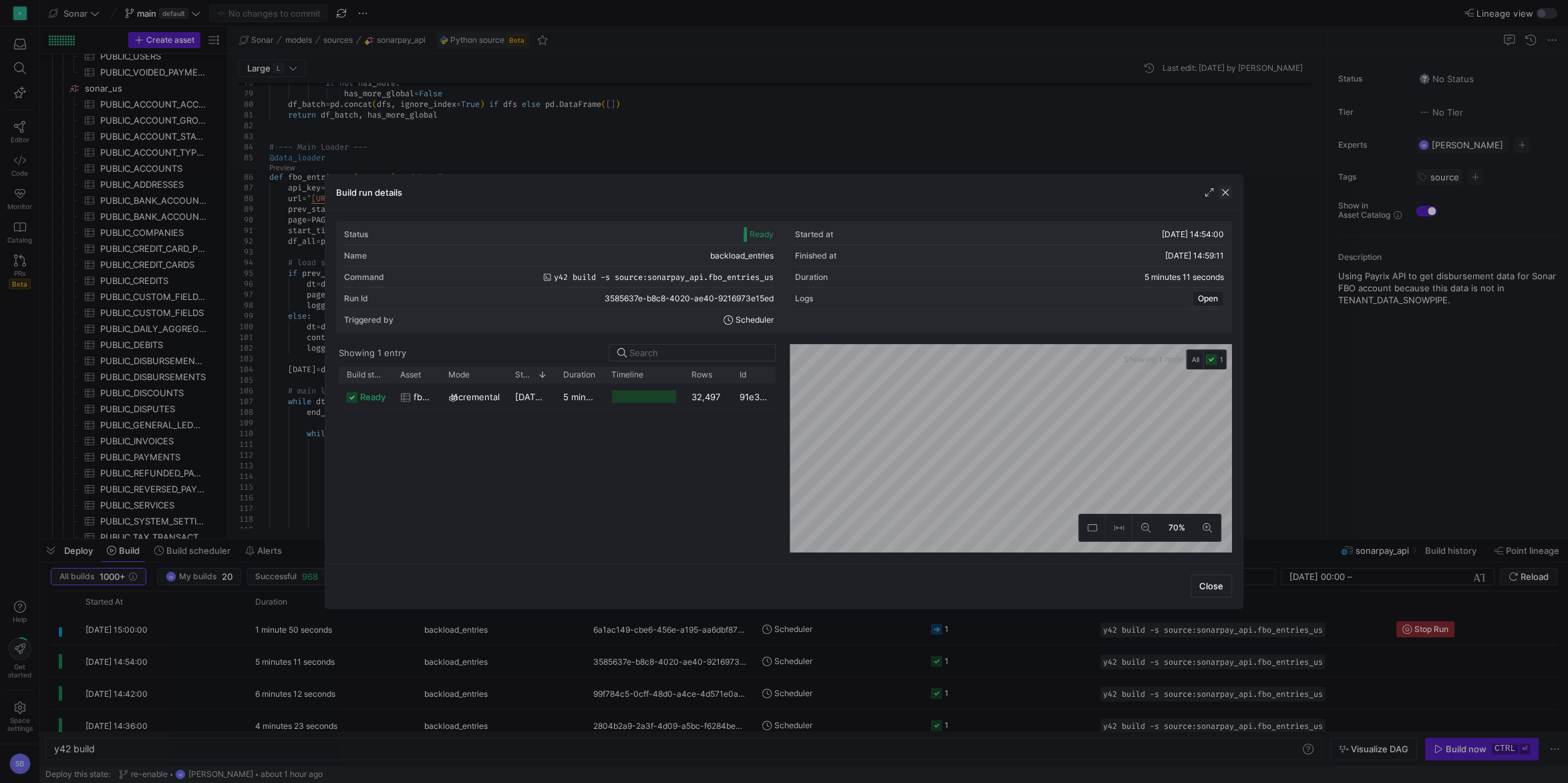
click at [1224, 198] on span "button" at bounding box center [1226, 192] width 14 height 14
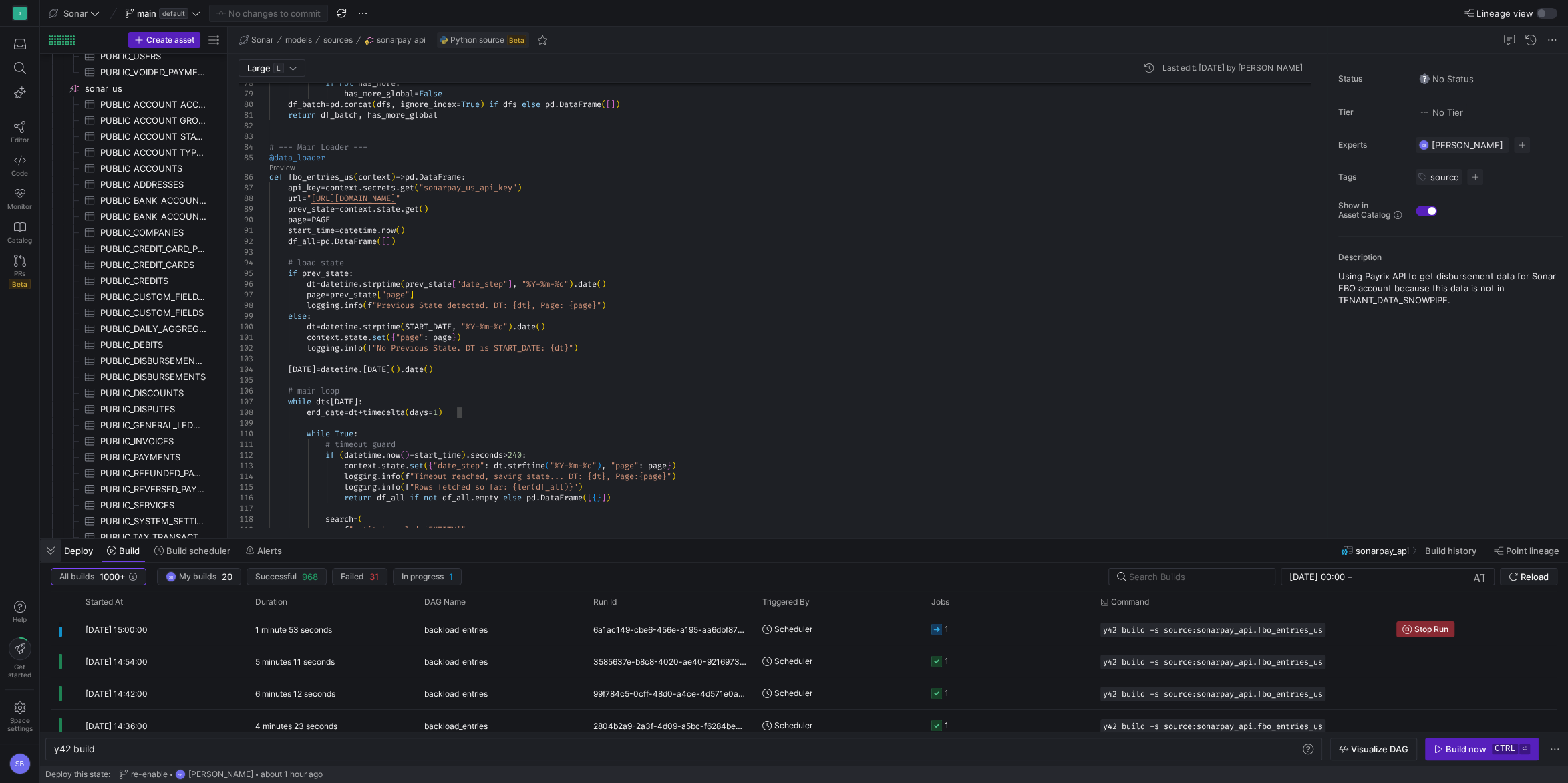
click at [51, 552] on span "button" at bounding box center [51, 551] width 22 height 23
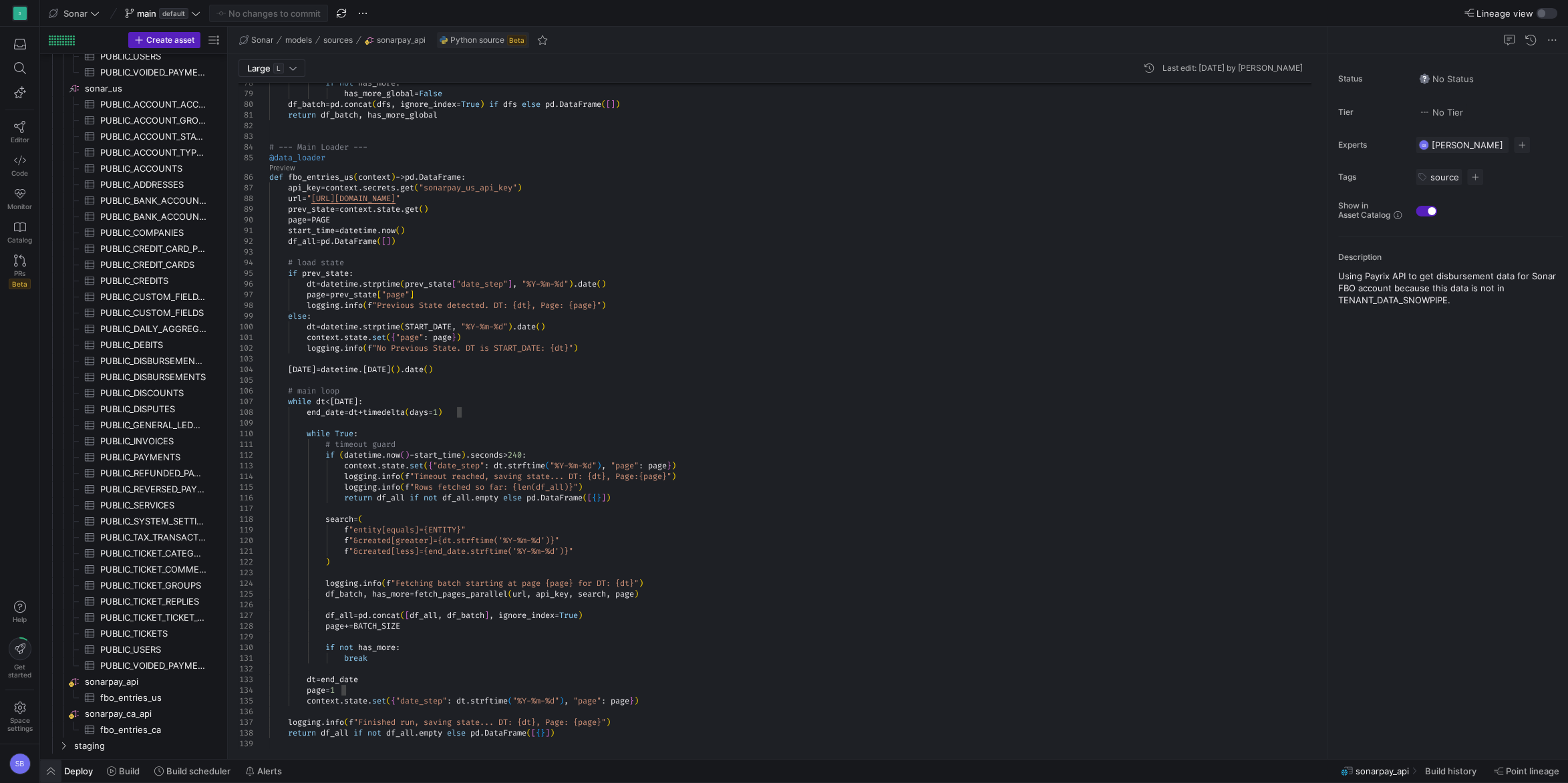
click at [52, 769] on span "button" at bounding box center [51, 771] width 22 height 23
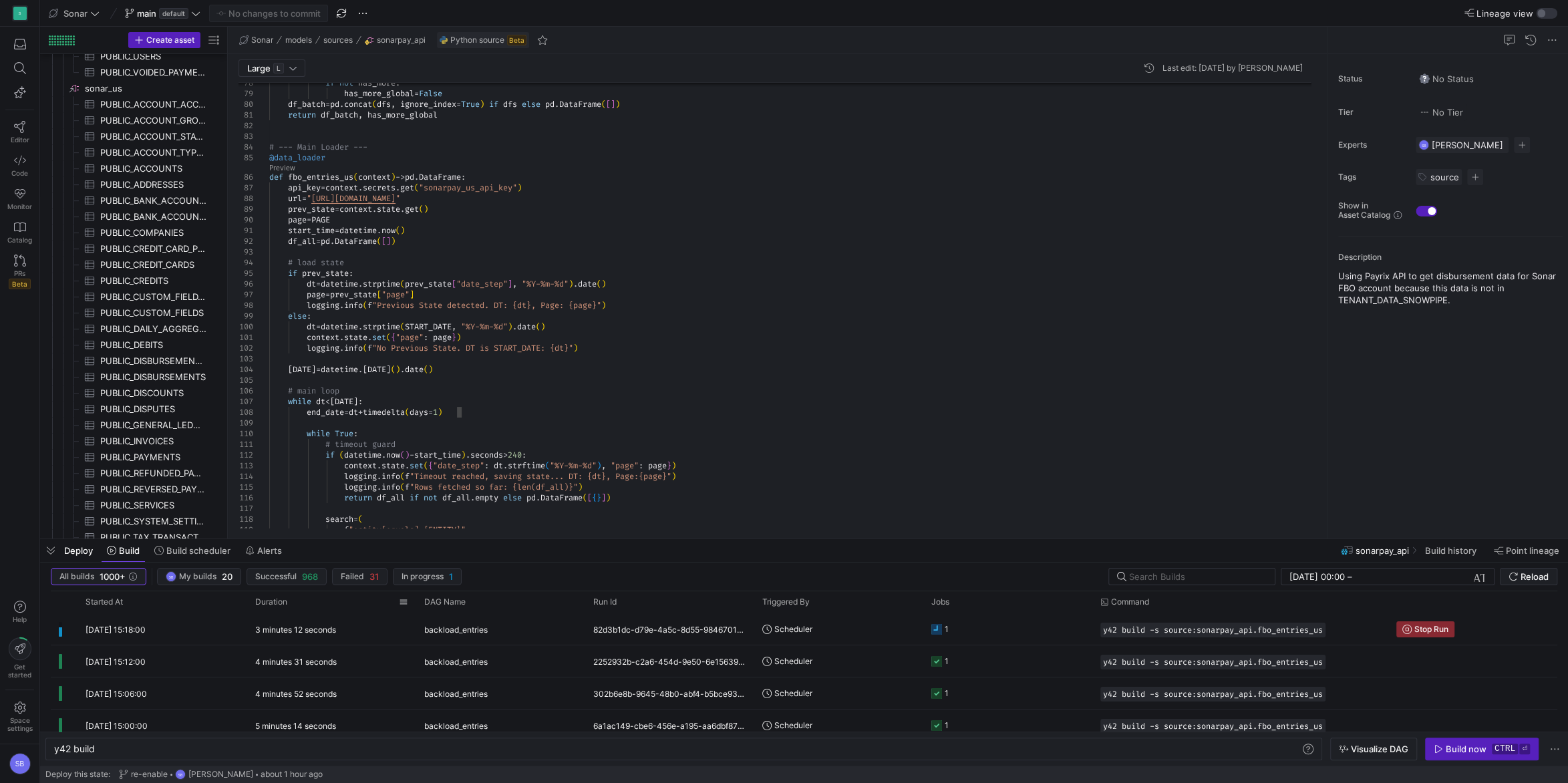
scroll to position [64, 115]
click at [355, 629] on div "3 minutes 14 seconds" at bounding box center [332, 629] width 169 height 31
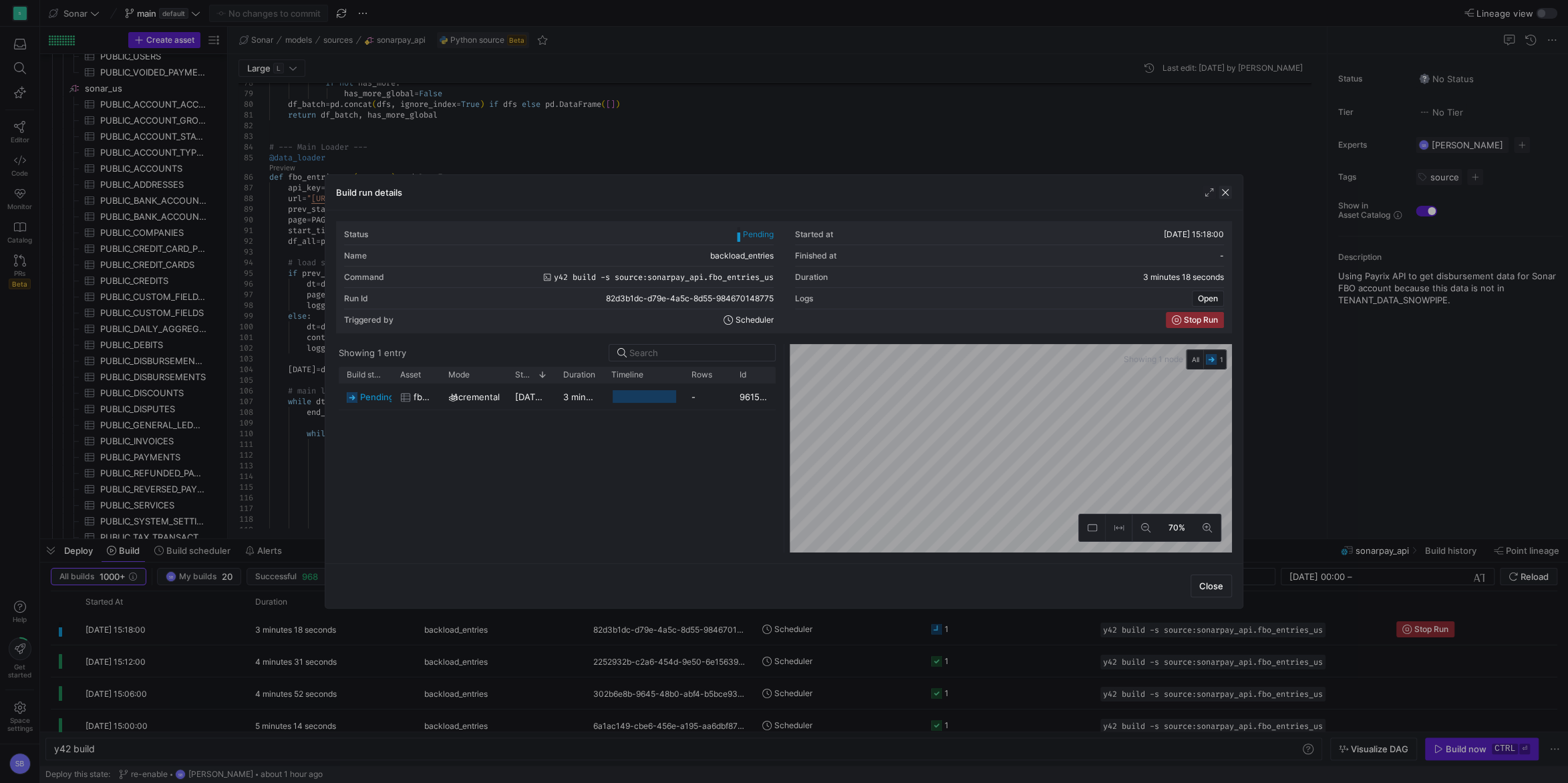
click at [1230, 194] on span "button" at bounding box center [1226, 192] width 14 height 14
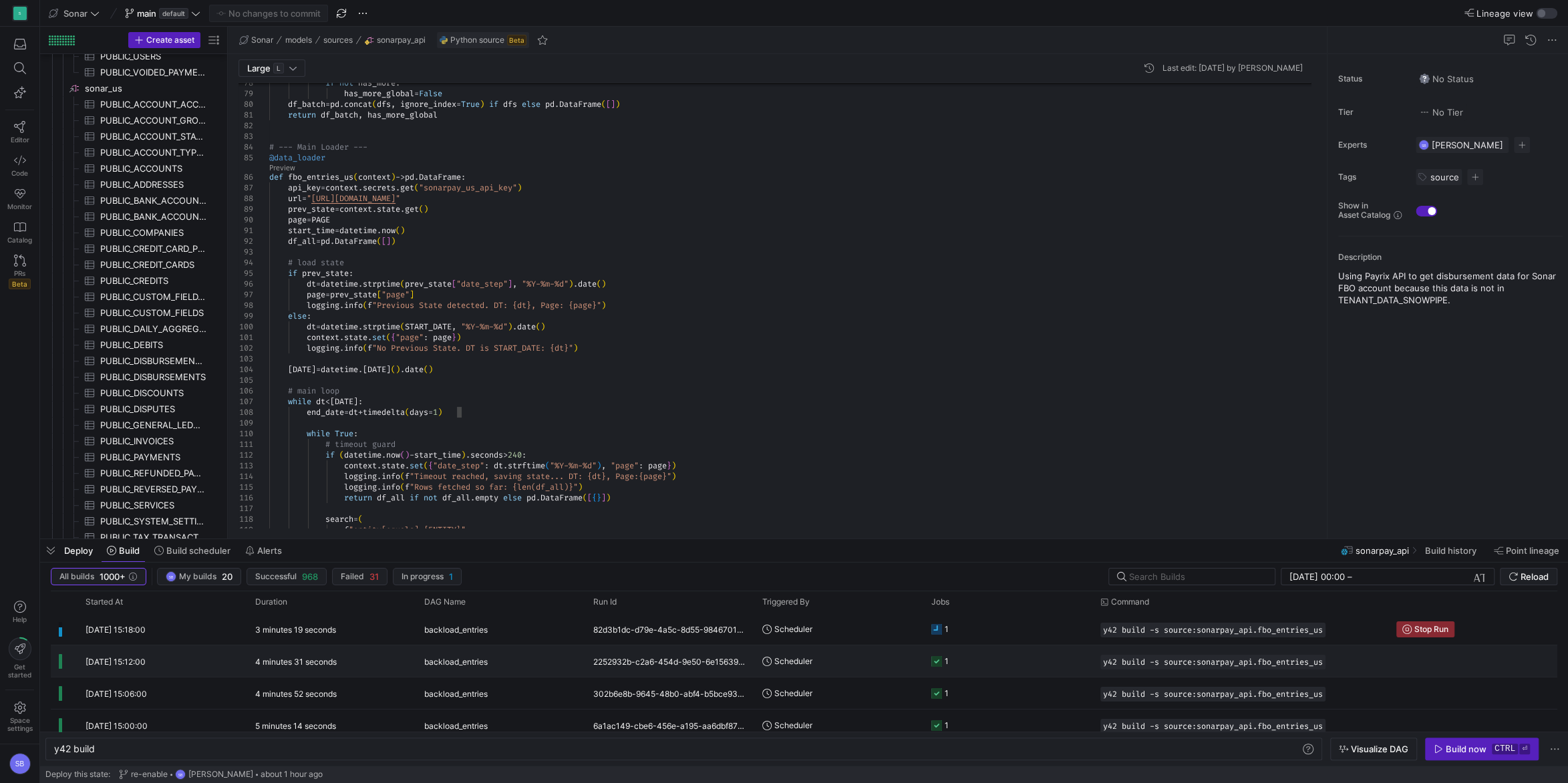
click at [312, 657] on y42-duration "4 minutes 31 seconds" at bounding box center [296, 661] width 81 height 10
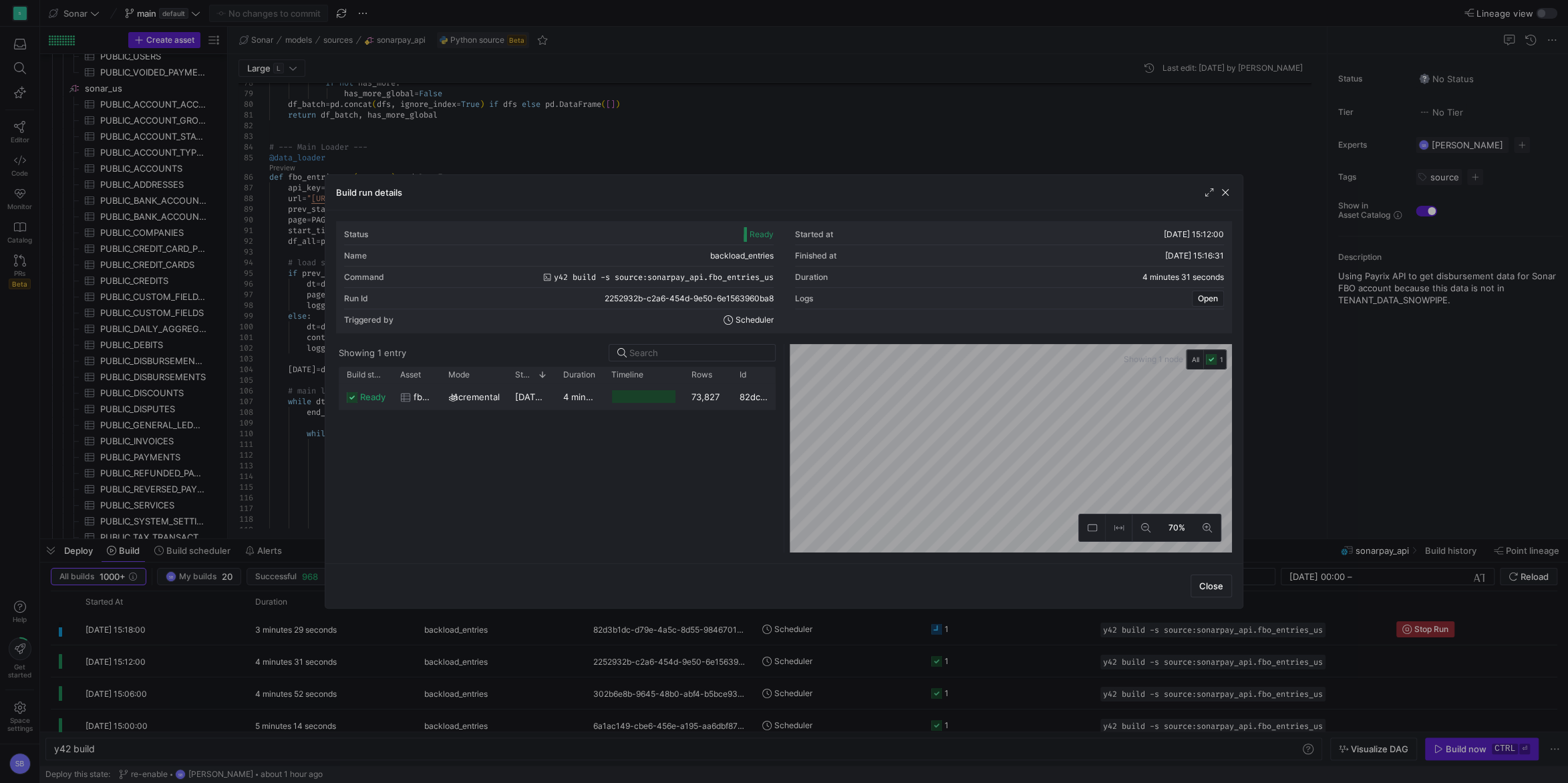
click at [572, 394] on y42-duration "4 minutes 28 seconds" at bounding box center [609, 397] width 93 height 11
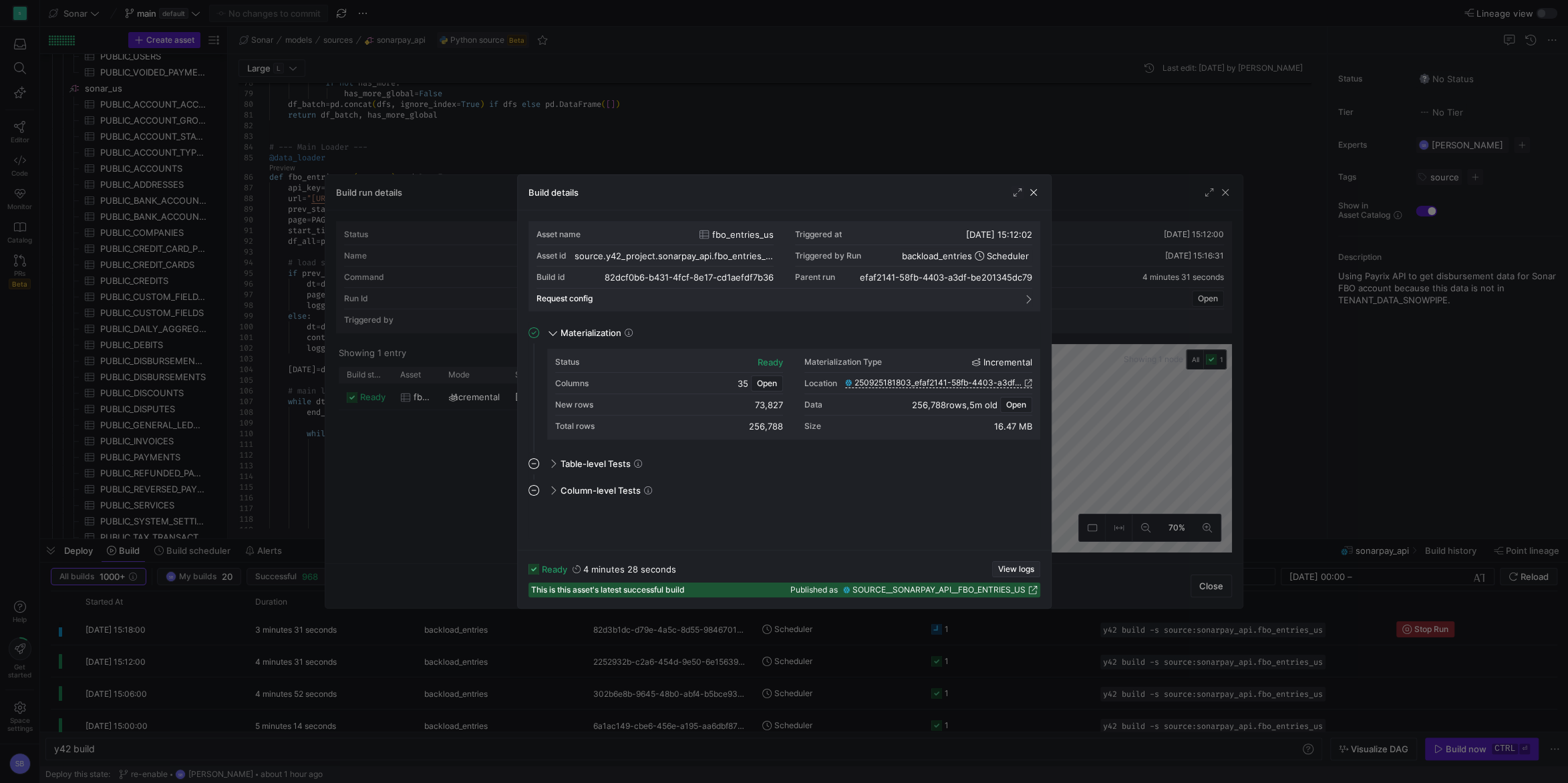
click at [993, 562] on button "View logs" at bounding box center [1016, 569] width 48 height 16
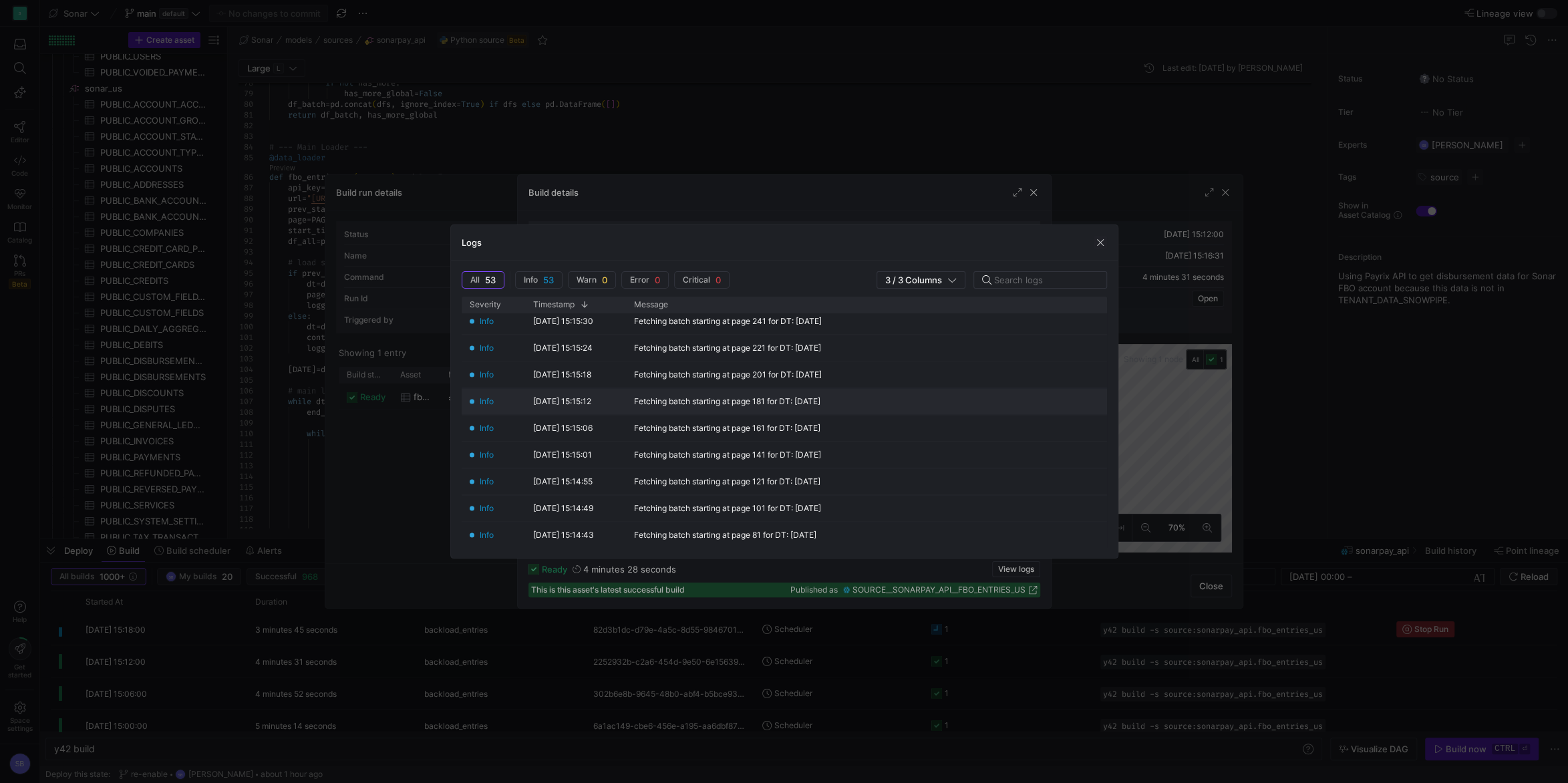
scroll to position [0, 0]
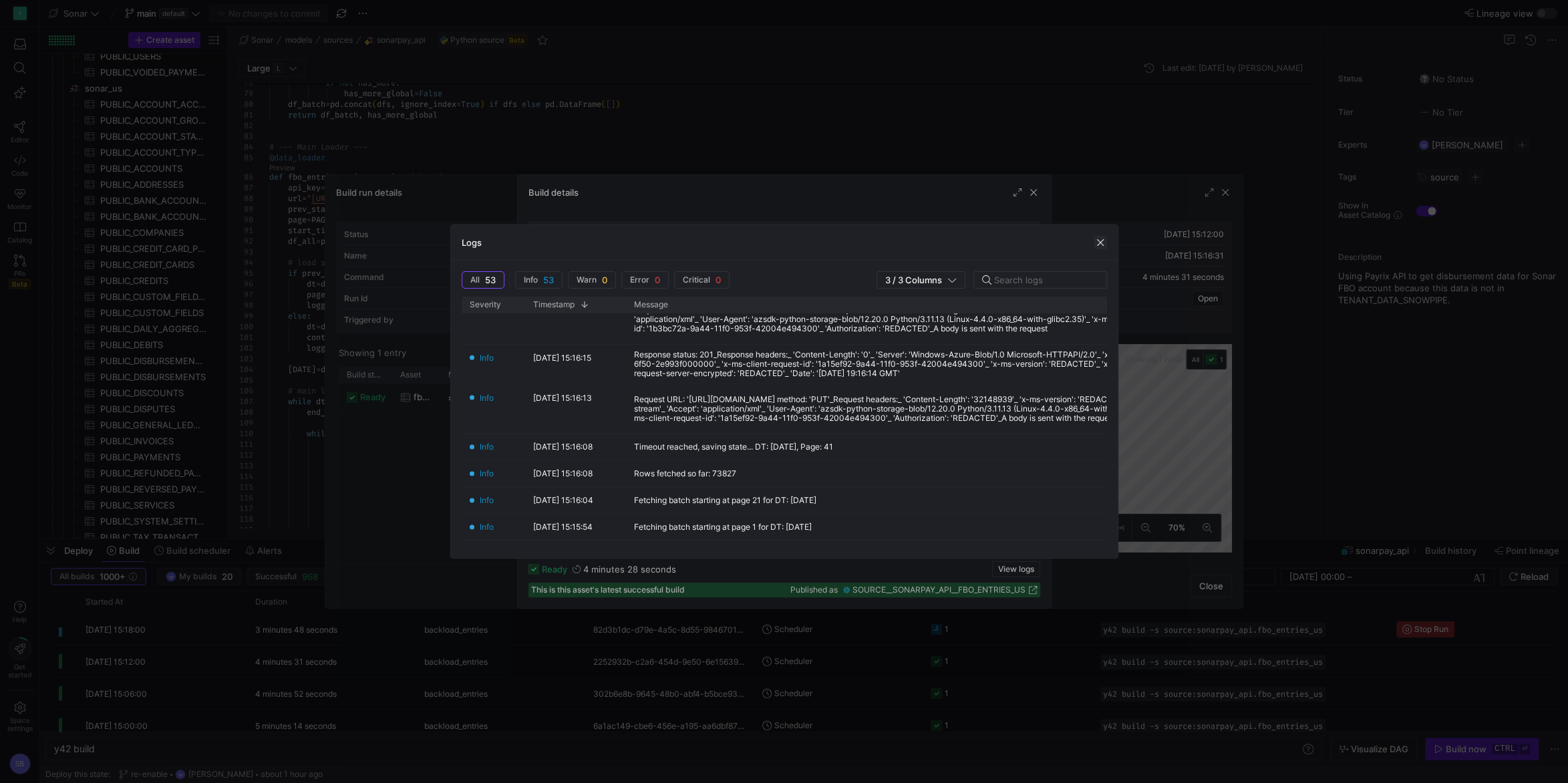
click at [1098, 238] on span "button" at bounding box center [1100, 242] width 14 height 14
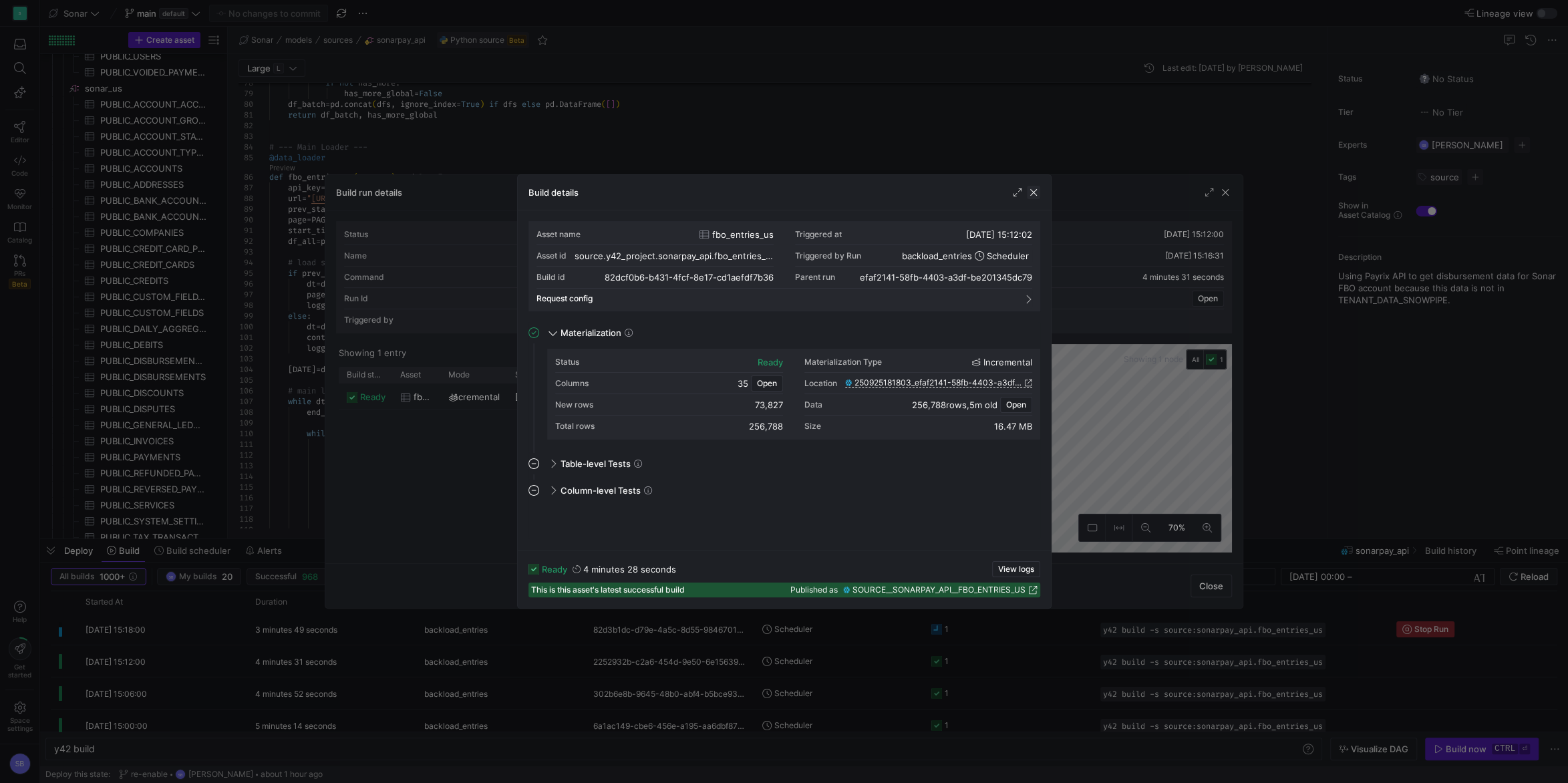
click at [1039, 195] on span "button" at bounding box center [1033, 192] width 14 height 14
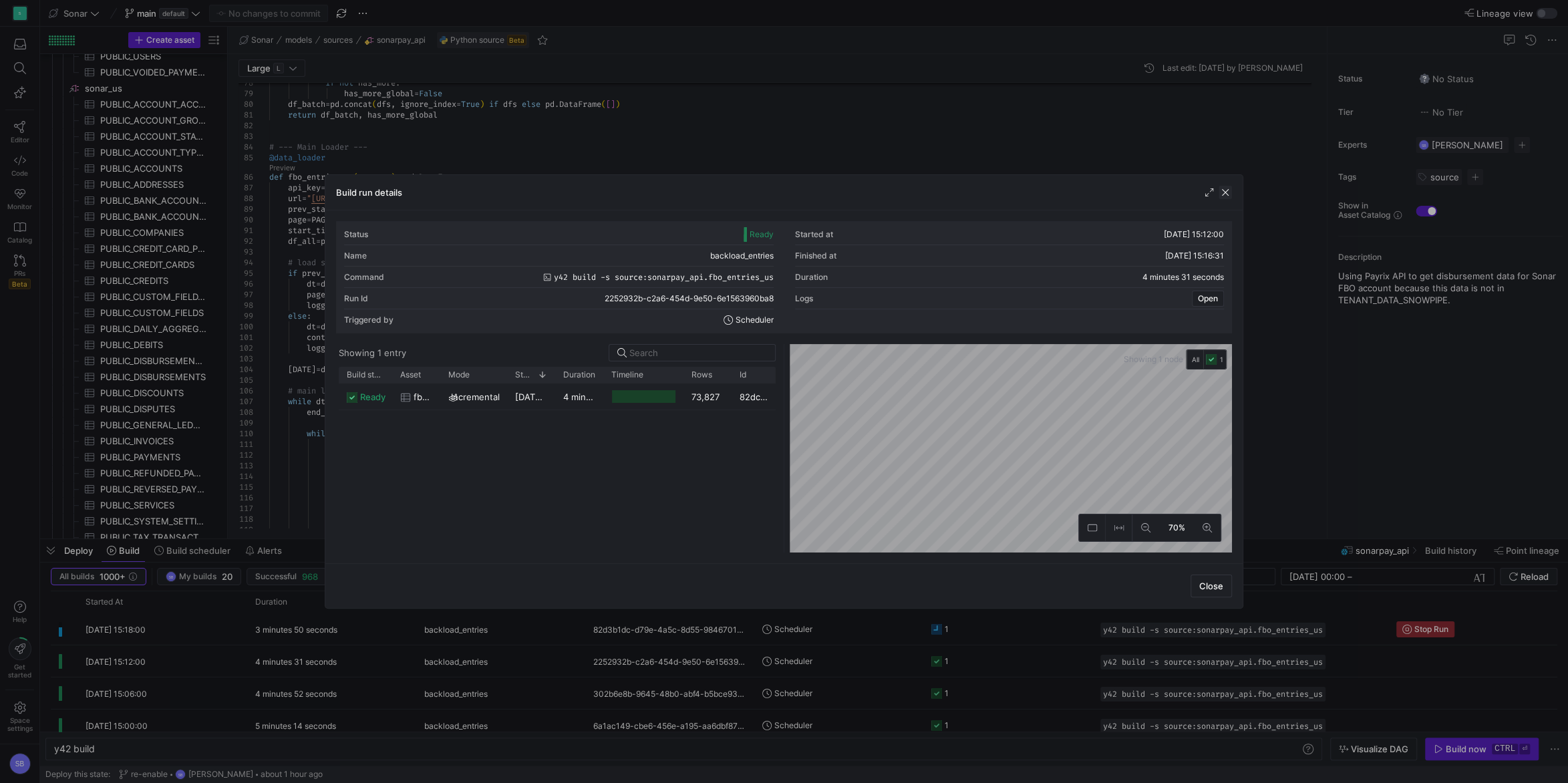
click at [1224, 192] on span "button" at bounding box center [1226, 192] width 14 height 14
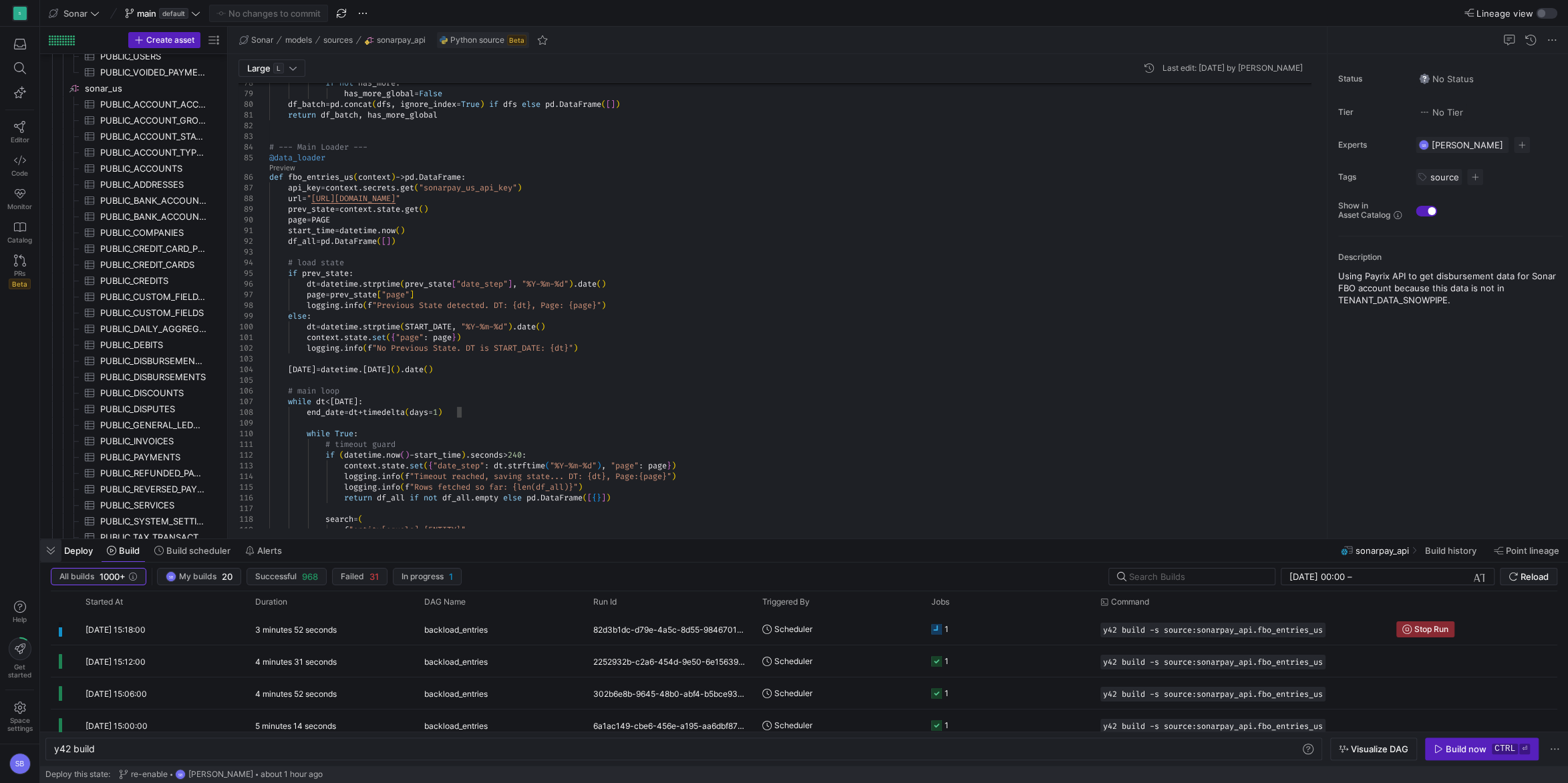
click at [56, 548] on span "button" at bounding box center [51, 551] width 22 height 23
